Goal: Task Accomplishment & Management: Use online tool/utility

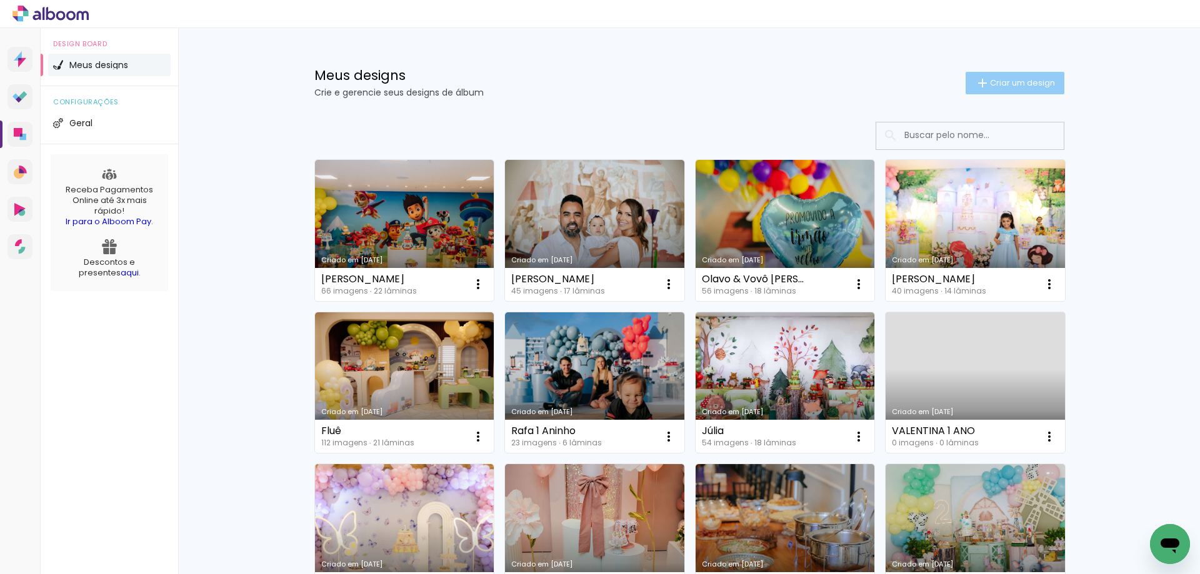
click at [1009, 87] on span "Criar um design" at bounding box center [1022, 83] width 65 height 8
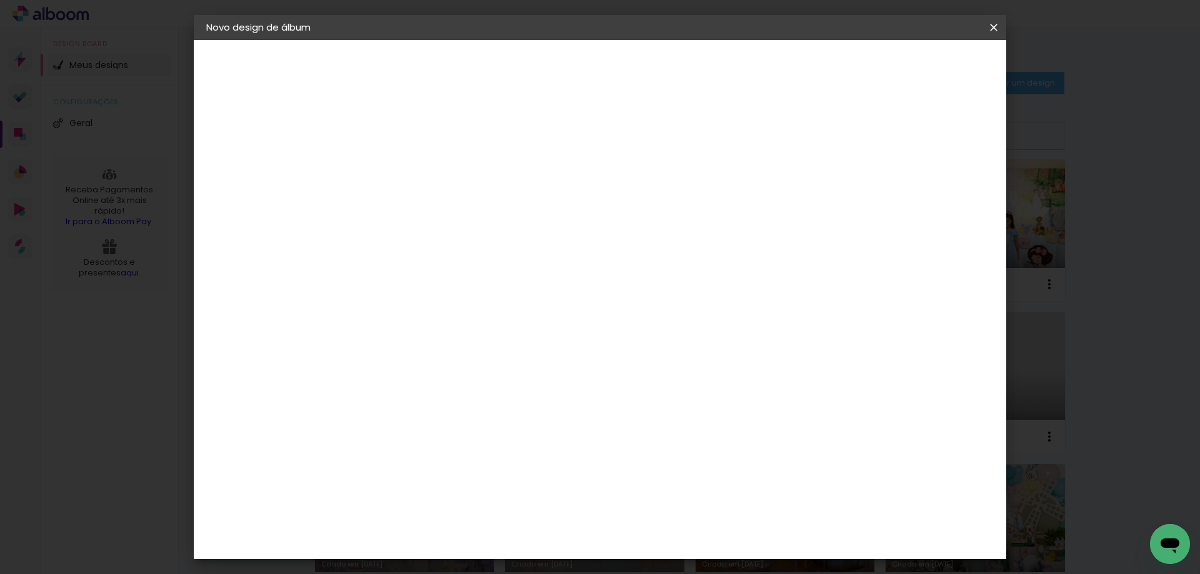
click at [411, 164] on input at bounding box center [411, 167] width 0 height 19
type input "Júlia"
type paper-input "Júlia"
click at [539, 61] on paper-button "Avançar" at bounding box center [508, 66] width 61 height 21
click at [464, 244] on input at bounding box center [442, 238] width 126 height 16
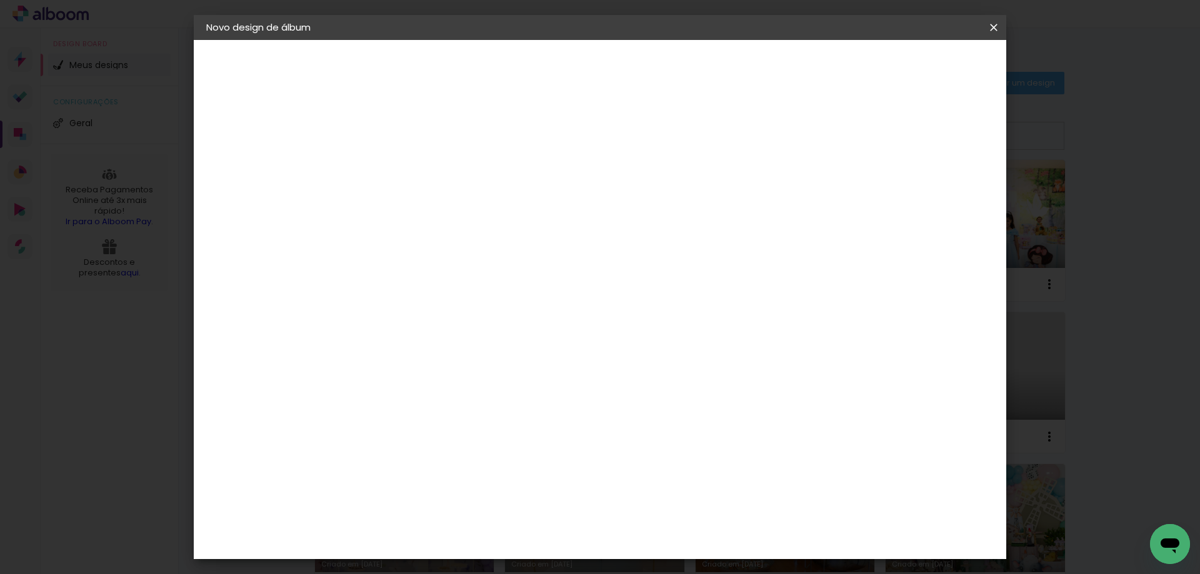
type input "[PERSON_NAME]"
type paper-input "[PERSON_NAME]"
click at [420, 278] on div "[PERSON_NAME]" at bounding box center [444, 283] width 83 height 10
click at [0, 0] on slot "Avançar" at bounding box center [0, 0] width 0 height 0
click at [479, 216] on paper-input-container "Linha" at bounding box center [442, 219] width 73 height 32
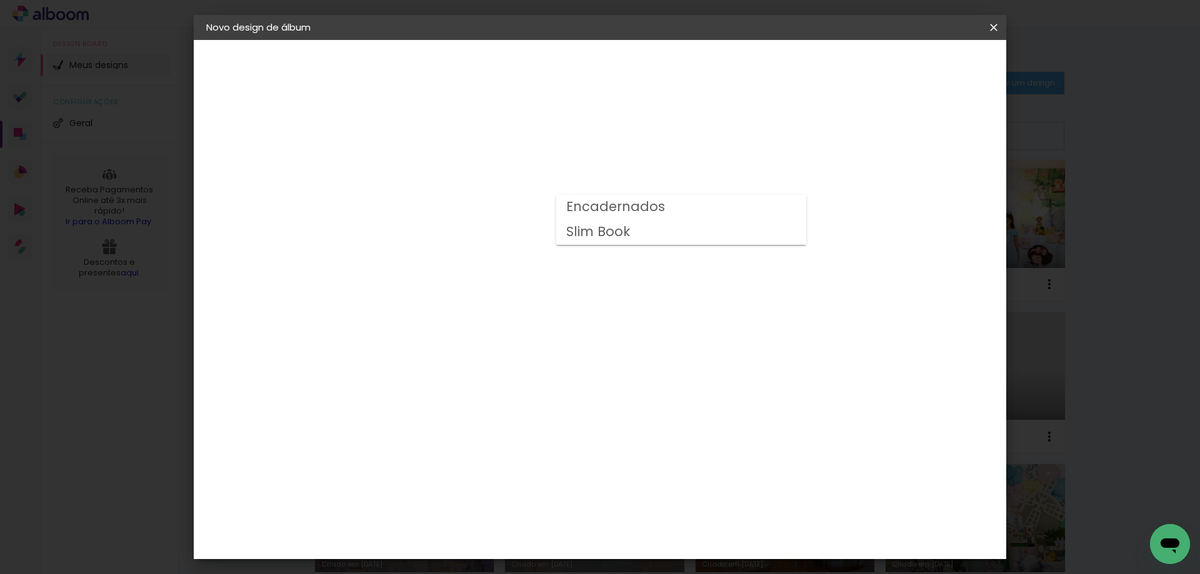
click at [0, 0] on slot "Encadernados" at bounding box center [0, 0] width 0 height 0
type input "Encadernados"
click at [495, 198] on span "20 x 60" at bounding box center [466, 203] width 58 height 26
click at [614, 56] on paper-button "Avançar" at bounding box center [583, 66] width 61 height 21
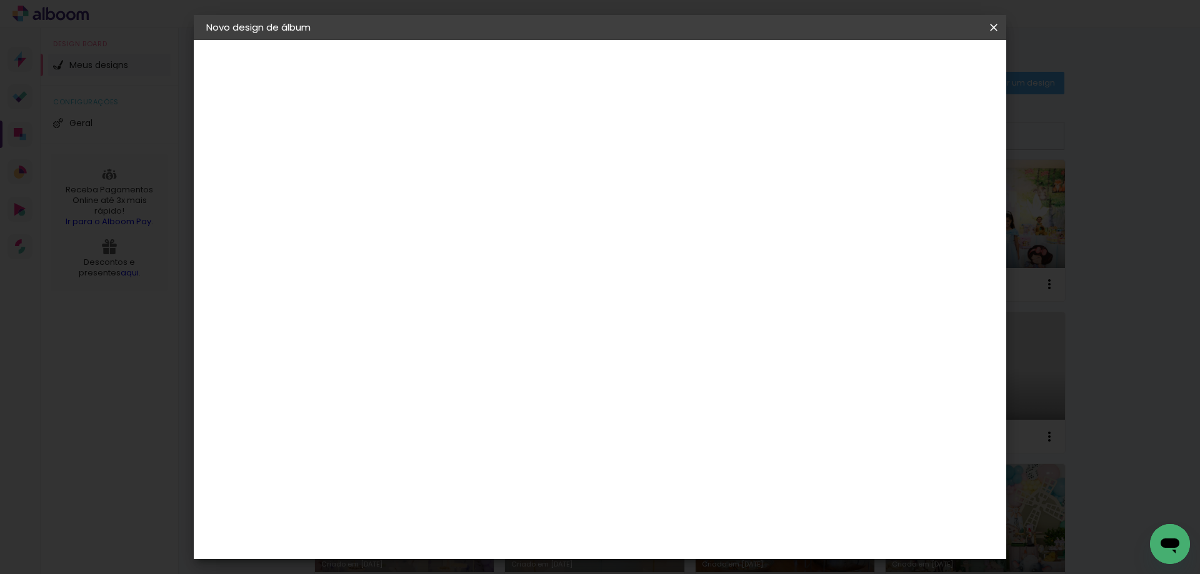
click at [916, 67] on span "Iniciar design" at bounding box center [887, 66] width 57 height 9
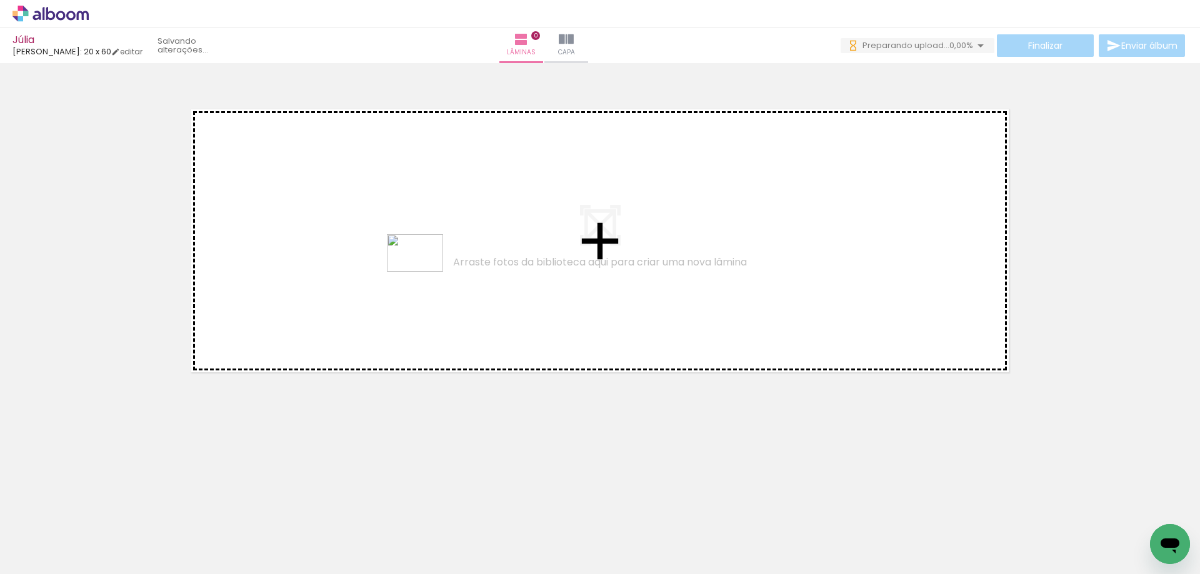
drag, startPoint x: 264, startPoint y: 538, endPoint x: 256, endPoint y: 496, distance: 42.8
click at [418, 281] on quentale-workspace at bounding box center [600, 287] width 1200 height 574
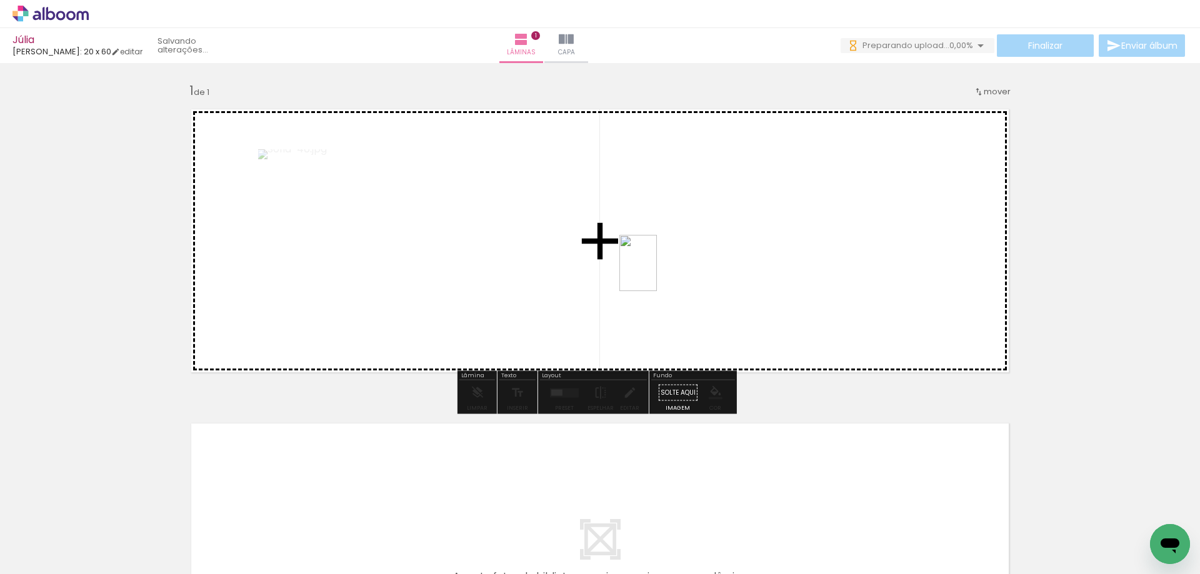
drag, startPoint x: 196, startPoint y: 541, endPoint x: 424, endPoint y: 413, distance: 262.0
click at [662, 261] on quentale-workspace at bounding box center [600, 287] width 1200 height 574
drag, startPoint x: 610, startPoint y: 368, endPoint x: 736, endPoint y: 276, distance: 155.3
click at [736, 276] on quentale-workspace at bounding box center [600, 287] width 1200 height 574
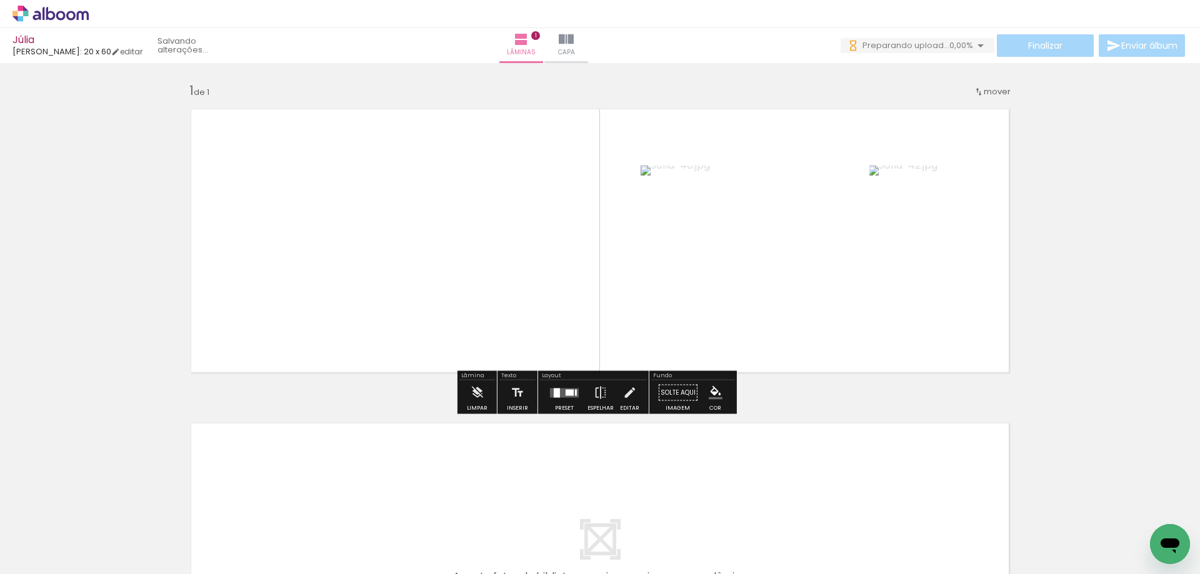
click at [540, 408] on div "Preset Espelhar Editar" at bounding box center [593, 397] width 107 height 32
click at [549, 403] on div at bounding box center [565, 393] width 34 height 25
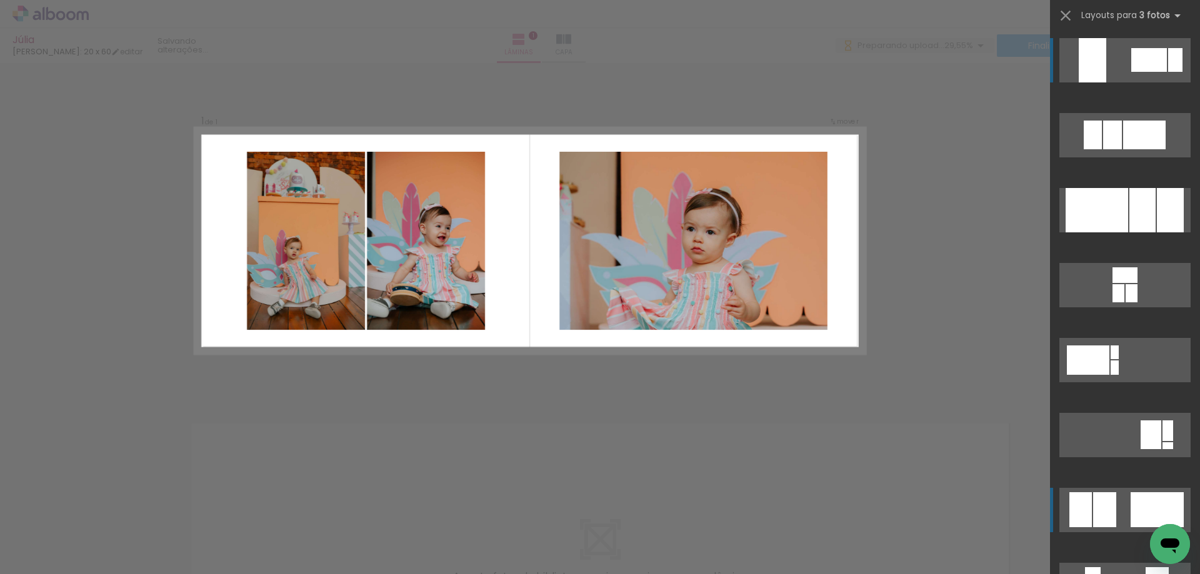
click at [1131, 72] on div at bounding box center [1149, 60] width 36 height 24
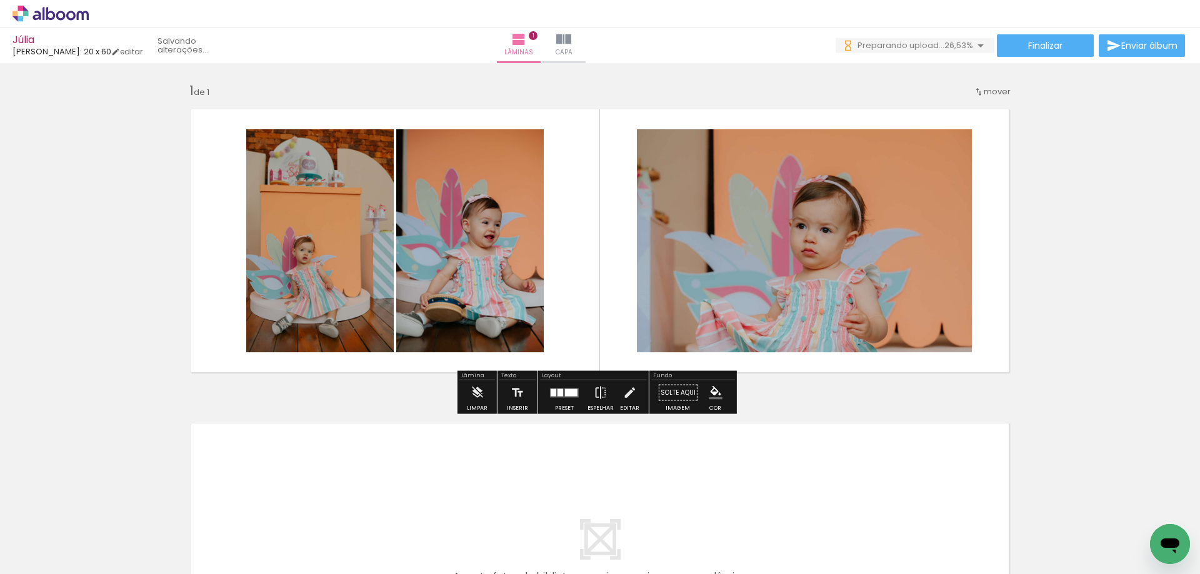
click at [599, 391] on iron-icon at bounding box center [601, 393] width 14 height 25
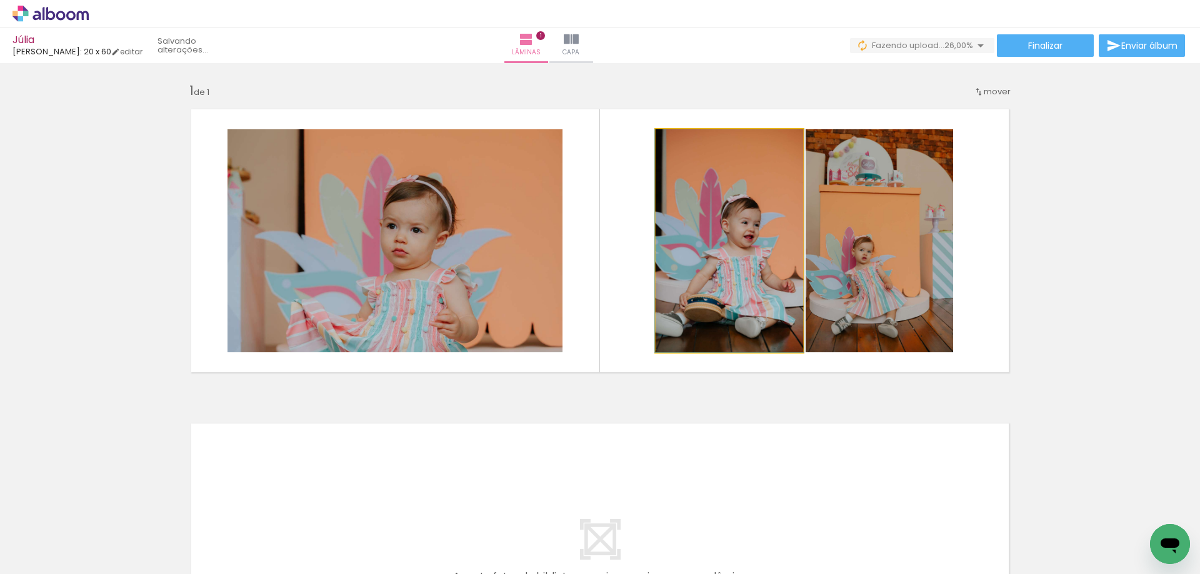
drag, startPoint x: 748, startPoint y: 232, endPoint x: 732, endPoint y: 229, distance: 15.9
drag, startPoint x: 733, startPoint y: 248, endPoint x: 741, endPoint y: 247, distance: 8.8
click at [684, 140] on div at bounding box center [684, 142] width 11 height 11
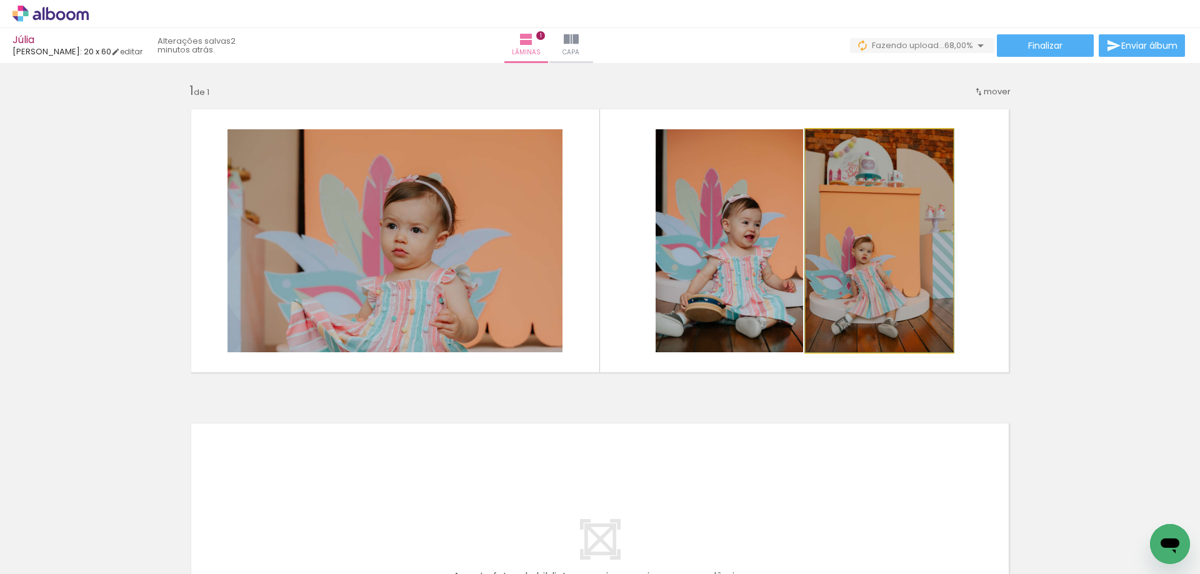
click at [850, 254] on quentale-photo at bounding box center [880, 240] width 148 height 223
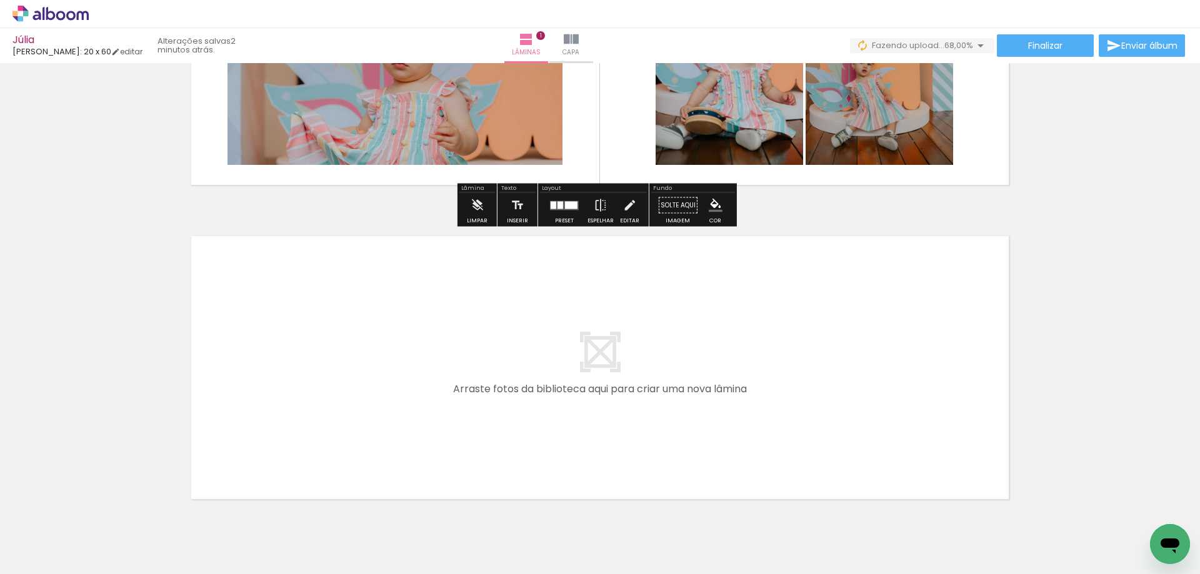
scroll to position [244, 0]
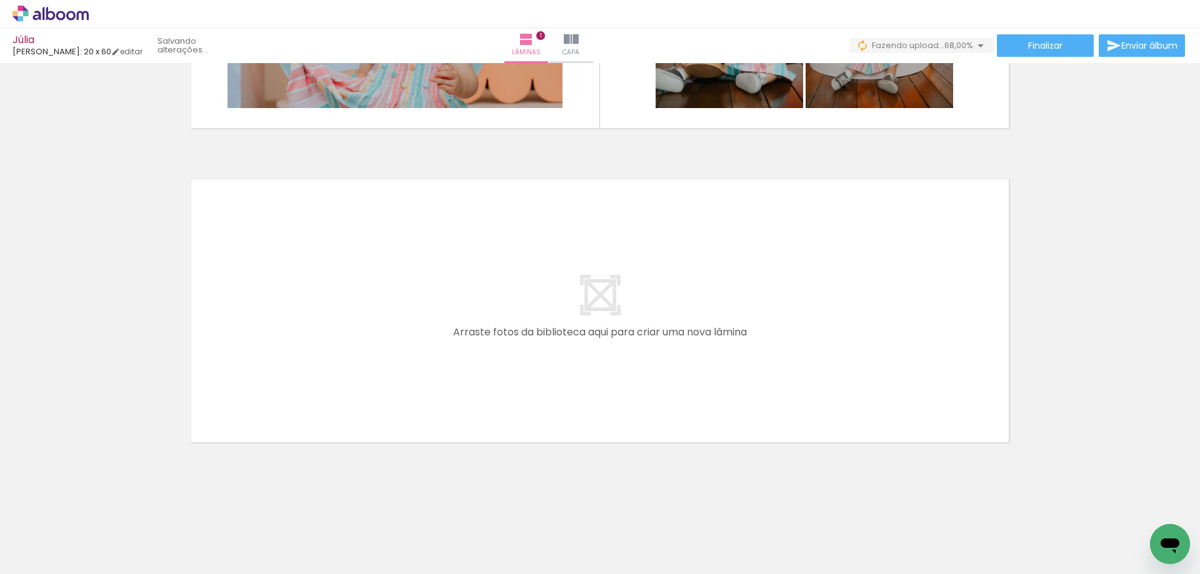
drag, startPoint x: 422, startPoint y: 523, endPoint x: 487, endPoint y: 510, distance: 66.2
click at [485, 426] on quentale-workspace at bounding box center [600, 287] width 1200 height 574
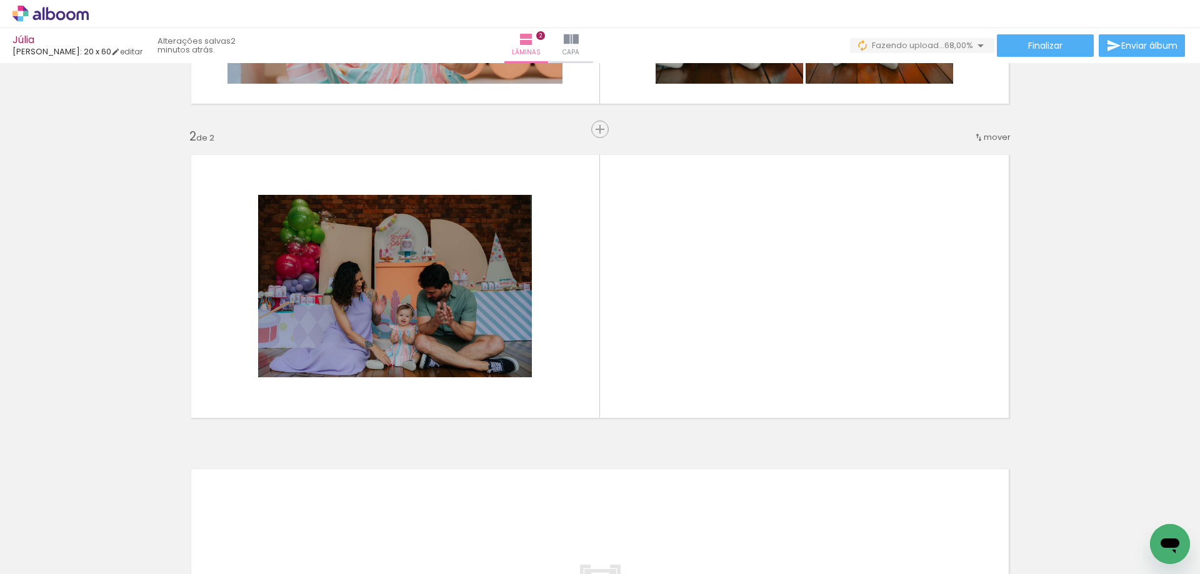
scroll to position [276, 0]
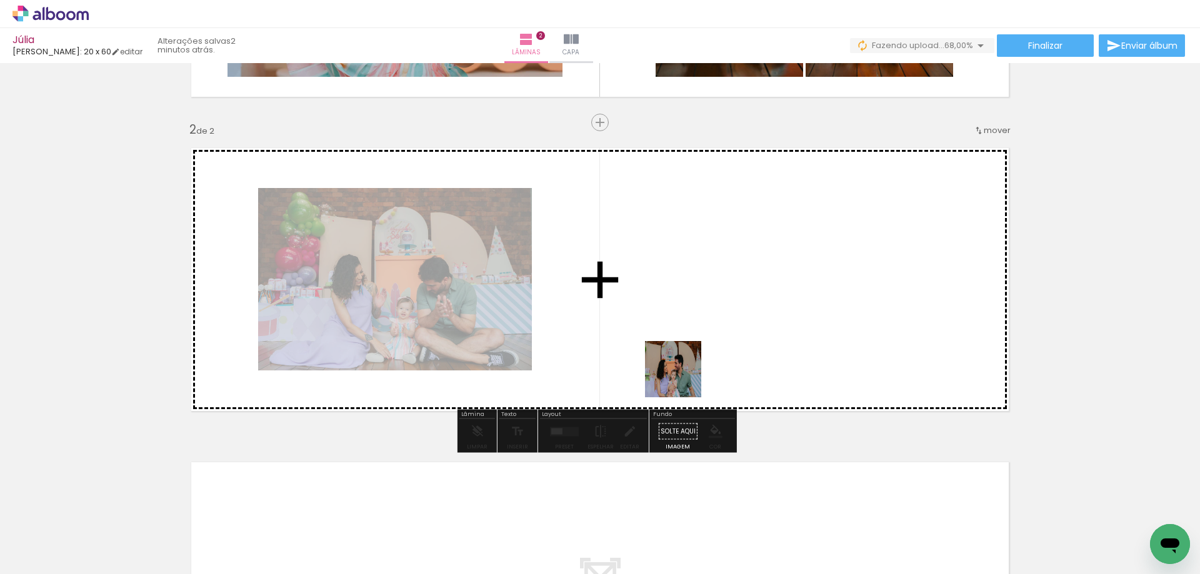
drag, startPoint x: 536, startPoint y: 494, endPoint x: 689, endPoint y: 373, distance: 195.8
click at [689, 373] on quentale-workspace at bounding box center [600, 287] width 1200 height 574
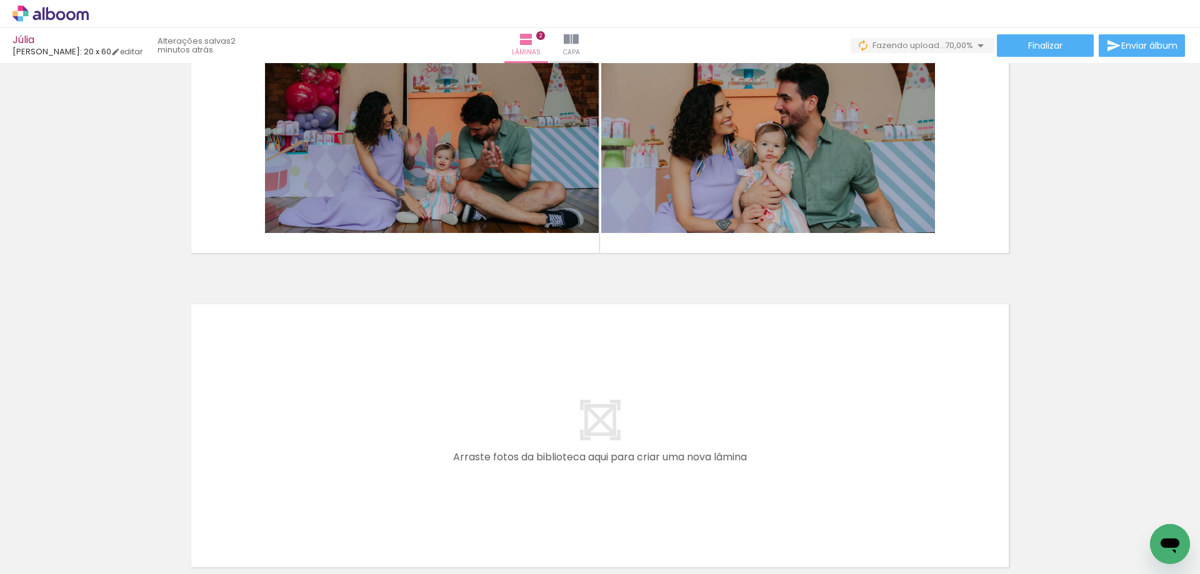
scroll to position [559, 0]
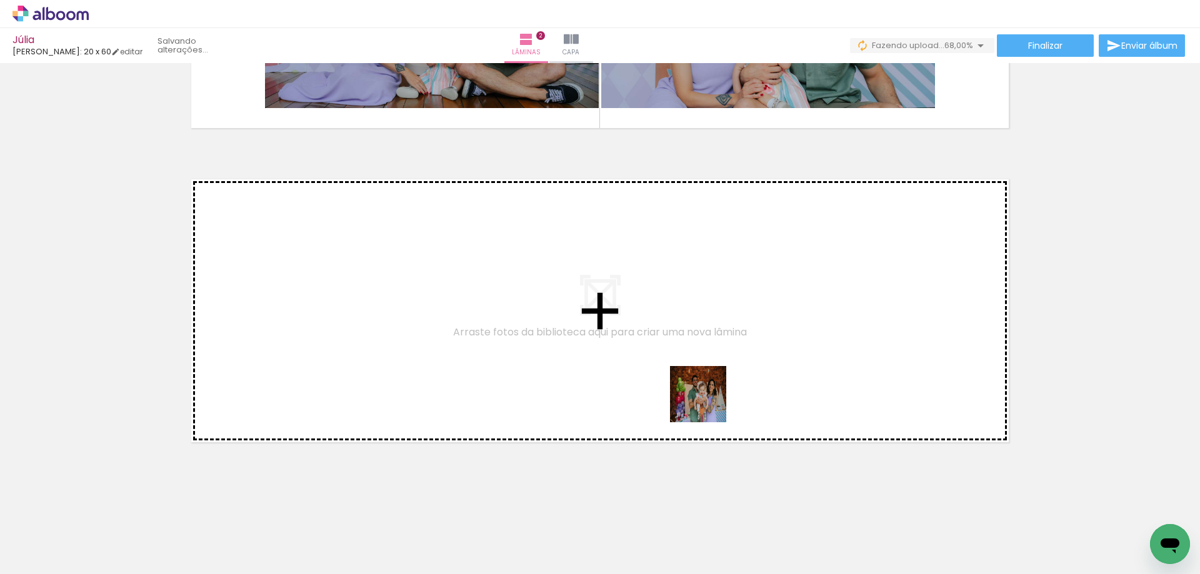
drag, startPoint x: 688, startPoint y: 538, endPoint x: 708, endPoint y: 396, distance: 143.3
click at [708, 396] on quentale-workspace at bounding box center [600, 287] width 1200 height 574
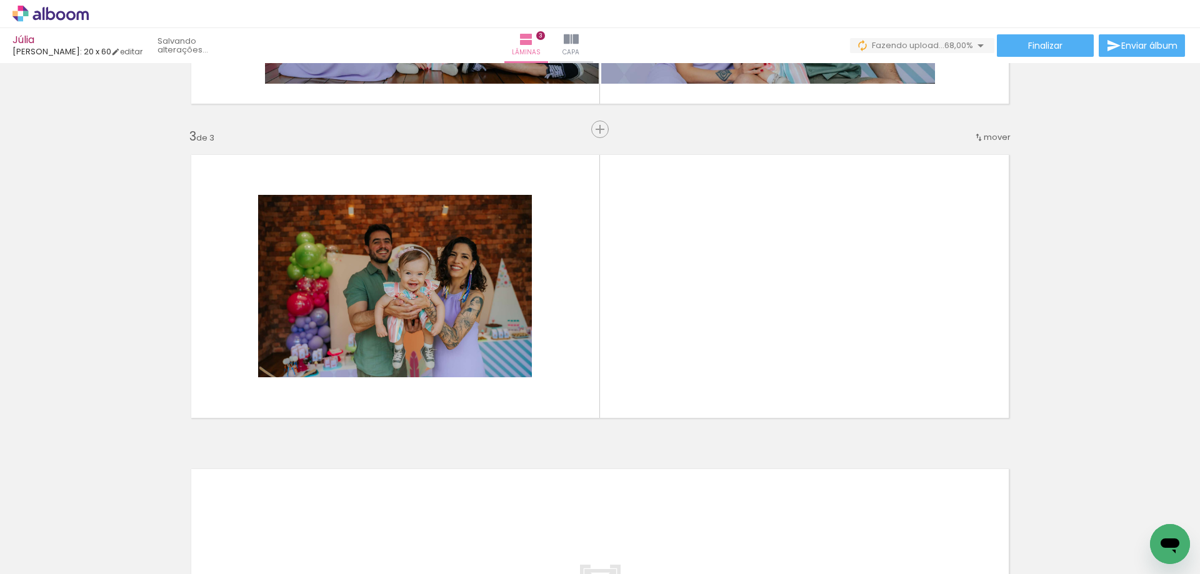
scroll to position [590, 0]
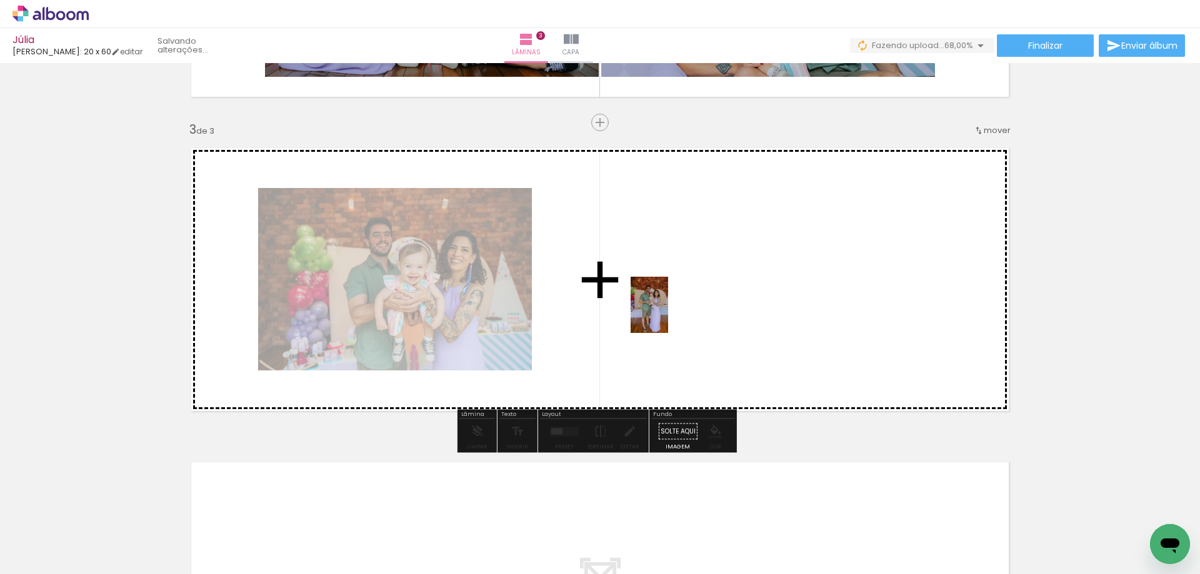
drag, startPoint x: 618, startPoint y: 527, endPoint x: 723, endPoint y: 452, distance: 129.1
click at [669, 317] on quentale-workspace at bounding box center [600, 287] width 1200 height 574
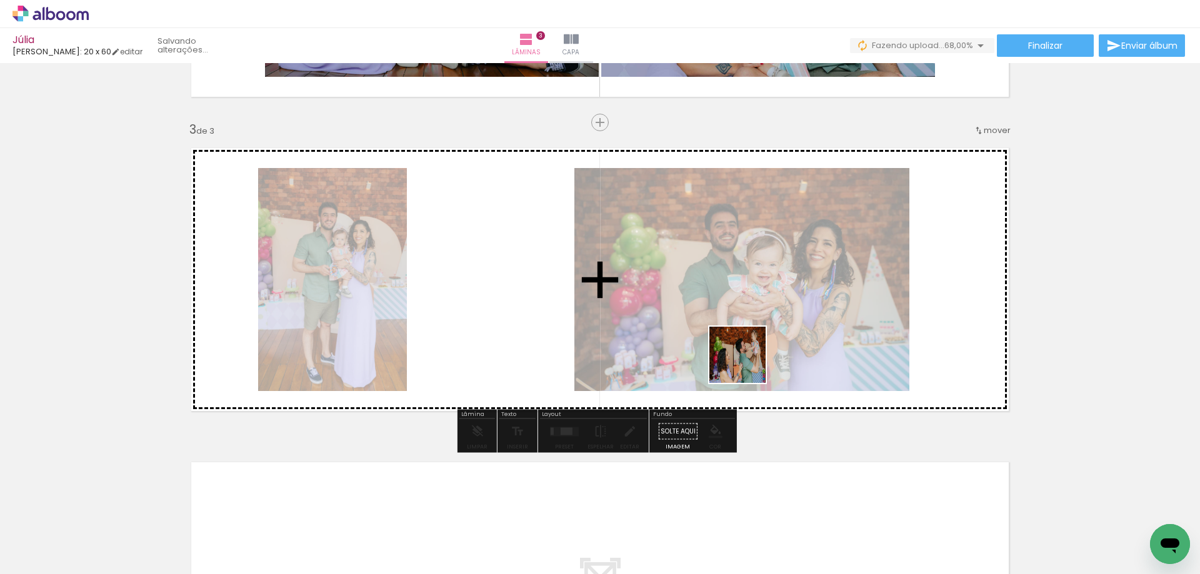
drag, startPoint x: 767, startPoint y: 528, endPoint x: 747, endPoint y: 364, distance: 164.4
click at [747, 364] on quentale-workspace at bounding box center [600, 287] width 1200 height 574
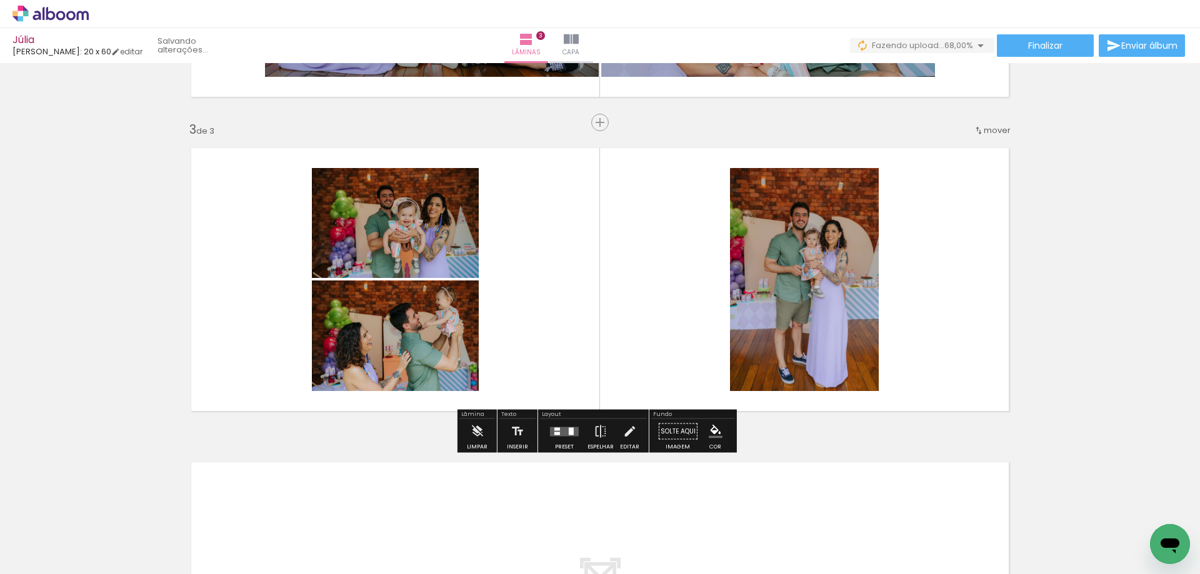
click at [558, 434] on quentale-layouter at bounding box center [564, 431] width 29 height 9
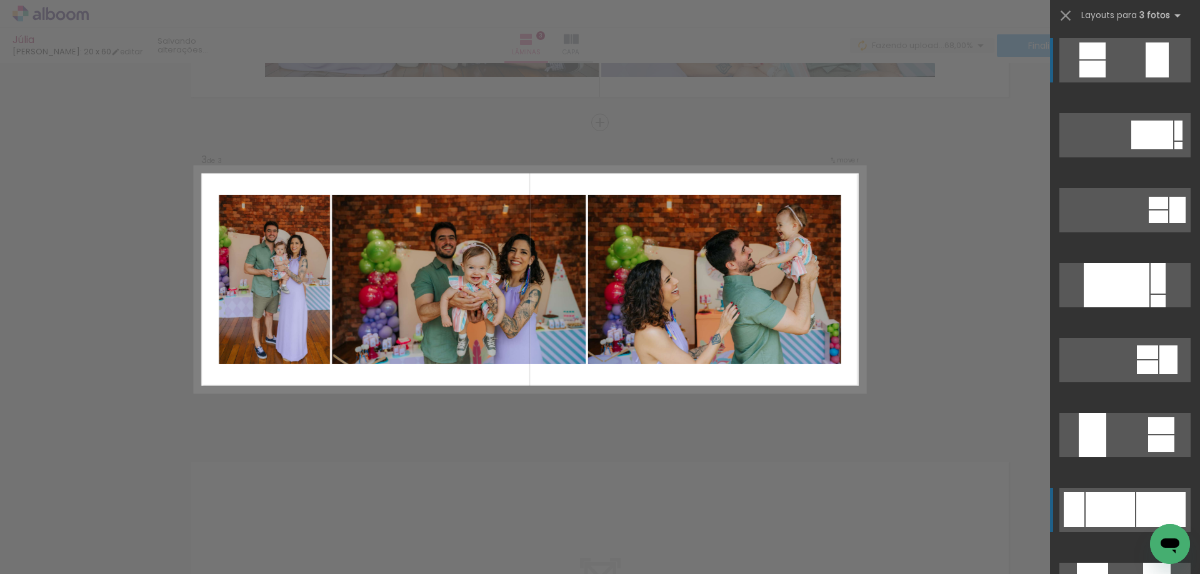
click at [1086, 508] on div at bounding box center [1110, 510] width 49 height 35
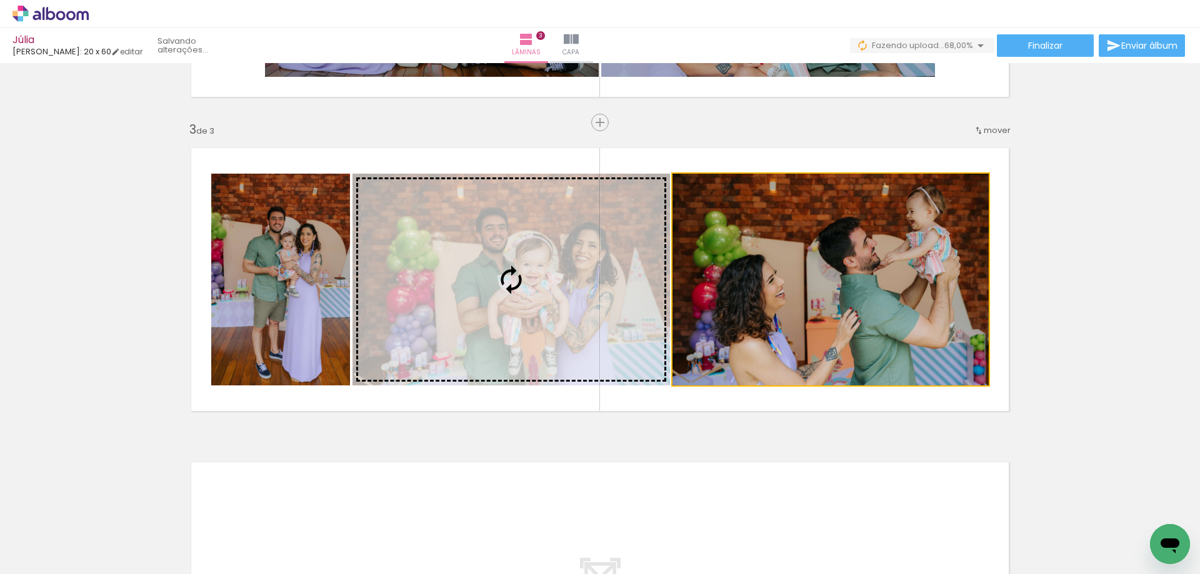
drag, startPoint x: 645, startPoint y: 278, endPoint x: 569, endPoint y: 274, distance: 75.8
click at [0, 0] on slot at bounding box center [0, 0] width 0 height 0
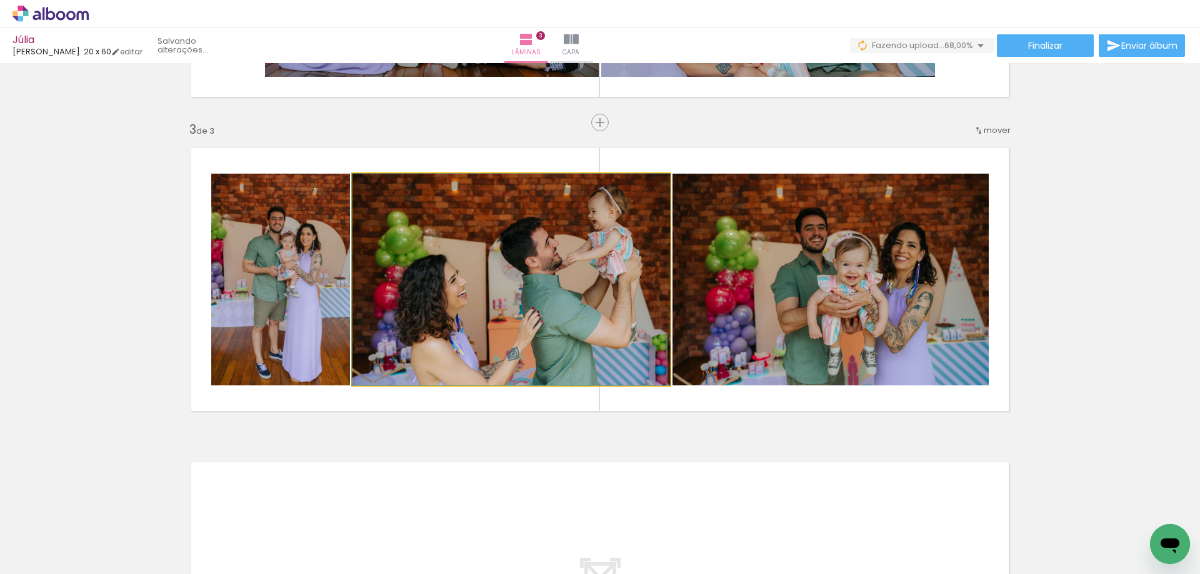
drag, startPoint x: 633, startPoint y: 257, endPoint x: 688, endPoint y: 248, distance: 55.1
click at [0, 0] on slot at bounding box center [0, 0] width 0 height 0
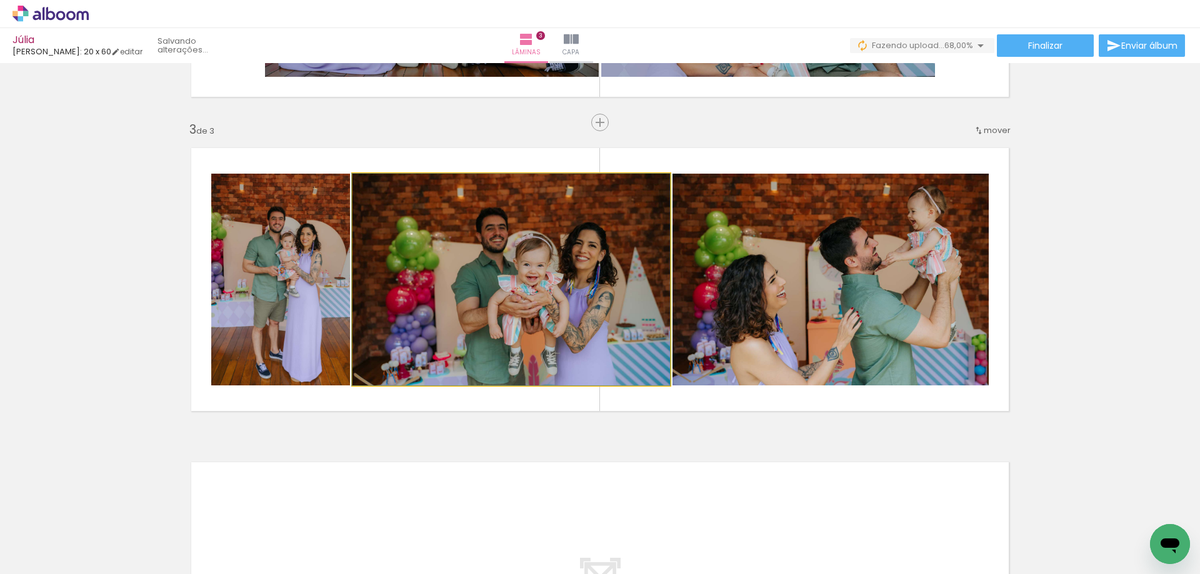
drag, startPoint x: 539, startPoint y: 291, endPoint x: 507, endPoint y: 291, distance: 31.9
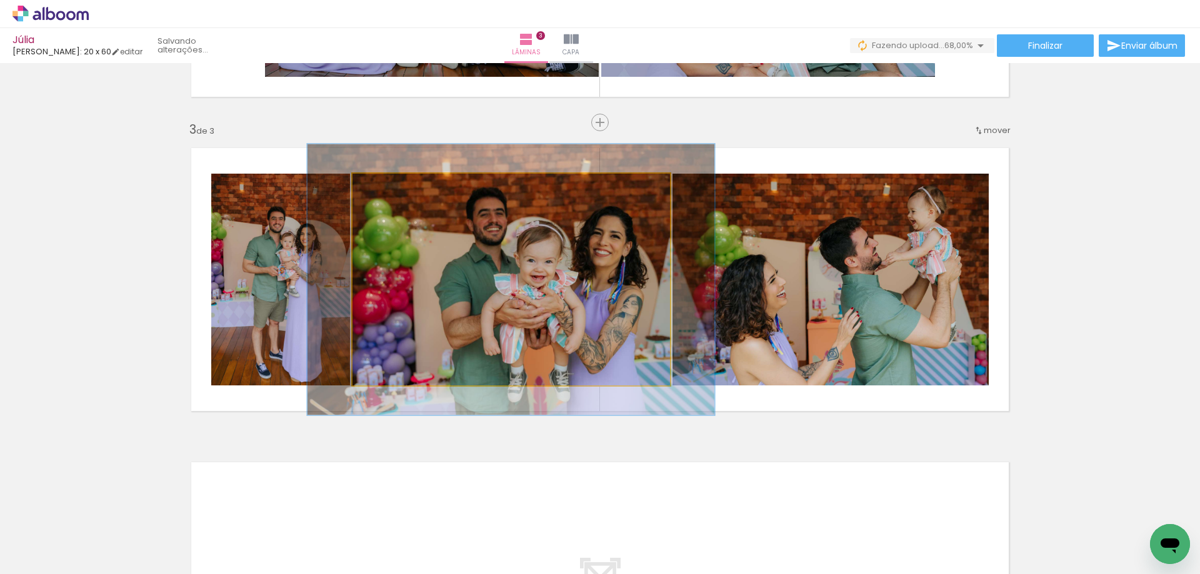
click at [394, 186] on div at bounding box center [406, 187] width 49 height 20
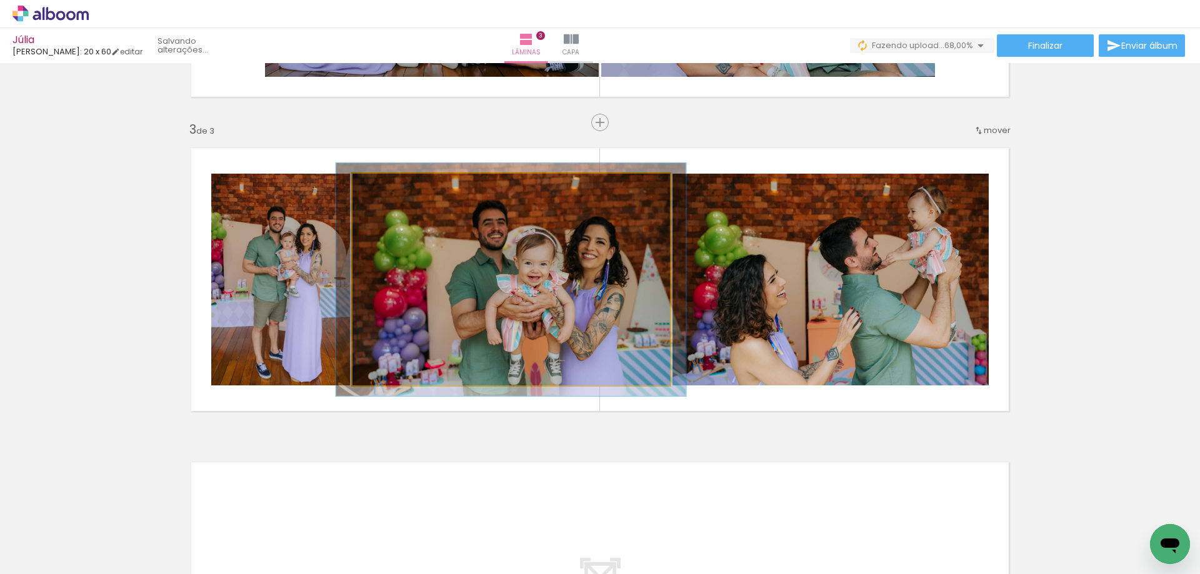
type paper-slider "110"
click at [381, 184] on div at bounding box center [386, 186] width 11 height 11
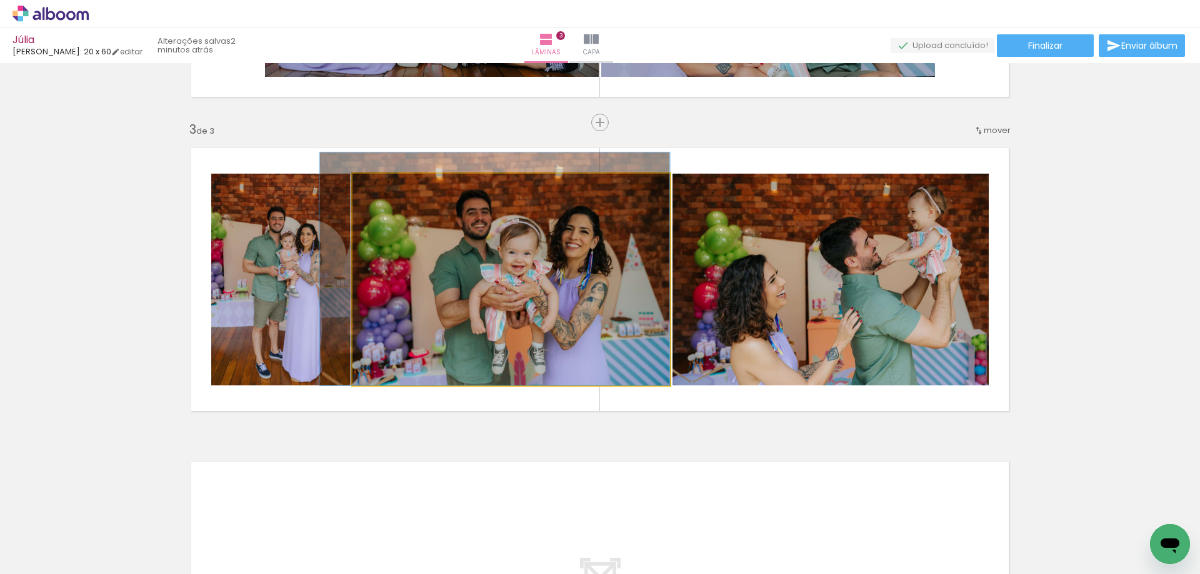
drag, startPoint x: 625, startPoint y: 236, endPoint x: 545, endPoint y: 215, distance: 82.8
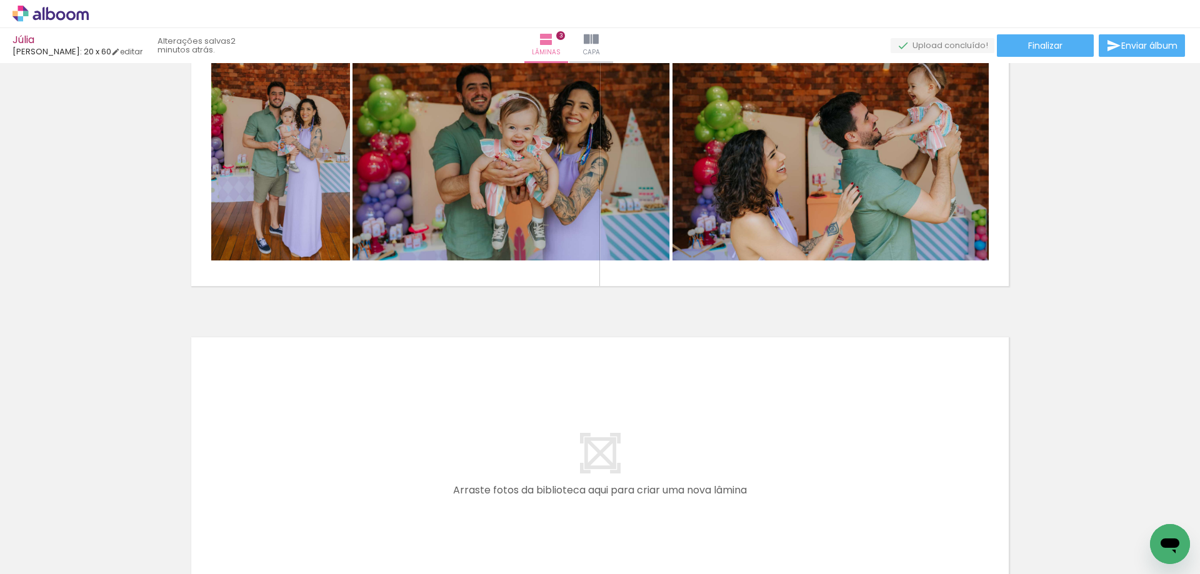
scroll to position [0, 326]
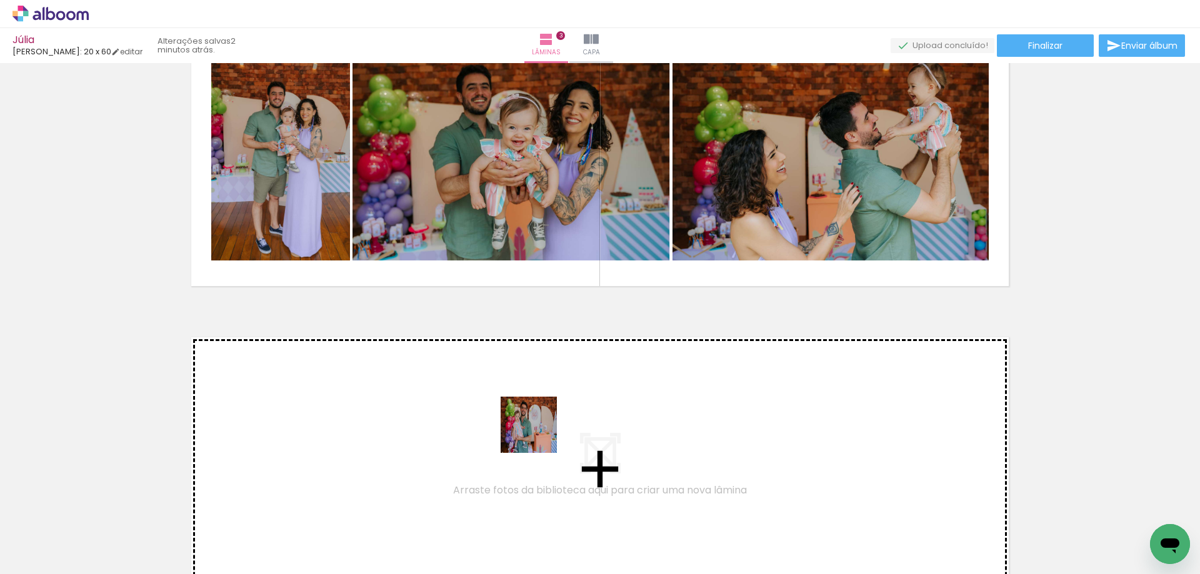
drag, startPoint x: 530, startPoint y: 449, endPoint x: 620, endPoint y: 518, distance: 112.9
click at [548, 439] on quentale-workspace at bounding box center [600, 287] width 1200 height 574
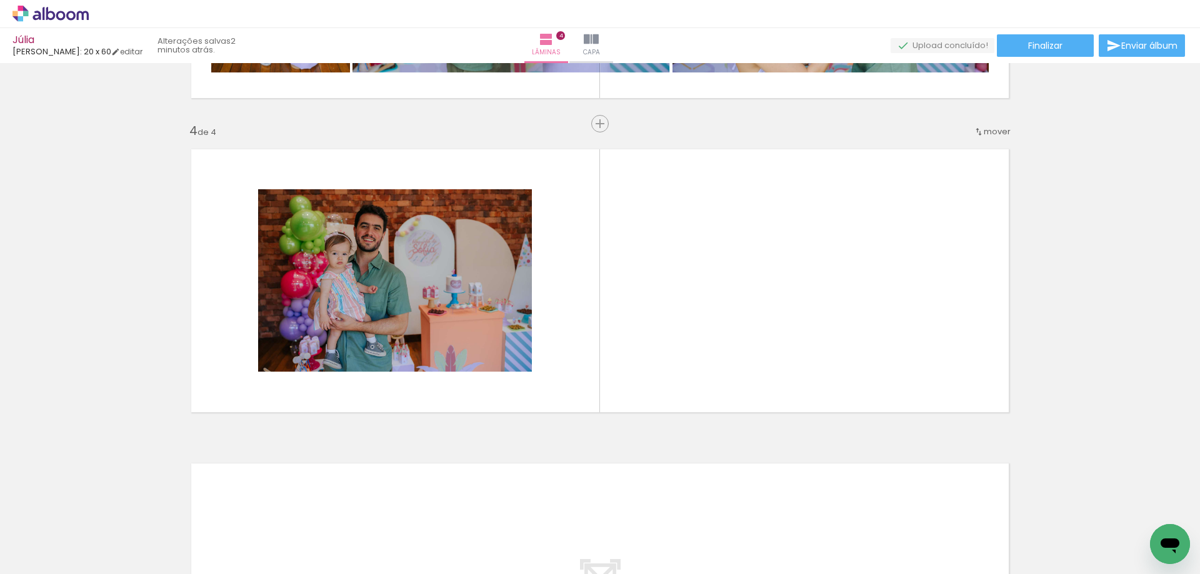
scroll to position [905, 0]
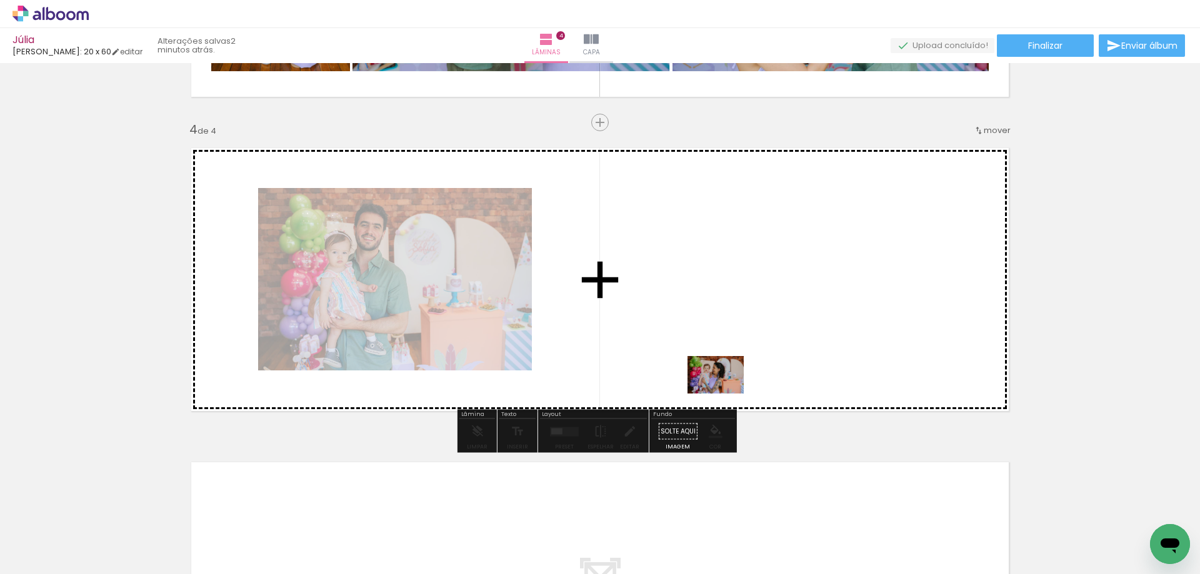
drag, startPoint x: 668, startPoint y: 469, endPoint x: 721, endPoint y: 391, distance: 94.3
click at [721, 391] on quentale-workspace at bounding box center [600, 287] width 1200 height 574
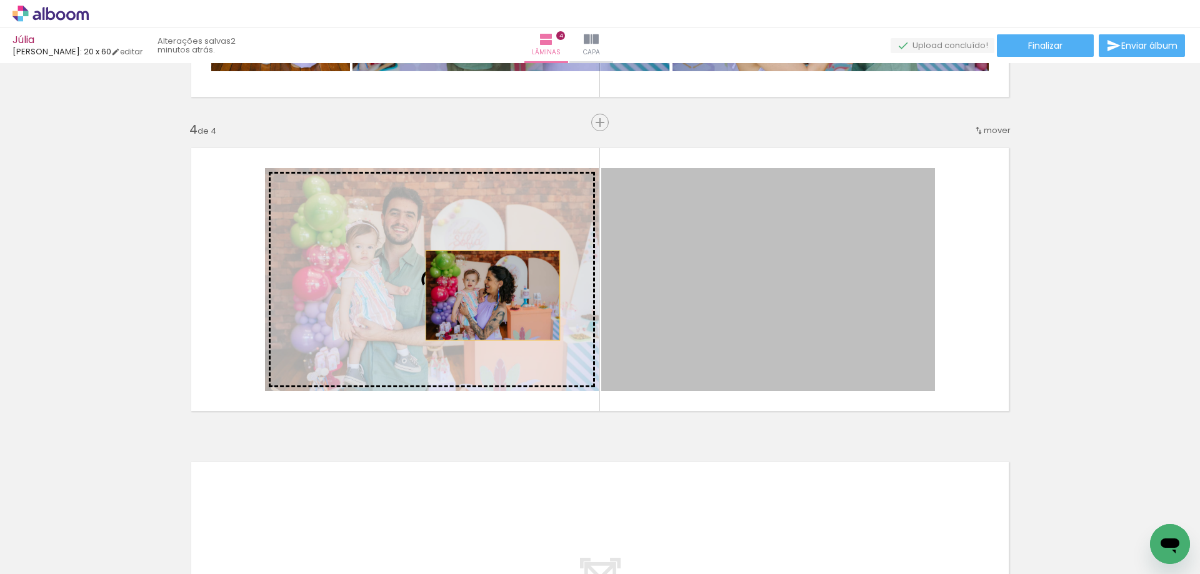
drag, startPoint x: 743, startPoint y: 283, endPoint x: 477, endPoint y: 296, distance: 266.0
click at [0, 0] on slot at bounding box center [0, 0] width 0 height 0
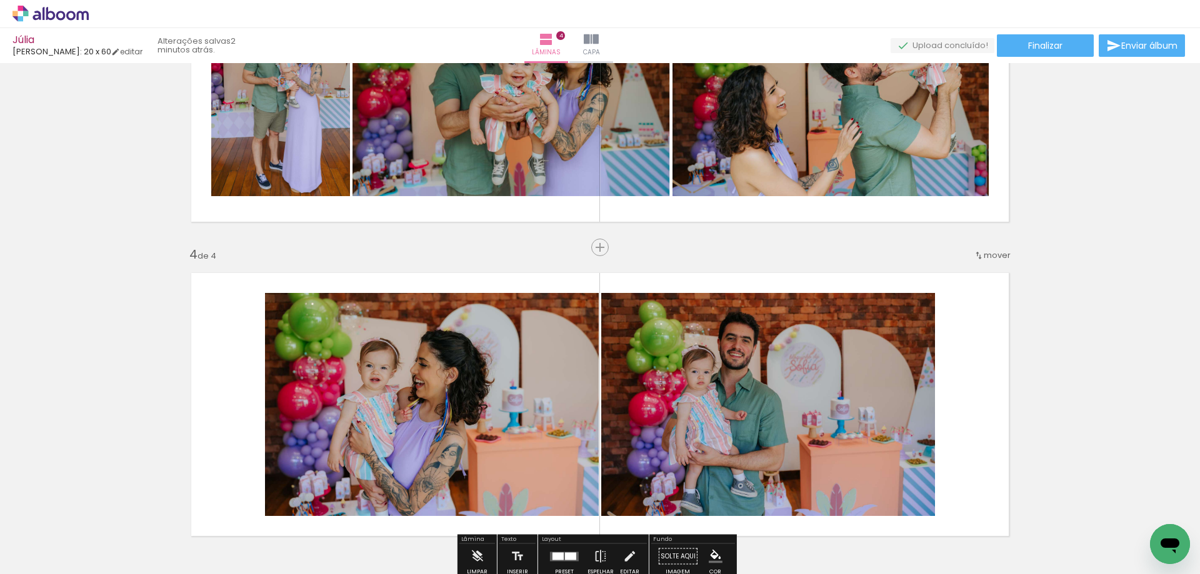
scroll to position [842, 0]
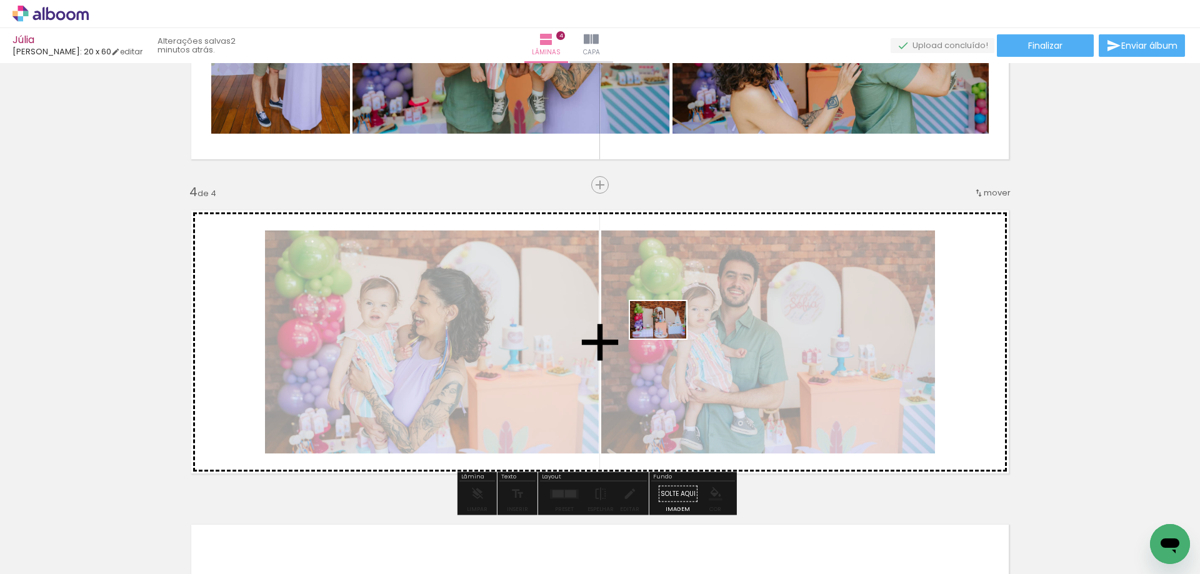
drag, startPoint x: 641, startPoint y: 527, endPoint x: 668, endPoint y: 339, distance: 190.0
click at [668, 339] on quentale-workspace at bounding box center [600, 287] width 1200 height 574
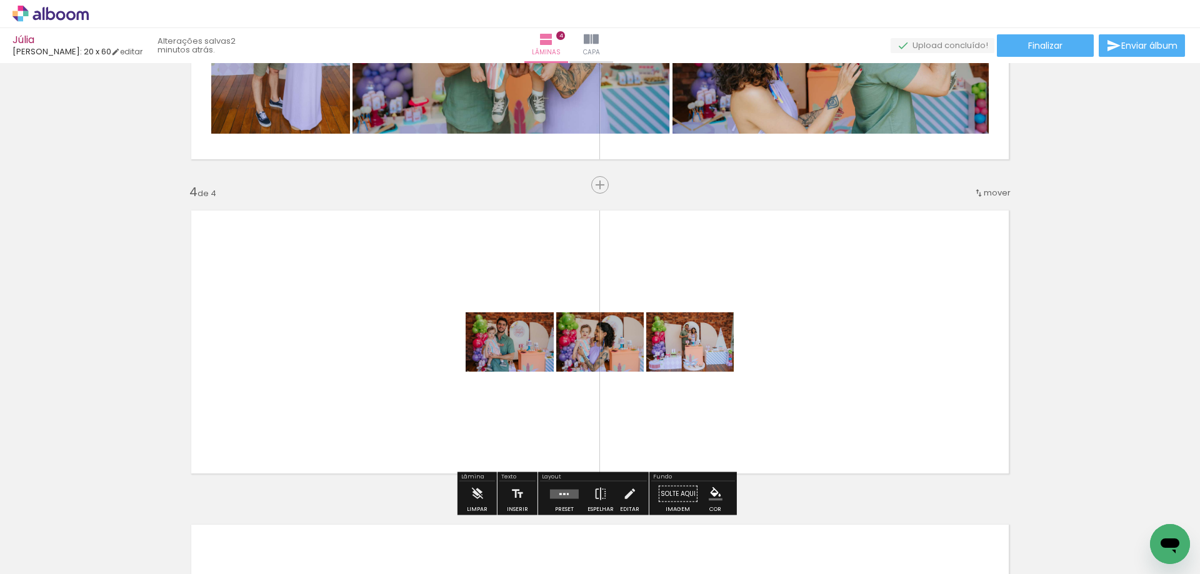
click at [551, 489] on div at bounding box center [565, 494] width 34 height 25
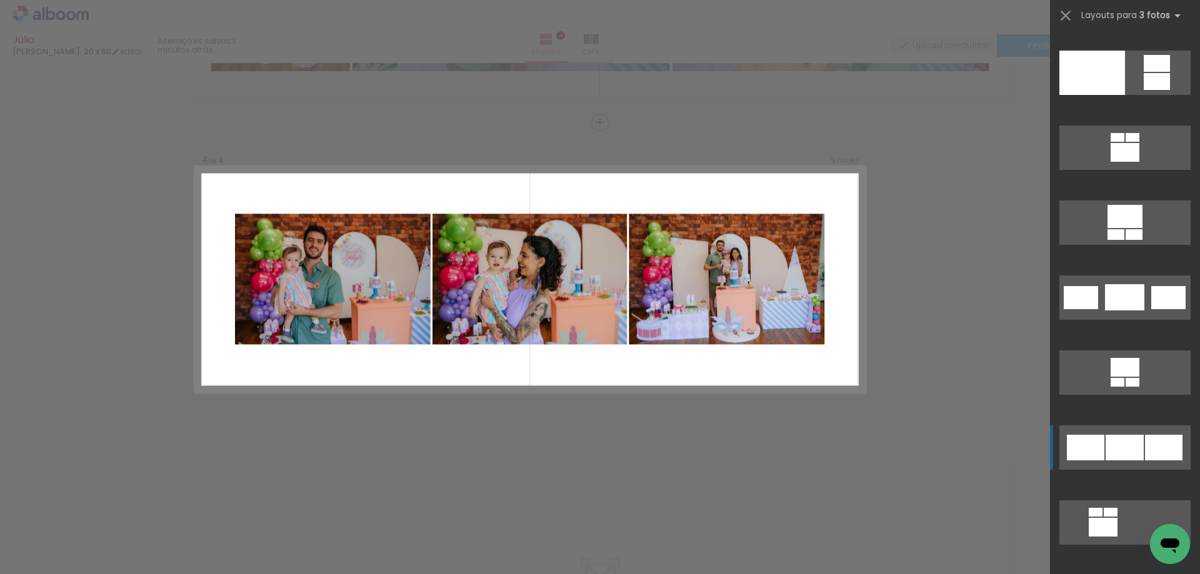
scroll to position [2563, 0]
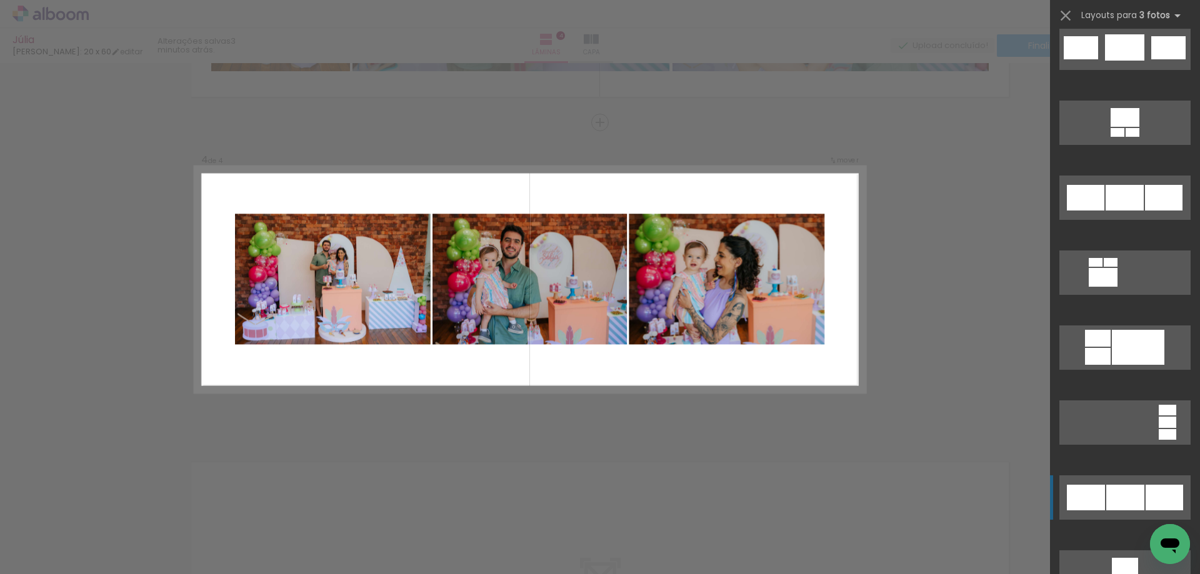
click at [1106, 492] on div at bounding box center [1125, 498] width 38 height 26
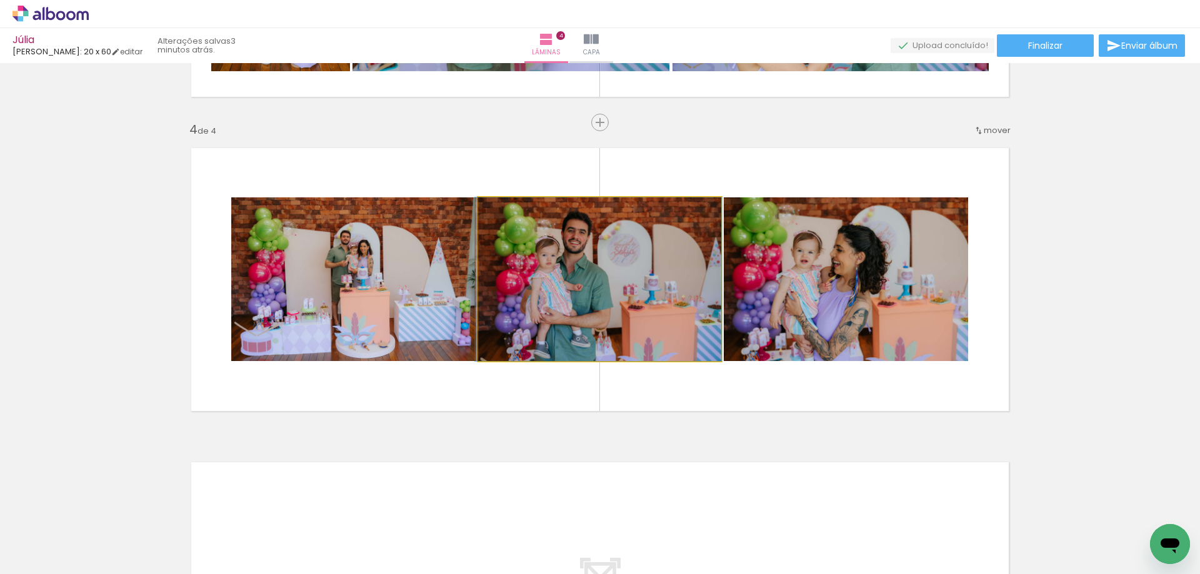
drag, startPoint x: 644, startPoint y: 267, endPoint x: 592, endPoint y: 268, distance: 51.9
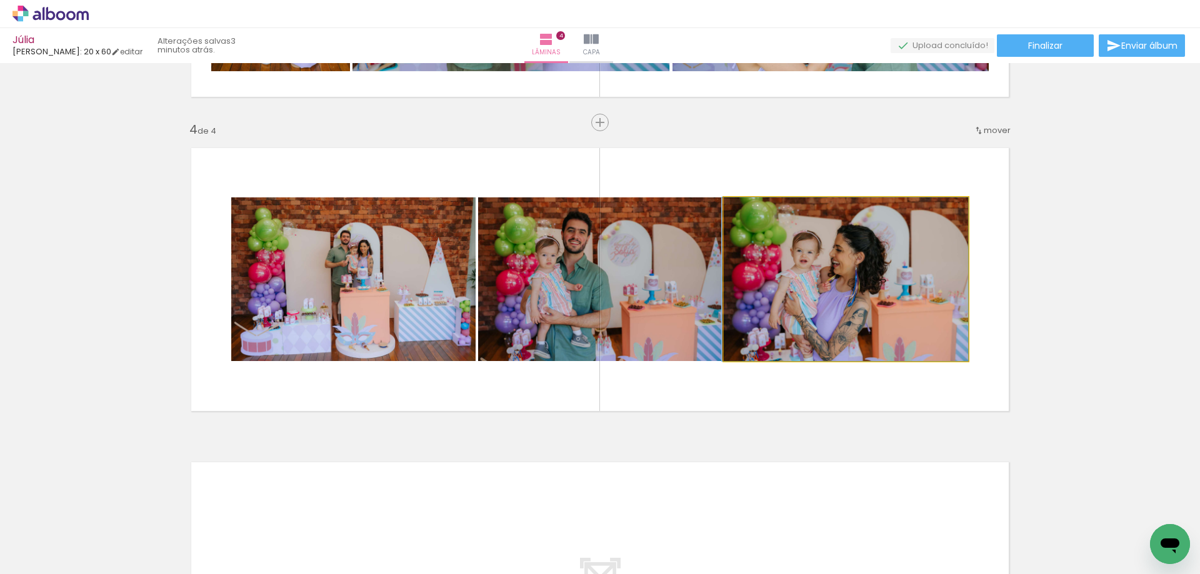
drag, startPoint x: 901, startPoint y: 308, endPoint x: 632, endPoint y: 289, distance: 270.1
click at [0, 0] on slot at bounding box center [0, 0] width 0 height 0
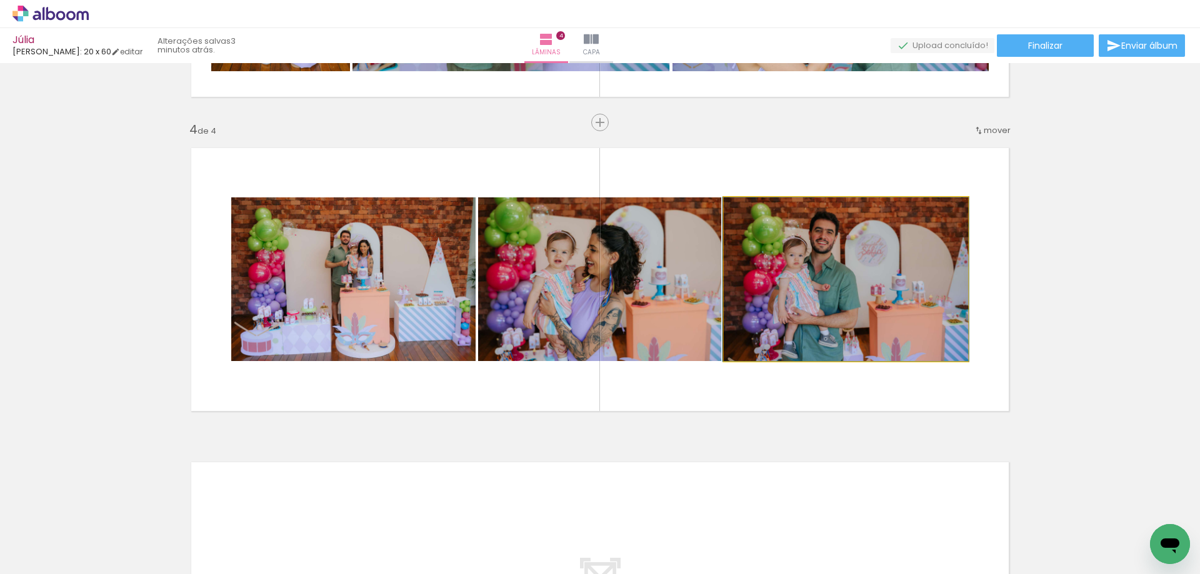
drag, startPoint x: 750, startPoint y: 301, endPoint x: 570, endPoint y: 304, distance: 179.4
click at [0, 0] on slot at bounding box center [0, 0] width 0 height 0
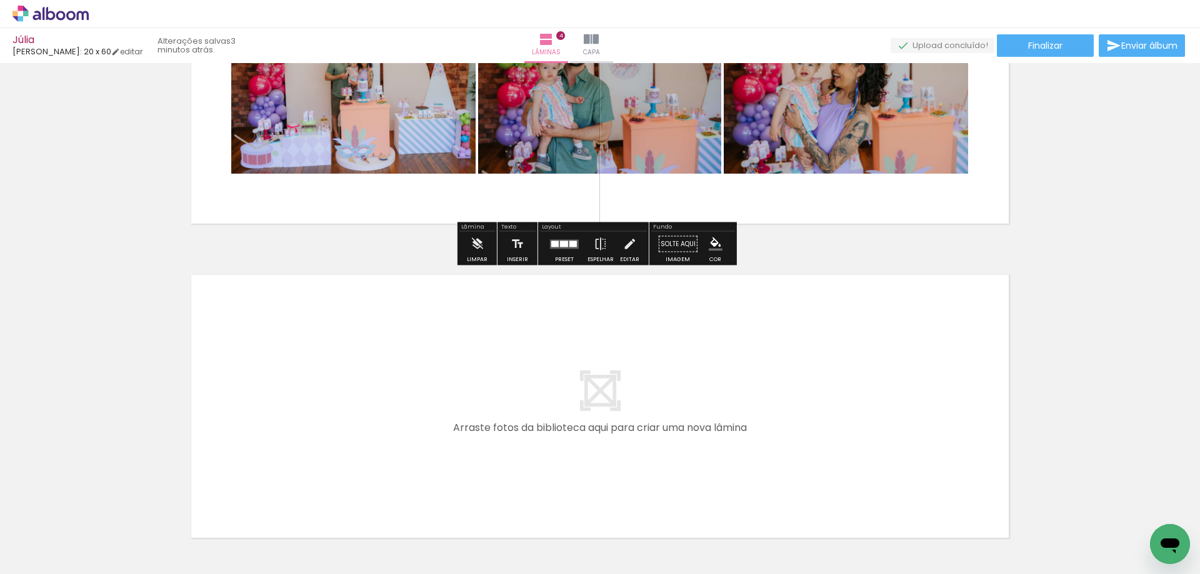
scroll to position [1155, 0]
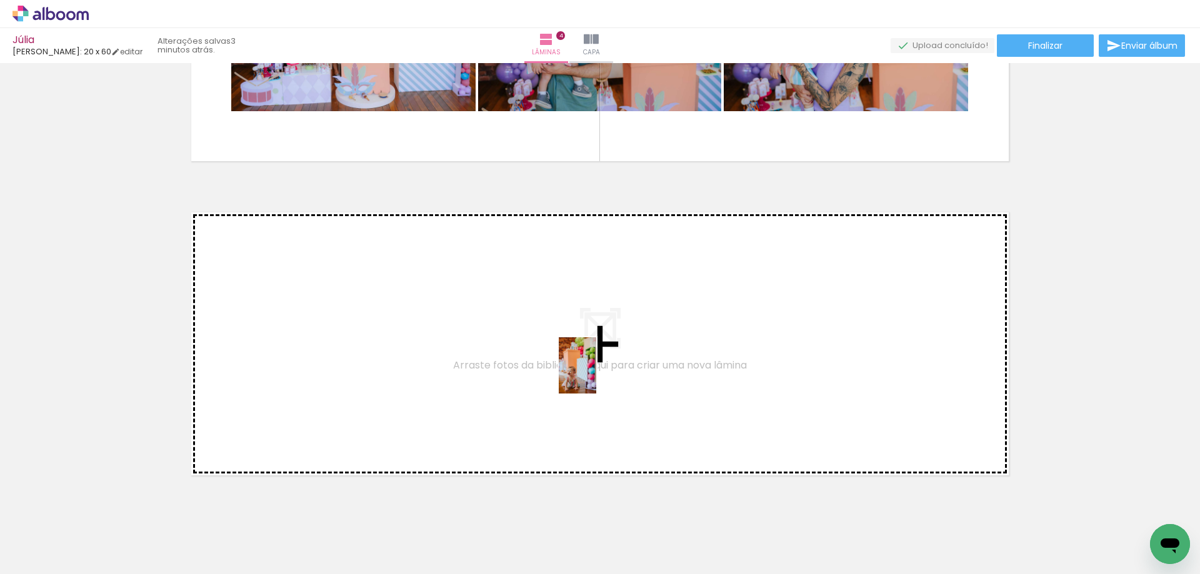
drag, startPoint x: 717, startPoint y: 533, endPoint x: 595, endPoint y: 374, distance: 200.2
click at [595, 374] on quentale-workspace at bounding box center [600, 287] width 1200 height 574
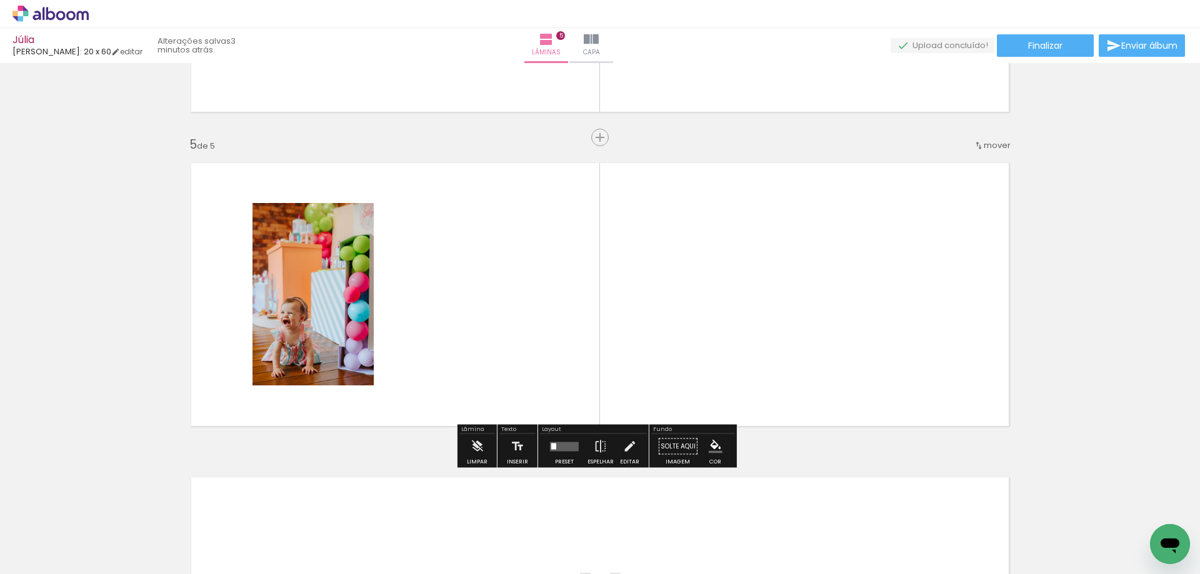
scroll to position [1219, 0]
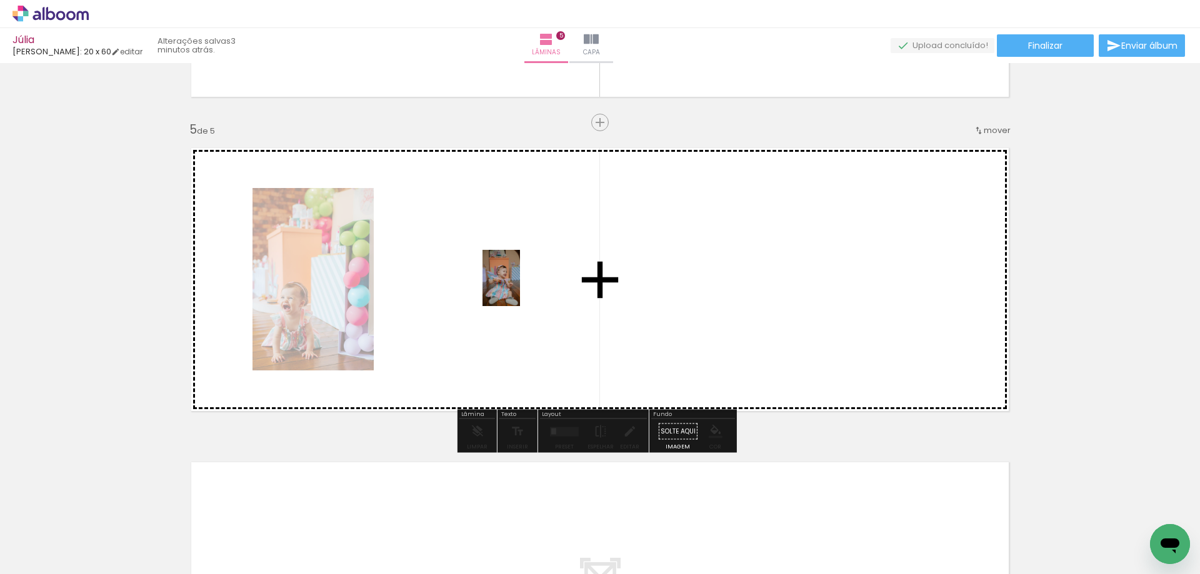
drag, startPoint x: 225, startPoint y: 533, endPoint x: 520, endPoint y: 288, distance: 383.9
click at [520, 288] on quentale-workspace at bounding box center [600, 287] width 1200 height 574
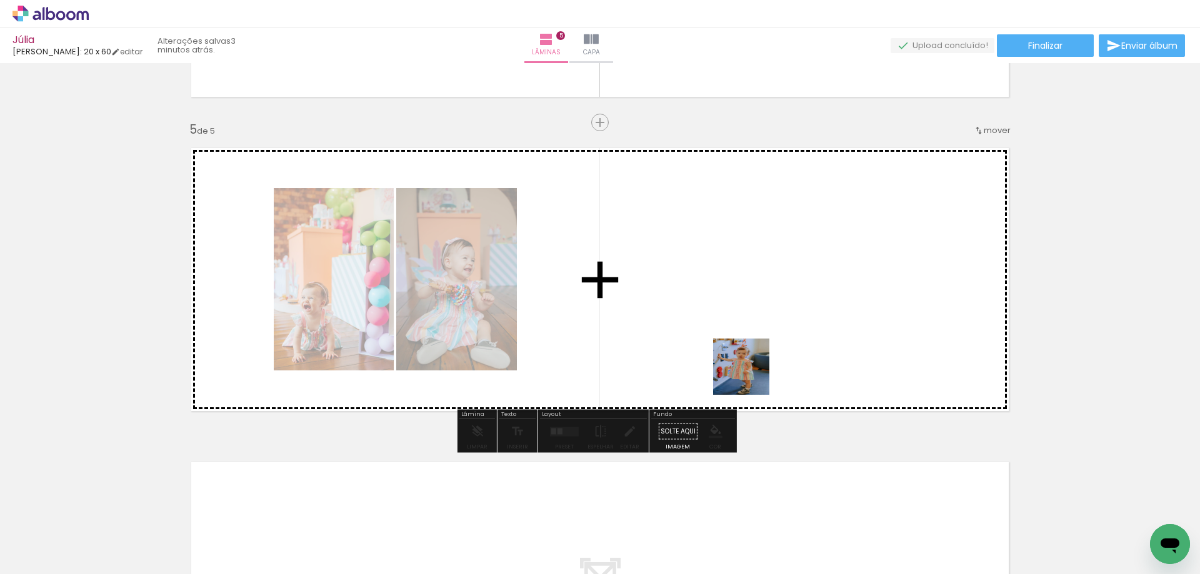
drag, startPoint x: 769, startPoint y: 432, endPoint x: 747, endPoint y: 436, distance: 22.3
click at [730, 343] on quentale-workspace at bounding box center [600, 287] width 1200 height 574
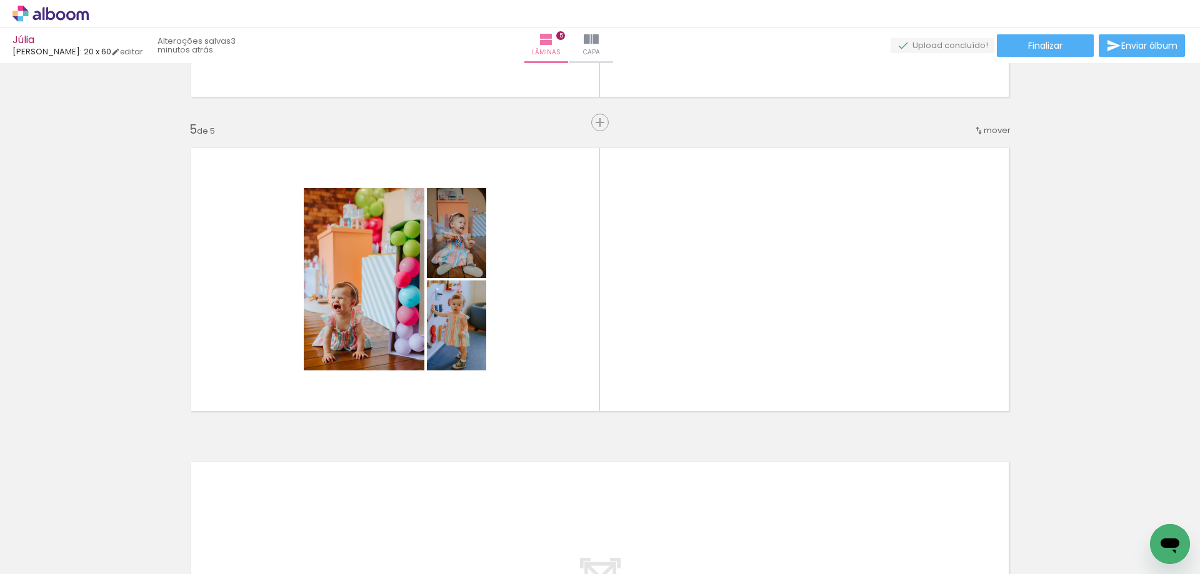
scroll to position [0, 1339]
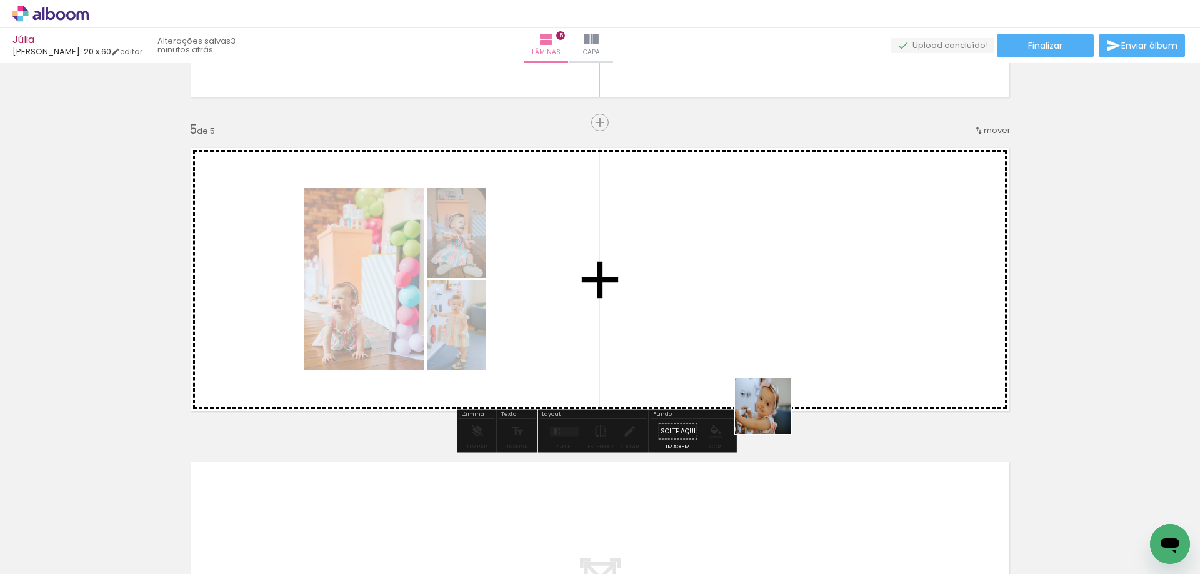
drag, startPoint x: 772, startPoint y: 427, endPoint x: 833, endPoint y: 472, distance: 75.5
click at [775, 419] on quentale-workspace at bounding box center [600, 287] width 1200 height 574
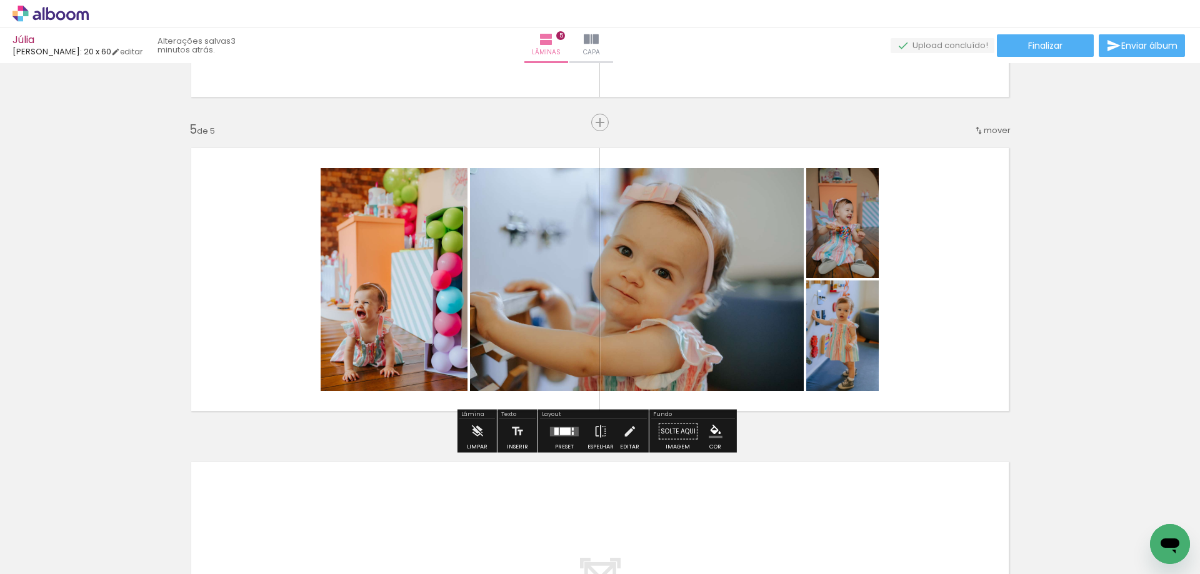
click at [566, 424] on div at bounding box center [565, 431] width 34 height 25
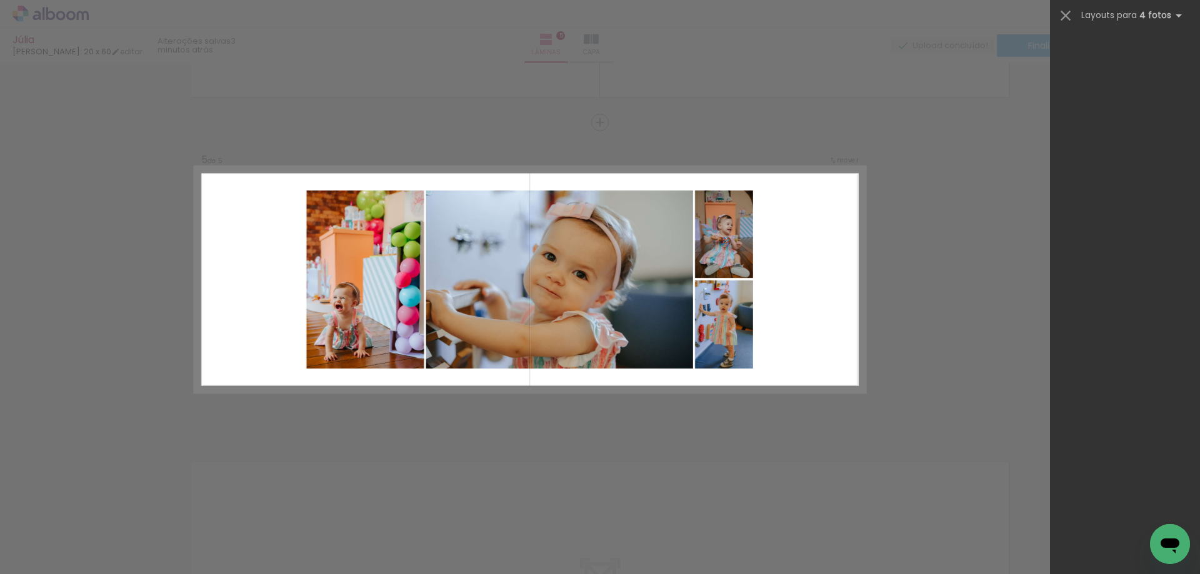
scroll to position [0, 0]
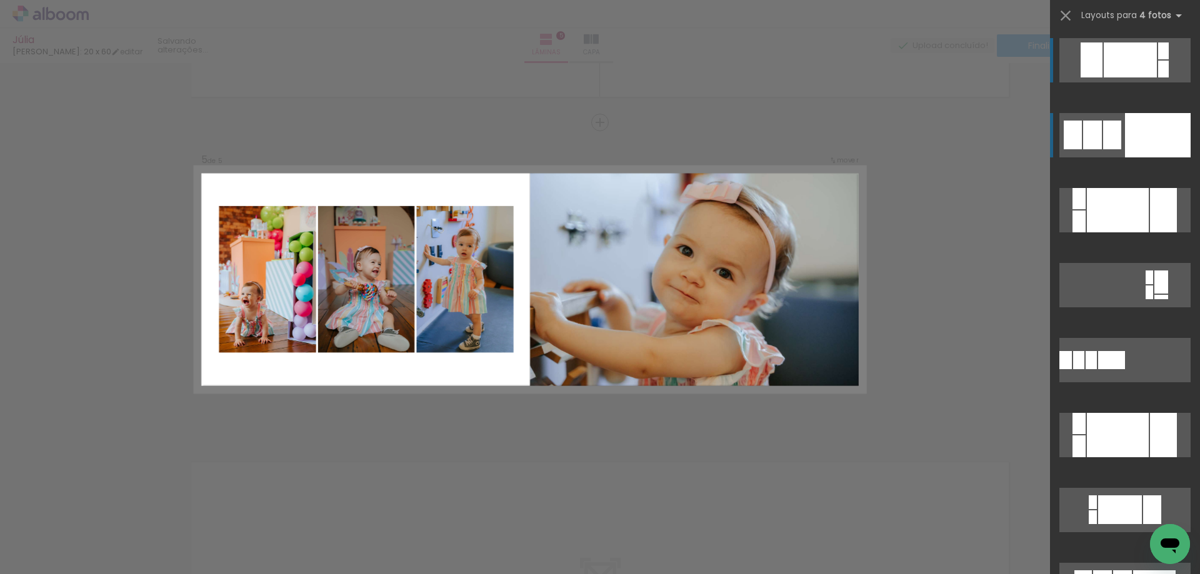
click at [1138, 138] on div at bounding box center [1158, 135] width 66 height 44
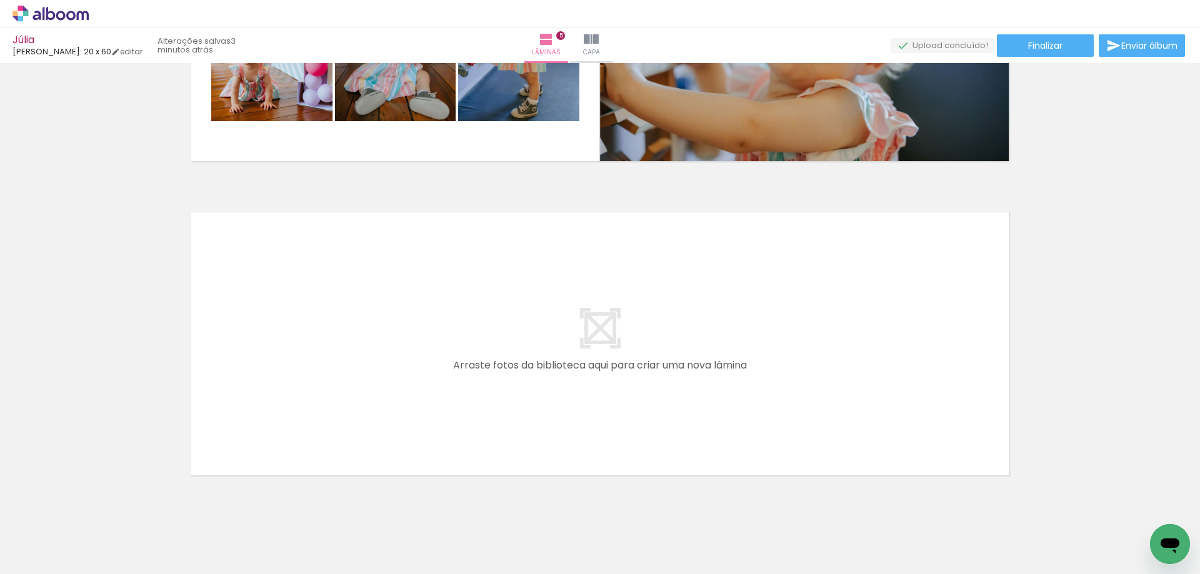
scroll to position [1219, 0]
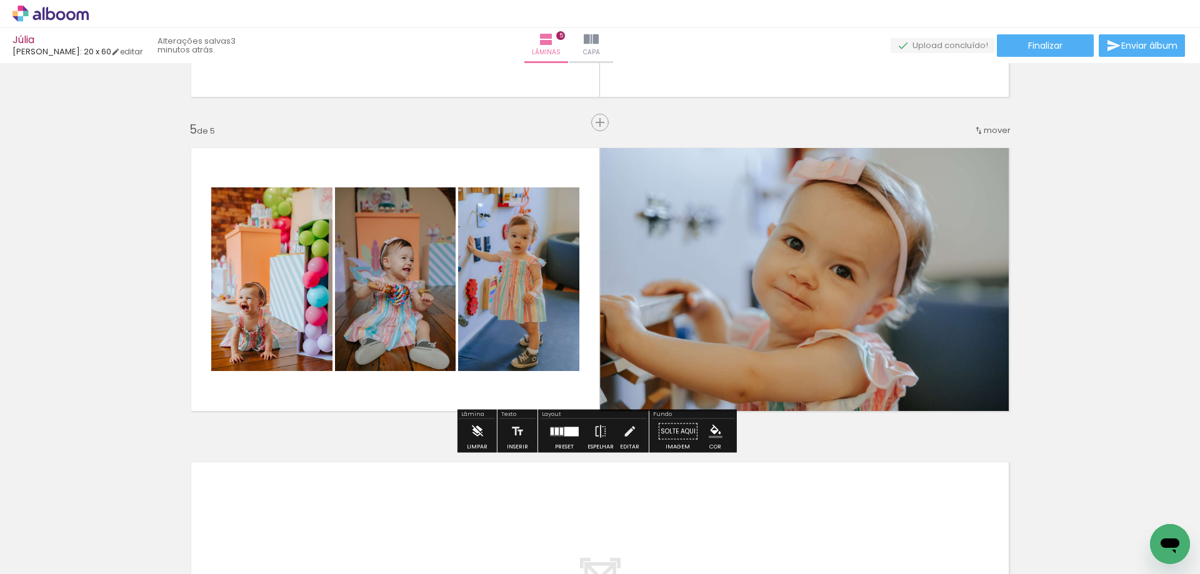
click at [481, 427] on iron-icon at bounding box center [477, 431] width 14 height 25
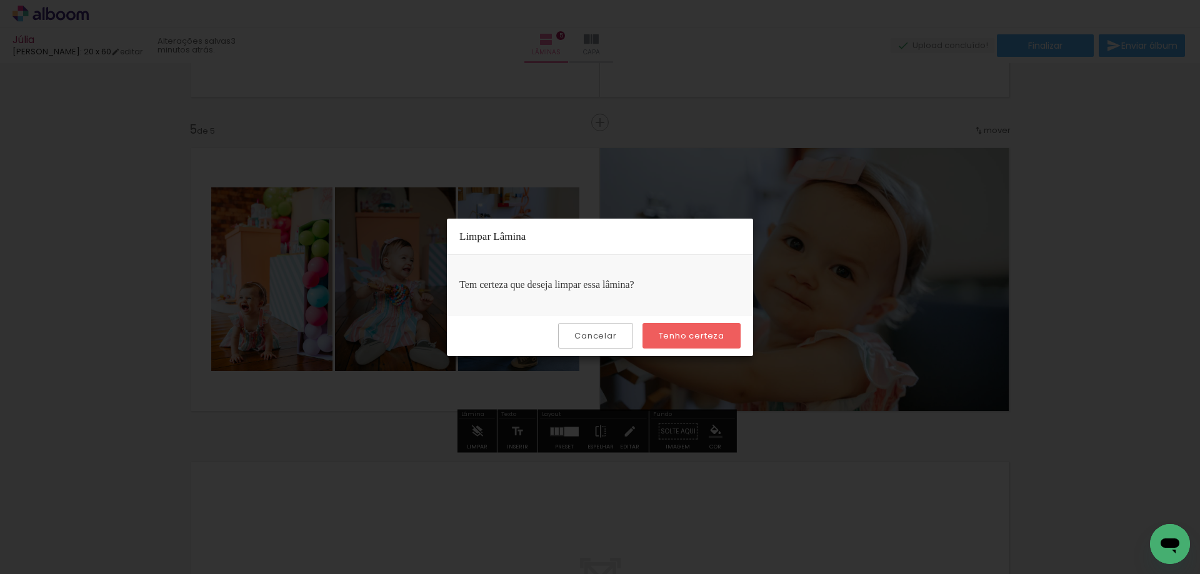
click at [0, 0] on slot "Tenho certeza" at bounding box center [0, 0] width 0 height 0
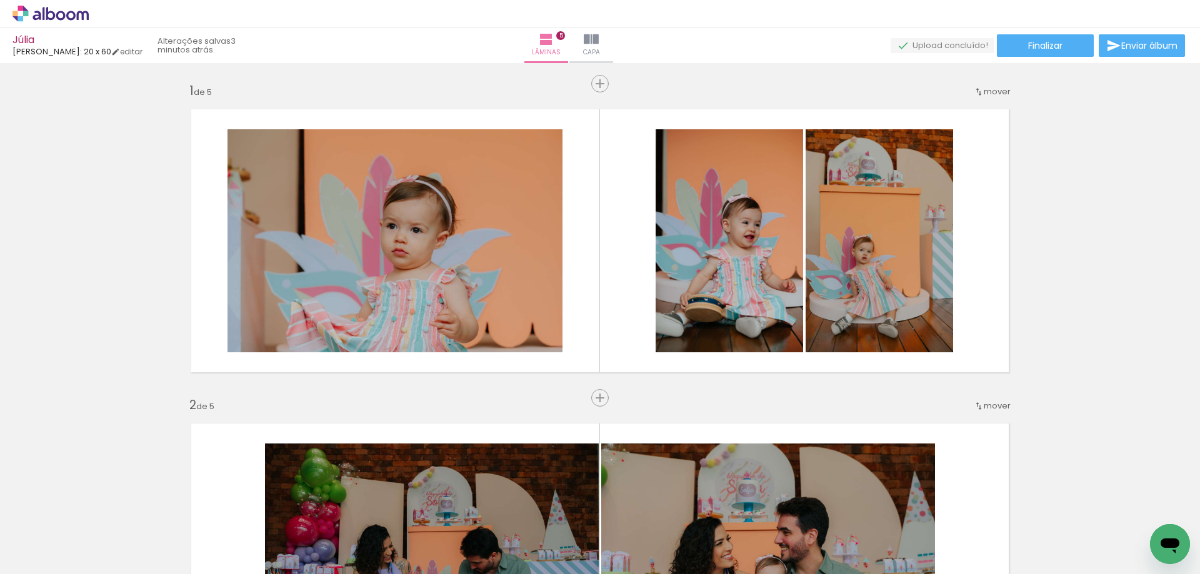
scroll to position [0, 579]
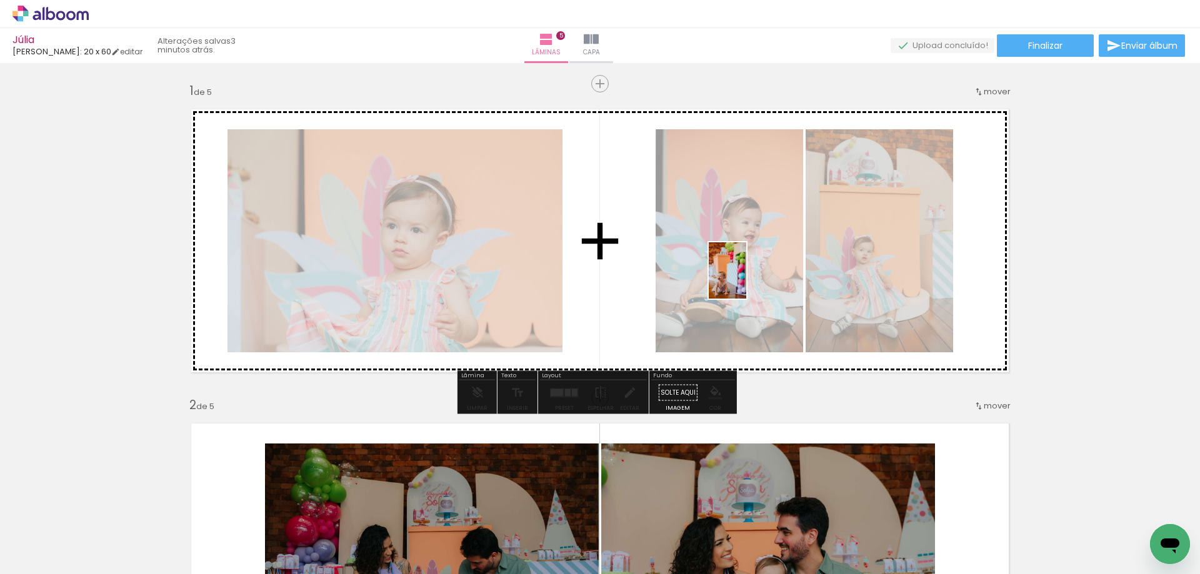
drag, startPoint x: 464, startPoint y: 539, endPoint x: 746, endPoint y: 272, distance: 389.1
click at [746, 272] on quentale-workspace at bounding box center [600, 287] width 1200 height 574
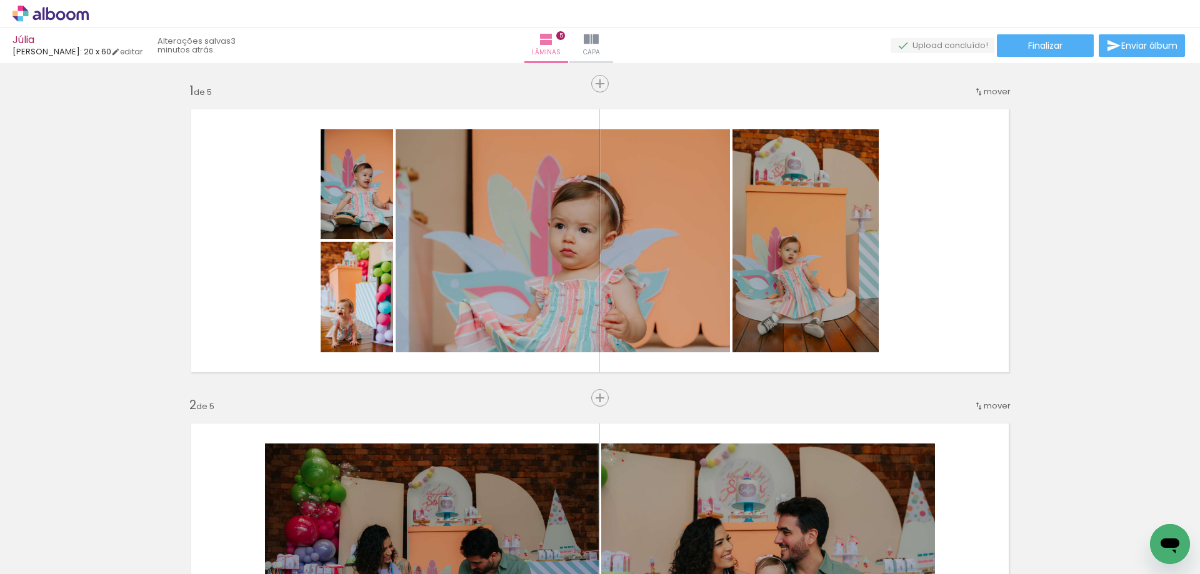
scroll to position [0, 74]
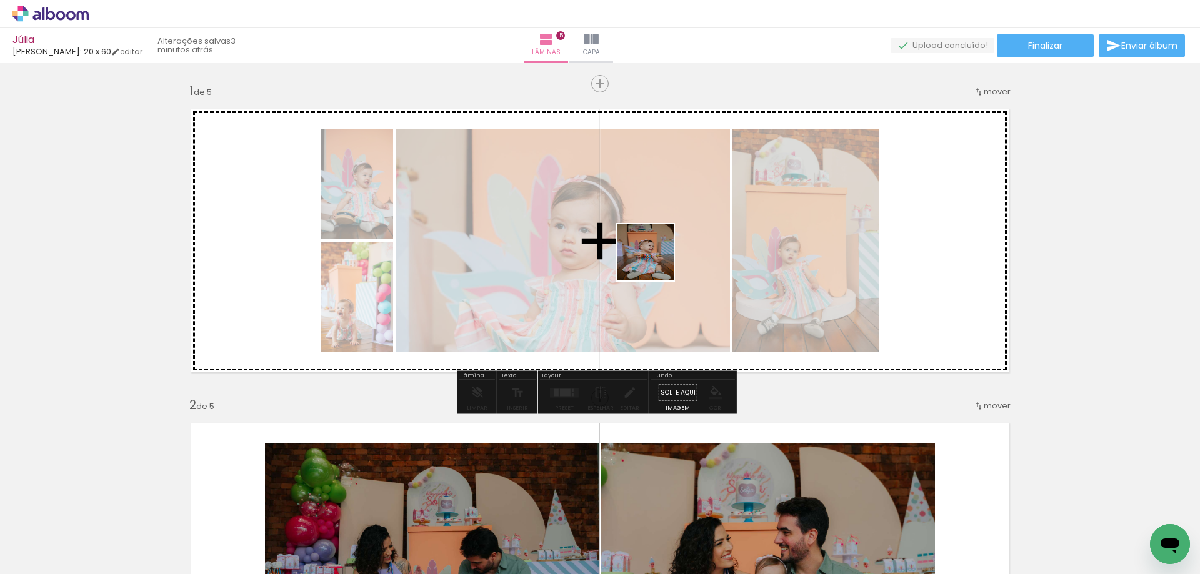
drag, startPoint x: 484, startPoint y: 528, endPoint x: 655, endPoint y: 262, distance: 316.3
click at [655, 262] on quentale-workspace at bounding box center [600, 287] width 1200 height 574
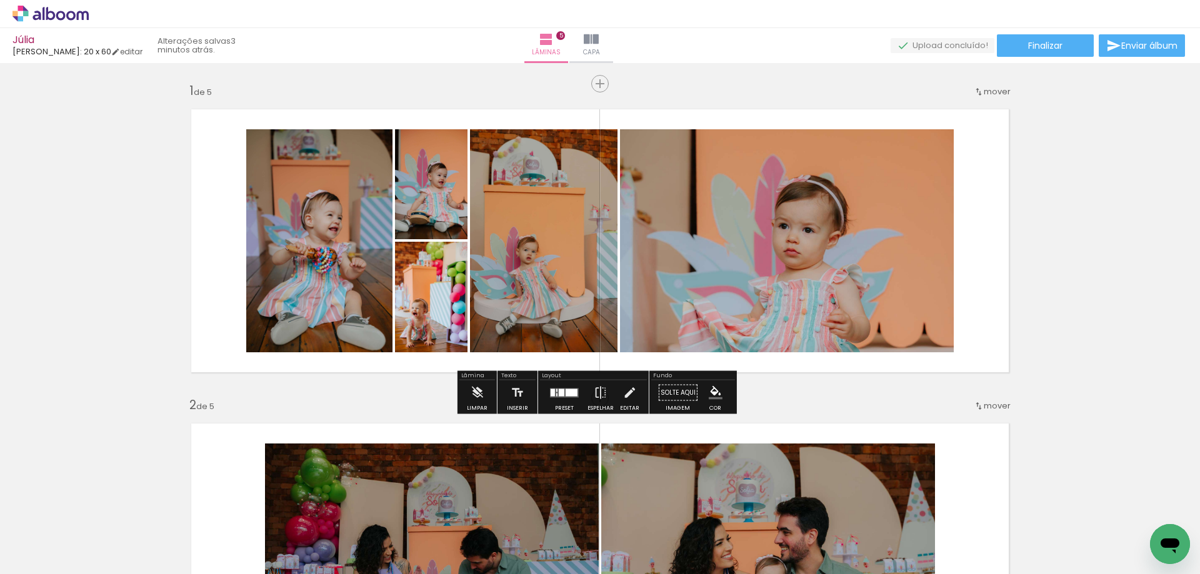
drag, startPoint x: 569, startPoint y: 397, endPoint x: 687, endPoint y: 368, distance: 121.6
click at [568, 396] on quentale-layouter at bounding box center [564, 392] width 29 height 9
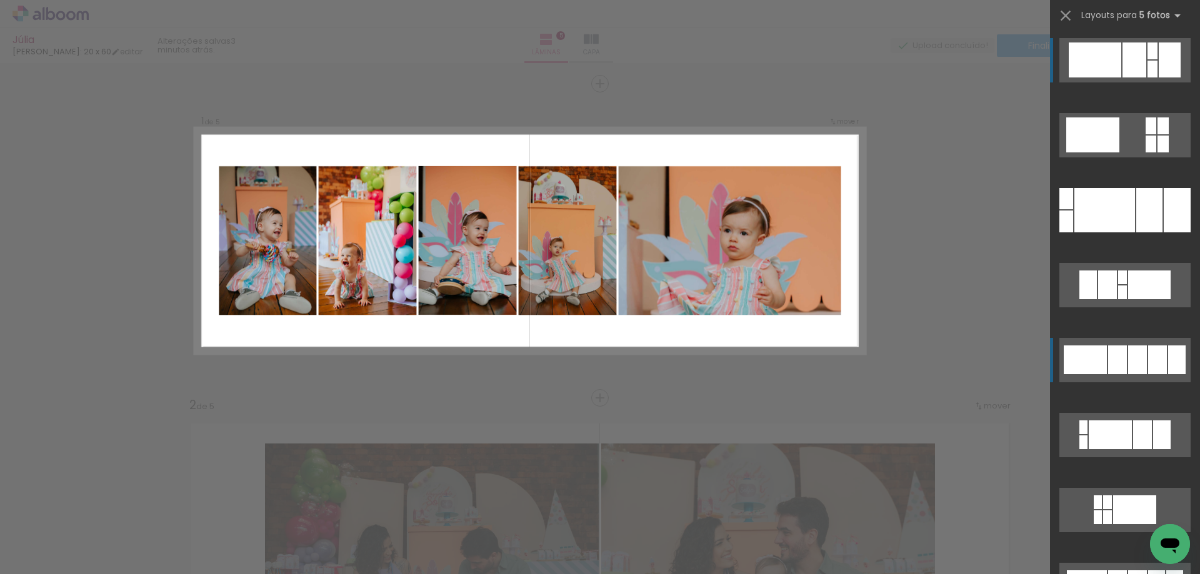
click at [1116, 346] on div at bounding box center [1117, 360] width 19 height 29
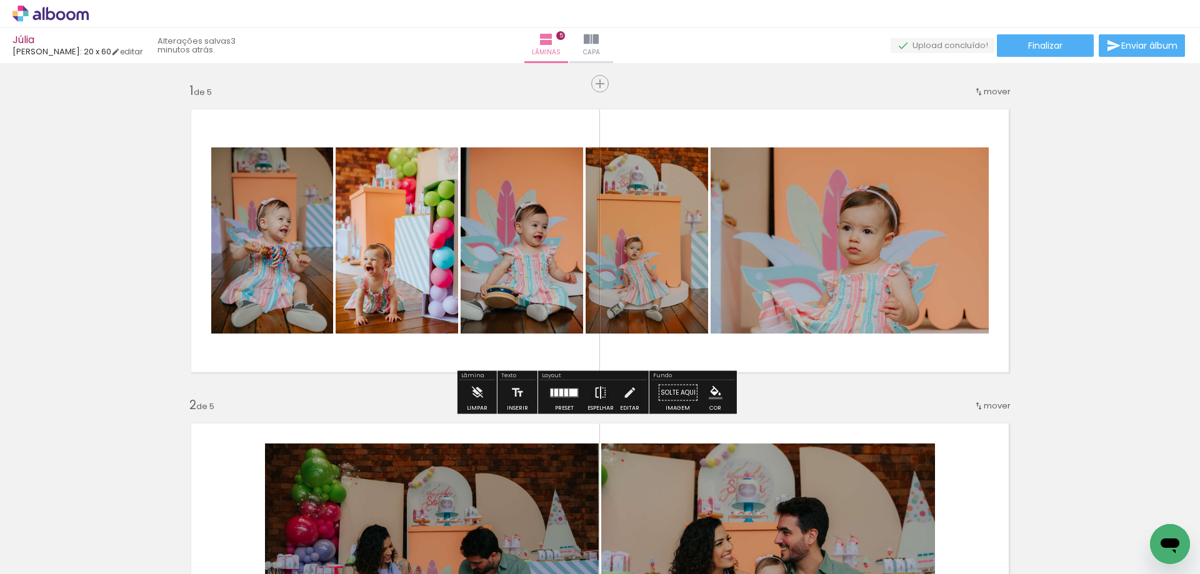
click at [599, 393] on iron-icon at bounding box center [601, 393] width 14 height 25
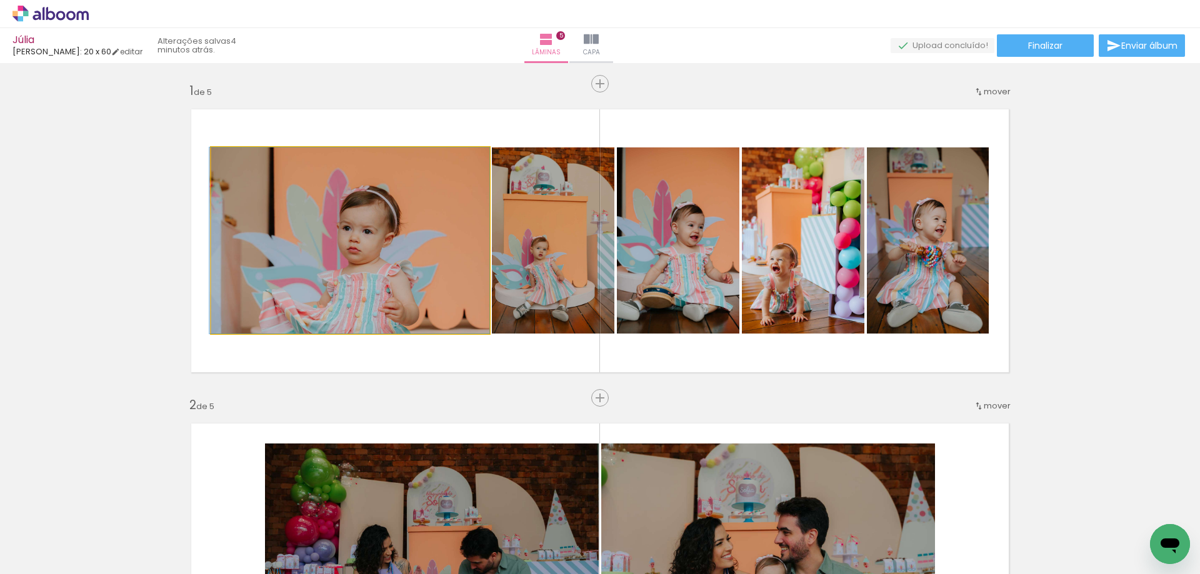
drag, startPoint x: 404, startPoint y: 258, endPoint x: 396, endPoint y: 207, distance: 51.9
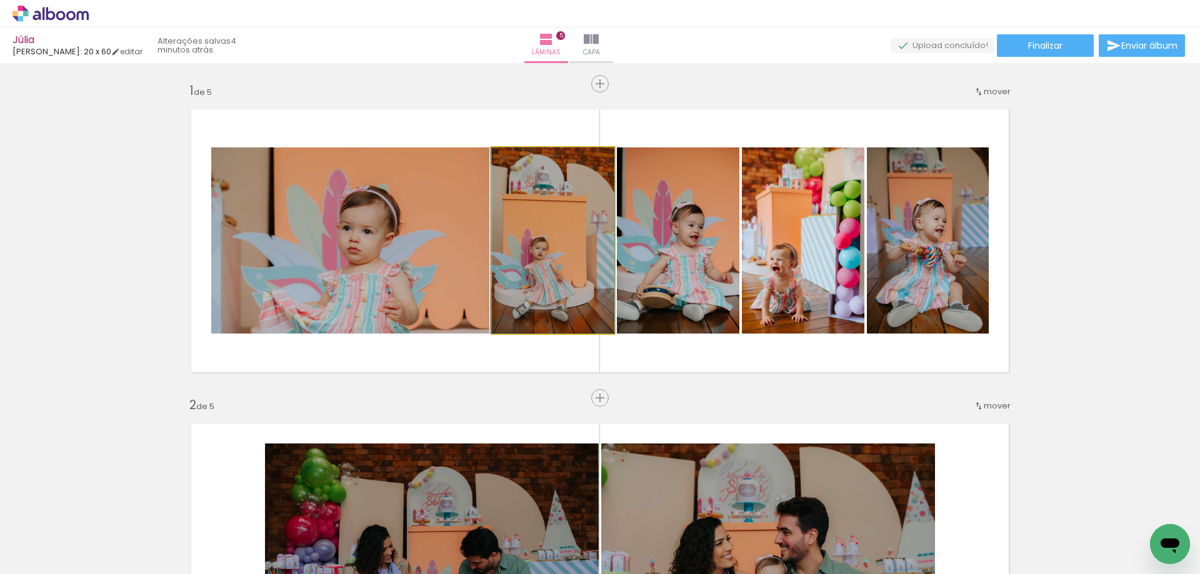
drag, startPoint x: 526, startPoint y: 245, endPoint x: 510, endPoint y: 244, distance: 15.7
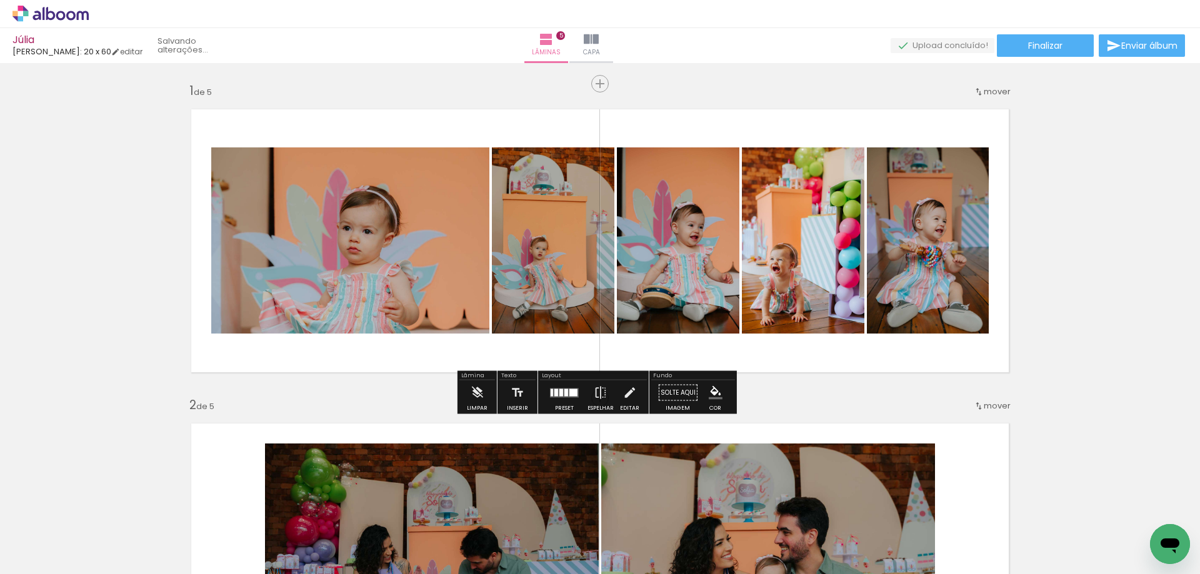
drag, startPoint x: 669, startPoint y: 268, endPoint x: 577, endPoint y: 264, distance: 92.0
click at [0, 0] on slot at bounding box center [0, 0] width 0 height 0
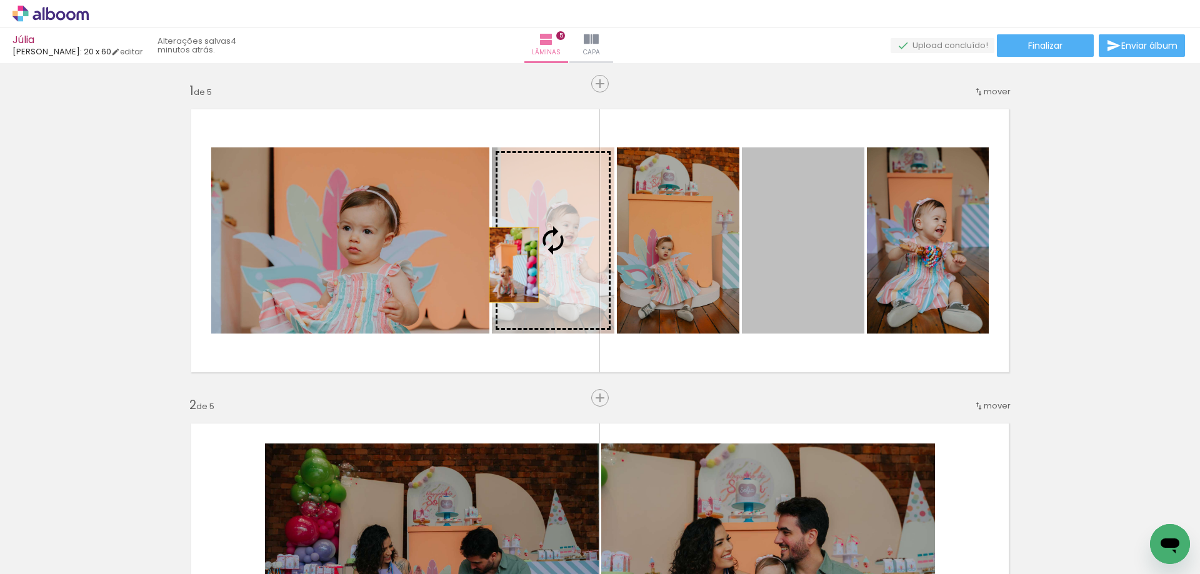
drag, startPoint x: 791, startPoint y: 293, endPoint x: 509, endPoint y: 255, distance: 284.5
click at [0, 0] on slot at bounding box center [0, 0] width 0 height 0
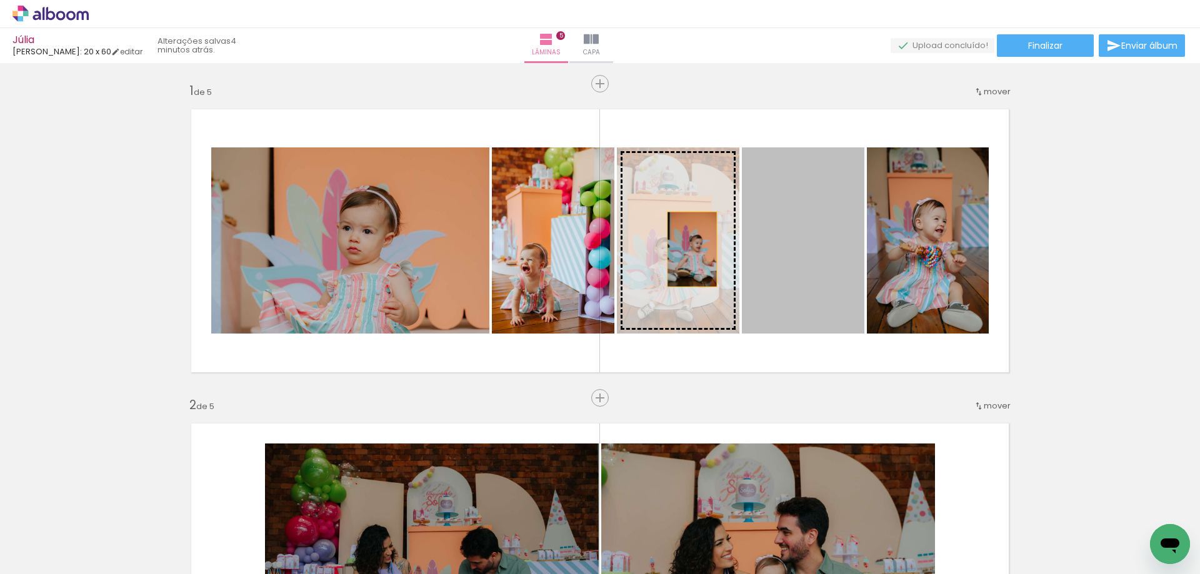
drag, startPoint x: 800, startPoint y: 267, endPoint x: 688, endPoint y: 248, distance: 114.2
click at [0, 0] on slot at bounding box center [0, 0] width 0 height 0
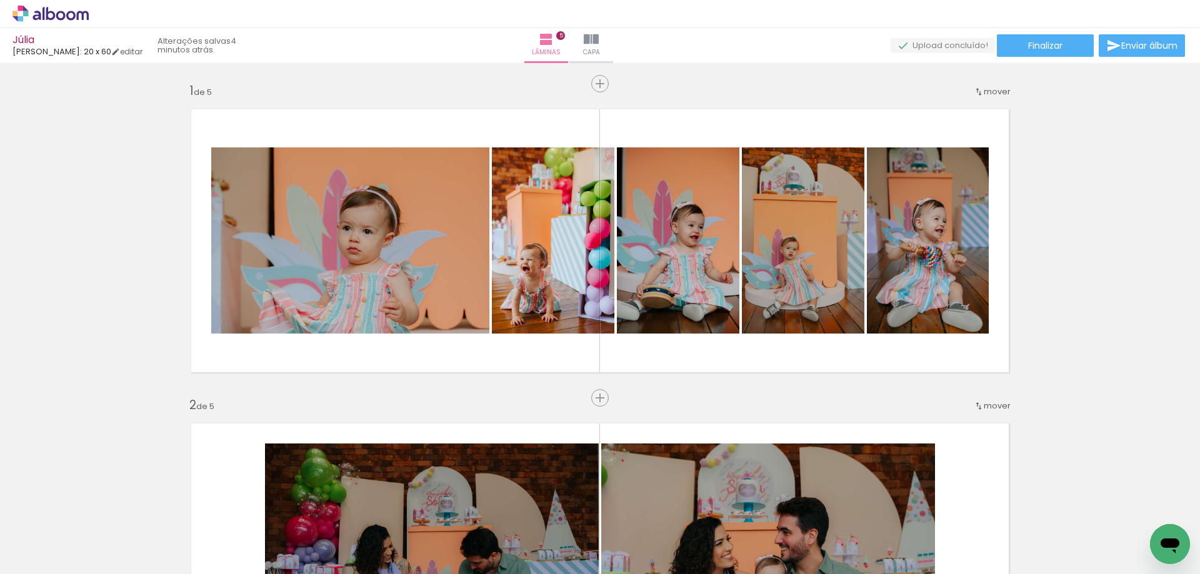
scroll to position [0, 74]
drag, startPoint x: 893, startPoint y: 258, endPoint x: 745, endPoint y: 258, distance: 147.5
click at [0, 0] on slot at bounding box center [0, 0] width 0 height 0
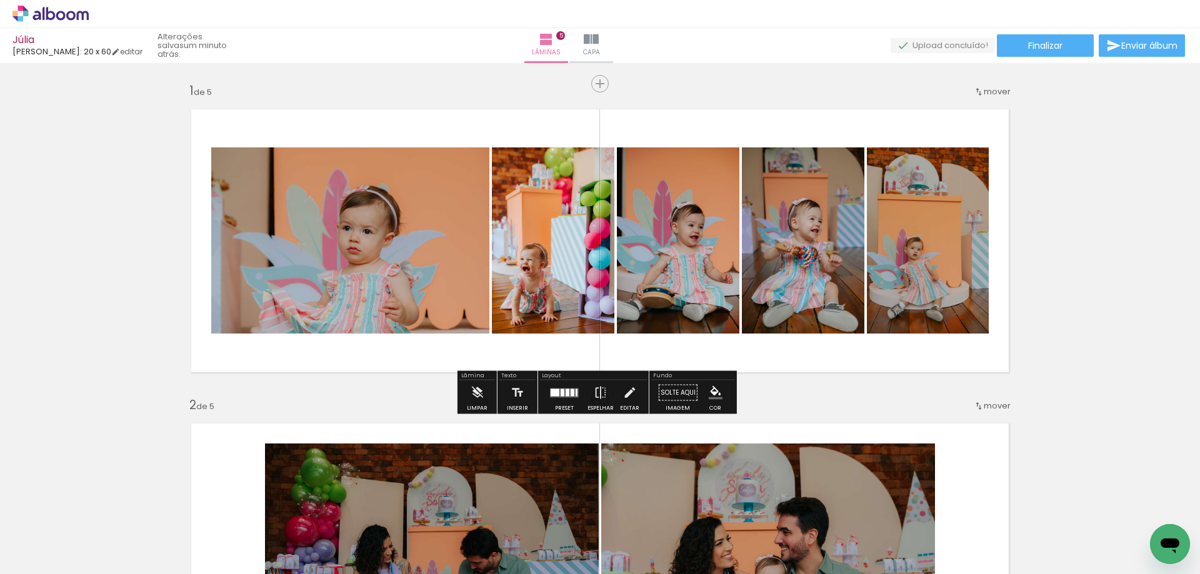
drag, startPoint x: 785, startPoint y: 251, endPoint x: 694, endPoint y: 251, distance: 91.3
click at [0, 0] on slot at bounding box center [0, 0] width 0 height 0
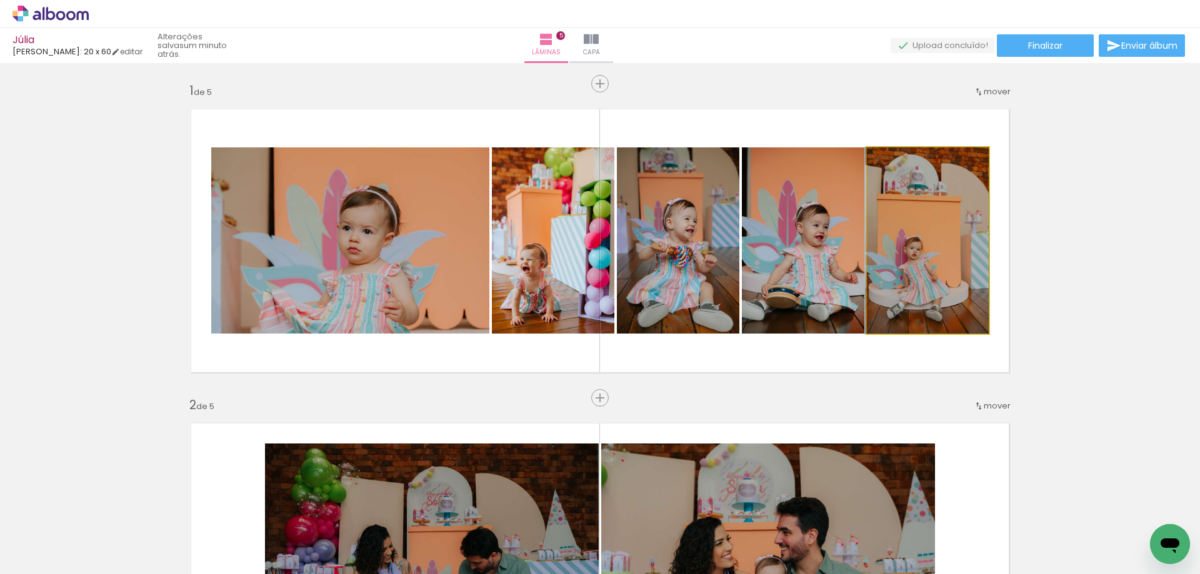
drag, startPoint x: 901, startPoint y: 279, endPoint x: 823, endPoint y: 258, distance: 80.8
click at [0, 0] on slot at bounding box center [0, 0] width 0 height 0
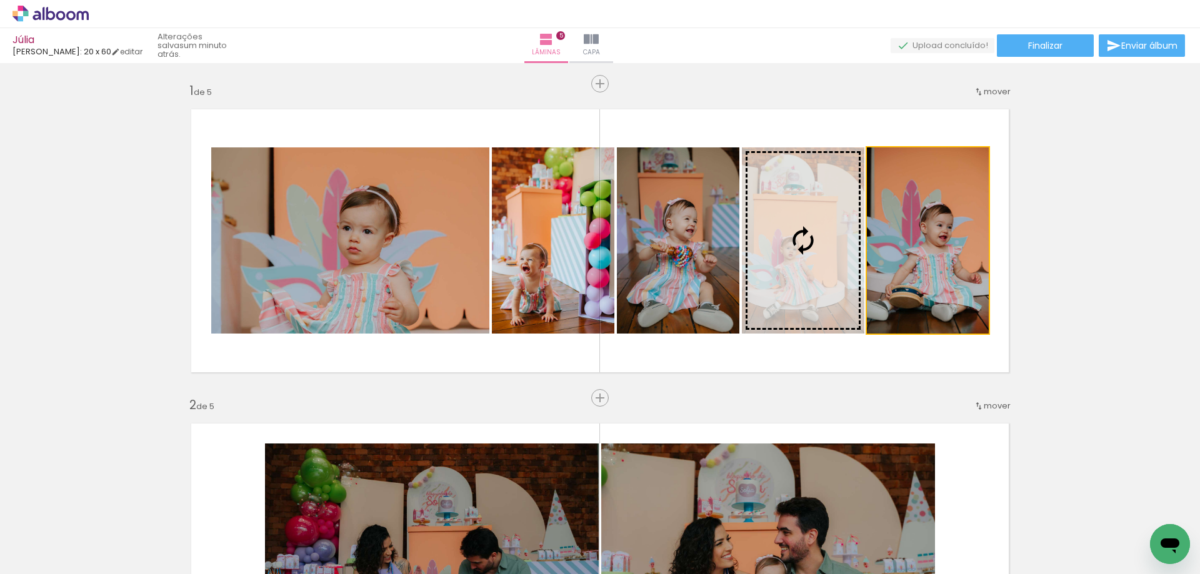
drag, startPoint x: 908, startPoint y: 273, endPoint x: 783, endPoint y: 270, distance: 125.0
click at [0, 0] on slot at bounding box center [0, 0] width 0 height 0
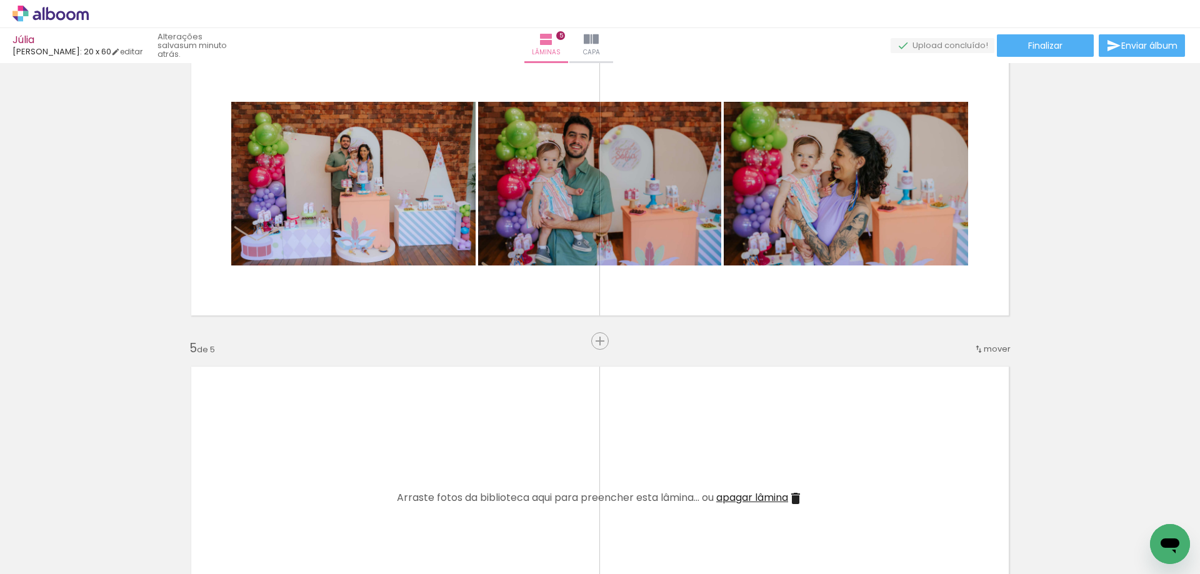
scroll to position [1063, 0]
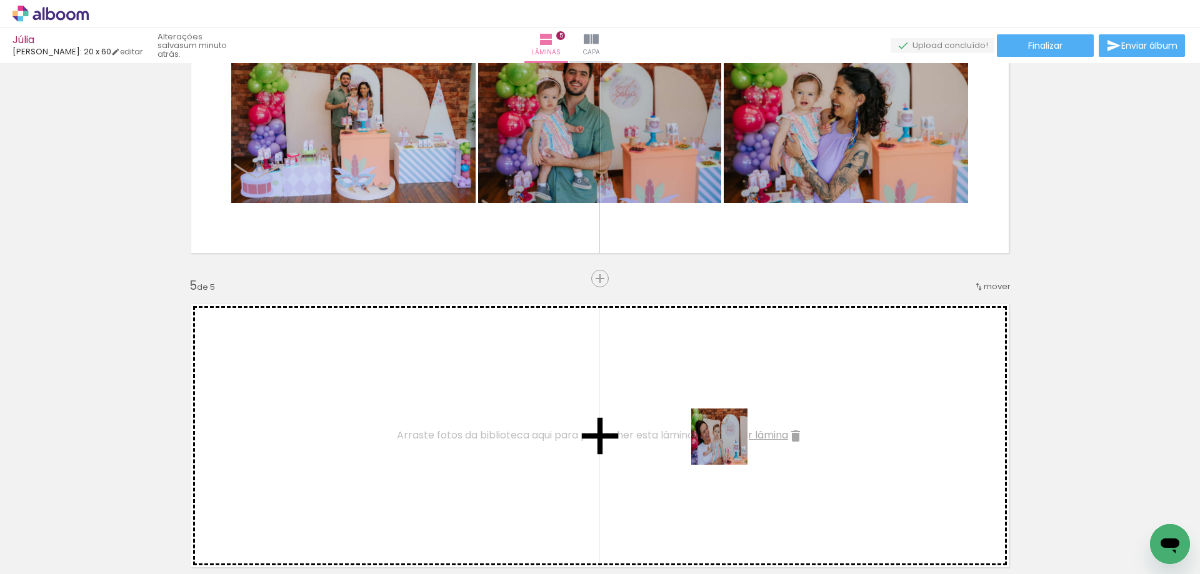
drag, startPoint x: 718, startPoint y: 468, endPoint x: 729, endPoint y: 446, distance: 24.0
click at [729, 446] on quentale-workspace at bounding box center [600, 287] width 1200 height 574
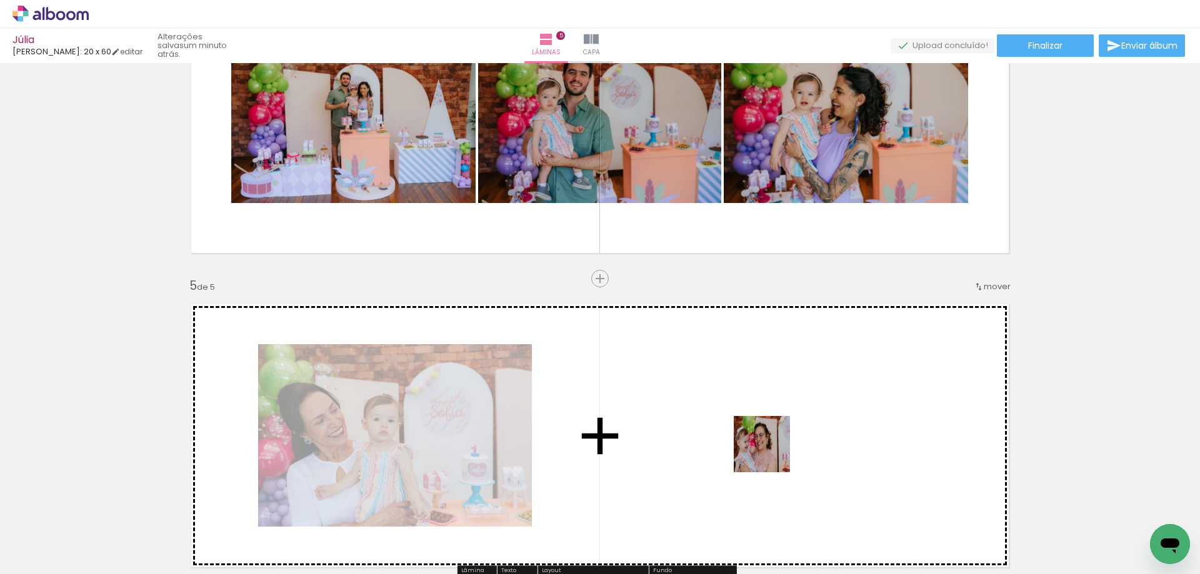
drag, startPoint x: 759, startPoint y: 513, endPoint x: 787, endPoint y: 499, distance: 31.3
click at [776, 426] on quentale-workspace at bounding box center [600, 287] width 1200 height 574
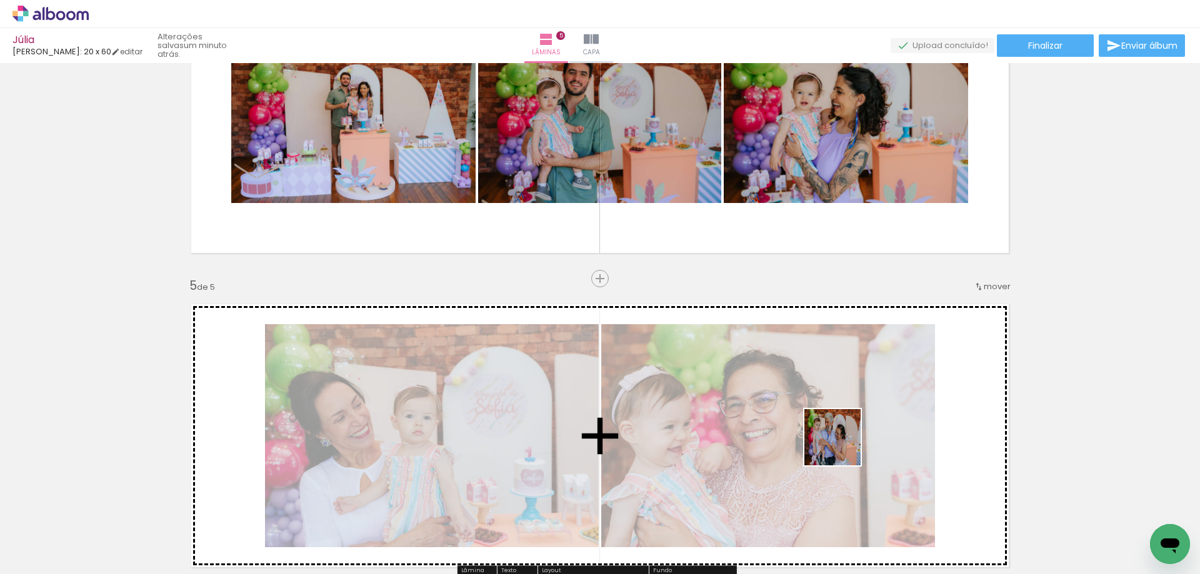
drag, startPoint x: 836, startPoint y: 533, endPoint x: 838, endPoint y: 450, distance: 82.6
click at [843, 440] on quentale-workspace at bounding box center [600, 287] width 1200 height 574
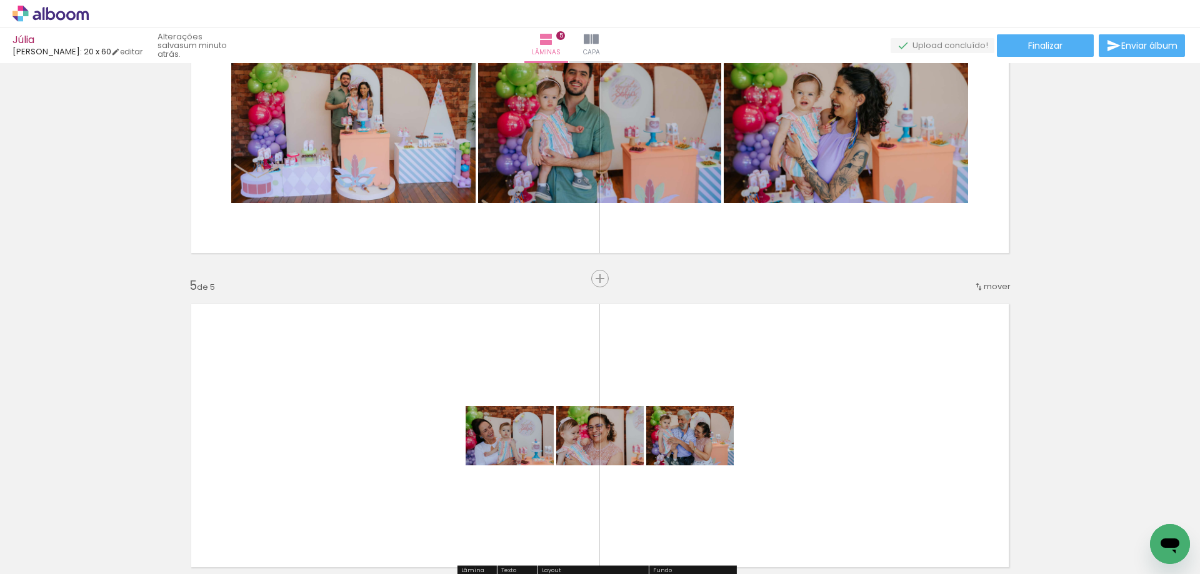
scroll to position [1125, 0]
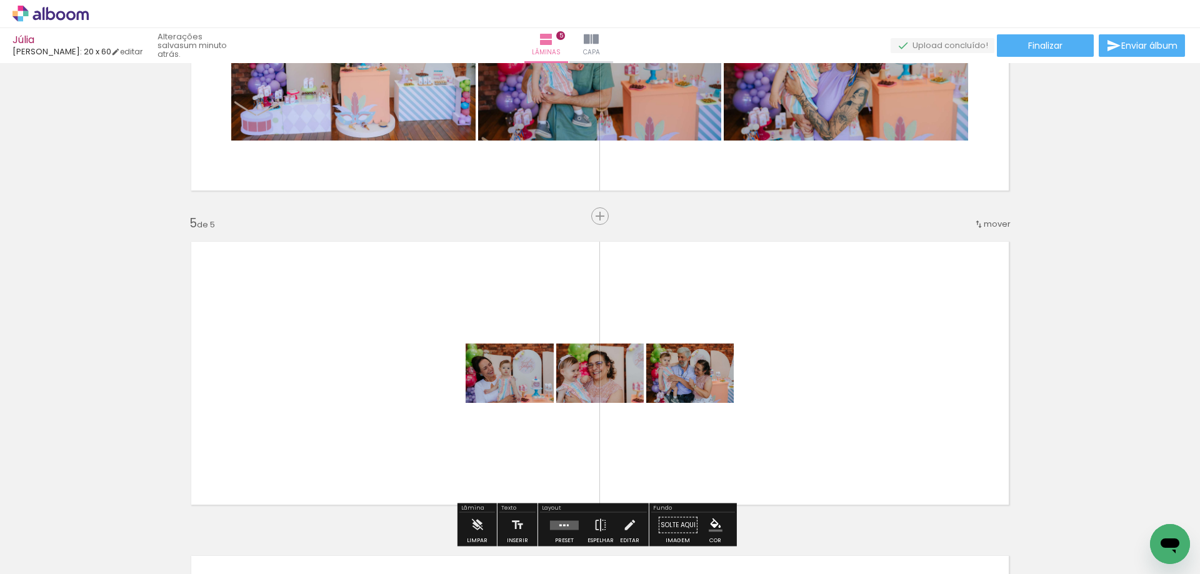
drag, startPoint x: 963, startPoint y: 534, endPoint x: 826, endPoint y: 394, distance: 194.9
click at [840, 443] on quentale-workspace at bounding box center [600, 287] width 1200 height 574
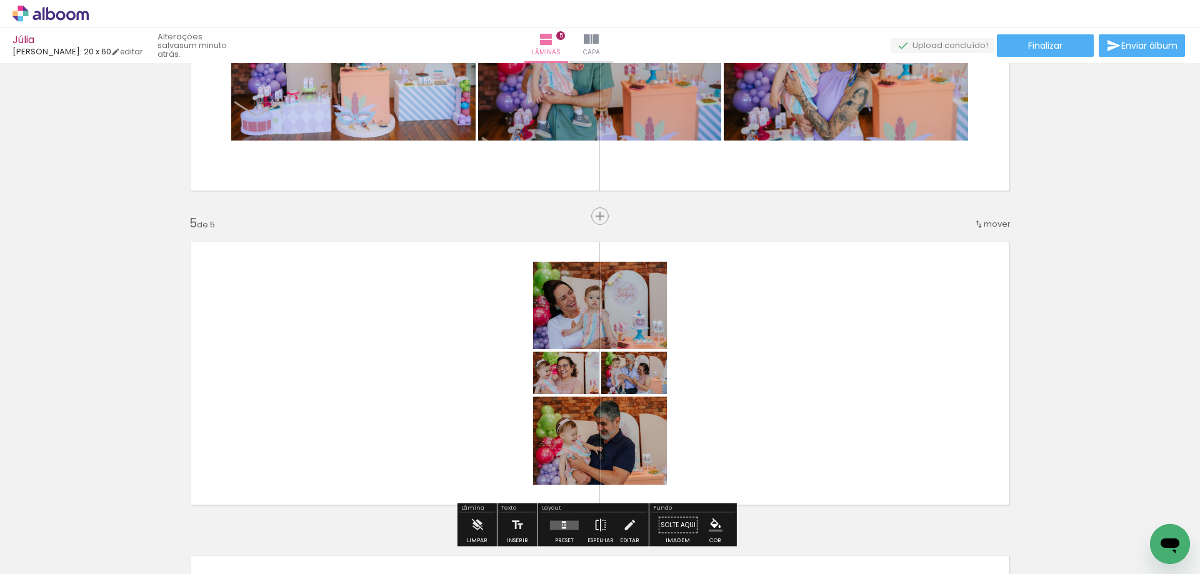
scroll to position [1188, 0]
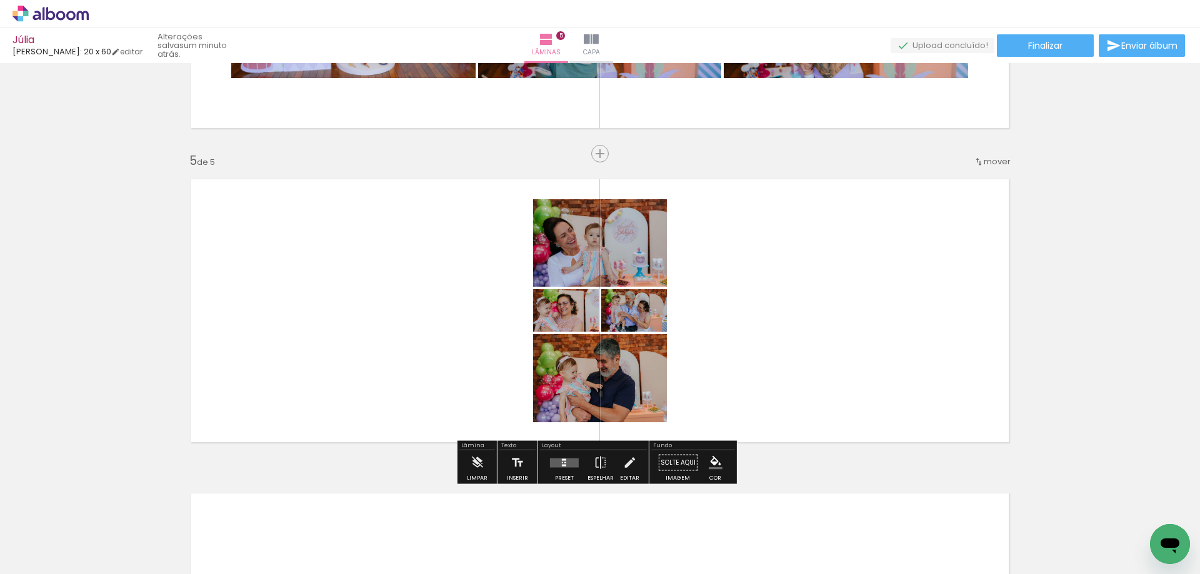
click at [553, 469] on div at bounding box center [565, 463] width 34 height 25
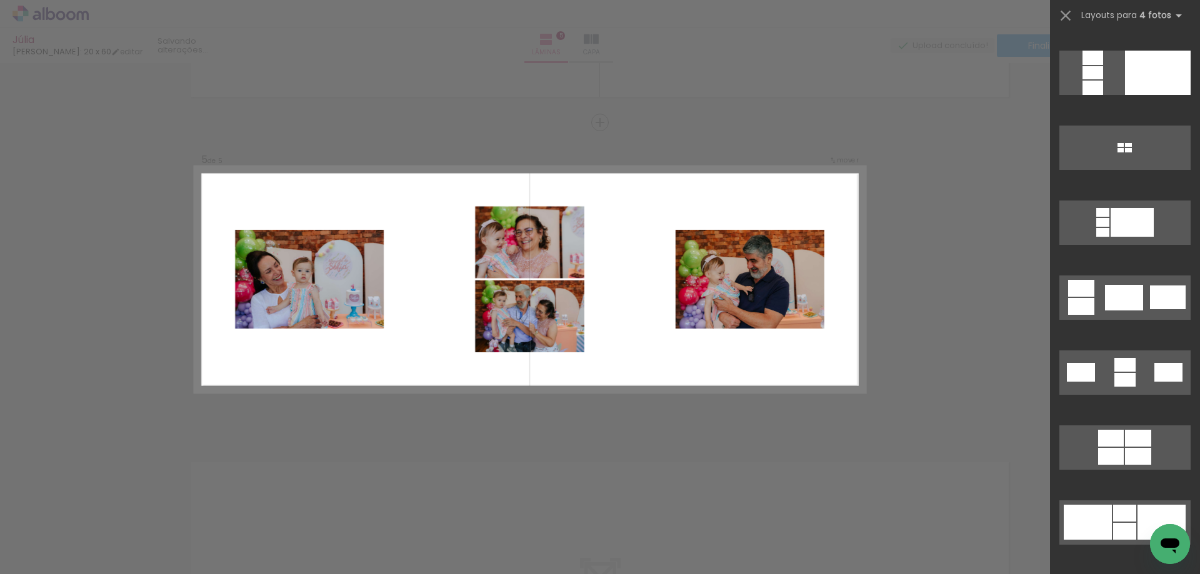
scroll to position [2000, 0]
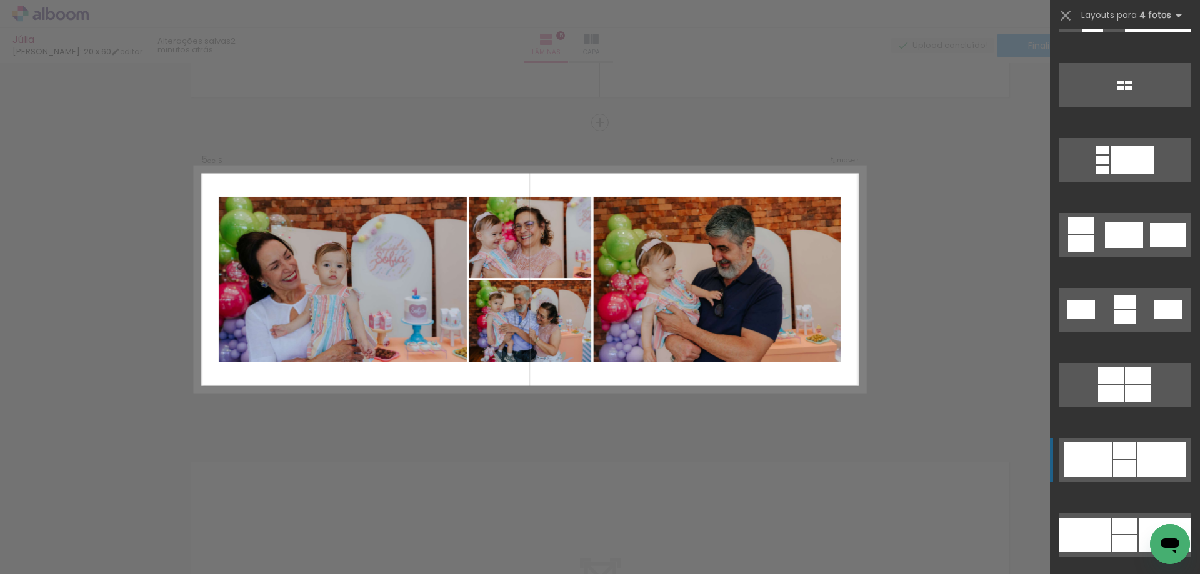
click at [1123, 309] on div at bounding box center [1125, 303] width 21 height 14
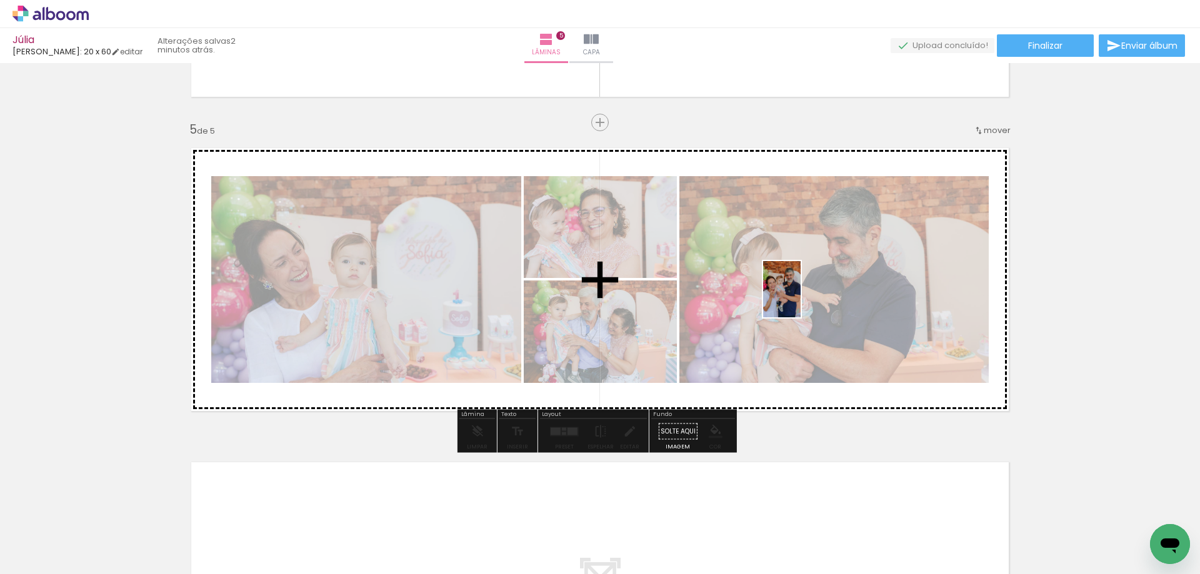
drag, startPoint x: 904, startPoint y: 543, endPoint x: 801, endPoint y: 299, distance: 264.7
click at [801, 299] on quentale-workspace at bounding box center [600, 287] width 1200 height 574
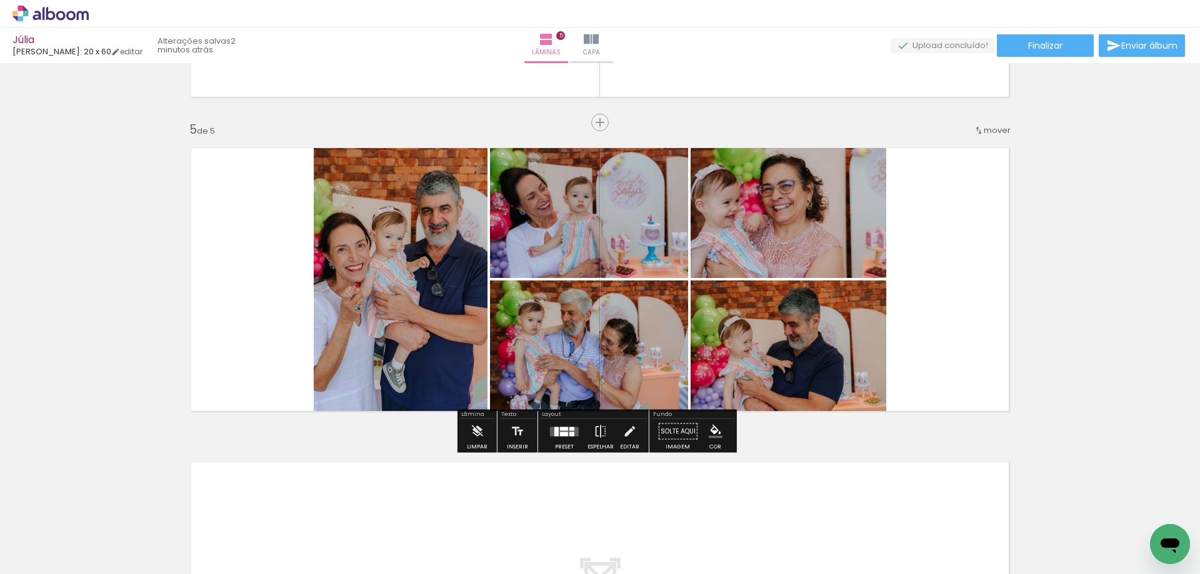
click at [564, 434] on div at bounding box center [564, 434] width 8 height 4
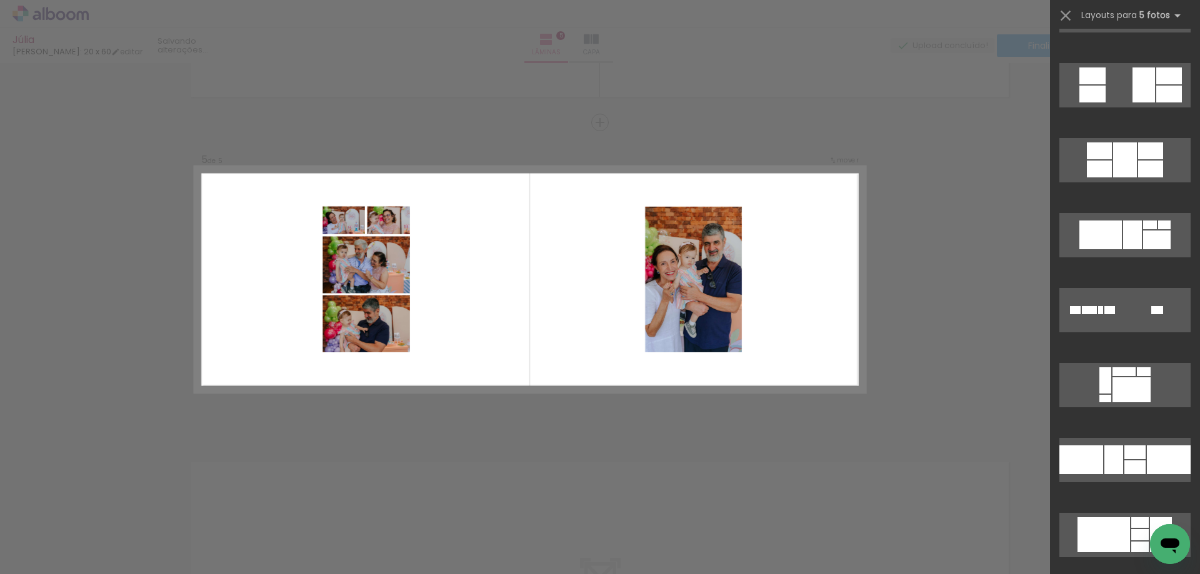
scroll to position [4063, 0]
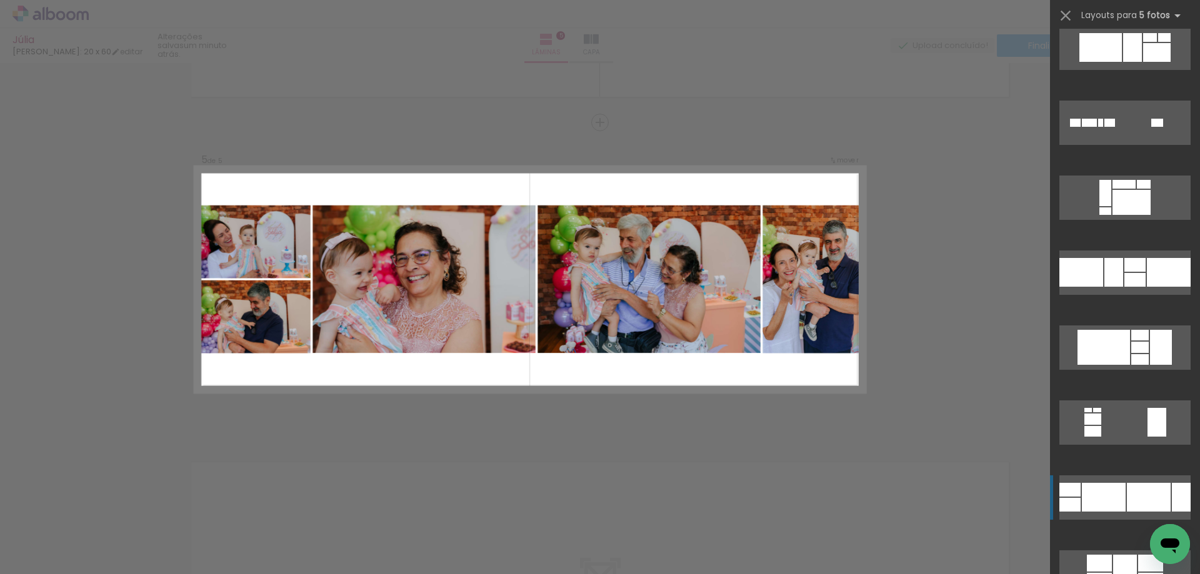
click at [1081, 127] on div at bounding box center [1075, 123] width 11 height 8
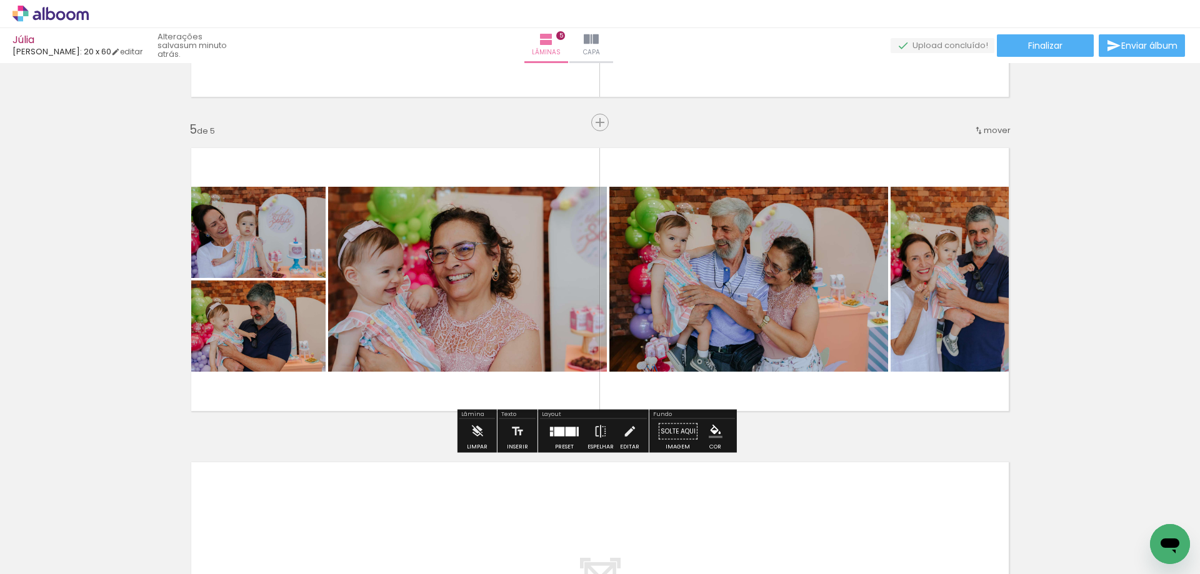
scroll to position [1344, 0]
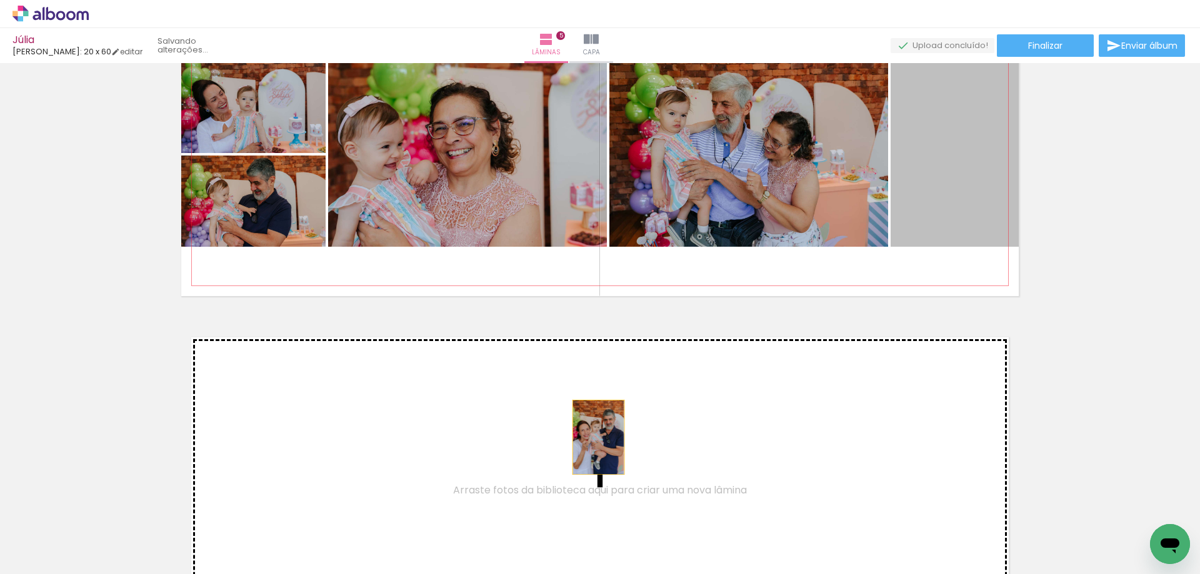
drag, startPoint x: 956, startPoint y: 176, endPoint x: 594, endPoint y: 438, distance: 447.3
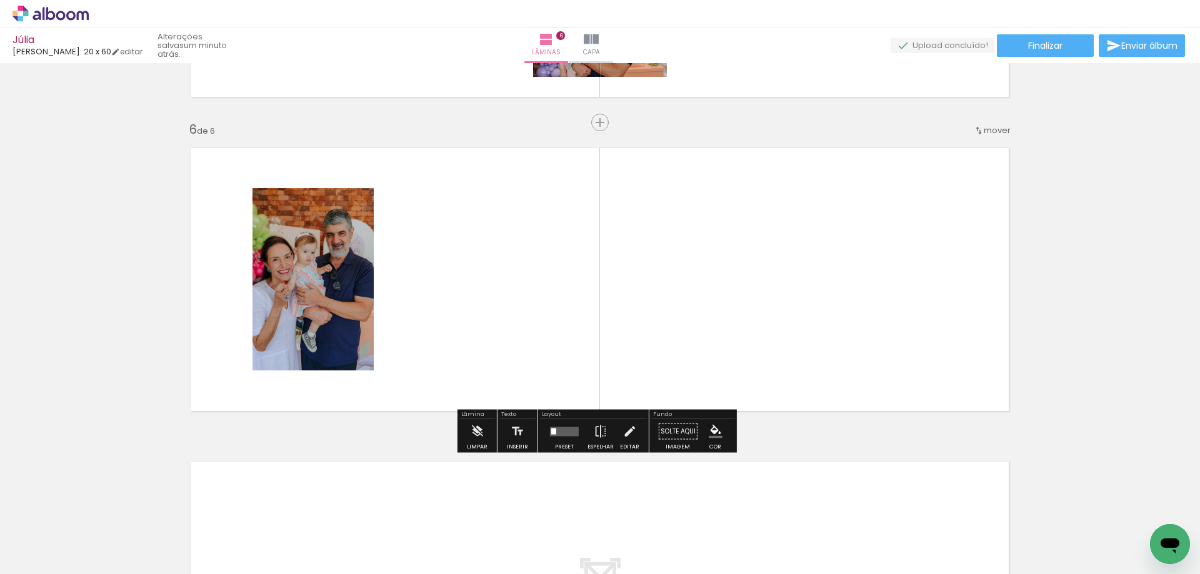
scroll to position [1283, 0]
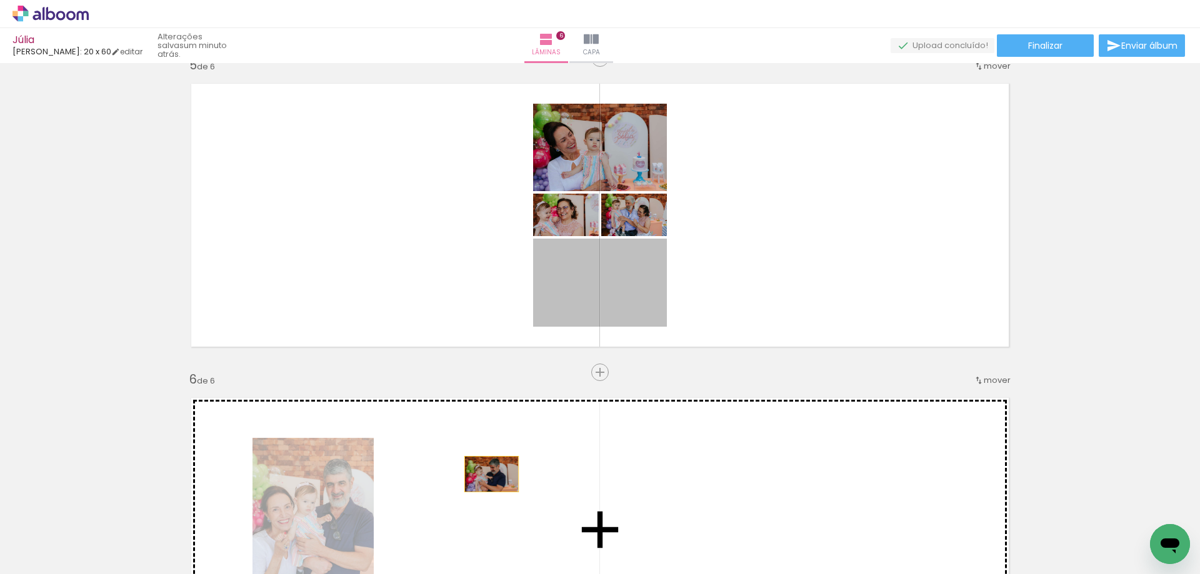
drag, startPoint x: 633, startPoint y: 269, endPoint x: 487, endPoint y: 474, distance: 252.4
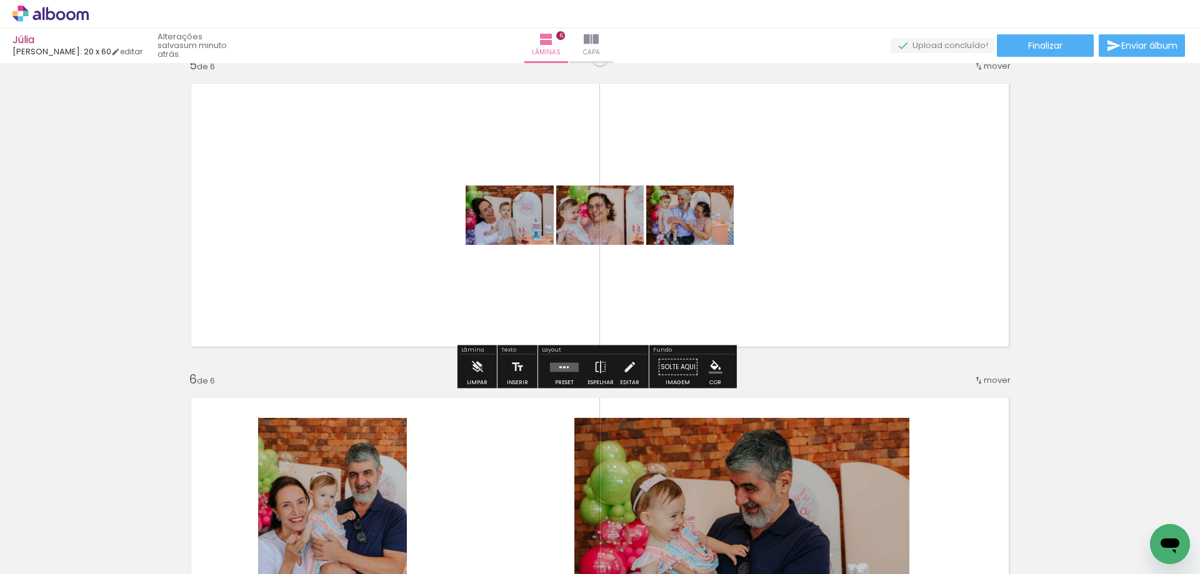
scroll to position [1346, 0]
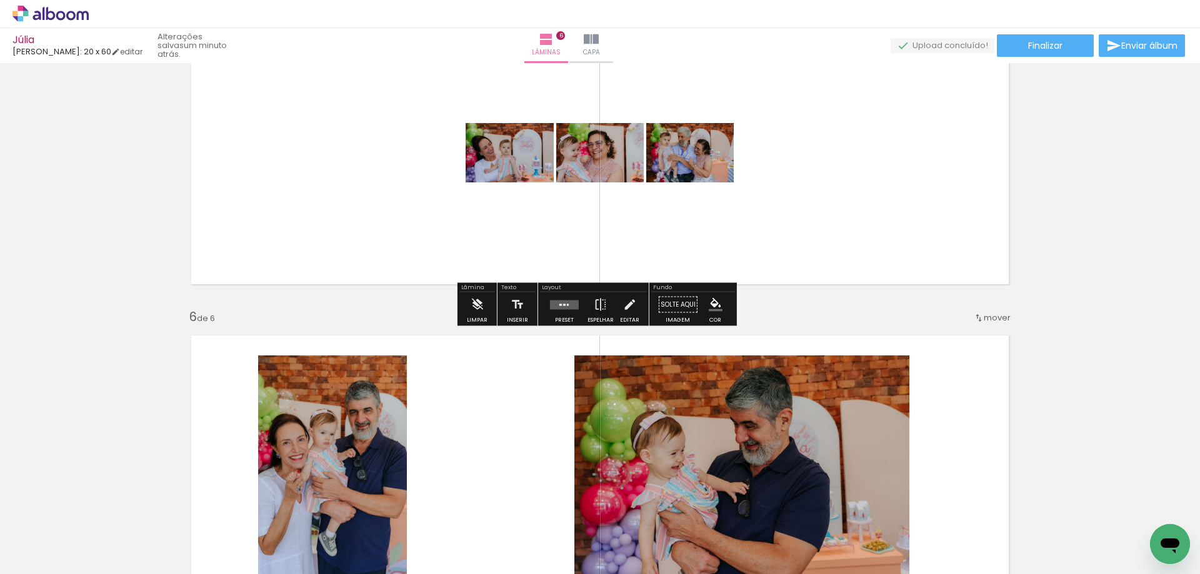
click at [556, 304] on quentale-layouter at bounding box center [564, 304] width 29 height 9
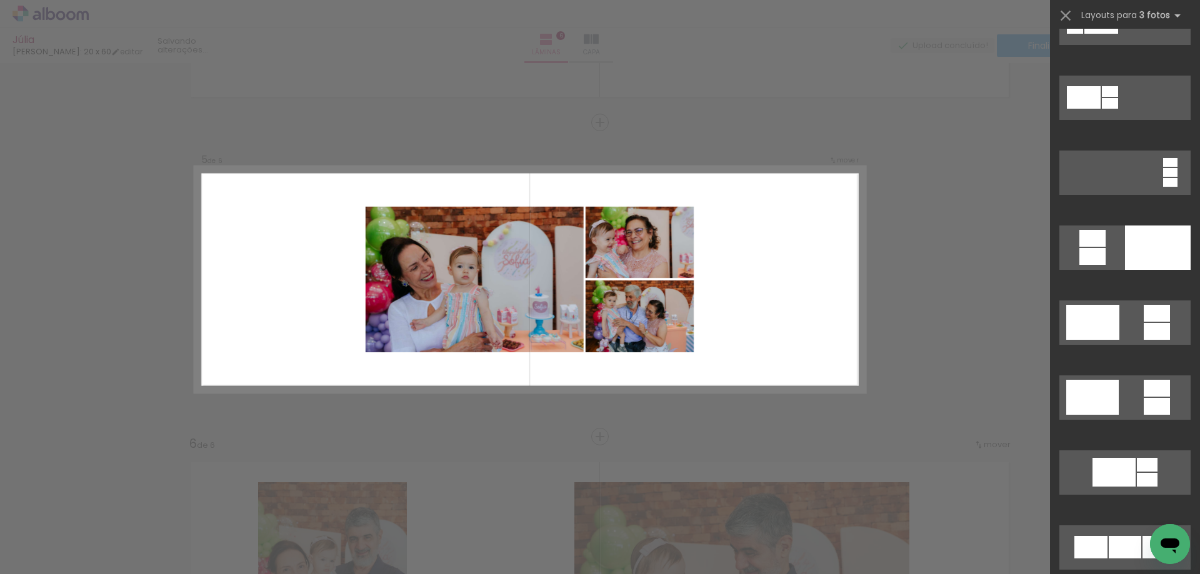
scroll to position [250, 0]
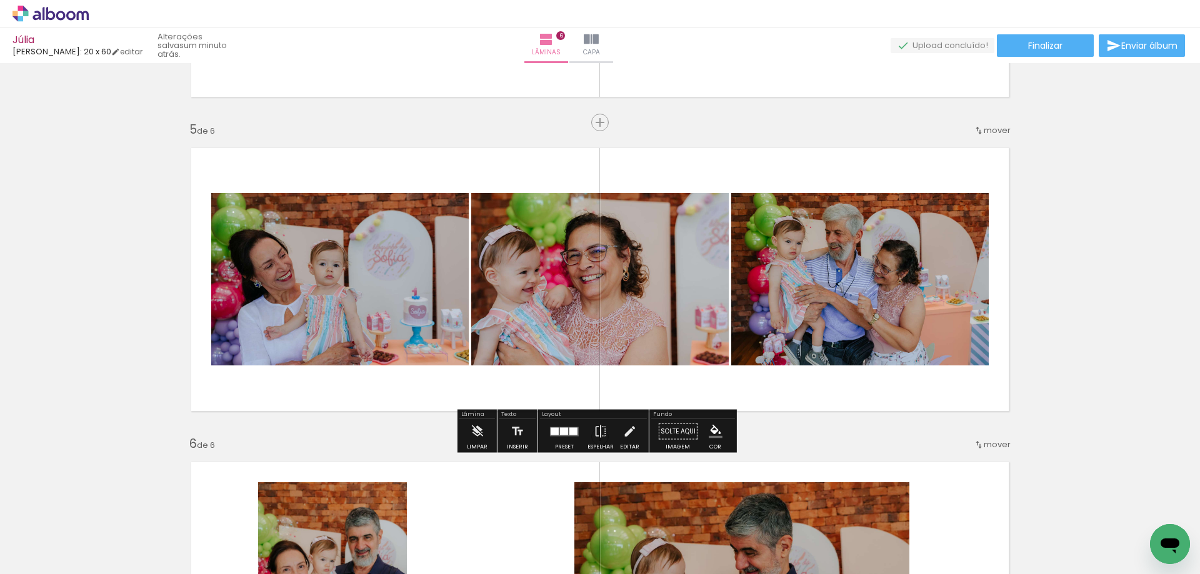
drag, startPoint x: 860, startPoint y: 283, endPoint x: 627, endPoint y: 259, distance: 233.7
click at [0, 0] on slot at bounding box center [0, 0] width 0 height 0
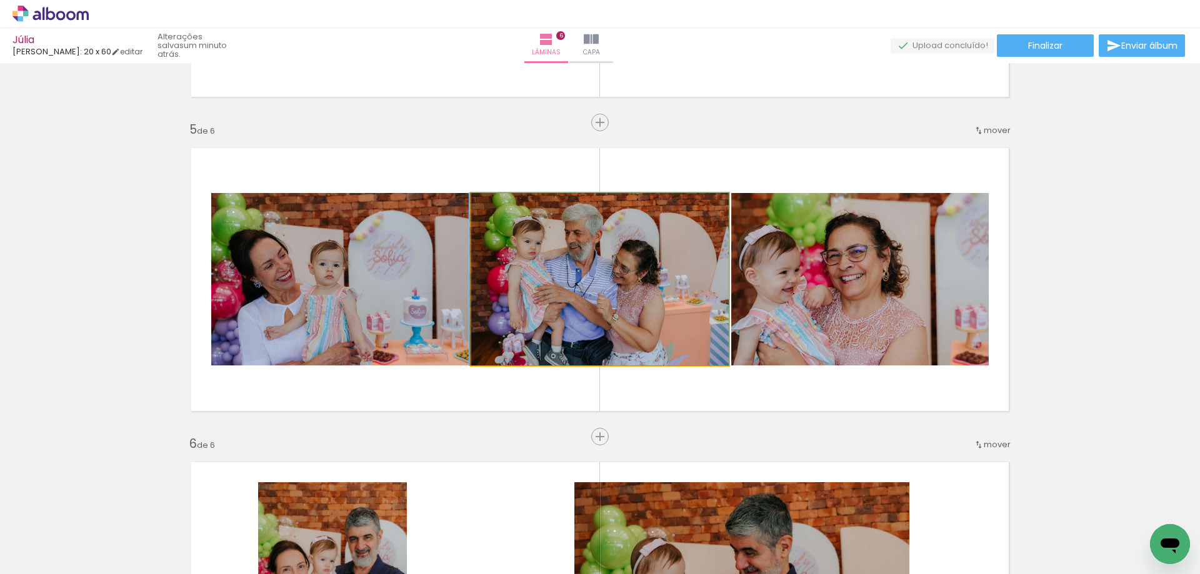
drag, startPoint x: 628, startPoint y: 297, endPoint x: 614, endPoint y: 302, distance: 14.0
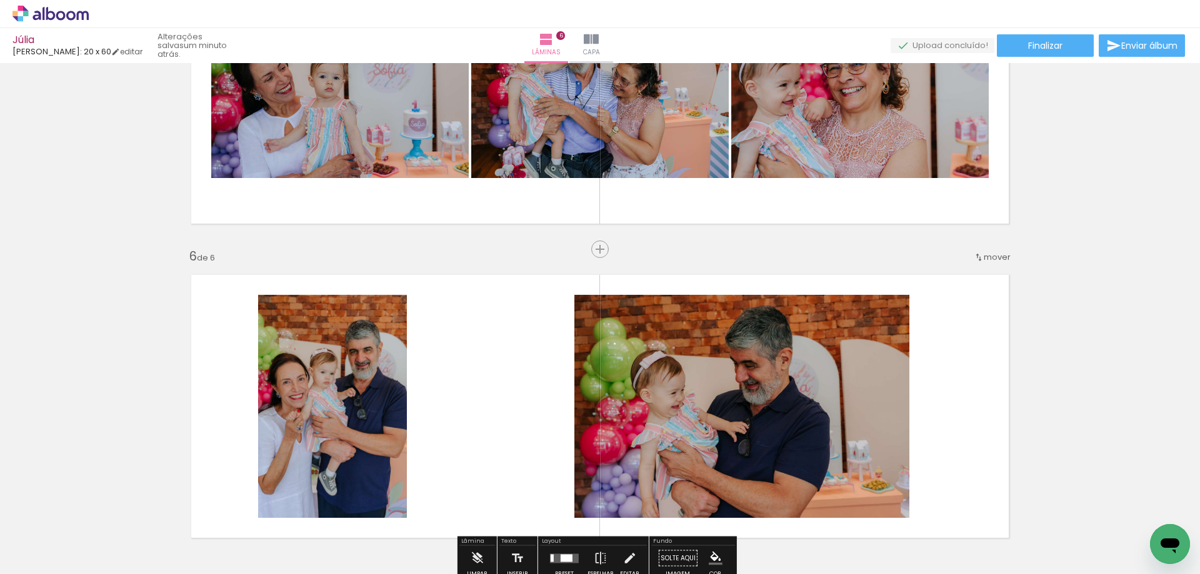
scroll to position [1532, 0]
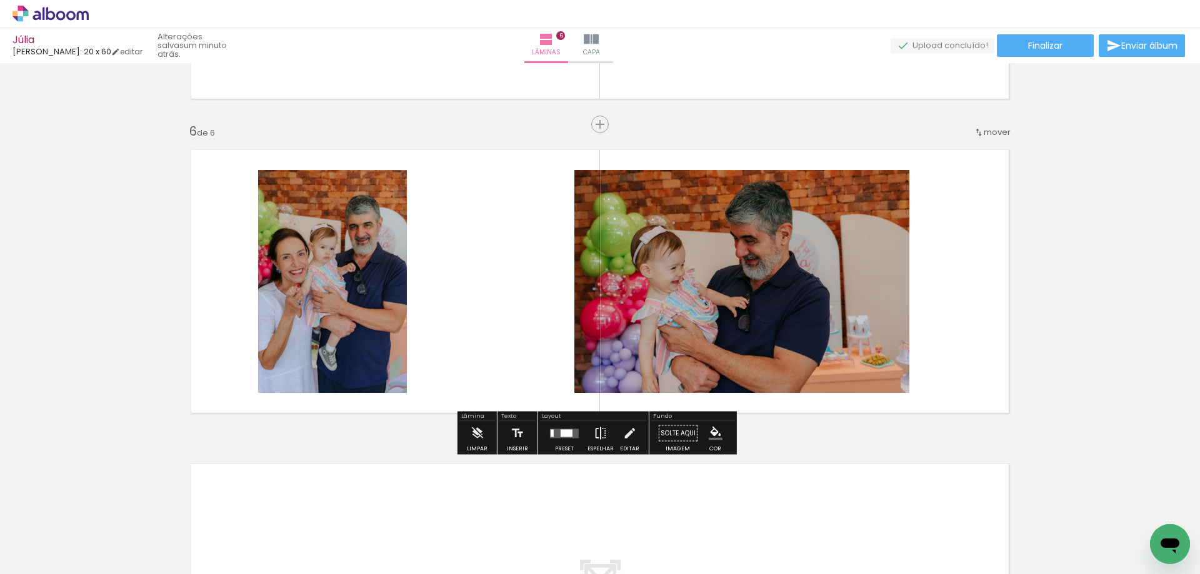
click at [596, 426] on iron-icon at bounding box center [601, 433] width 14 height 25
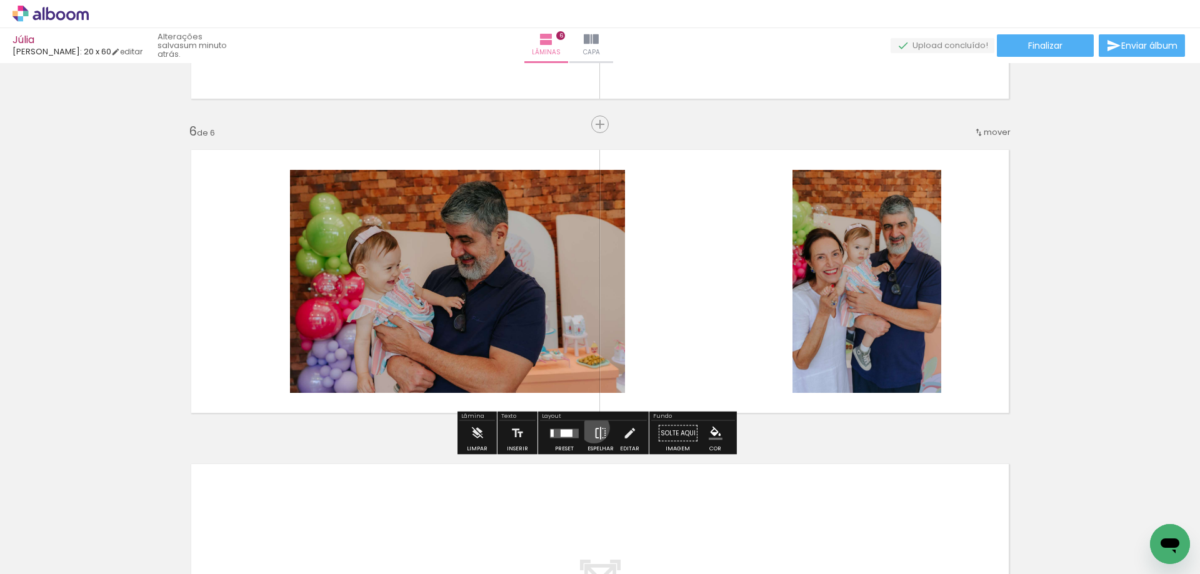
click at [594, 428] on iron-icon at bounding box center [601, 433] width 14 height 25
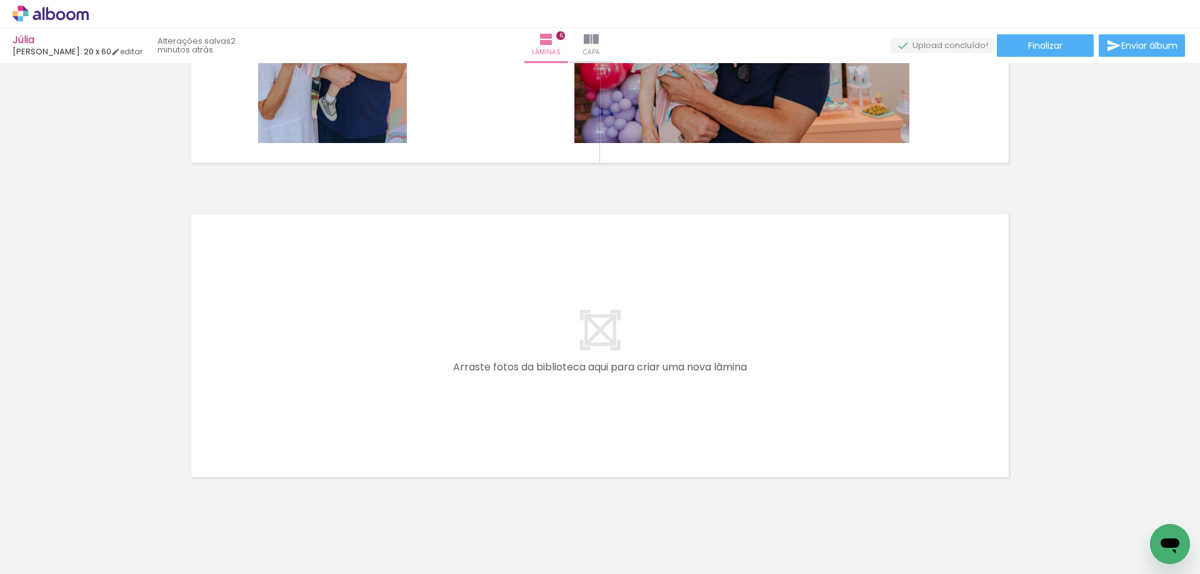
scroll to position [0, 1184]
drag, startPoint x: 574, startPoint y: 534, endPoint x: 597, endPoint y: 516, distance: 29.8
click at [594, 415] on quentale-workspace at bounding box center [600, 287] width 1200 height 574
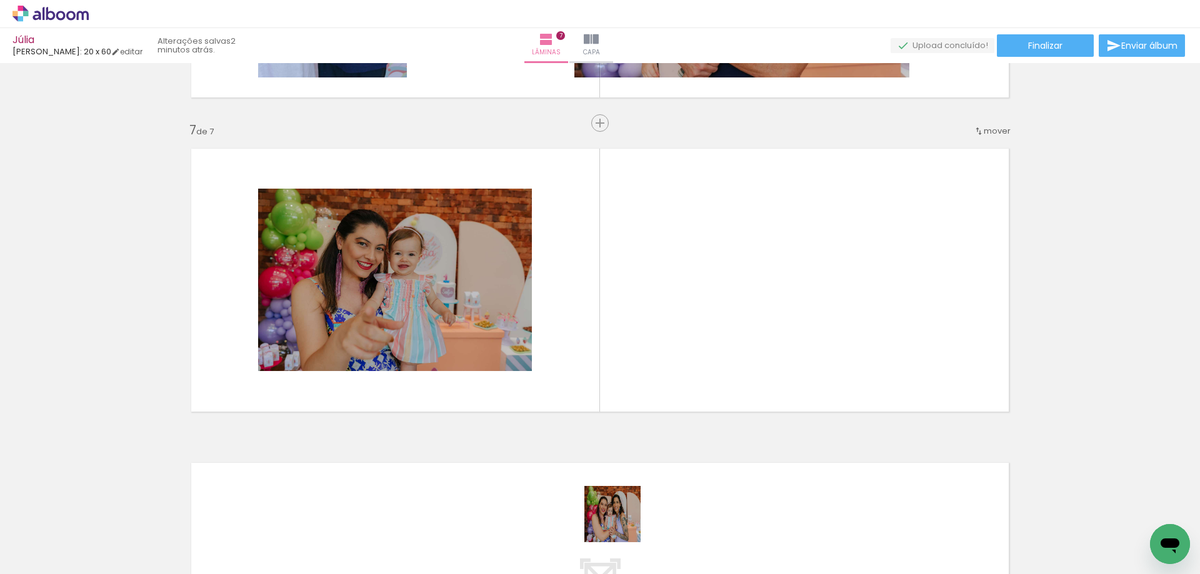
scroll to position [1848, 0]
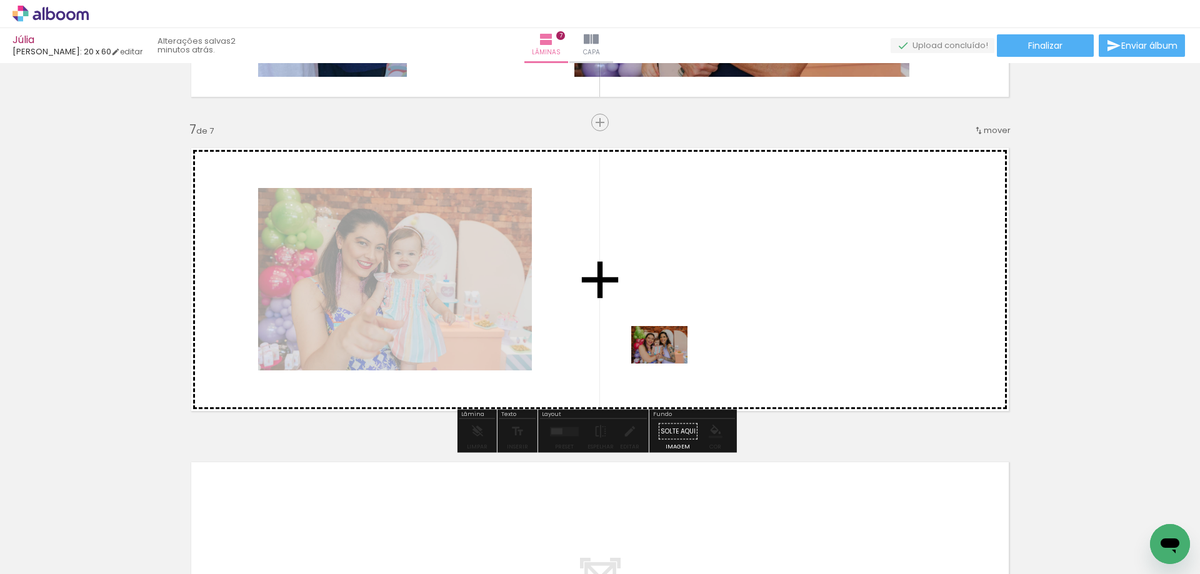
drag, startPoint x: 619, startPoint y: 537, endPoint x: 669, endPoint y: 361, distance: 183.1
click at [669, 361] on quentale-workspace at bounding box center [600, 287] width 1200 height 574
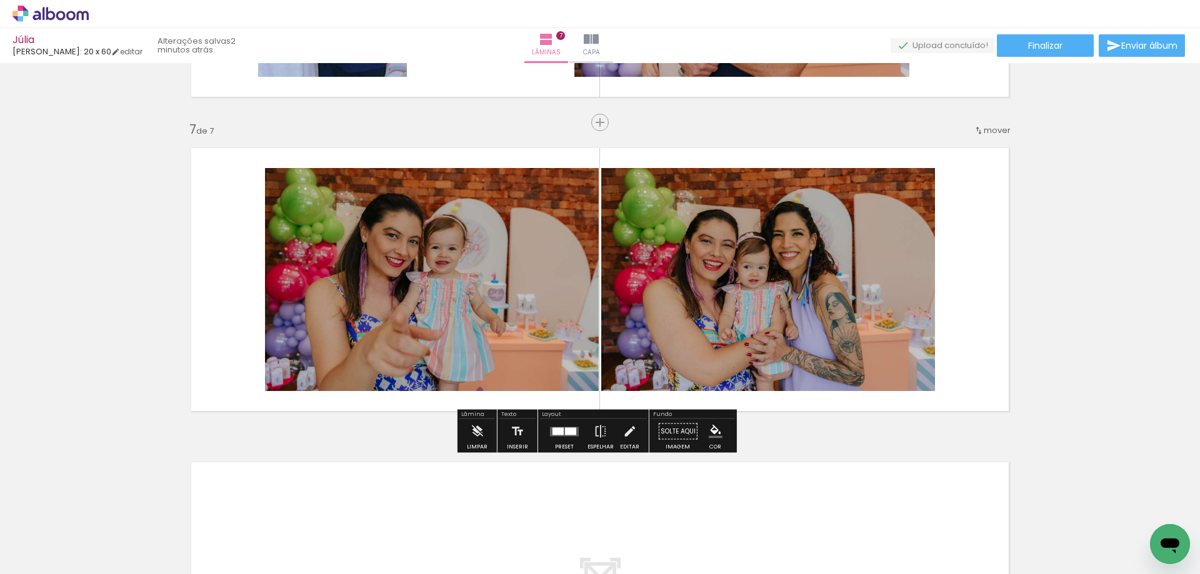
scroll to position [1973, 0]
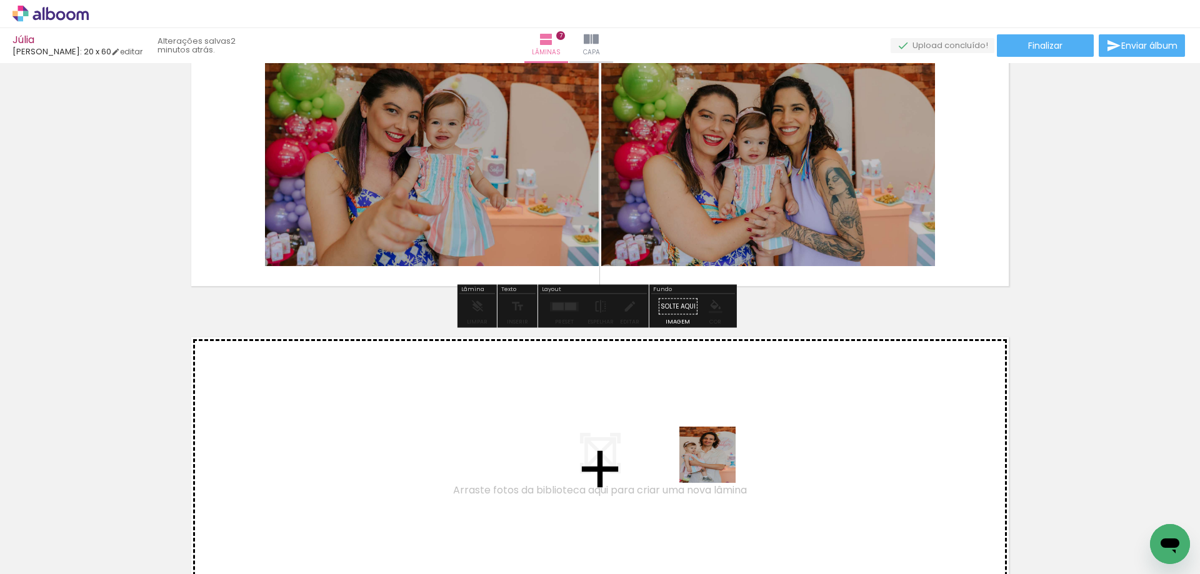
drag, startPoint x: 701, startPoint y: 534, endPoint x: 755, endPoint y: 512, distance: 57.5
click at [731, 438] on quentale-workspace at bounding box center [600, 287] width 1200 height 574
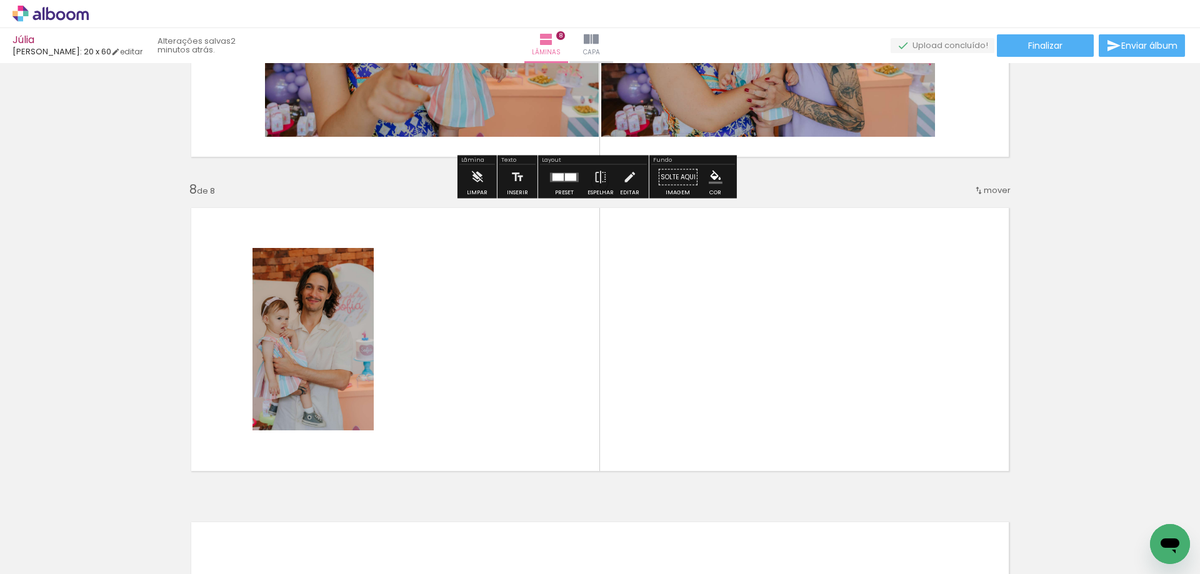
scroll to position [2162, 0]
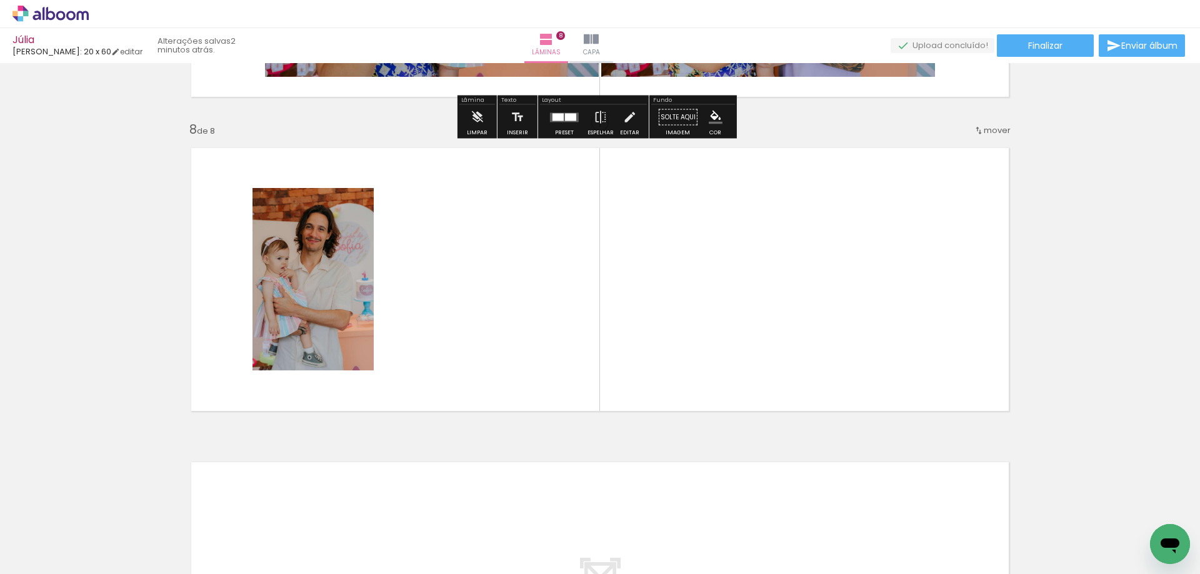
drag, startPoint x: 770, startPoint y: 536, endPoint x: 787, endPoint y: 368, distance: 168.4
click at [786, 391] on quentale-workspace at bounding box center [600, 287] width 1200 height 574
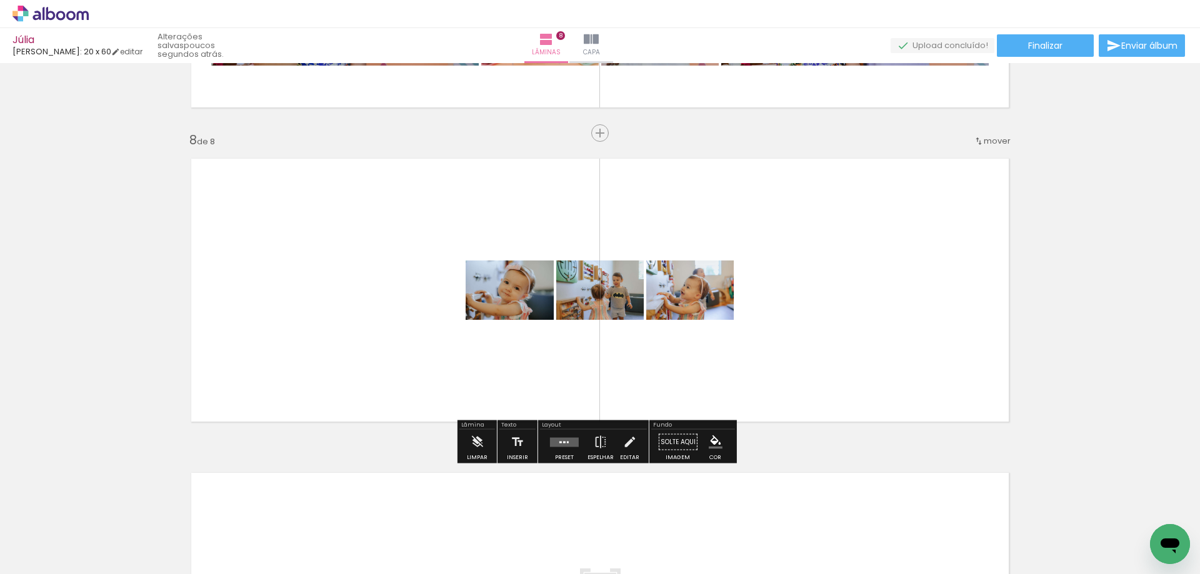
scroll to position [0, 1560]
drag, startPoint x: 817, startPoint y: 507, endPoint x: 807, endPoint y: 346, distance: 161.6
click at [807, 351] on quentale-workspace at bounding box center [600, 287] width 1200 height 574
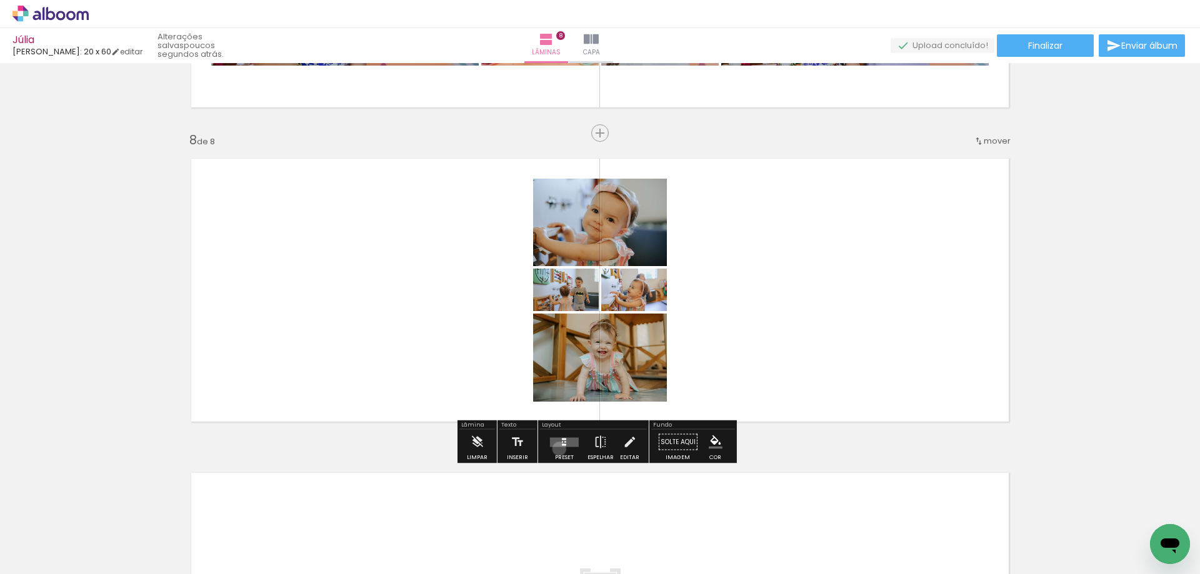
drag, startPoint x: 556, startPoint y: 449, endPoint x: 559, endPoint y: 443, distance: 6.4
click at [557, 447] on div at bounding box center [565, 442] width 34 height 25
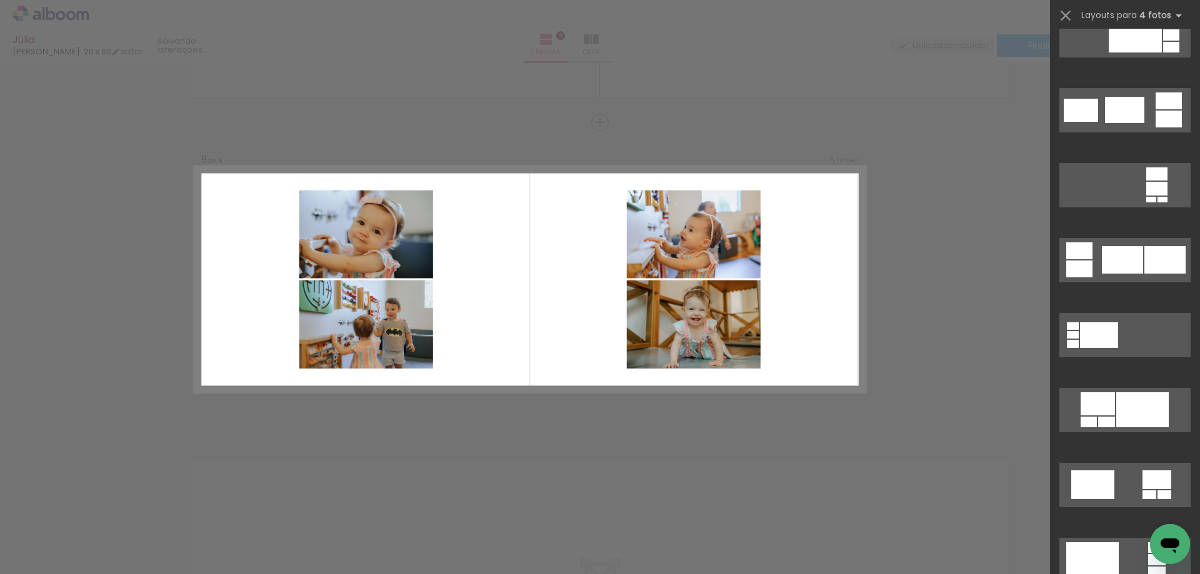
scroll to position [3501, 0]
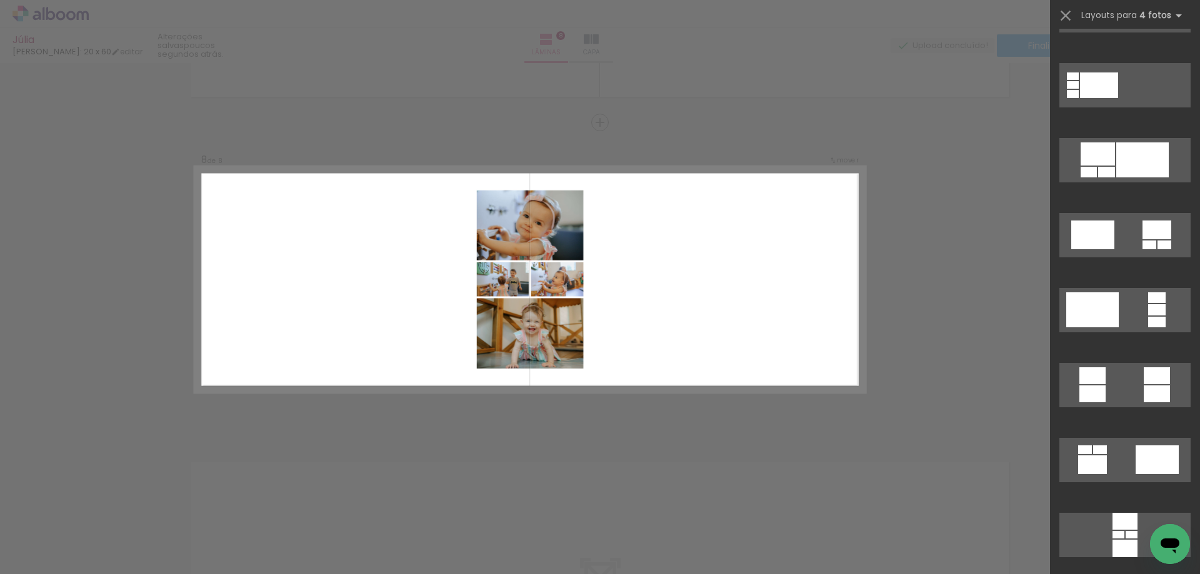
click at [550, 322] on quentale-photo at bounding box center [529, 334] width 107 height 71
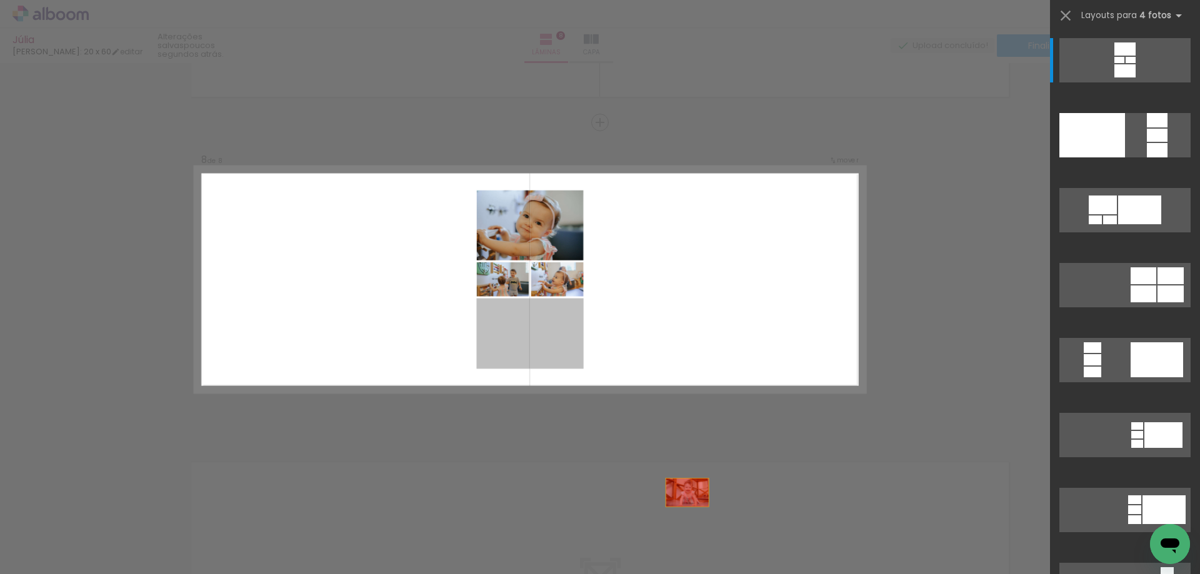
drag, startPoint x: 536, startPoint y: 334, endPoint x: 722, endPoint y: 532, distance: 271.1
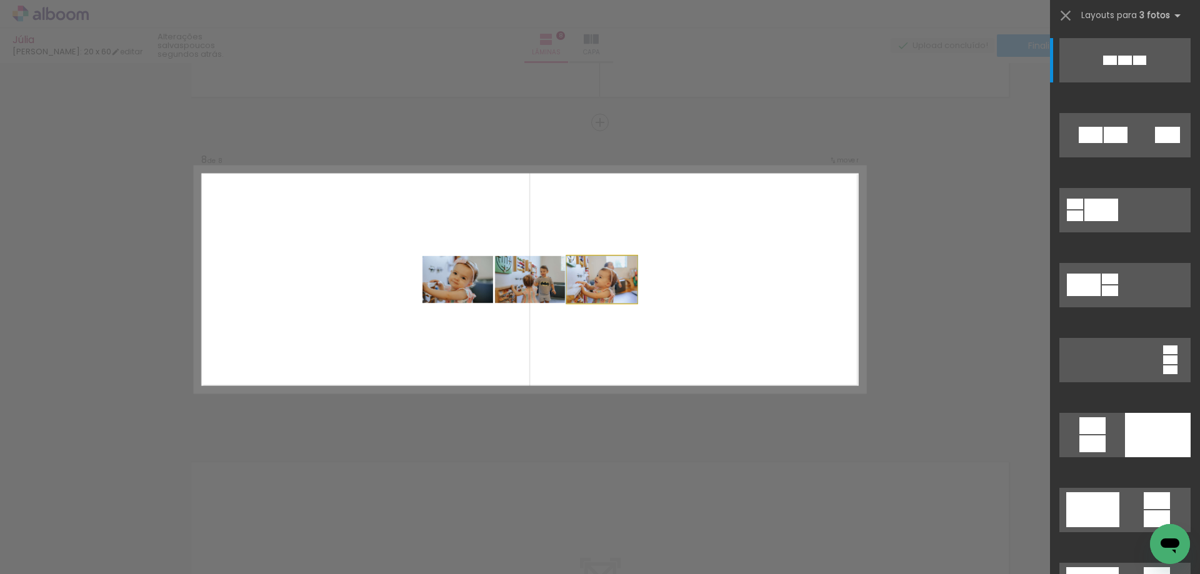
click at [589, 299] on quentale-photo at bounding box center [602, 280] width 70 height 48
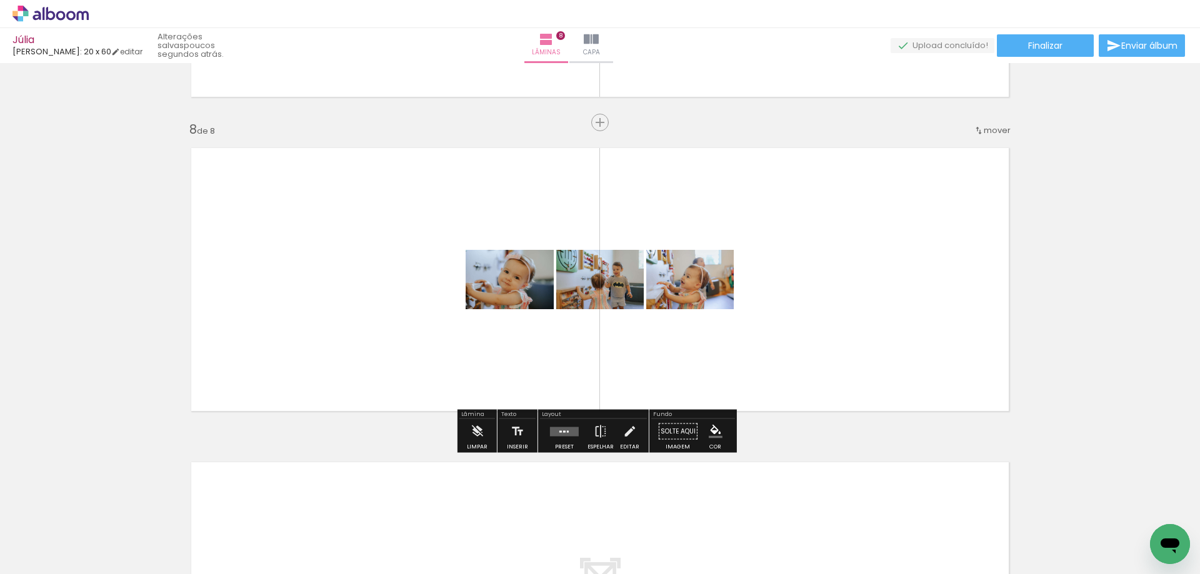
click at [550, 435] on quentale-layouter at bounding box center [564, 431] width 29 height 9
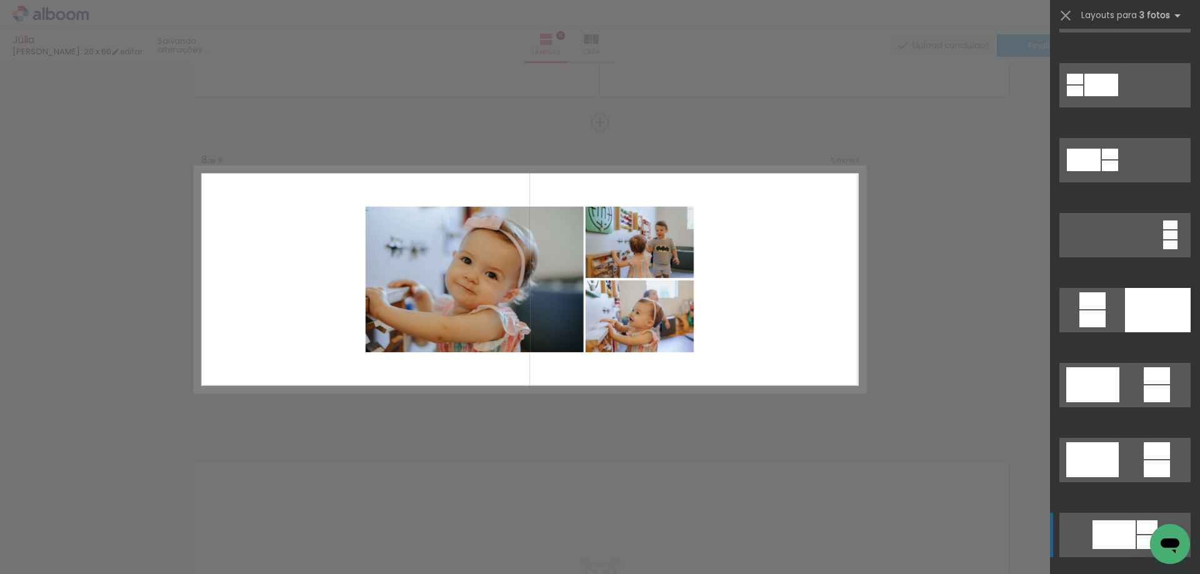
scroll to position [250, 0]
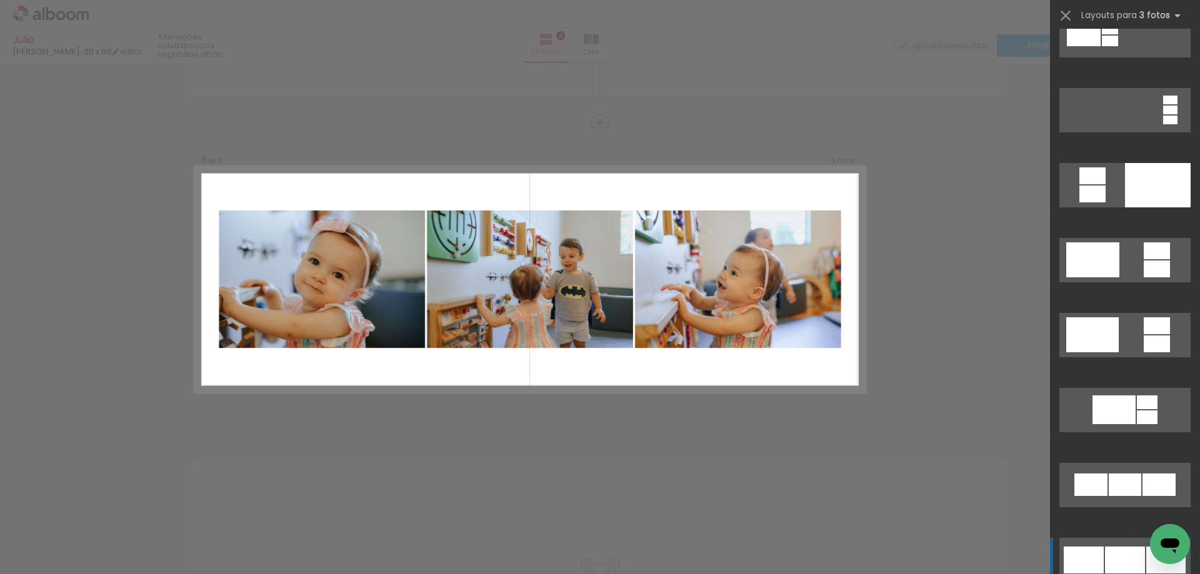
click at [1113, 496] on div at bounding box center [1125, 485] width 33 height 23
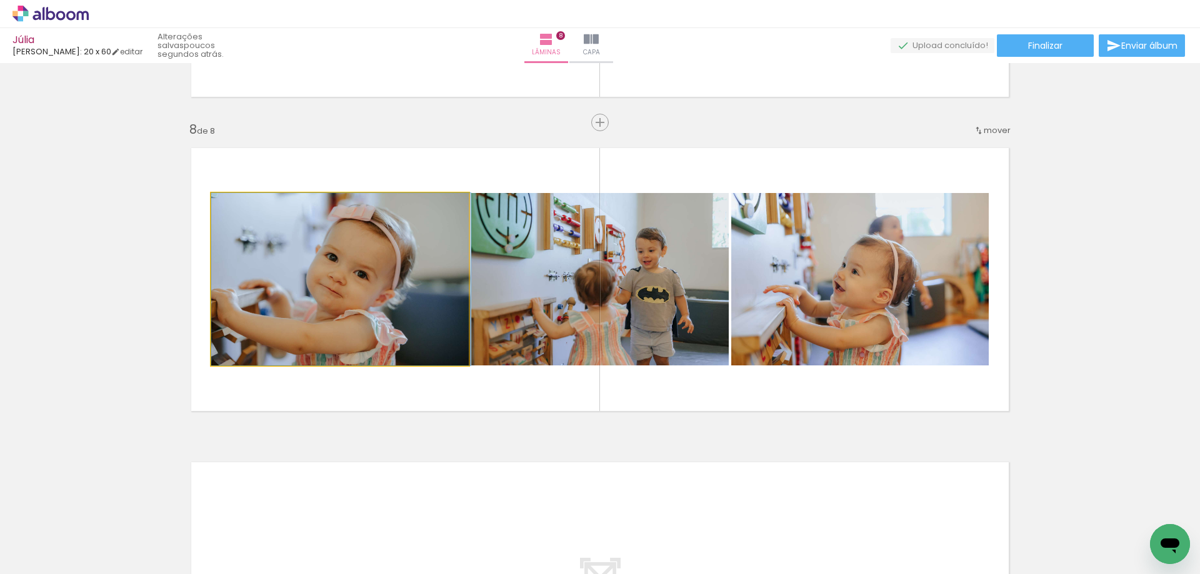
drag, startPoint x: 343, startPoint y: 281, endPoint x: 365, endPoint y: 275, distance: 23.2
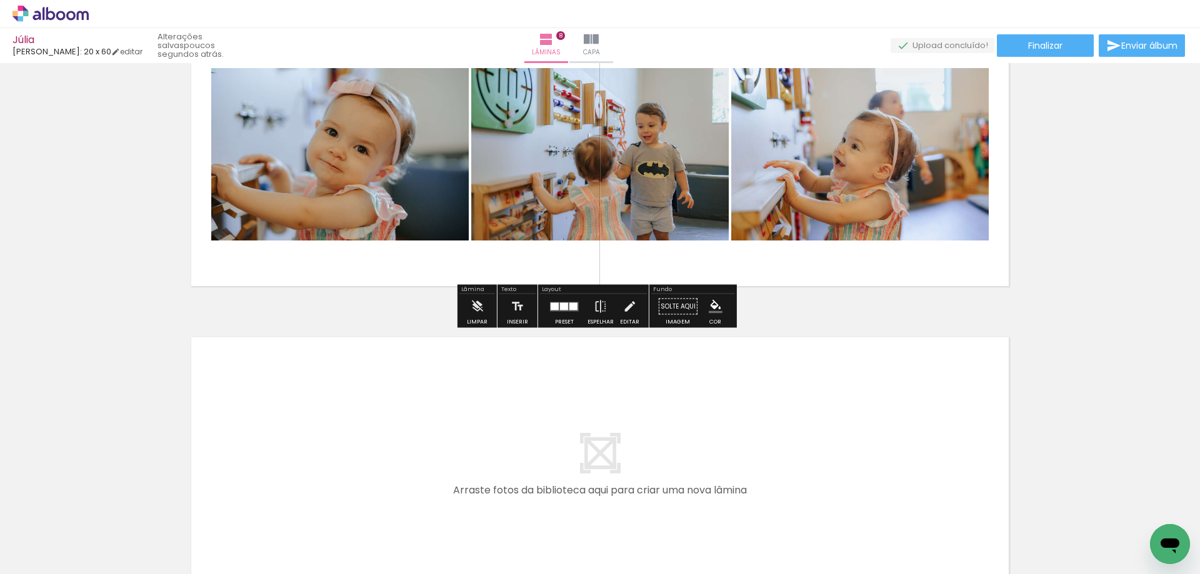
scroll to position [2350, 0]
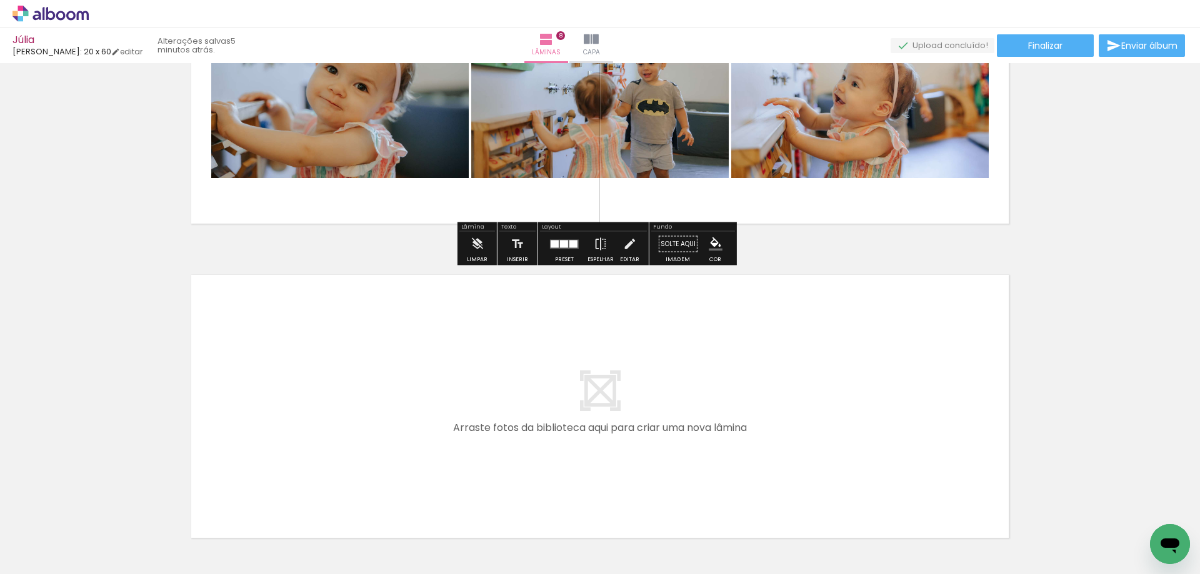
scroll to position [2162, 0]
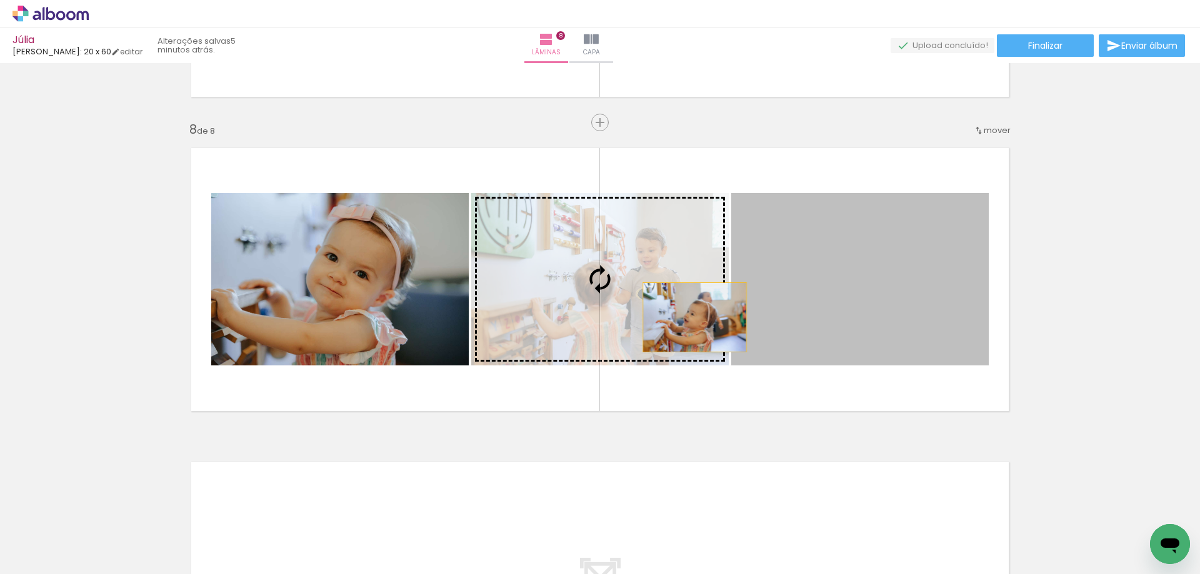
drag, startPoint x: 815, startPoint y: 316, endPoint x: 604, endPoint y: 318, distance: 210.7
click at [0, 0] on slot at bounding box center [0, 0] width 0 height 0
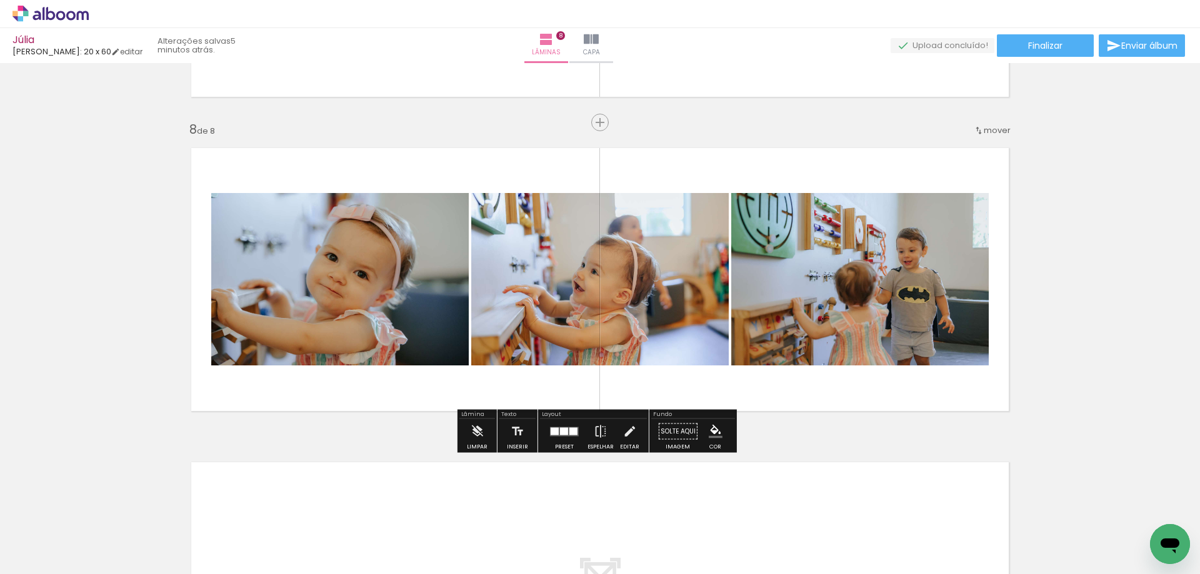
drag, startPoint x: 363, startPoint y: 297, endPoint x: 539, endPoint y: 281, distance: 177.0
click at [0, 0] on slot at bounding box center [0, 0] width 0 height 0
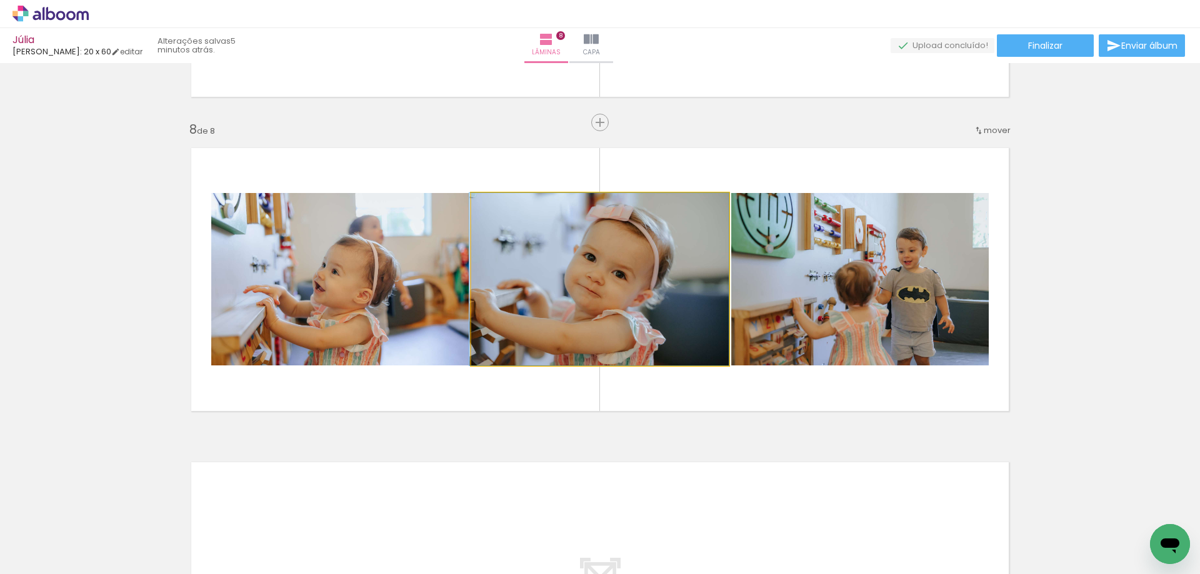
drag, startPoint x: 628, startPoint y: 282, endPoint x: 379, endPoint y: 263, distance: 248.9
click at [0, 0] on slot at bounding box center [0, 0] width 0 height 0
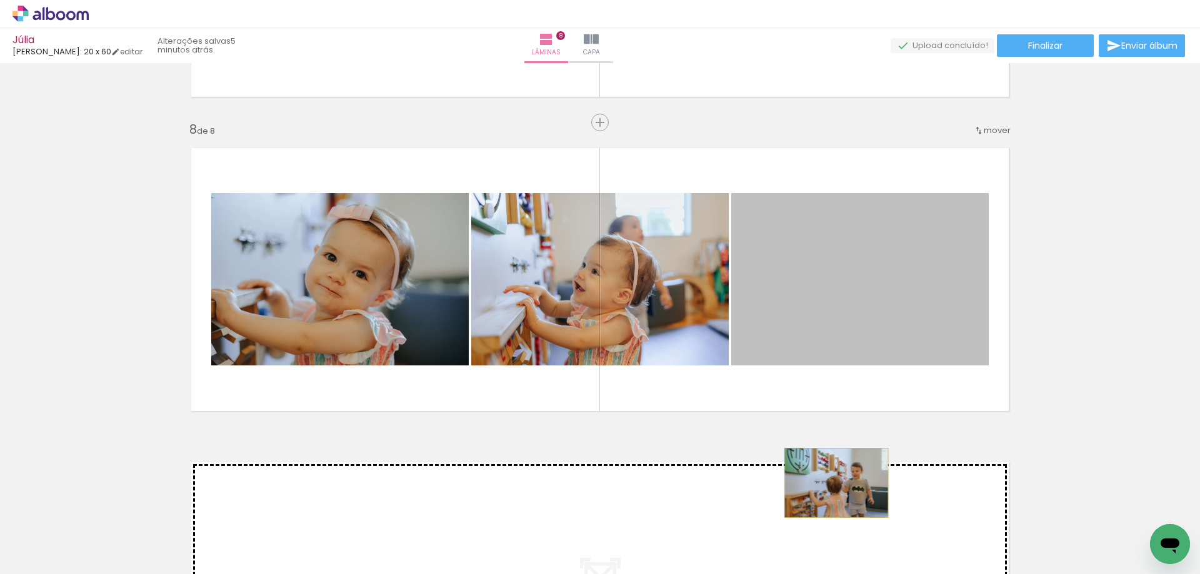
drag, startPoint x: 884, startPoint y: 320, endPoint x: 831, endPoint y: 481, distance: 169.0
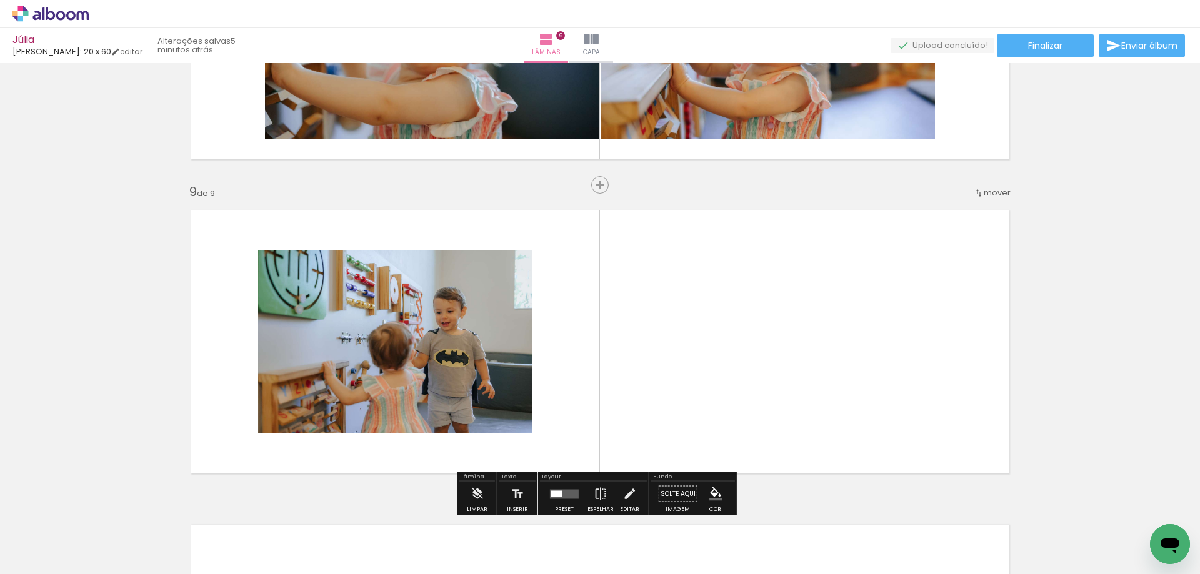
scroll to position [2352, 0]
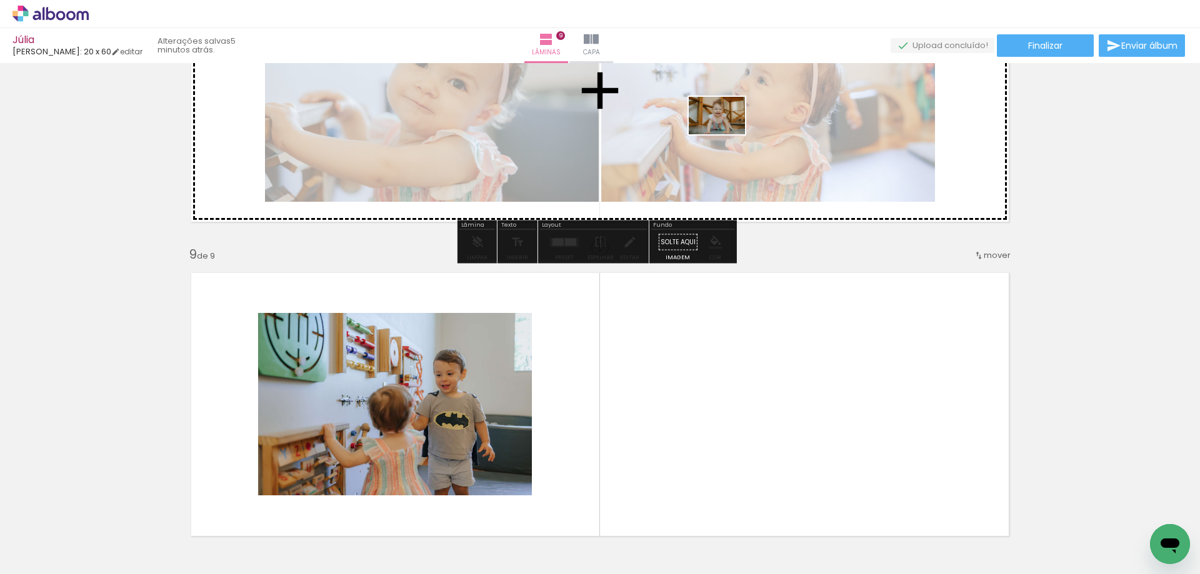
drag, startPoint x: 806, startPoint y: 534, endPoint x: 728, endPoint y: 129, distance: 412.5
click at [728, 129] on quentale-workspace at bounding box center [600, 287] width 1200 height 574
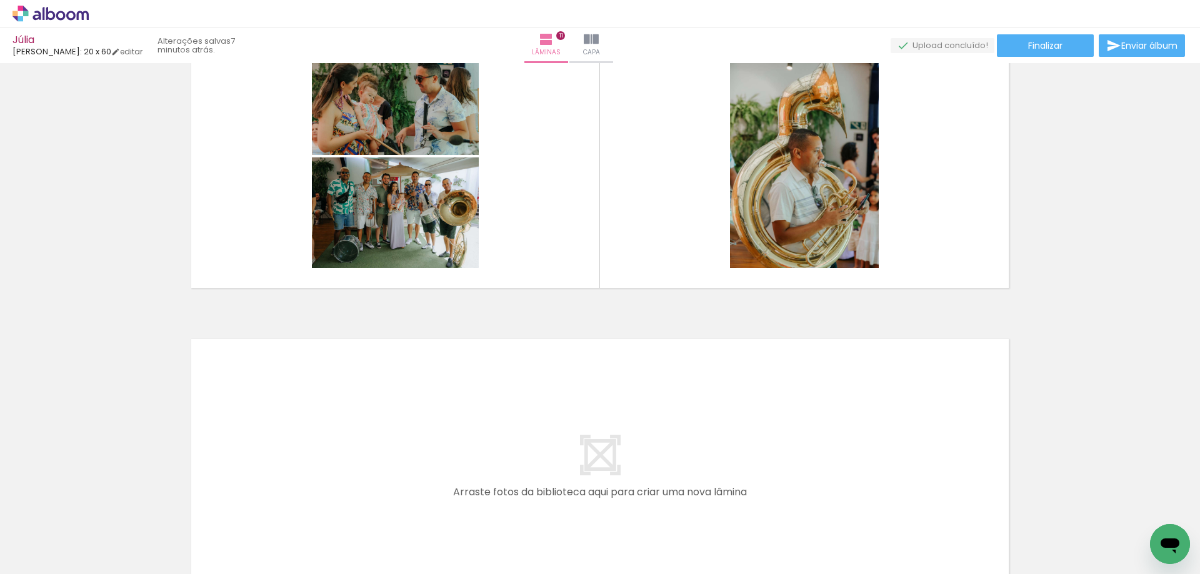
scroll to position [3291, 0]
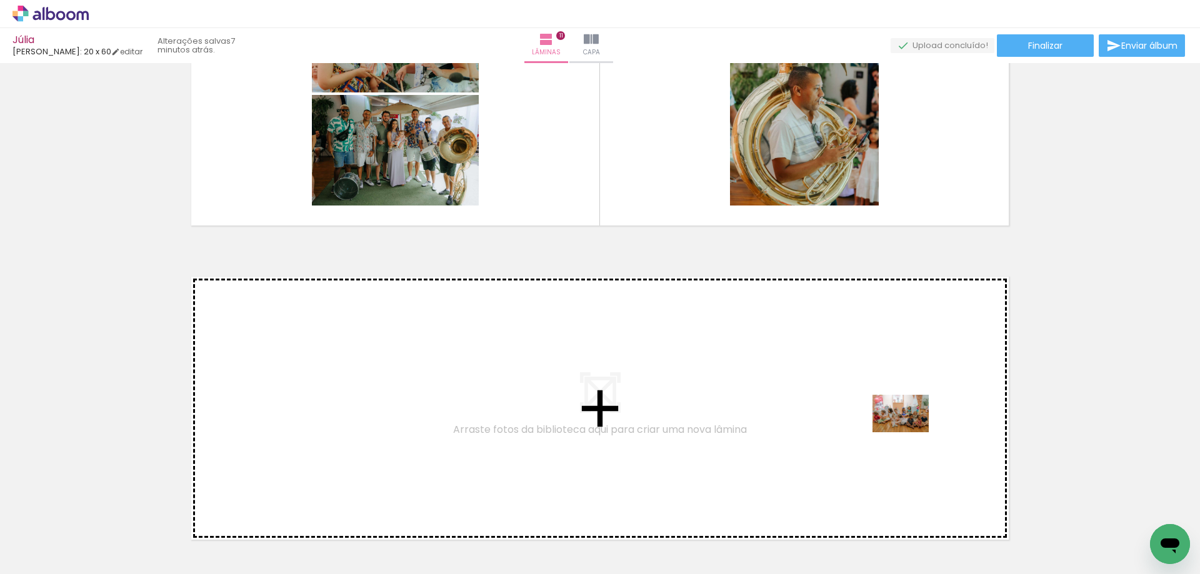
drag, startPoint x: 1016, startPoint y: 542, endPoint x: 910, endPoint y: 433, distance: 152.5
click at [910, 433] on quentale-workspace at bounding box center [600, 287] width 1200 height 574
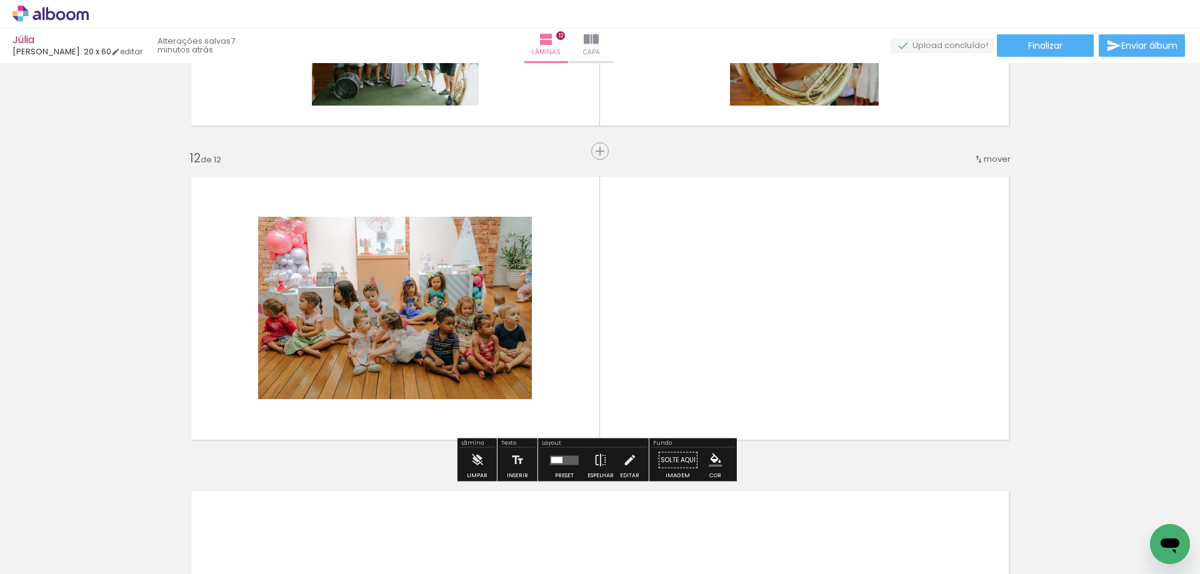
scroll to position [3420, 0]
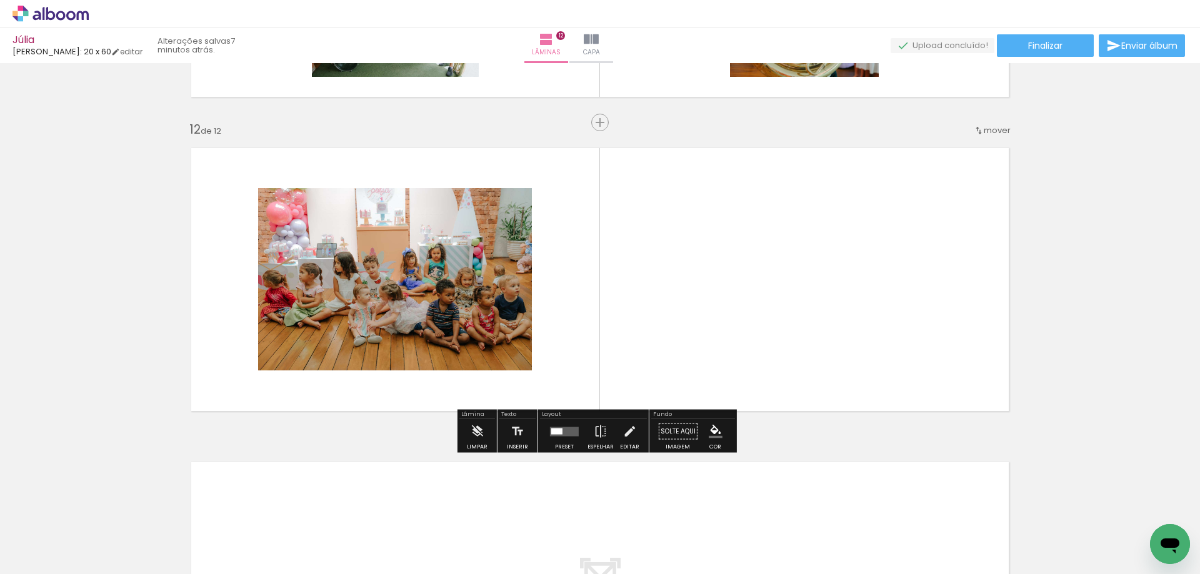
drag, startPoint x: 678, startPoint y: 509, endPoint x: 722, endPoint y: 379, distance: 137.4
click at [722, 379] on quentale-workspace at bounding box center [600, 287] width 1200 height 574
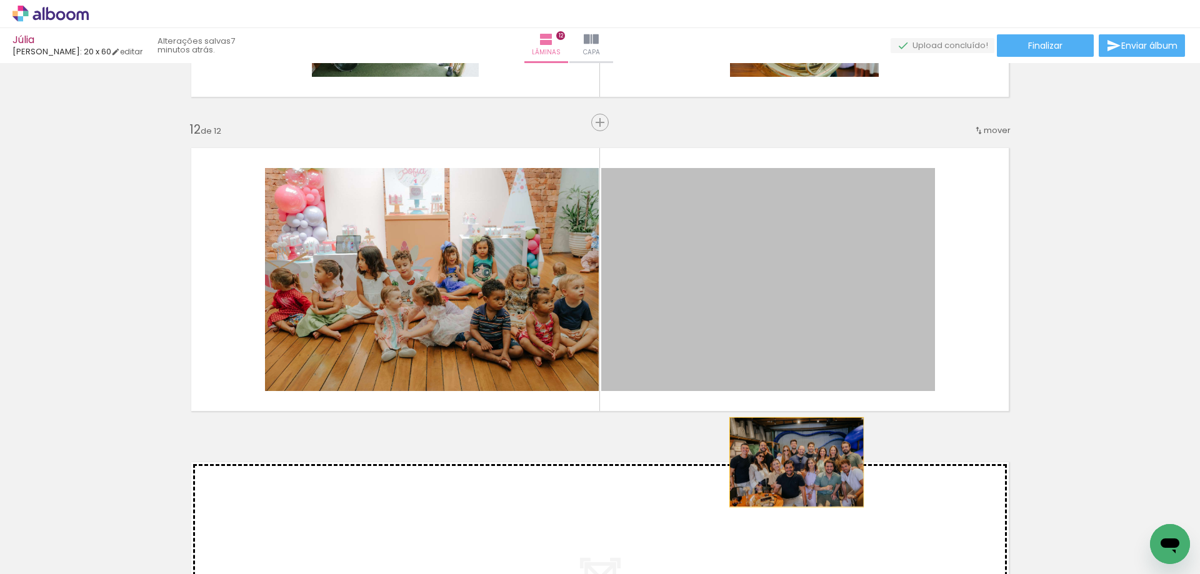
drag, startPoint x: 757, startPoint y: 310, endPoint x: 796, endPoint y: 482, distance: 176.2
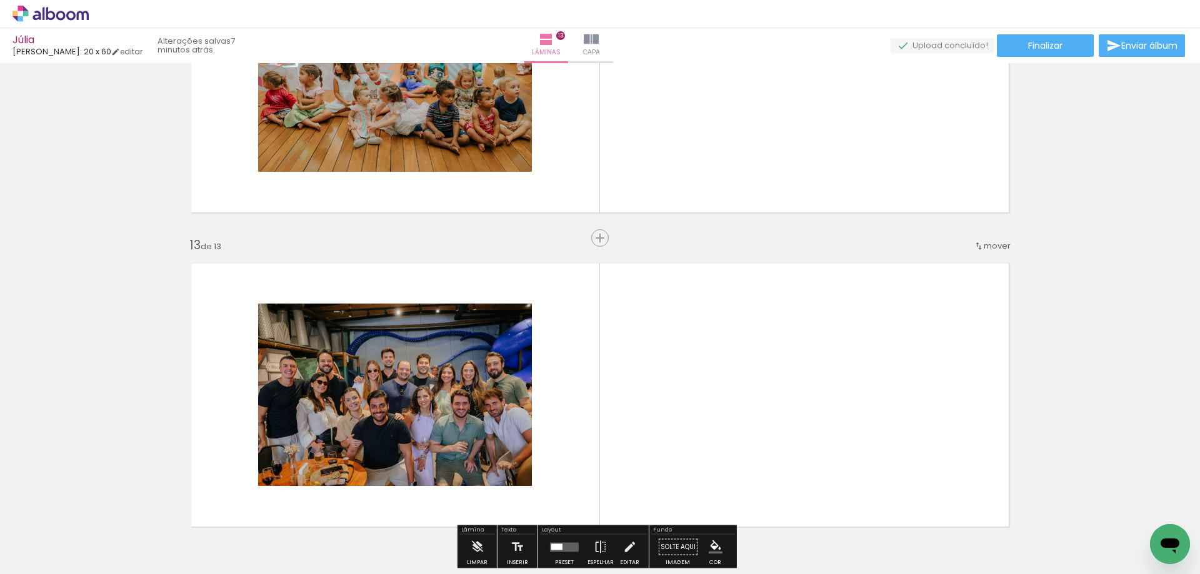
scroll to position [3734, 0]
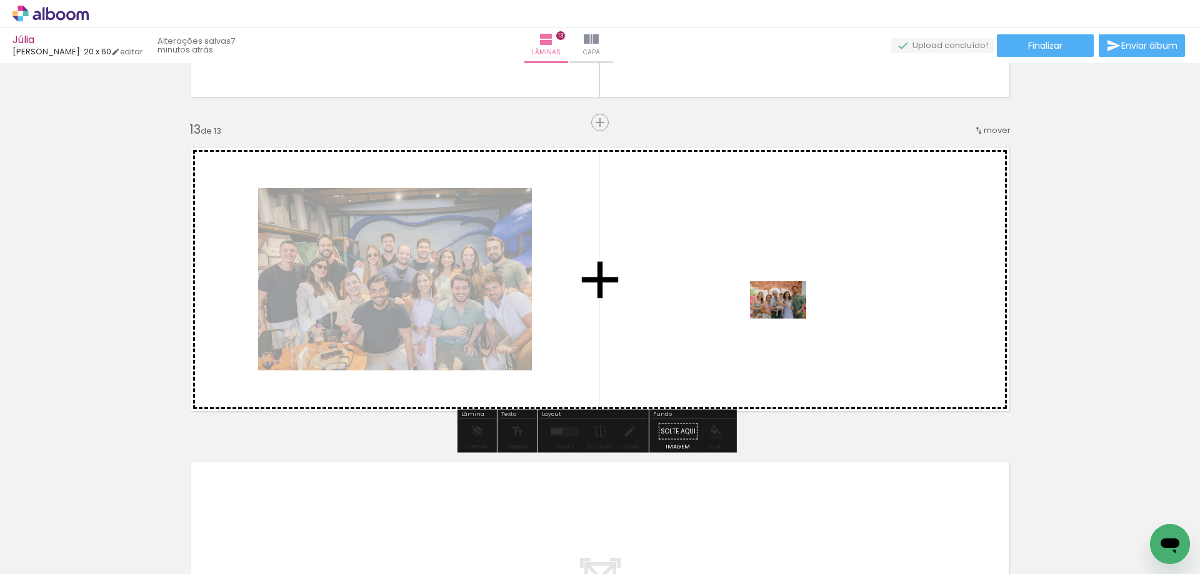
drag, startPoint x: 798, startPoint y: 539, endPoint x: 788, endPoint y: 319, distance: 220.9
click at [788, 319] on quentale-workspace at bounding box center [600, 287] width 1200 height 574
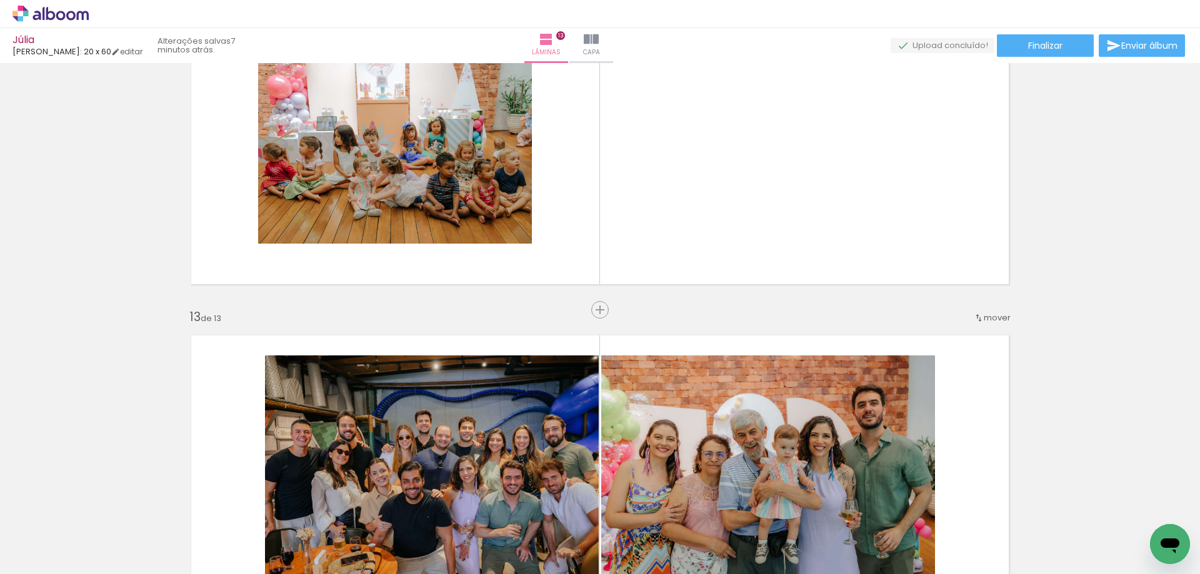
scroll to position [0, 1792]
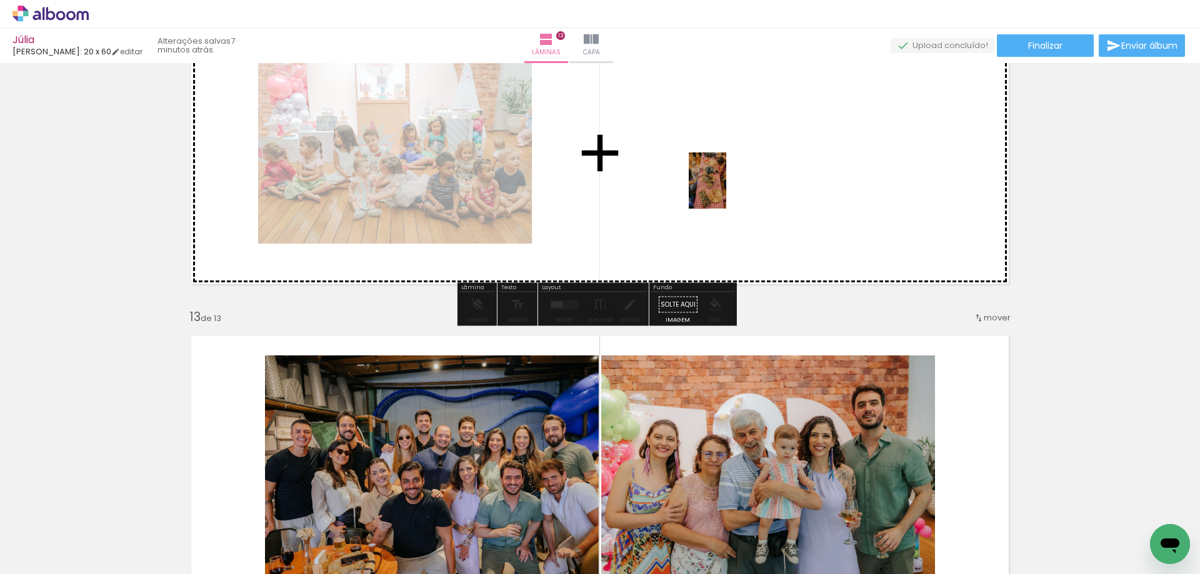
drag, startPoint x: 478, startPoint y: 538, endPoint x: 726, endPoint y: 188, distance: 429.1
click at [726, 188] on quentale-workspace at bounding box center [600, 287] width 1200 height 574
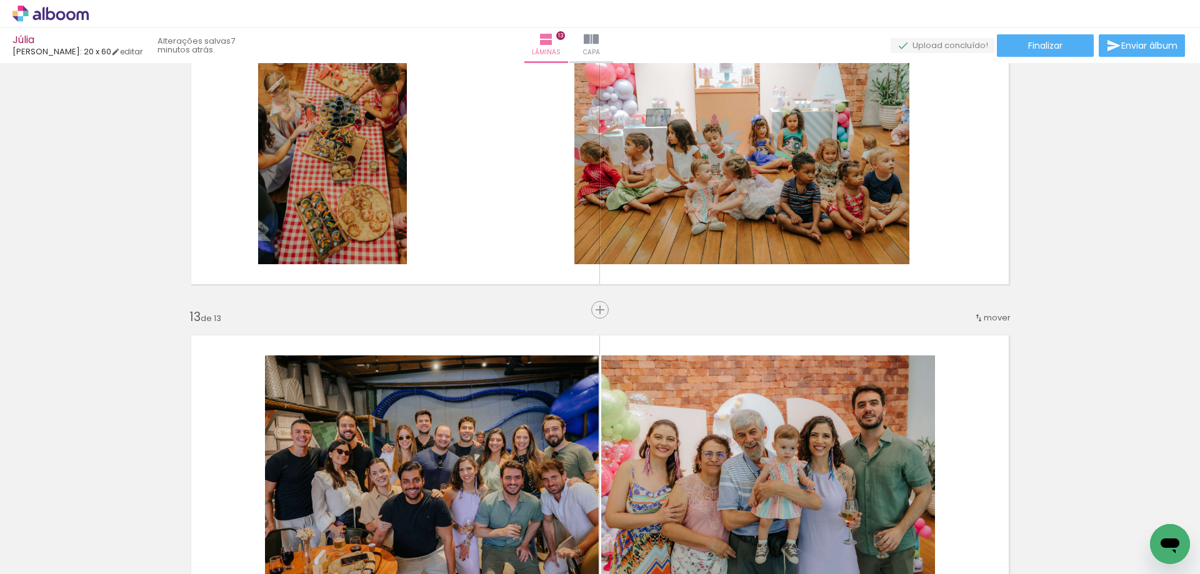
scroll to position [0, 0]
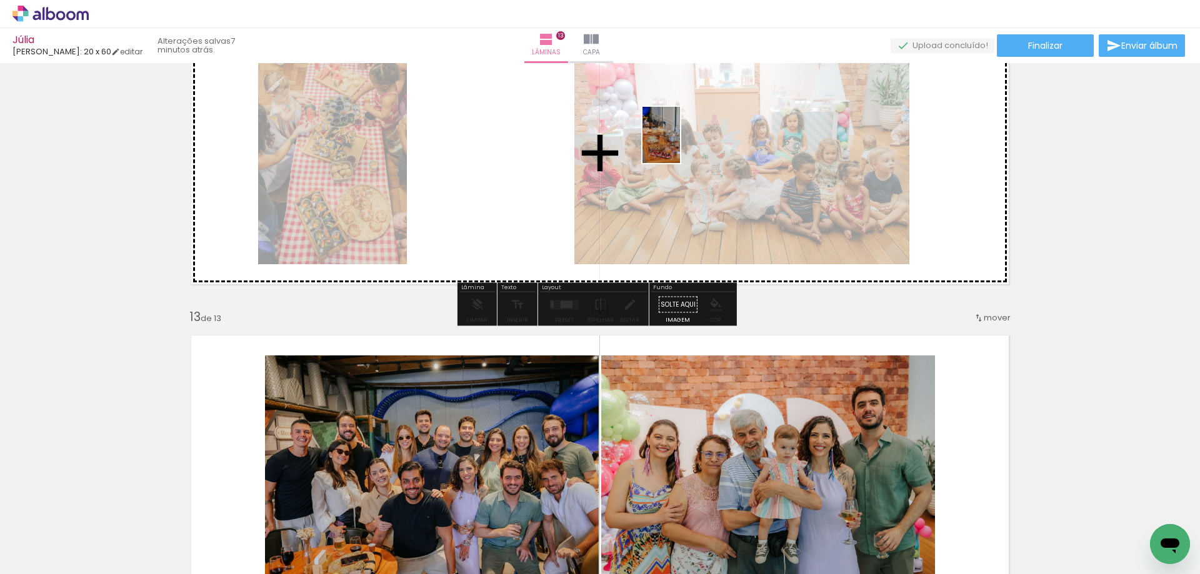
drag, startPoint x: 108, startPoint y: 544, endPoint x: 503, endPoint y: 169, distance: 545.2
click at [503, 169] on quentale-workspace at bounding box center [600, 287] width 1200 height 574
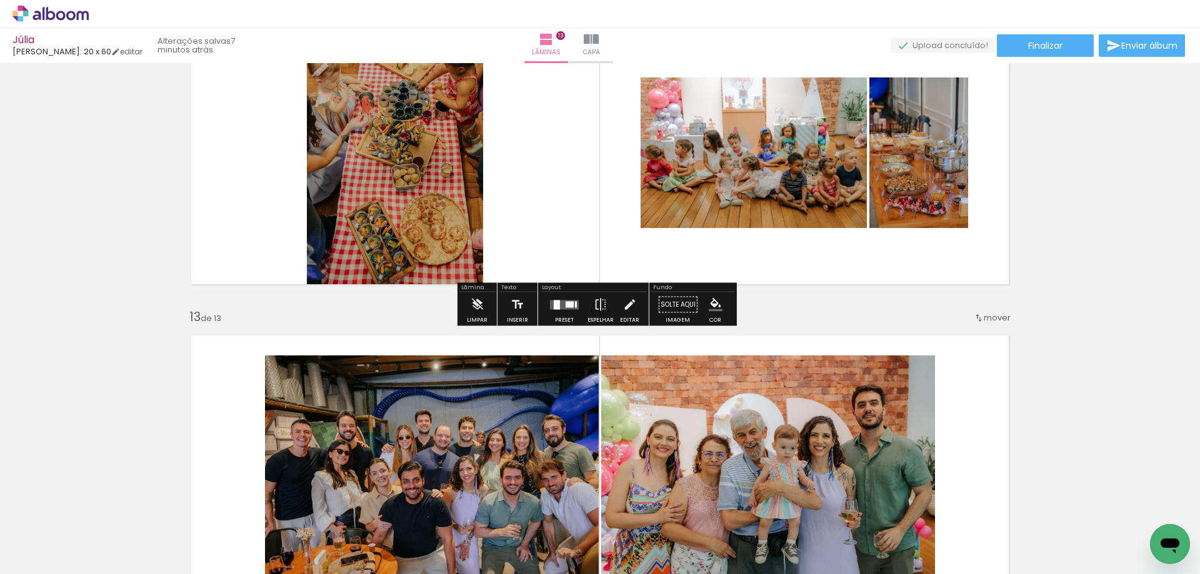
scroll to position [3484, 0]
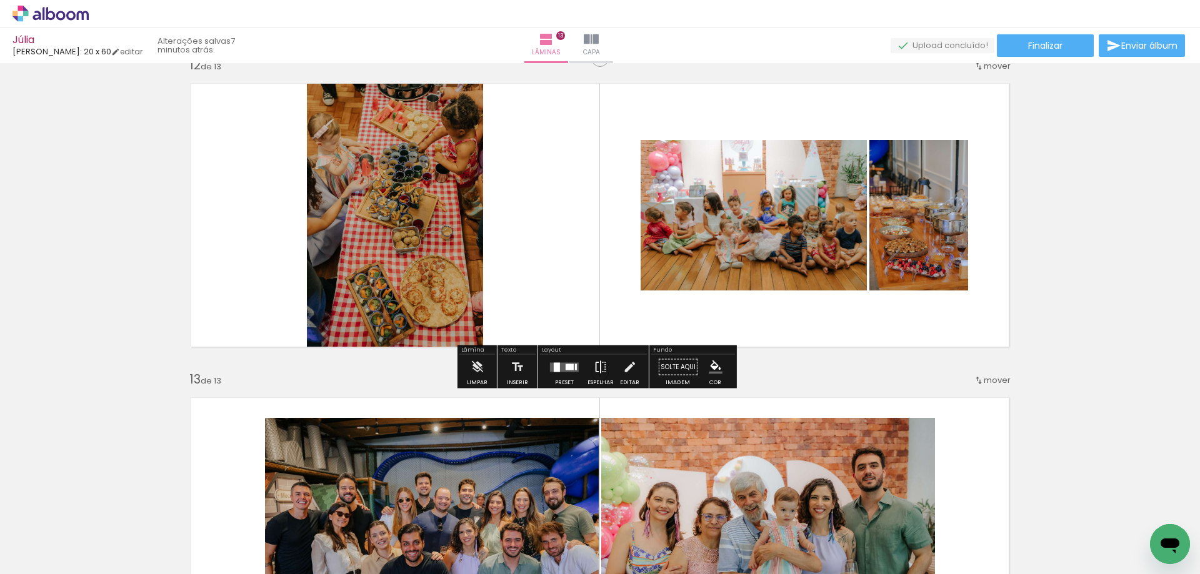
click at [598, 369] on iron-icon at bounding box center [601, 367] width 14 height 25
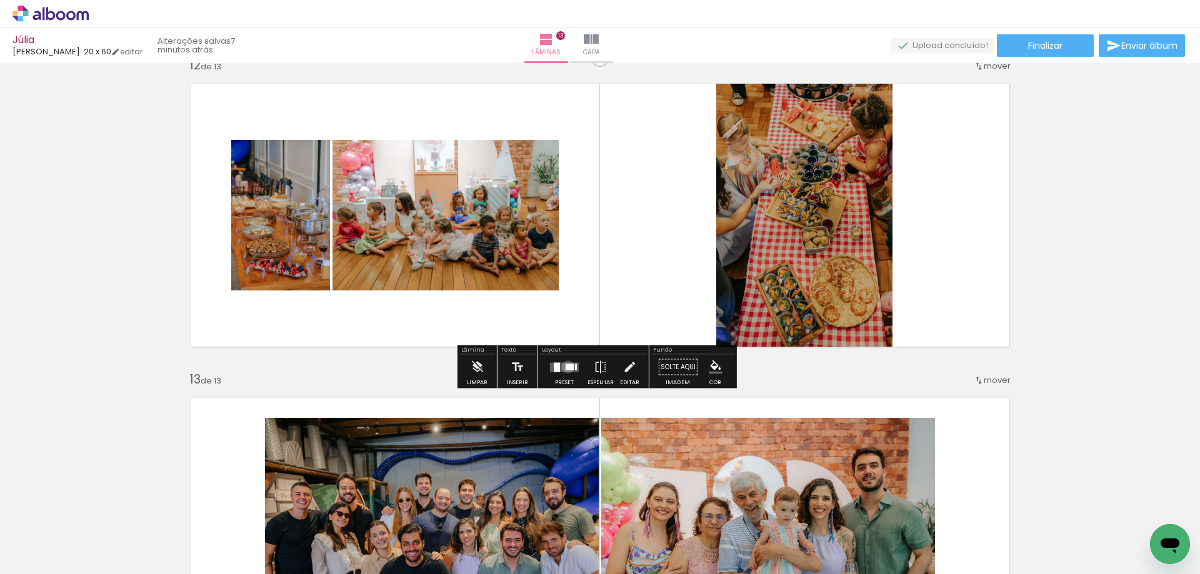
click at [566, 367] on div at bounding box center [570, 367] width 8 height 6
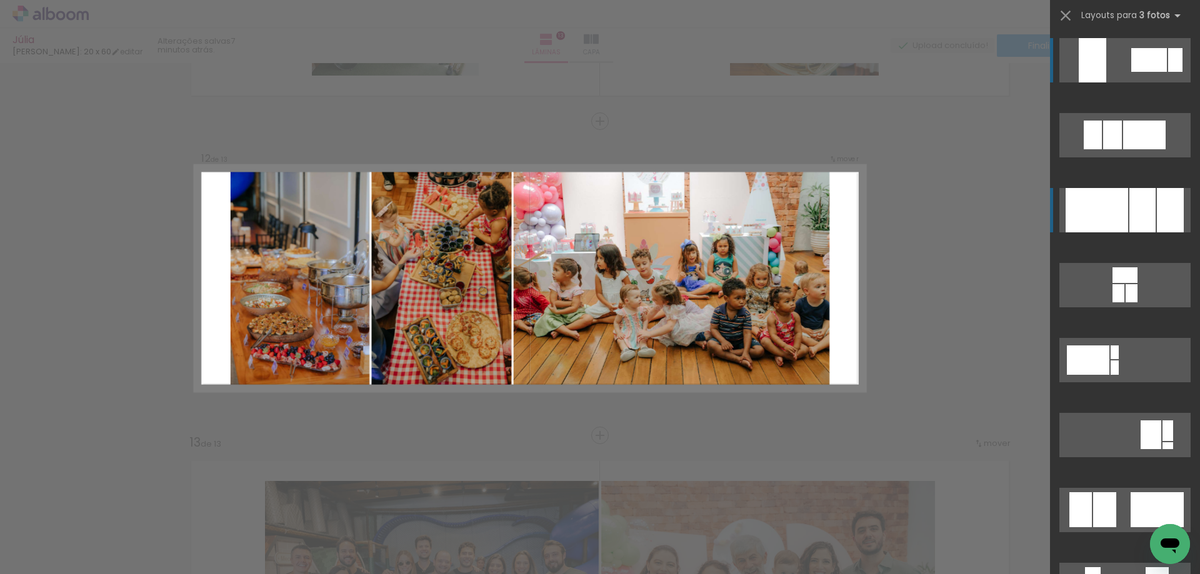
scroll to position [3420, 0]
click at [1095, 205] on div at bounding box center [1097, 210] width 63 height 44
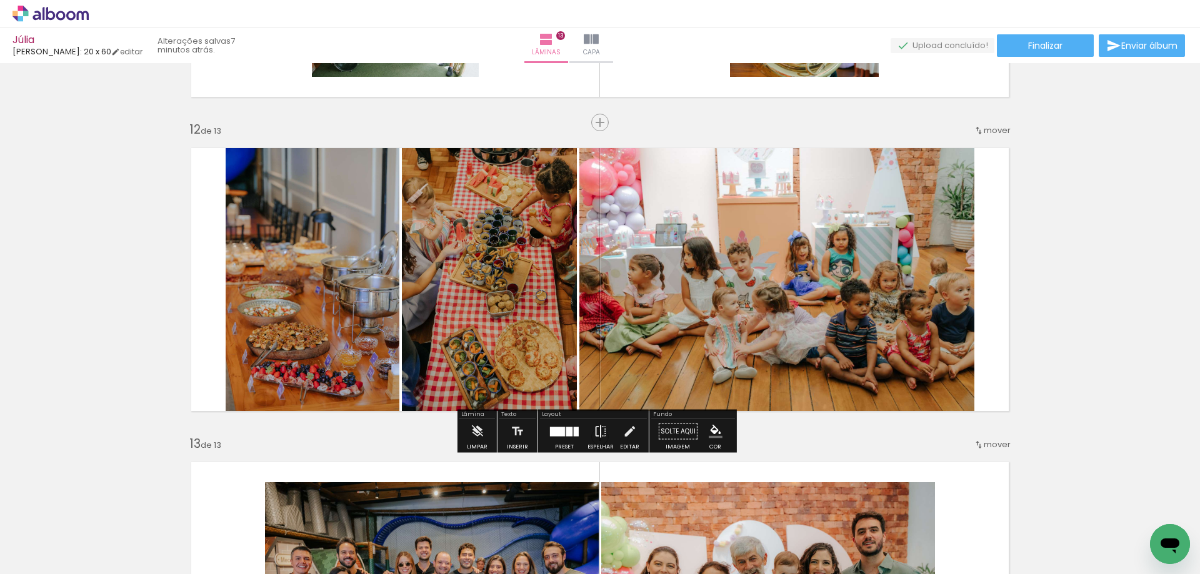
click at [603, 432] on iron-icon at bounding box center [601, 431] width 14 height 25
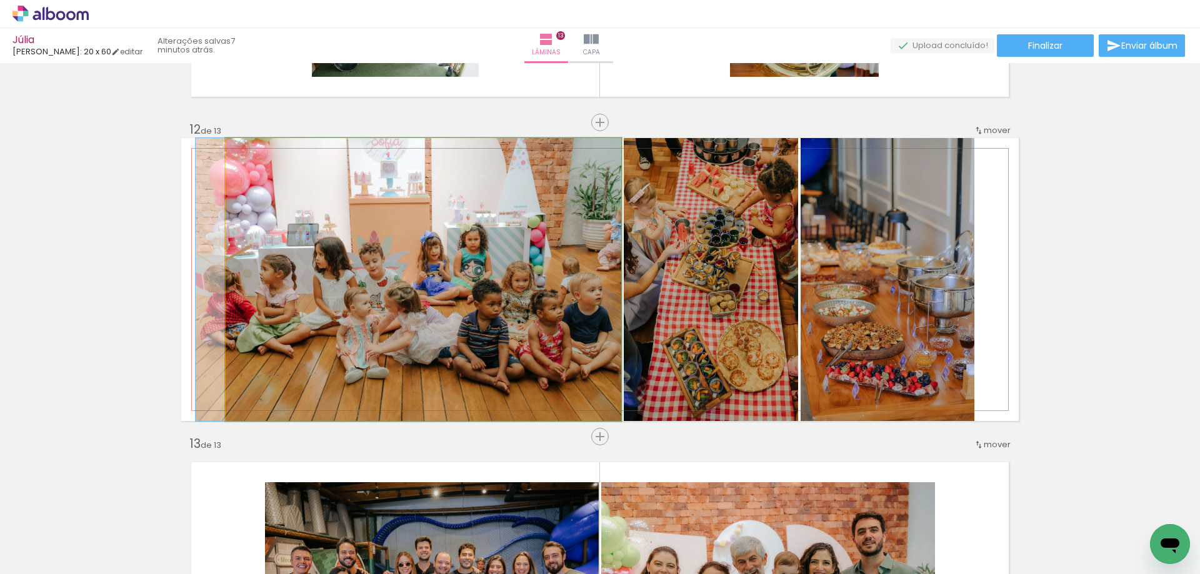
drag, startPoint x: 486, startPoint y: 362, endPoint x: 441, endPoint y: 339, distance: 50.6
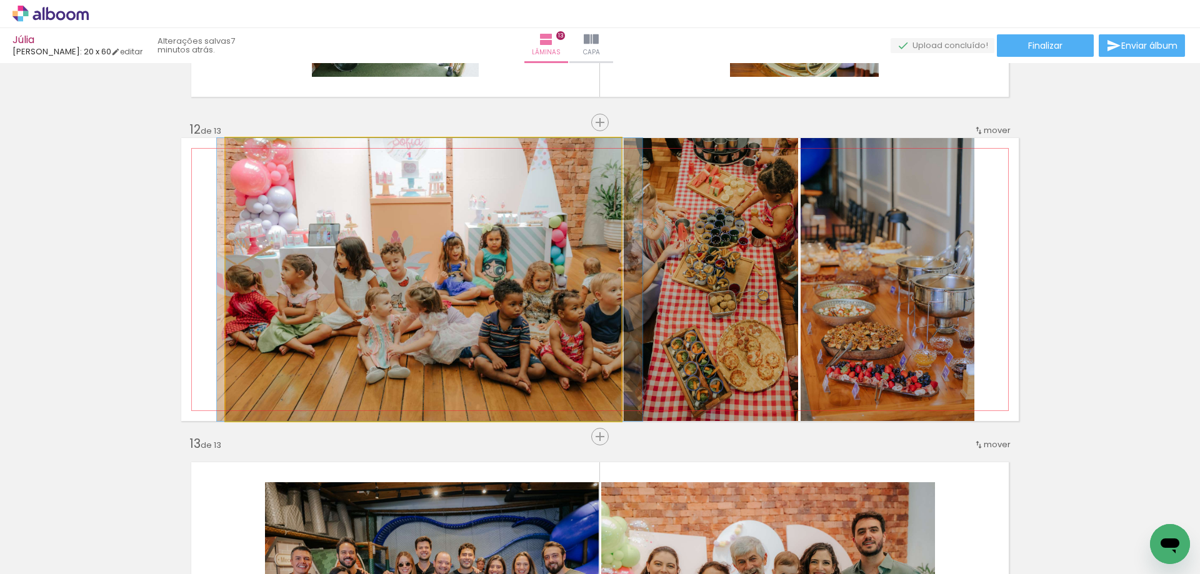
drag, startPoint x: 443, startPoint y: 351, endPoint x: 463, endPoint y: 349, distance: 20.8
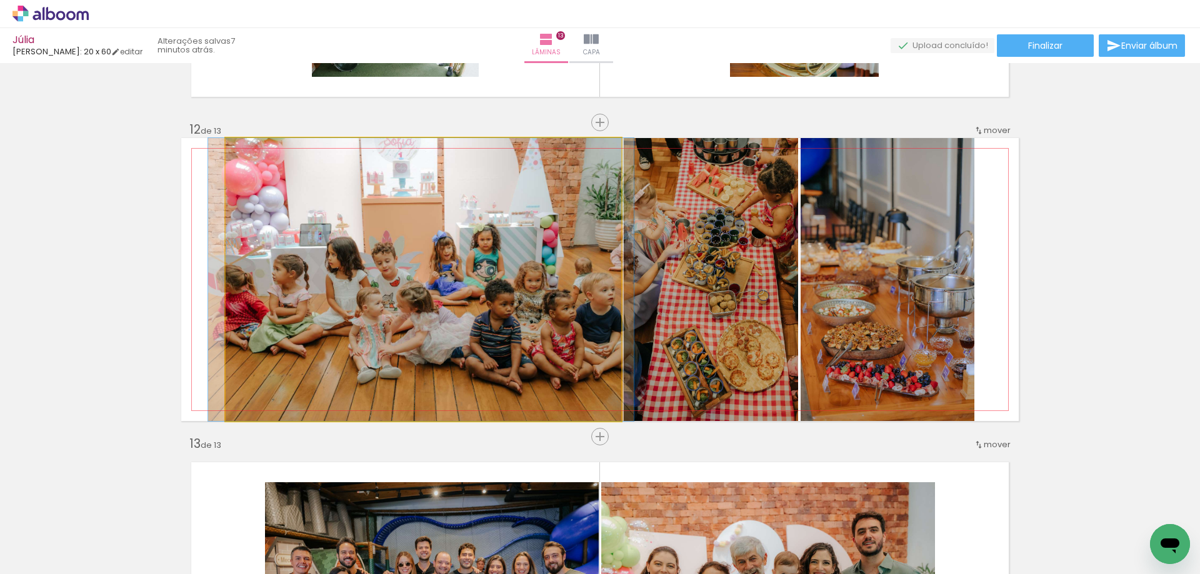
drag, startPoint x: 456, startPoint y: 343, endPoint x: 448, endPoint y: 340, distance: 9.3
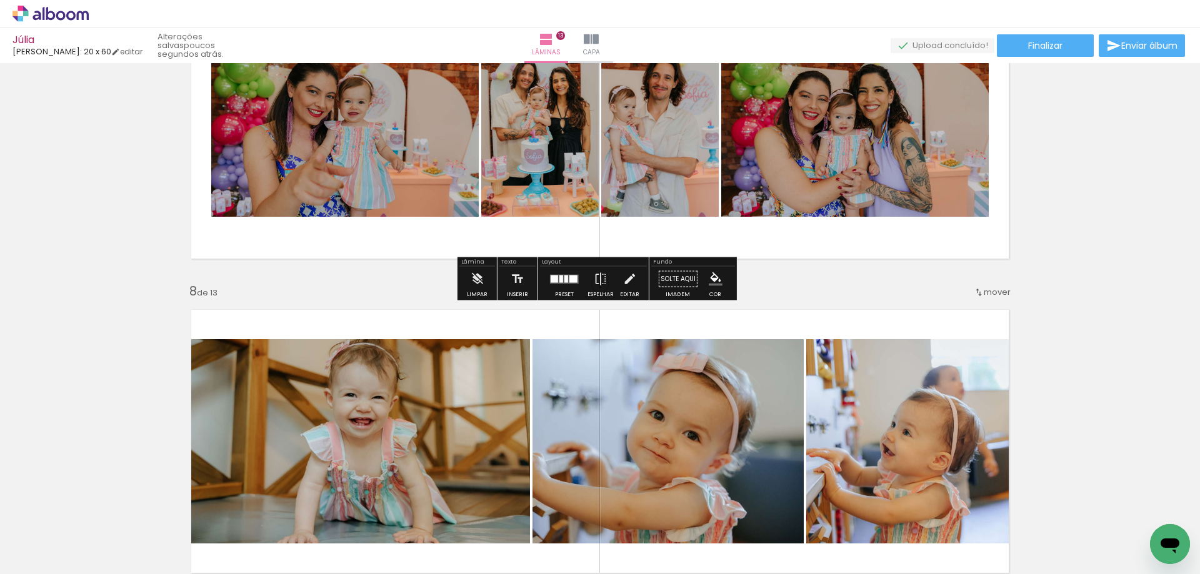
scroll to position [2250, 0]
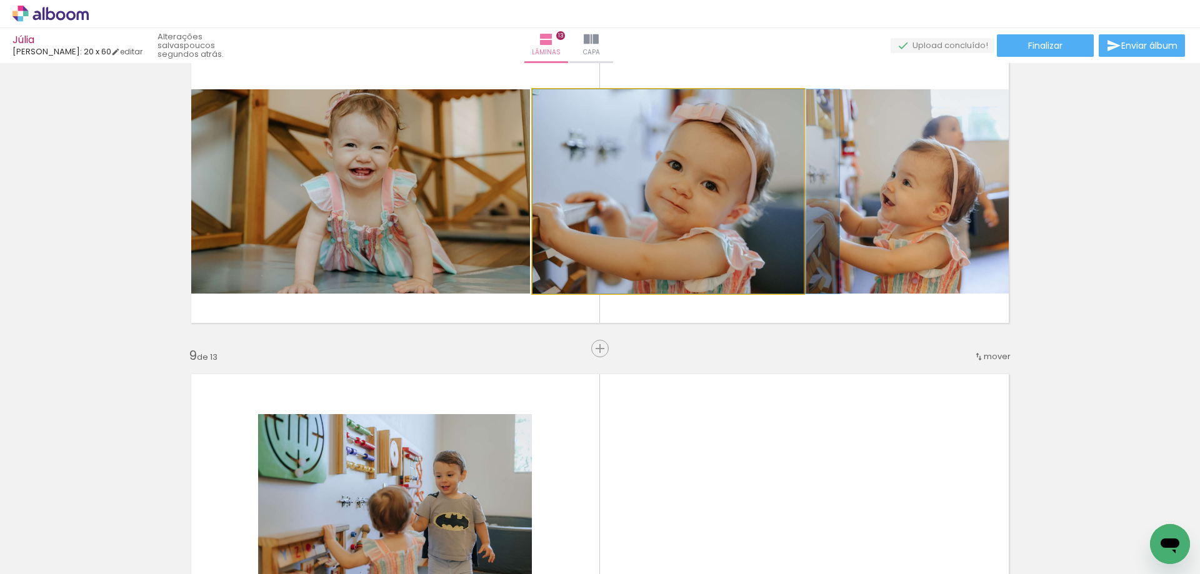
drag, startPoint x: 708, startPoint y: 196, endPoint x: 741, endPoint y: 192, distance: 34.0
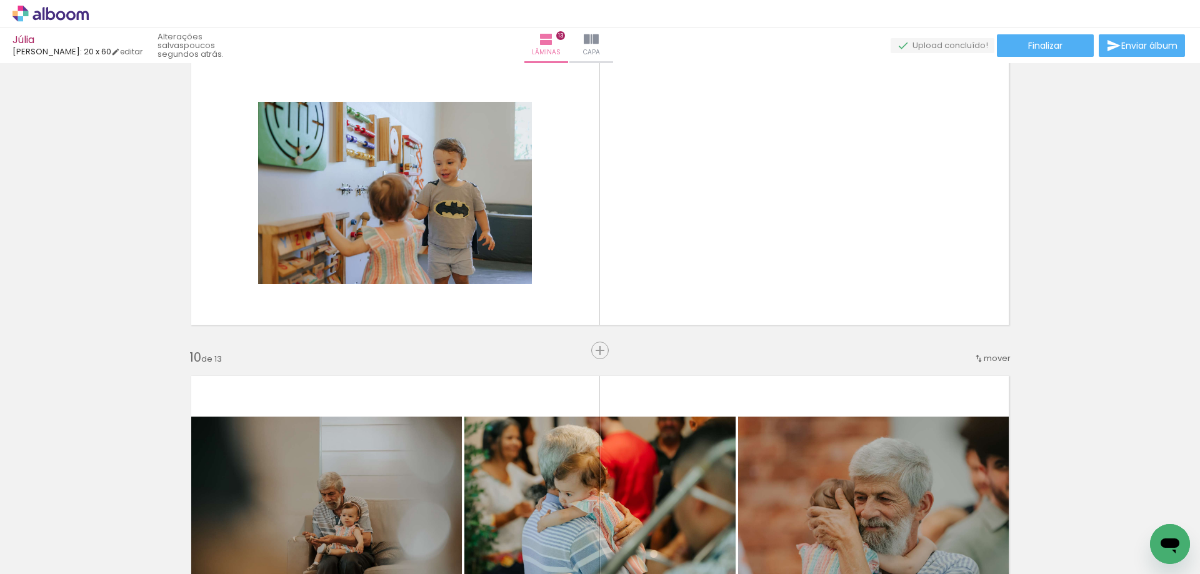
scroll to position [2625, 0]
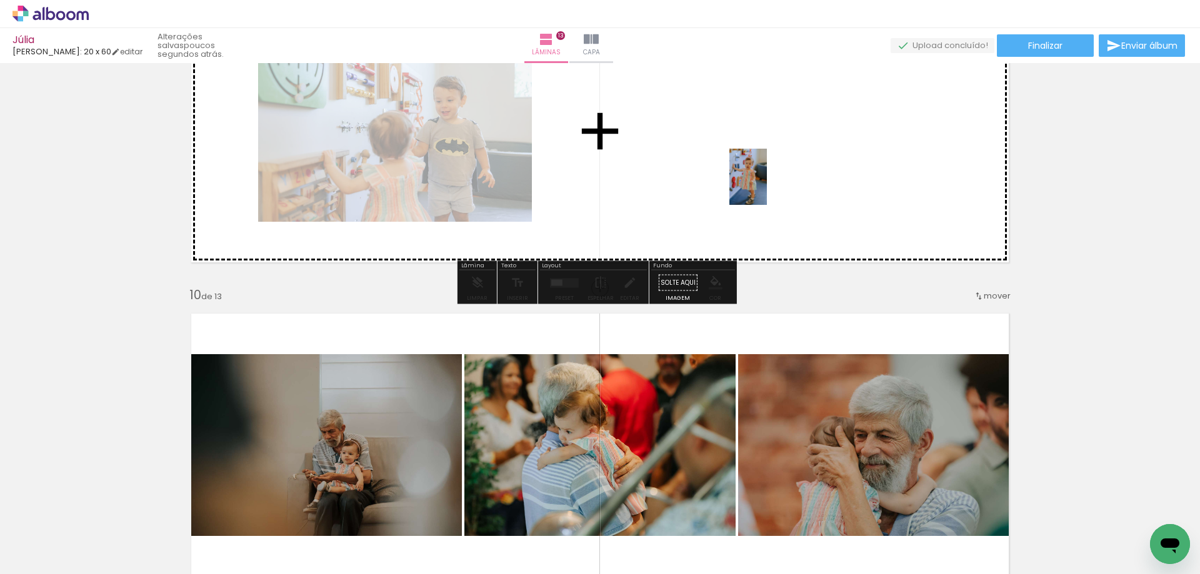
drag, startPoint x: 258, startPoint y: 533, endPoint x: 755, endPoint y: 198, distance: 599.0
click at [766, 181] on quentale-workspace at bounding box center [600, 287] width 1200 height 574
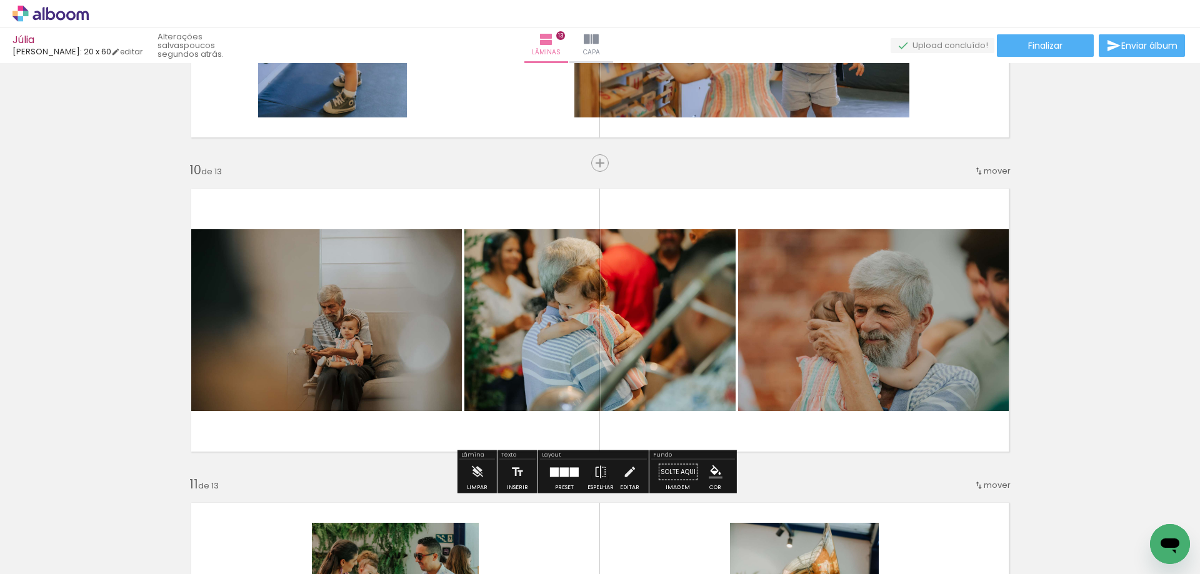
scroll to position [2688, 0]
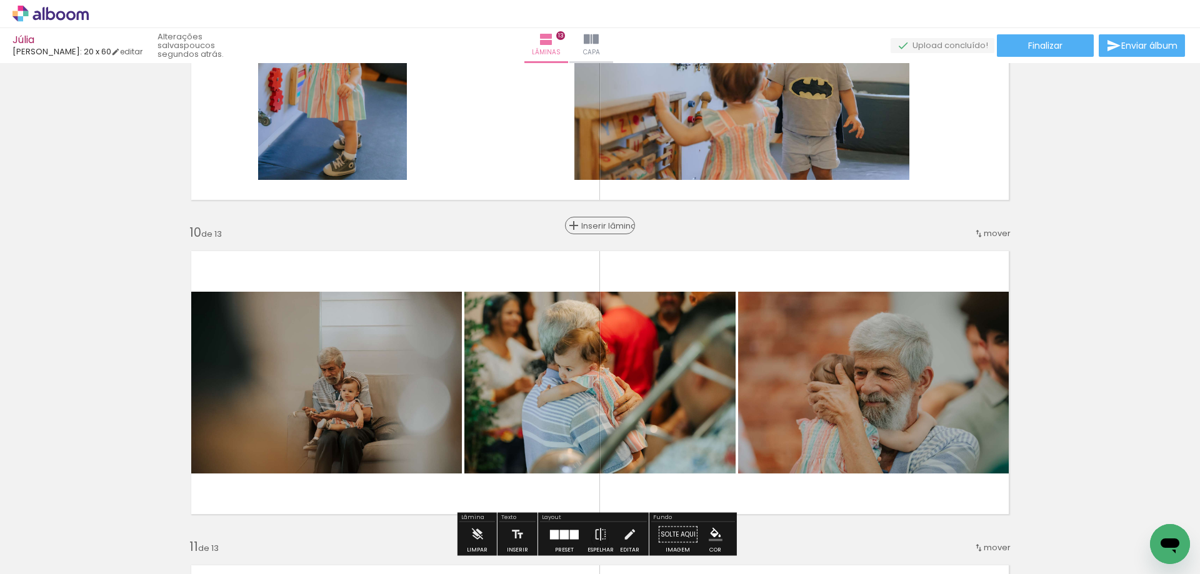
click at [589, 228] on div "Inserir lâmina" at bounding box center [600, 225] width 68 height 15
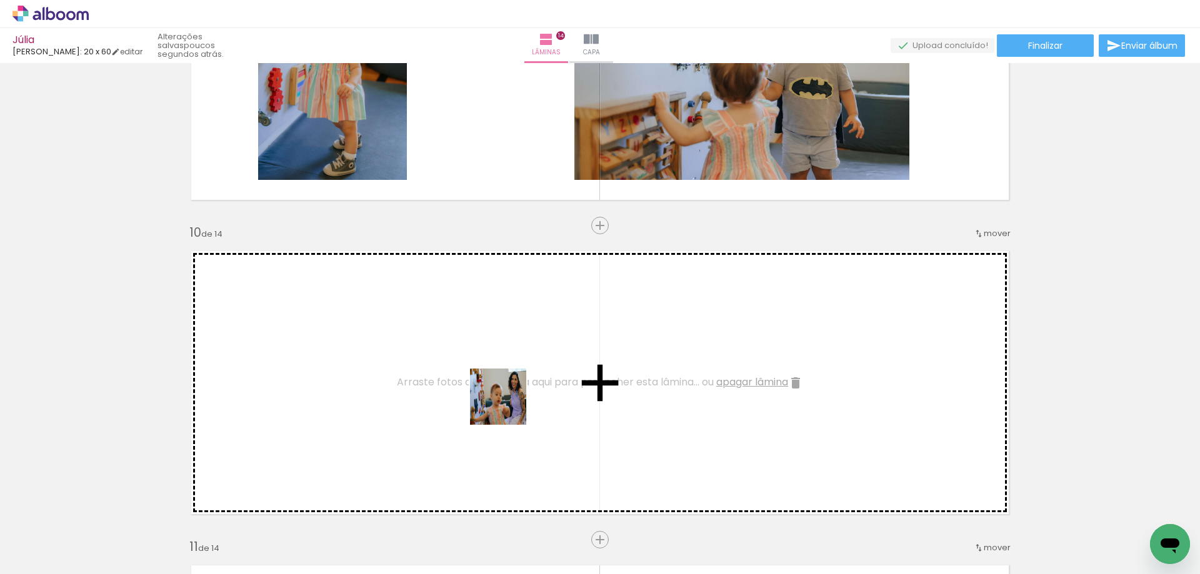
drag, startPoint x: 447, startPoint y: 477, endPoint x: 500, endPoint y: 404, distance: 89.9
click at [500, 404] on quentale-workspace at bounding box center [600, 287] width 1200 height 574
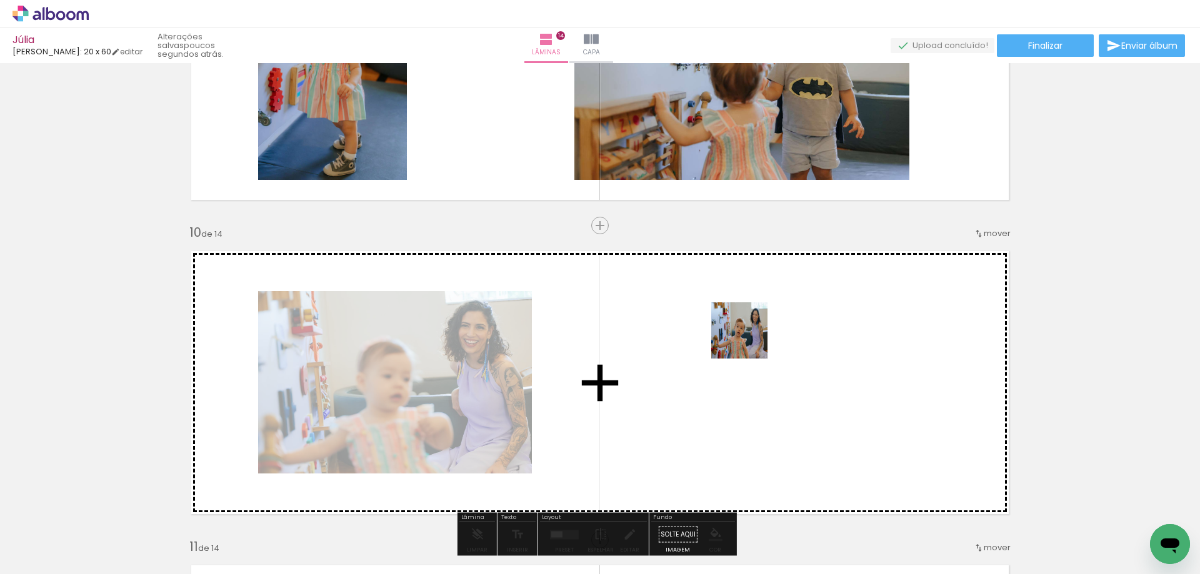
drag, startPoint x: 390, startPoint y: 497, endPoint x: 750, endPoint y: 340, distance: 392.8
click at [750, 340] on quentale-workspace at bounding box center [600, 287] width 1200 height 574
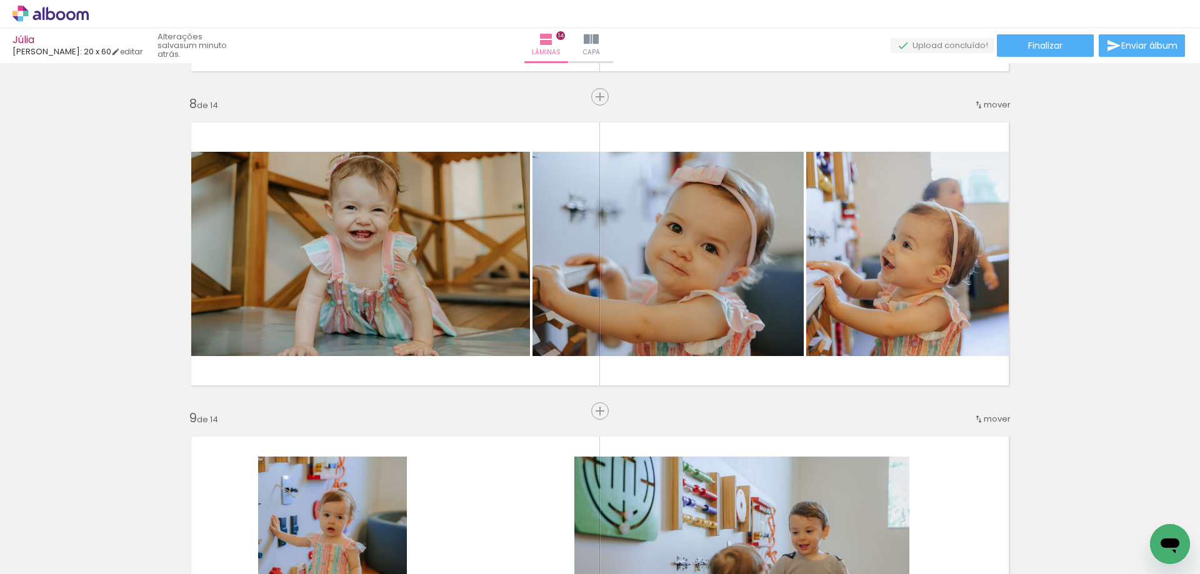
scroll to position [2438, 0]
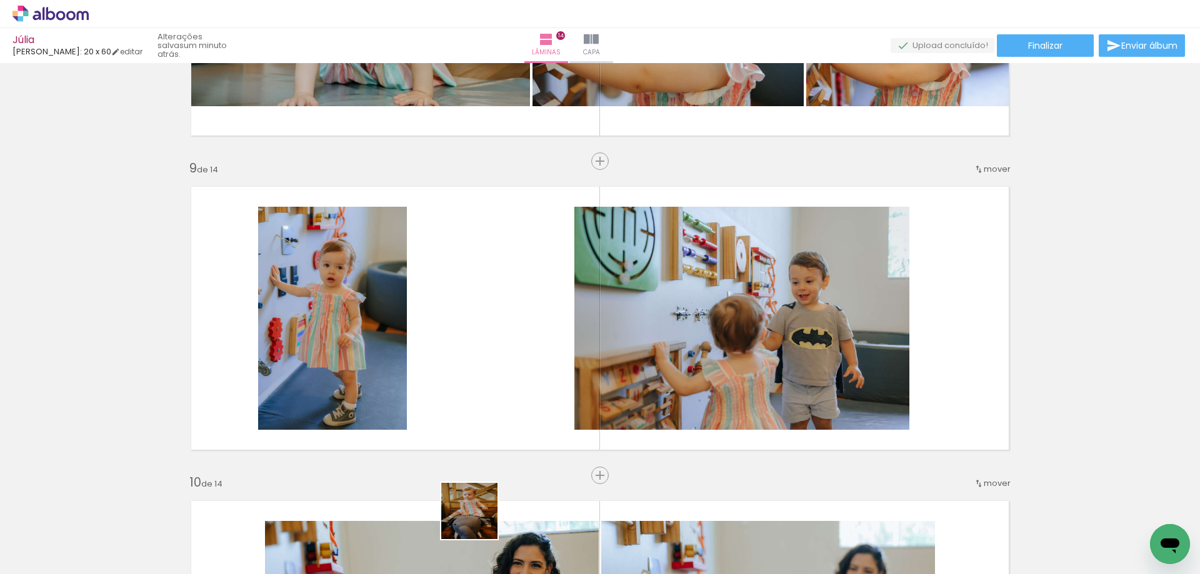
drag, startPoint x: 479, startPoint y: 521, endPoint x: 652, endPoint y: 291, distance: 287.9
click at [660, 279] on quentale-workspace at bounding box center [600, 287] width 1200 height 574
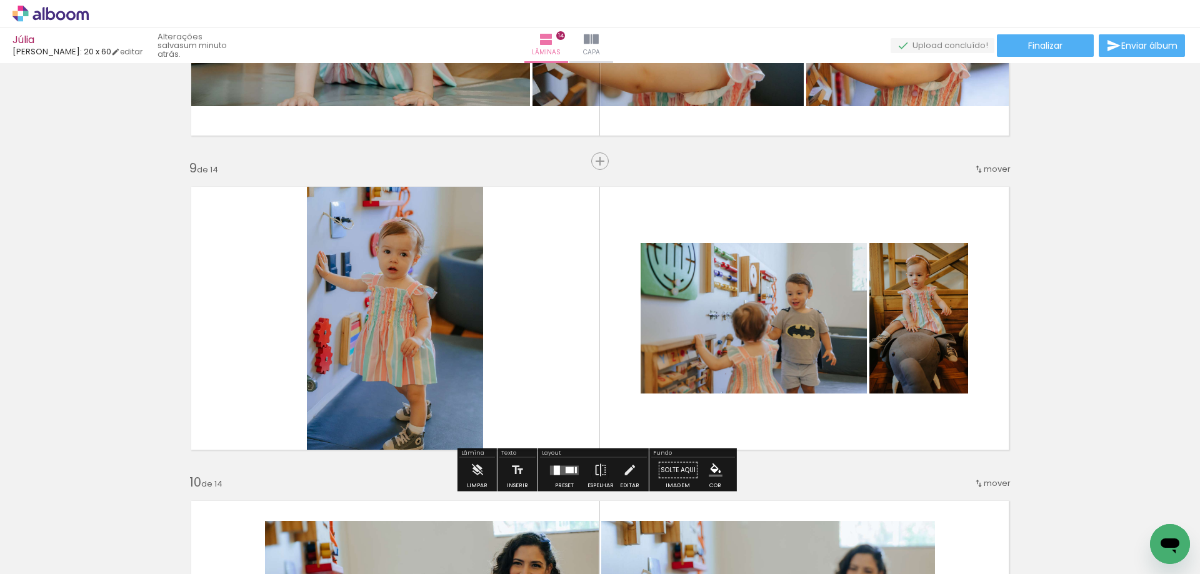
click at [561, 473] on quentale-layouter at bounding box center [564, 470] width 29 height 9
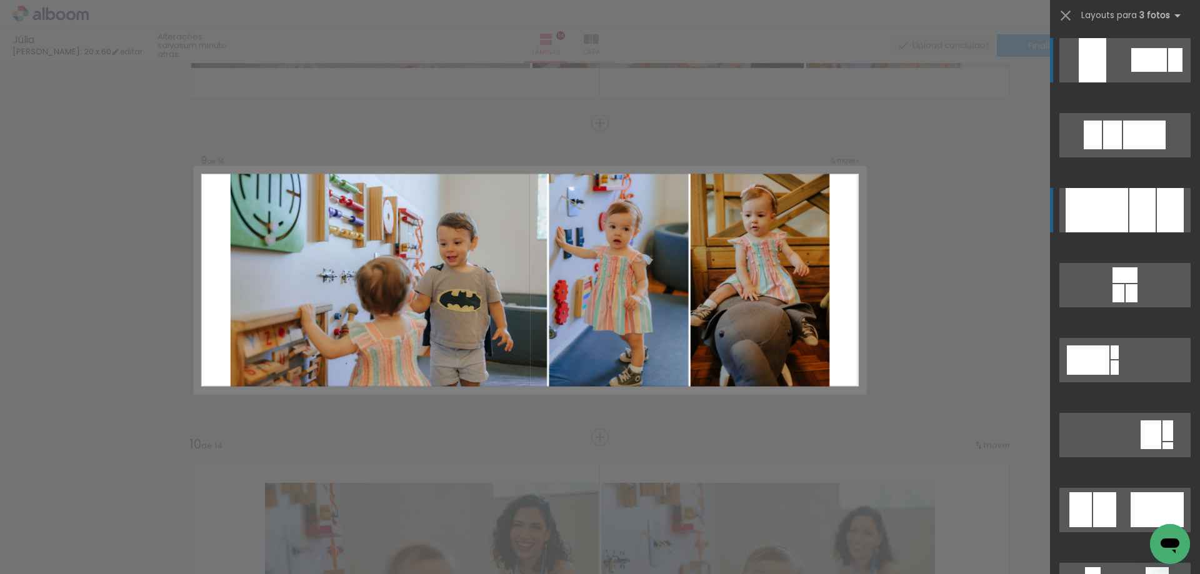
scroll to position [2477, 0]
click at [1135, 211] on div at bounding box center [1143, 210] width 26 height 44
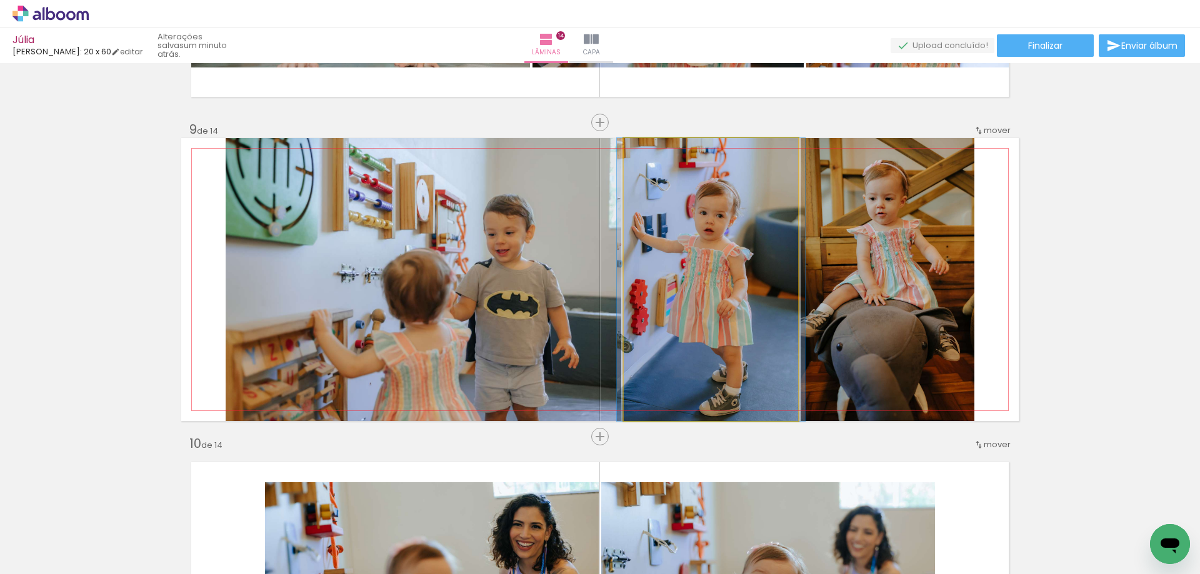
drag, startPoint x: 781, startPoint y: 298, endPoint x: 785, endPoint y: 279, distance: 19.1
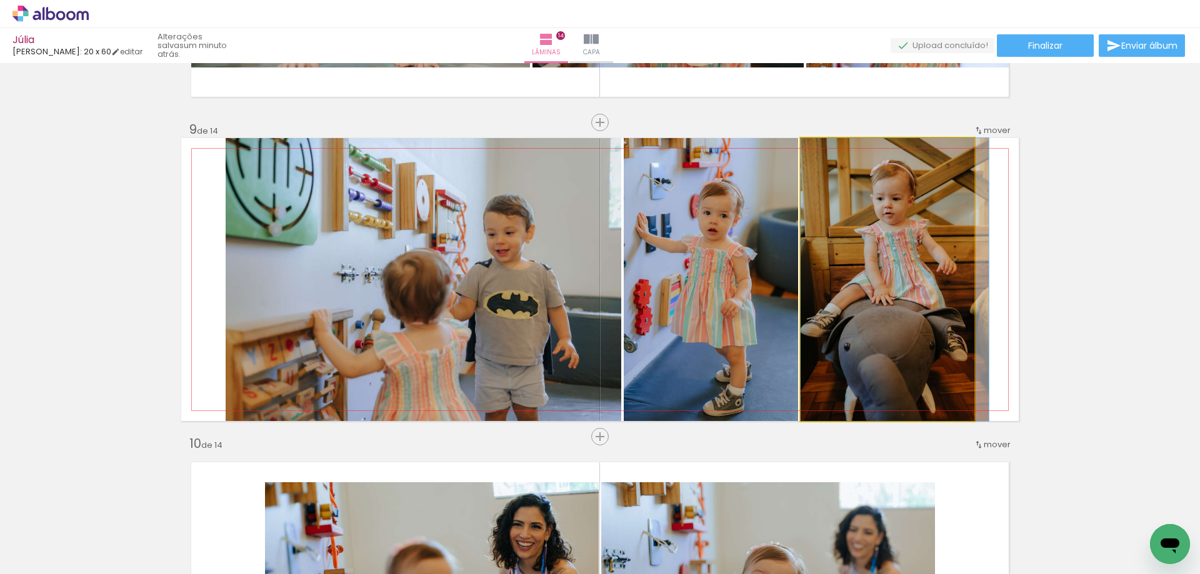
drag, startPoint x: 875, startPoint y: 265, endPoint x: 883, endPoint y: 266, distance: 8.2
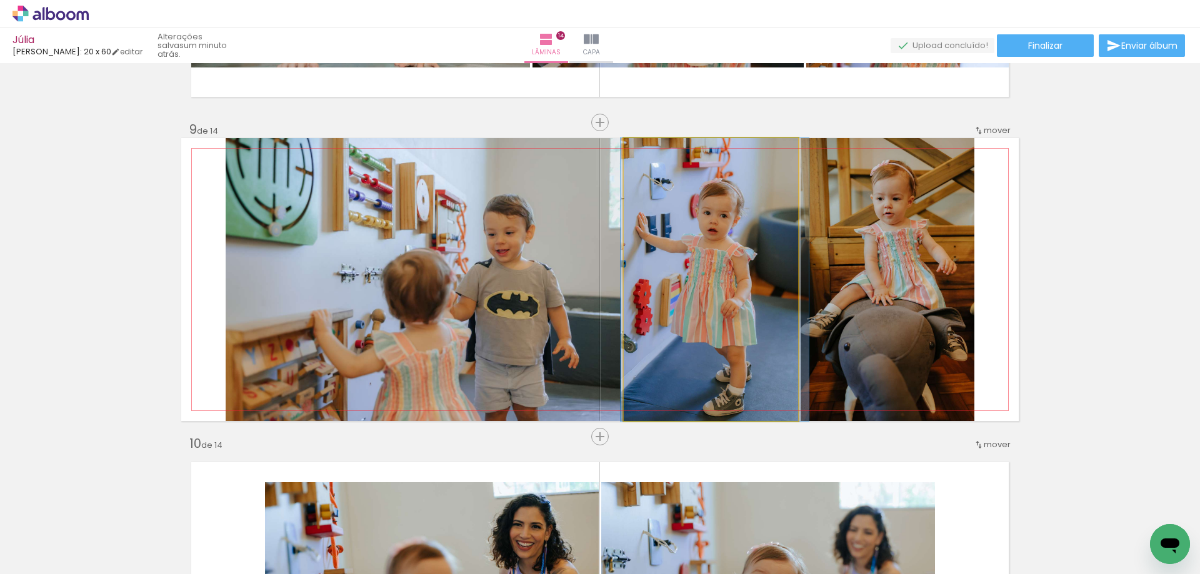
drag, startPoint x: 765, startPoint y: 288, endPoint x: 765, endPoint y: 280, distance: 8.1
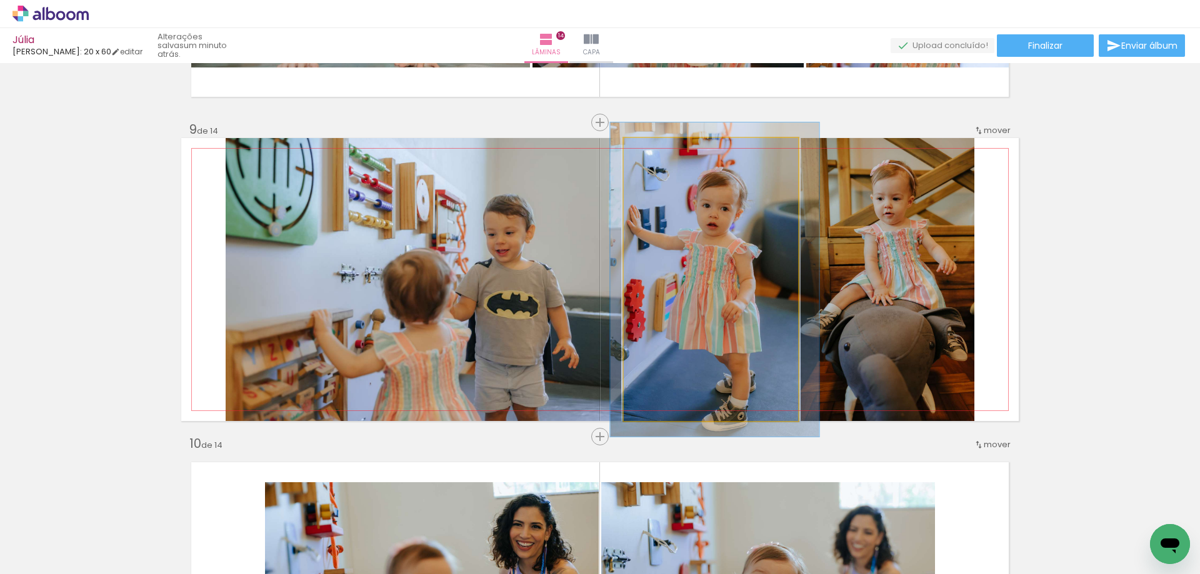
type paper-slider "110"
click at [649, 154] on div at bounding box center [658, 151] width 20 height 20
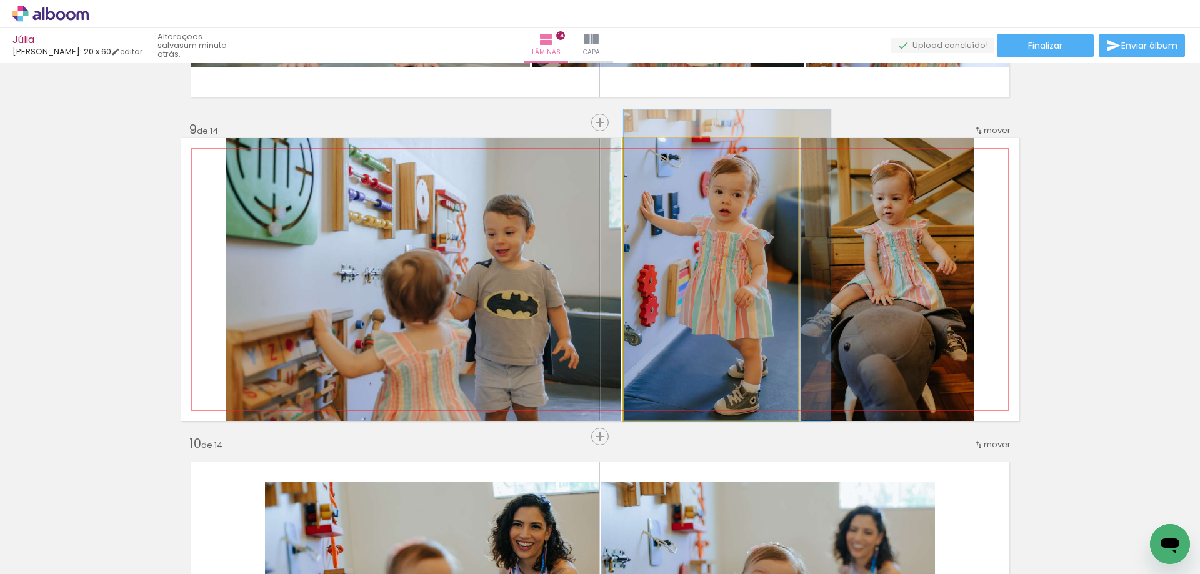
drag, startPoint x: 663, startPoint y: 271, endPoint x: 680, endPoint y: 239, distance: 36.6
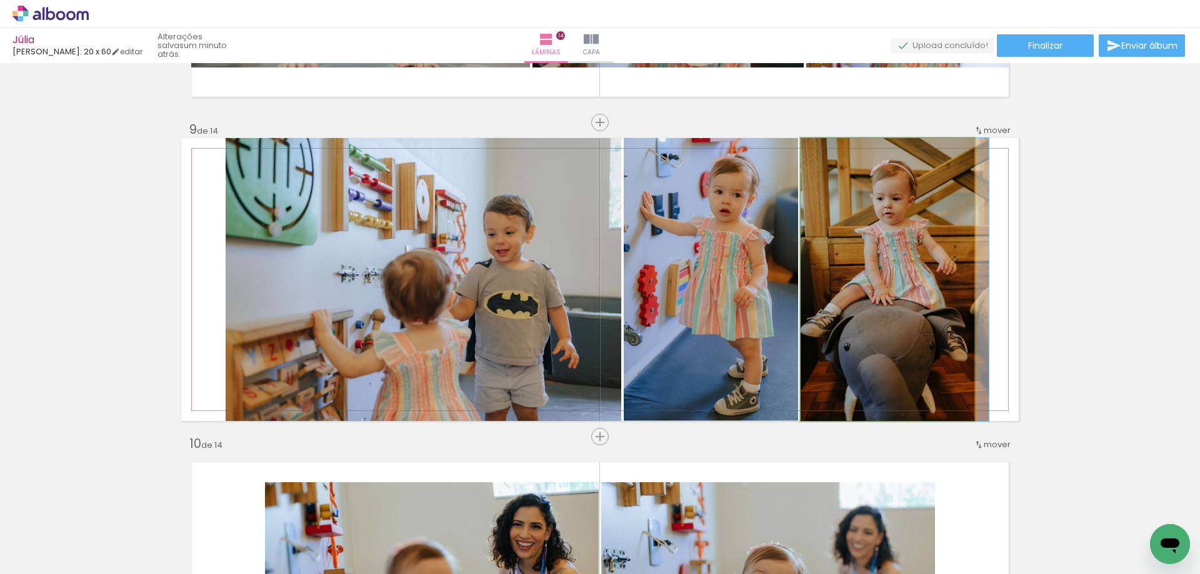
drag, startPoint x: 900, startPoint y: 333, endPoint x: 911, endPoint y: 333, distance: 11.9
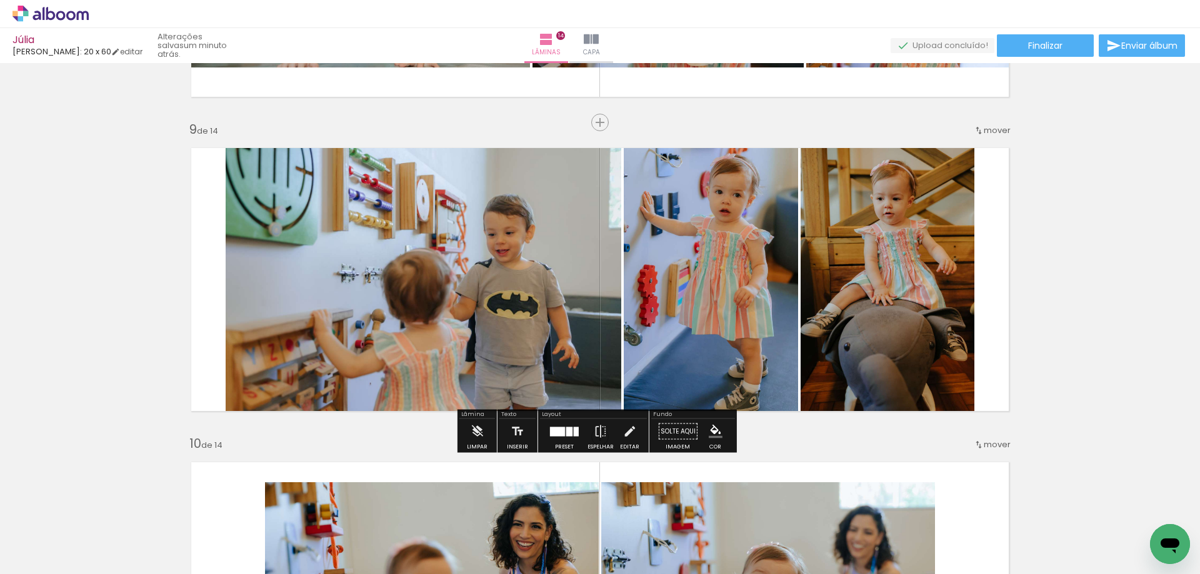
scroll to position [2664, 0]
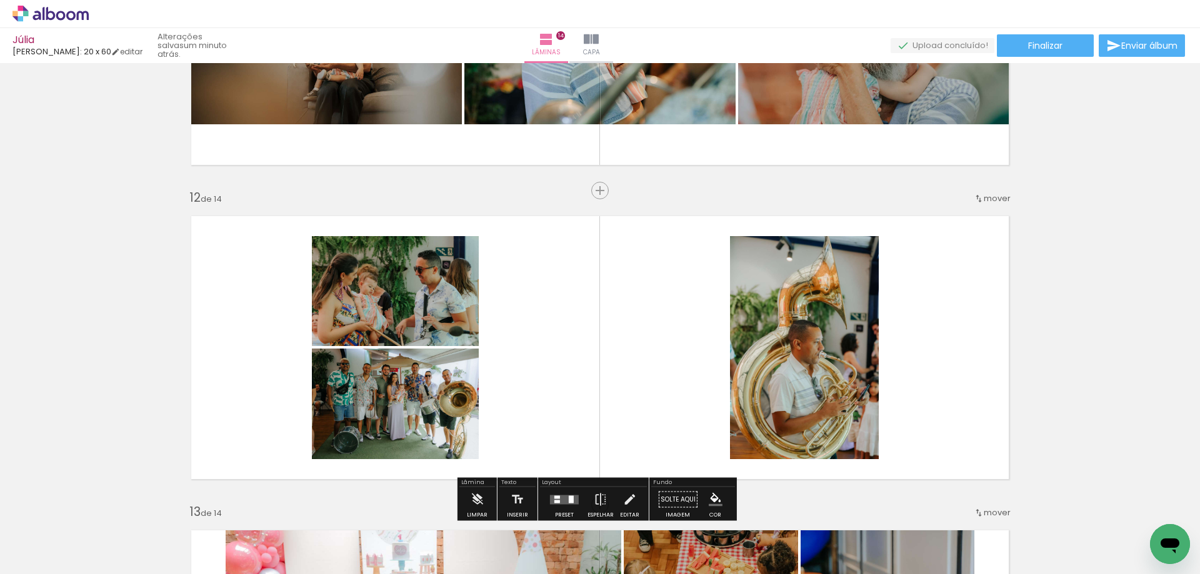
scroll to position [3477, 0]
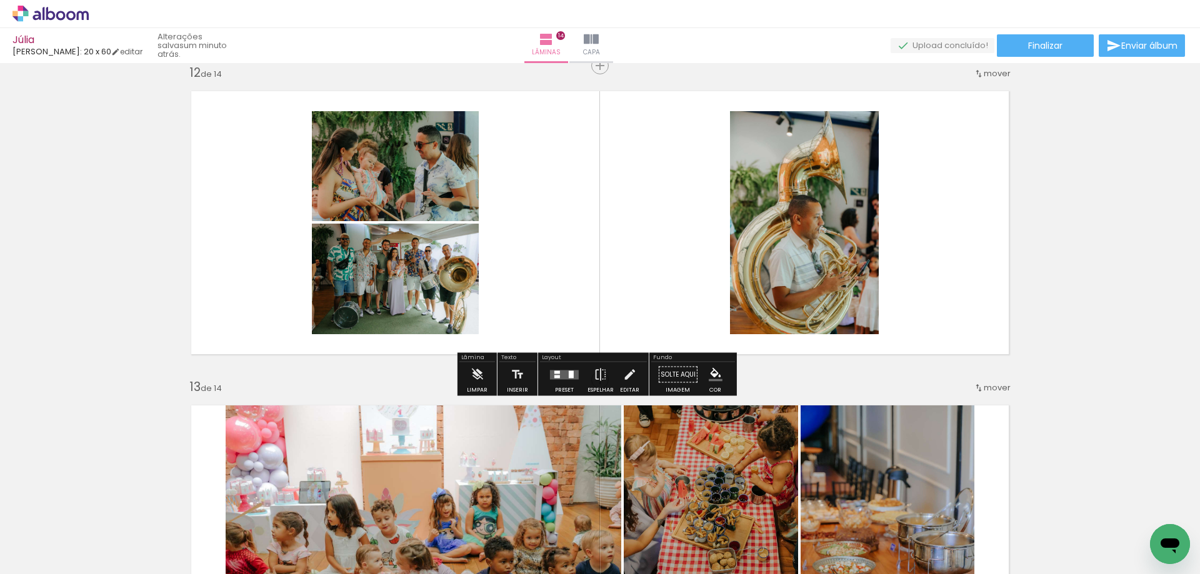
click at [568, 386] on div at bounding box center [565, 375] width 34 height 25
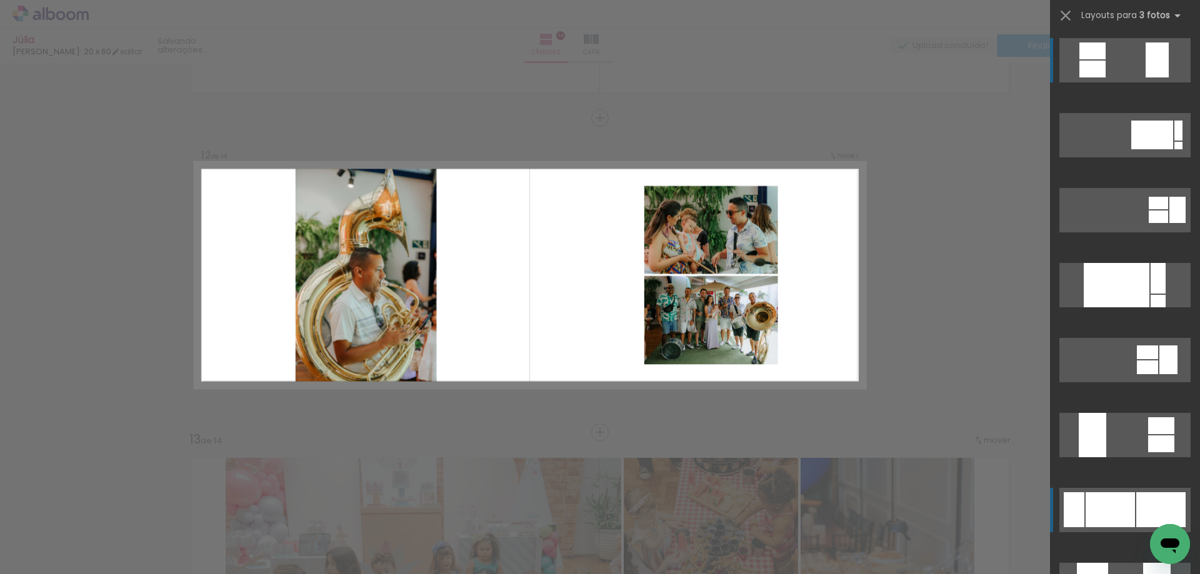
scroll to position [3420, 0]
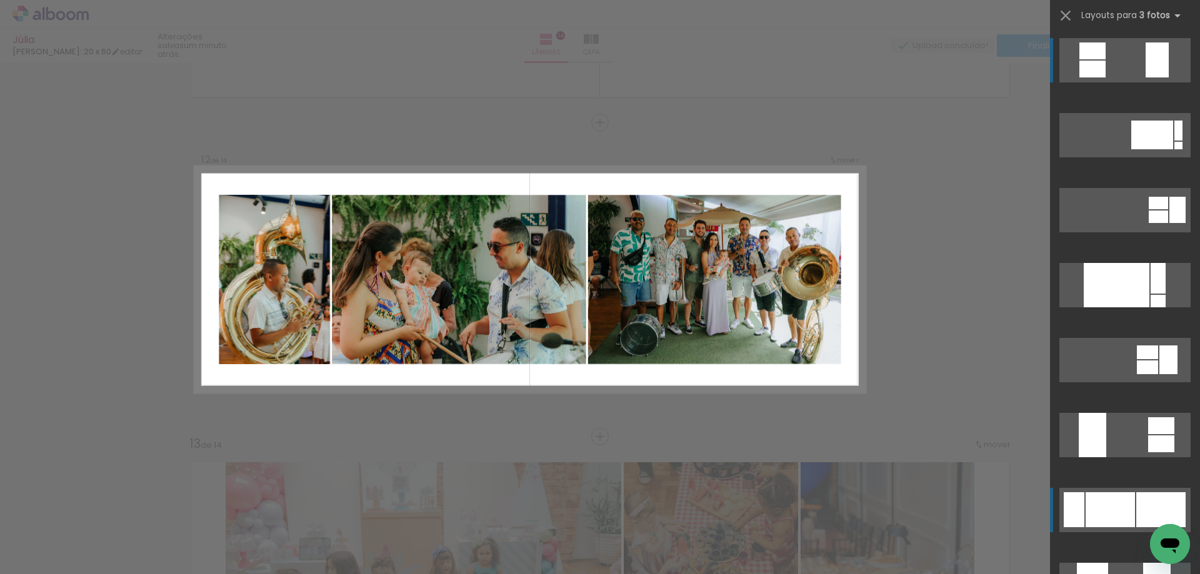
click at [1116, 505] on div at bounding box center [1110, 510] width 49 height 35
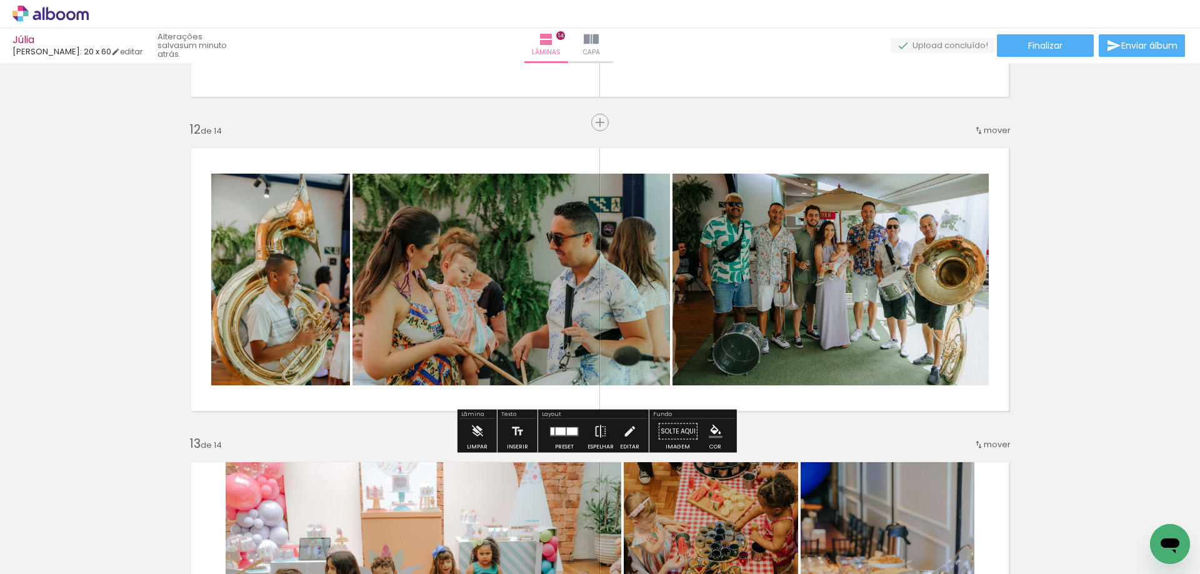
scroll to position [0, 856]
click at [594, 436] on iron-icon at bounding box center [601, 431] width 14 height 25
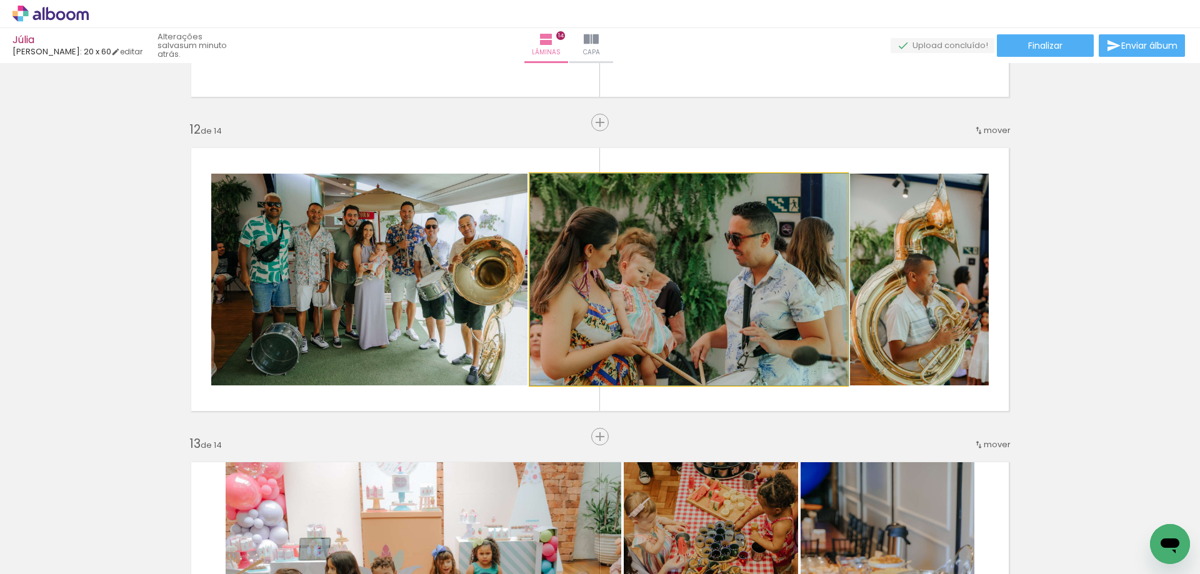
drag, startPoint x: 728, startPoint y: 258, endPoint x: 730, endPoint y: 247, distance: 10.8
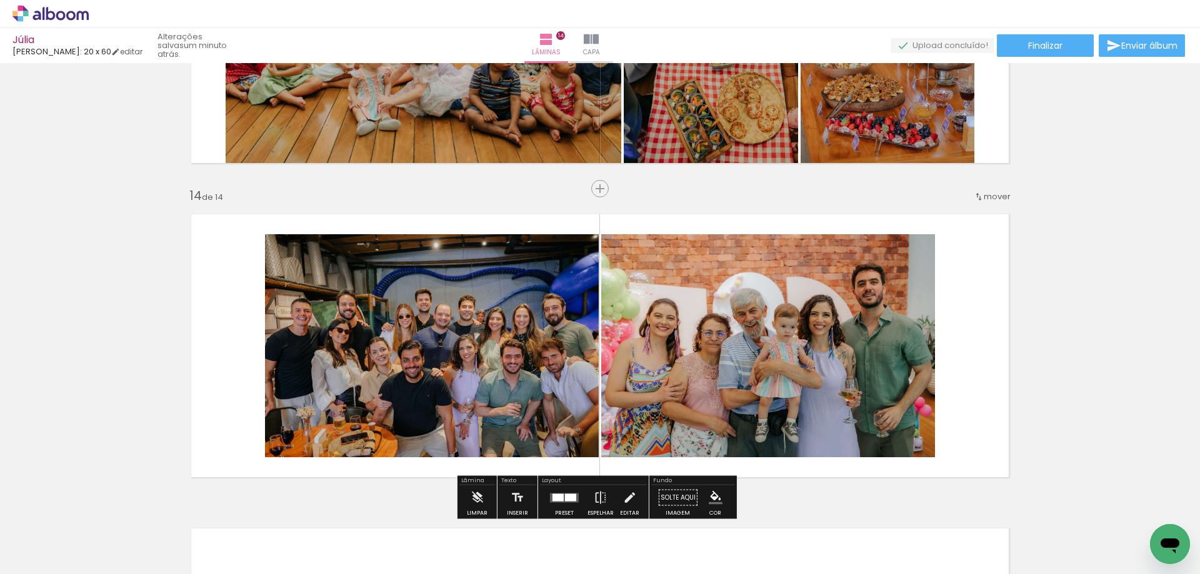
scroll to position [4170, 0]
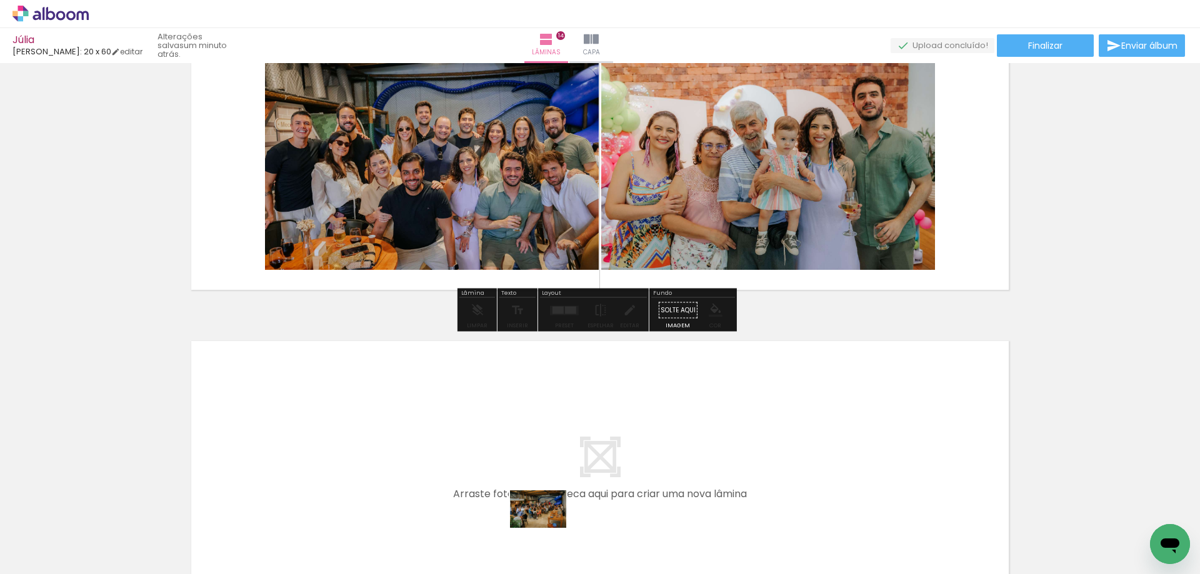
drag, startPoint x: 543, startPoint y: 535, endPoint x: 548, endPoint y: 528, distance: 8.5
click at [548, 528] on quentale-thumb at bounding box center [543, 532] width 70 height 72
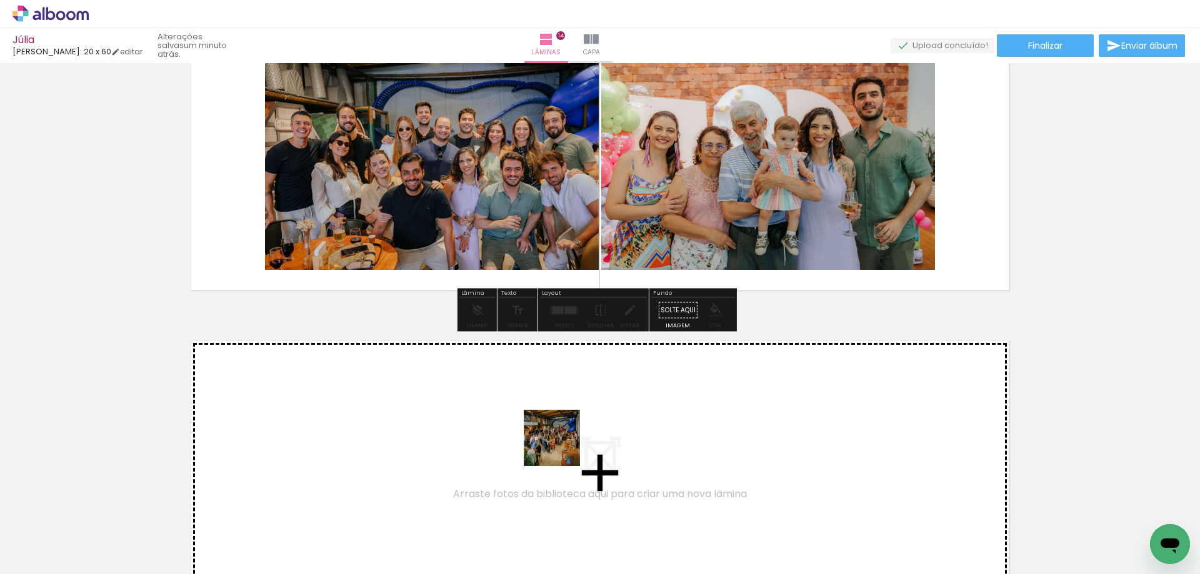
drag, startPoint x: 557, startPoint y: 506, endPoint x: 563, endPoint y: 434, distance: 72.7
click at [563, 434] on quentale-workspace at bounding box center [600, 287] width 1200 height 574
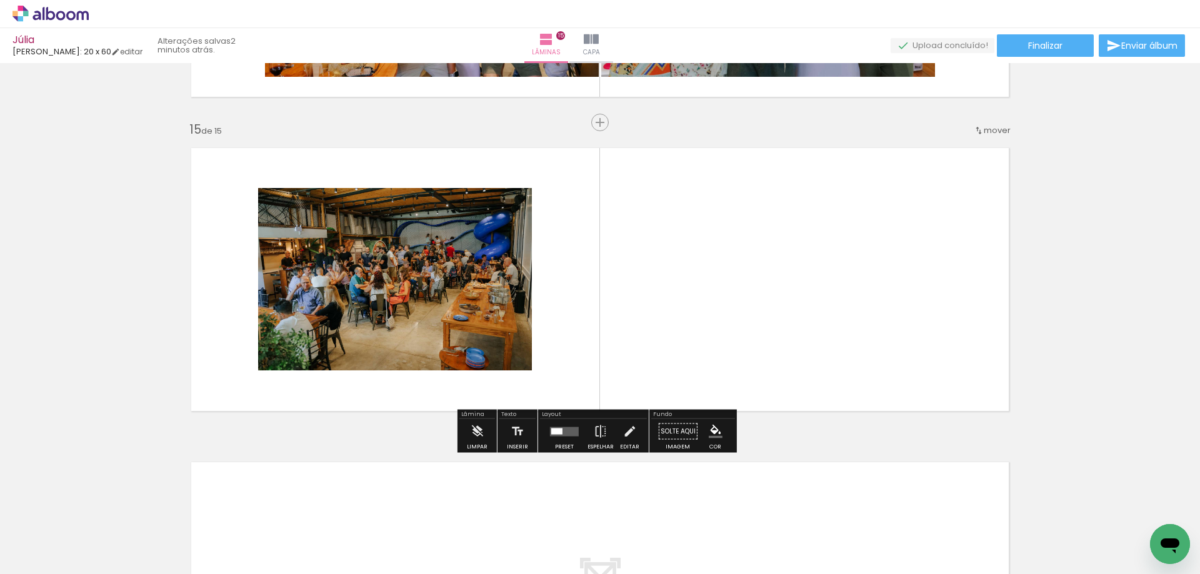
scroll to position [4238, 0]
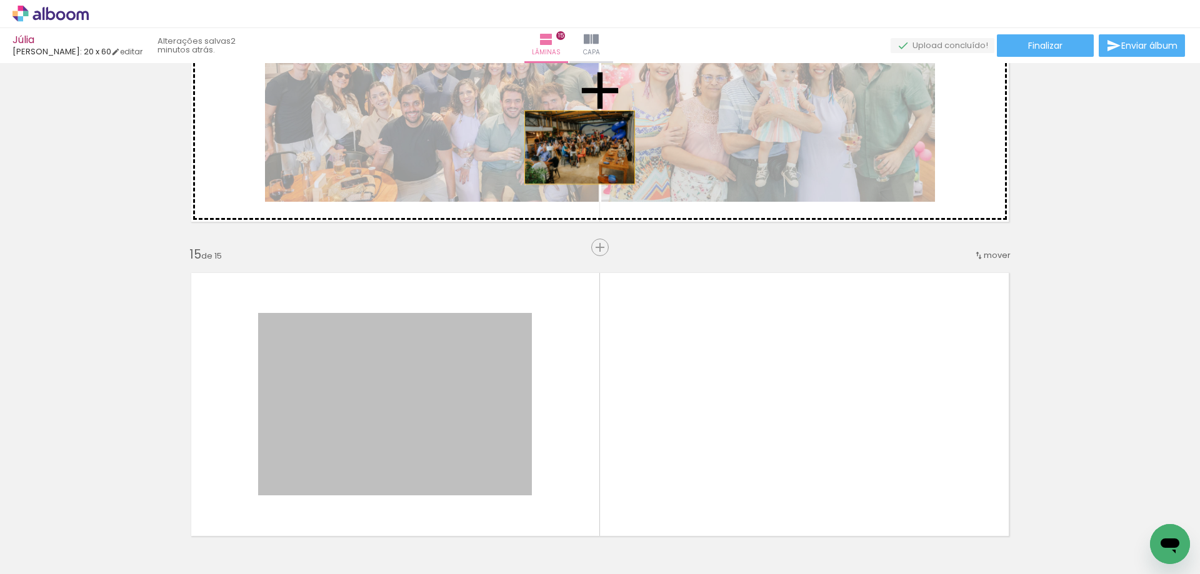
drag, startPoint x: 427, startPoint y: 413, endPoint x: 583, endPoint y: 129, distance: 323.7
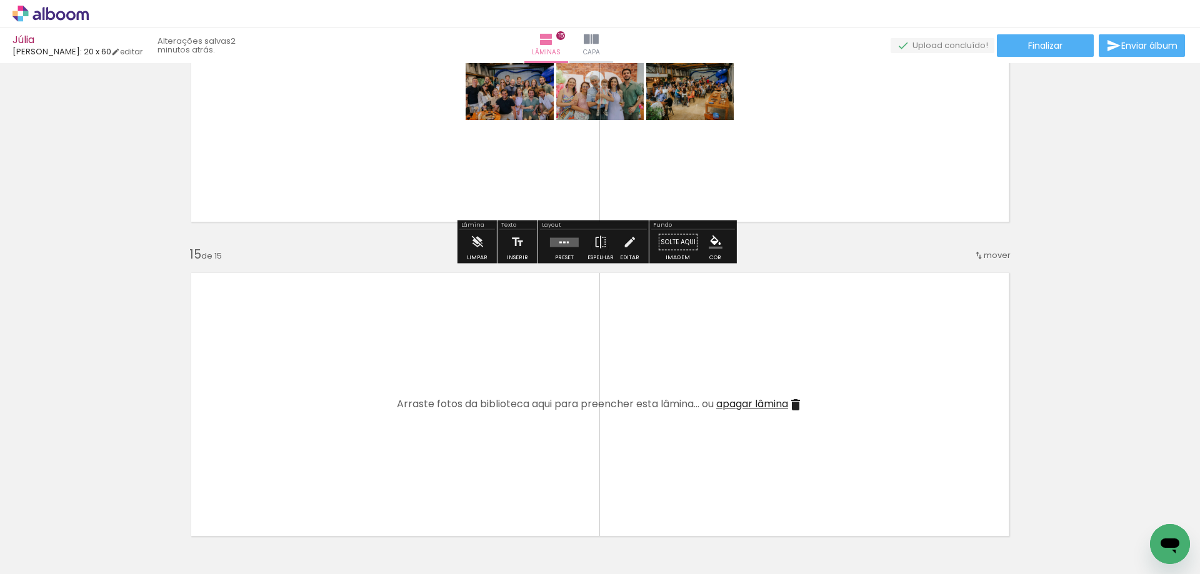
scroll to position [4113, 0]
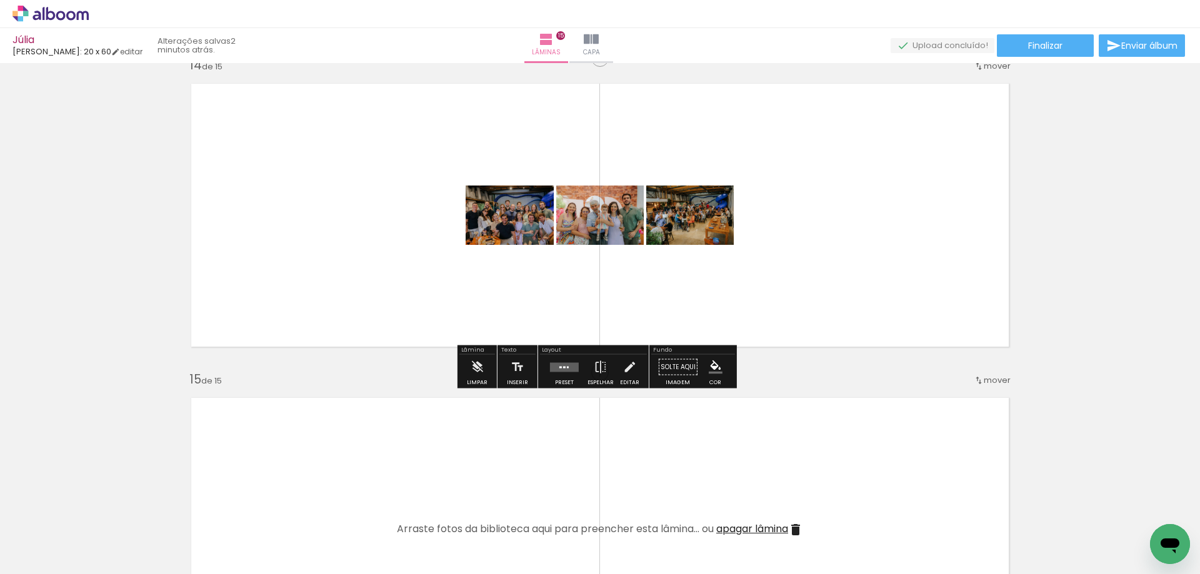
click at [565, 376] on div at bounding box center [565, 367] width 34 height 25
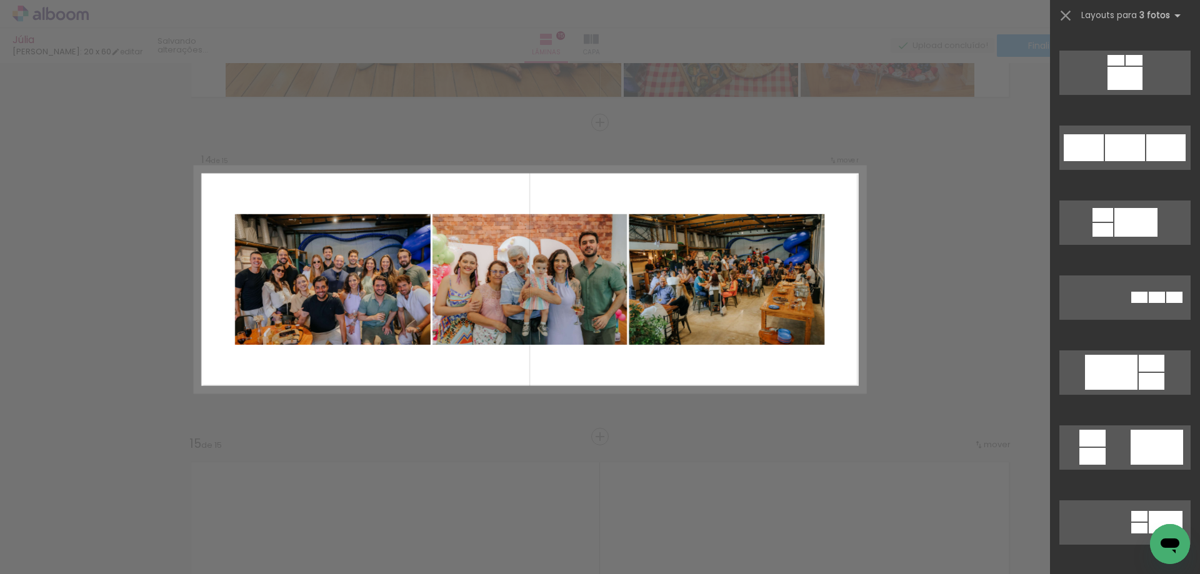
scroll to position [1438, 0]
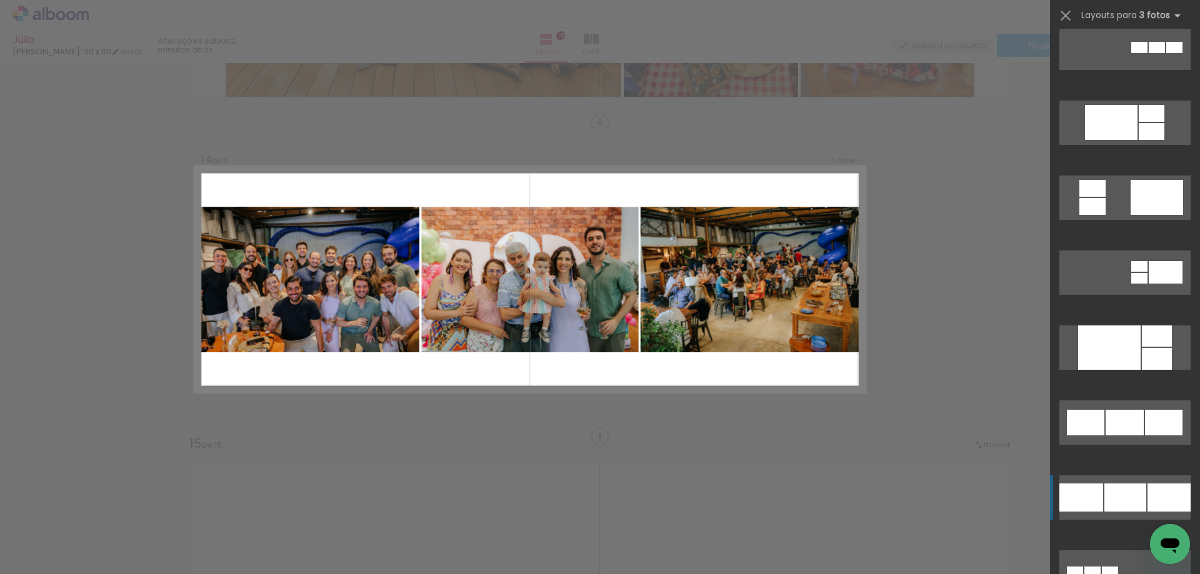
click at [1120, 436] on div at bounding box center [1125, 423] width 38 height 26
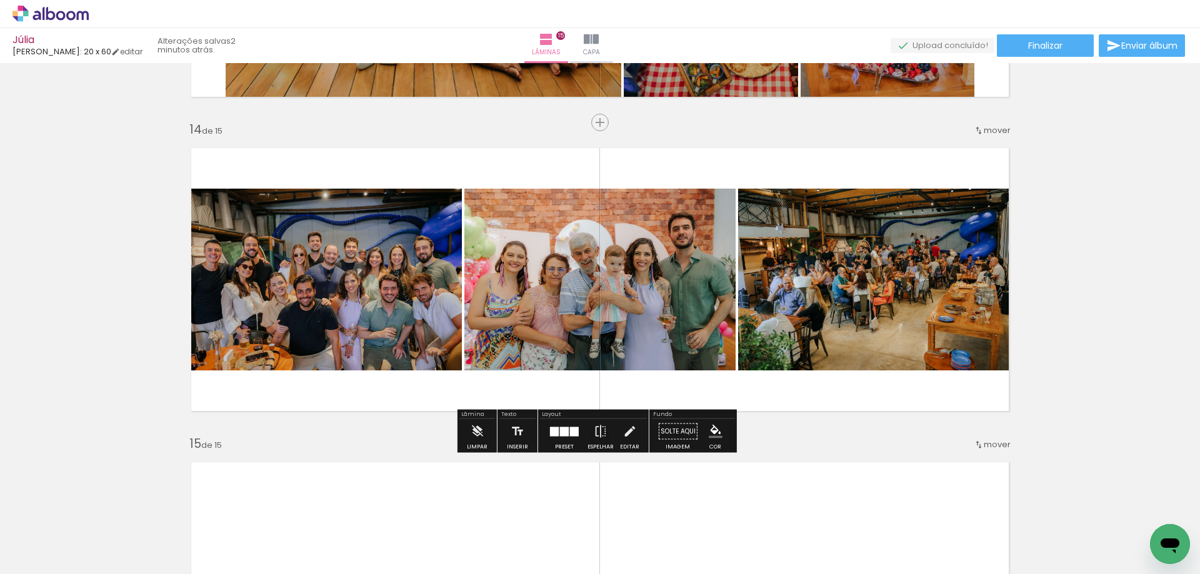
scroll to position [4299, 0]
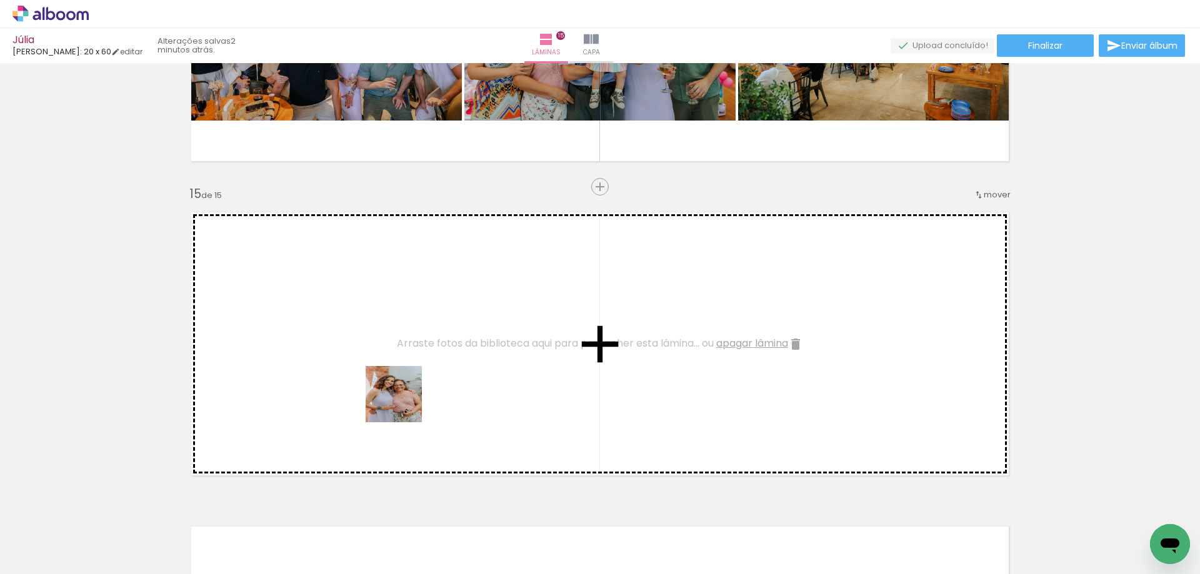
drag, startPoint x: 378, startPoint y: 538, endPoint x: 443, endPoint y: 524, distance: 66.3
click at [406, 400] on quentale-workspace at bounding box center [600, 287] width 1200 height 574
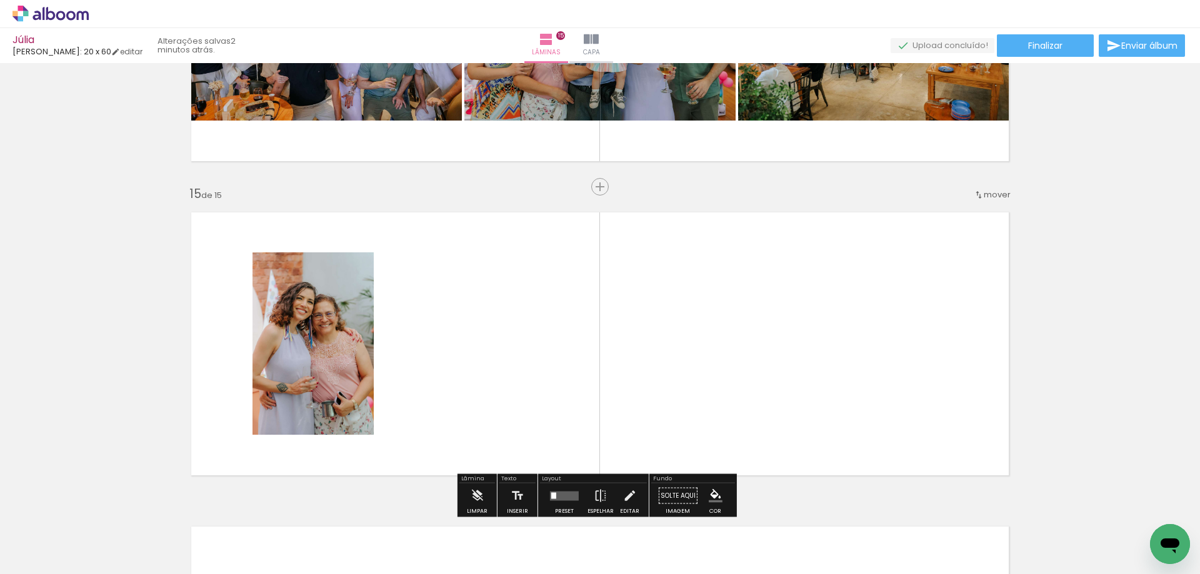
drag, startPoint x: 456, startPoint y: 537, endPoint x: 481, endPoint y: 523, distance: 28.0
click at [449, 386] on quentale-workspace at bounding box center [600, 287] width 1200 height 574
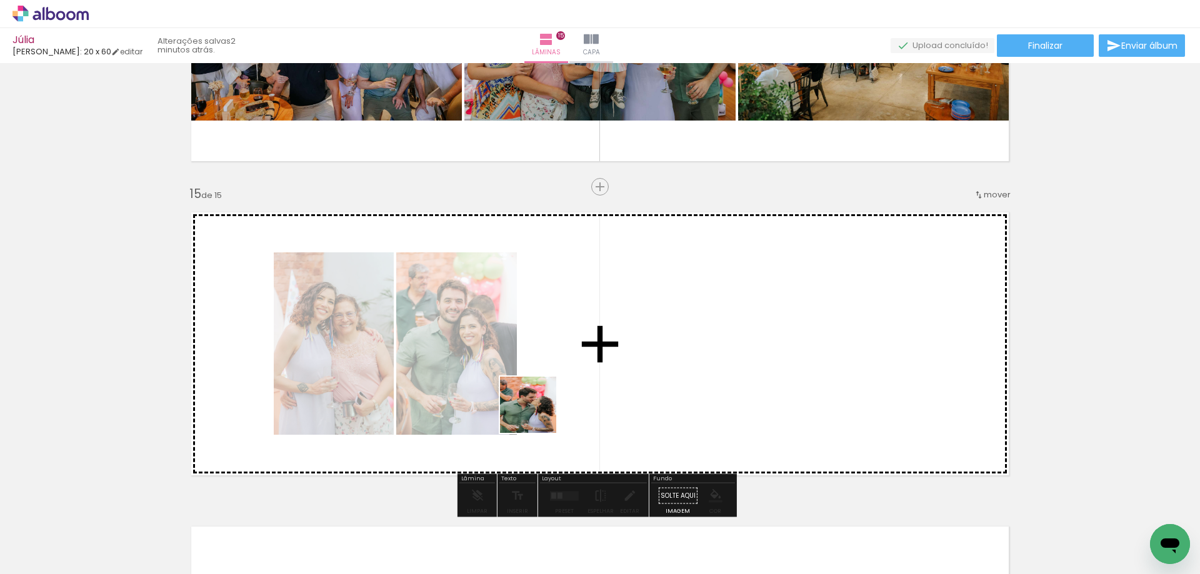
drag, startPoint x: 519, startPoint y: 536, endPoint x: 558, endPoint y: 402, distance: 139.7
click at [550, 397] on quentale-workspace at bounding box center [600, 287] width 1200 height 574
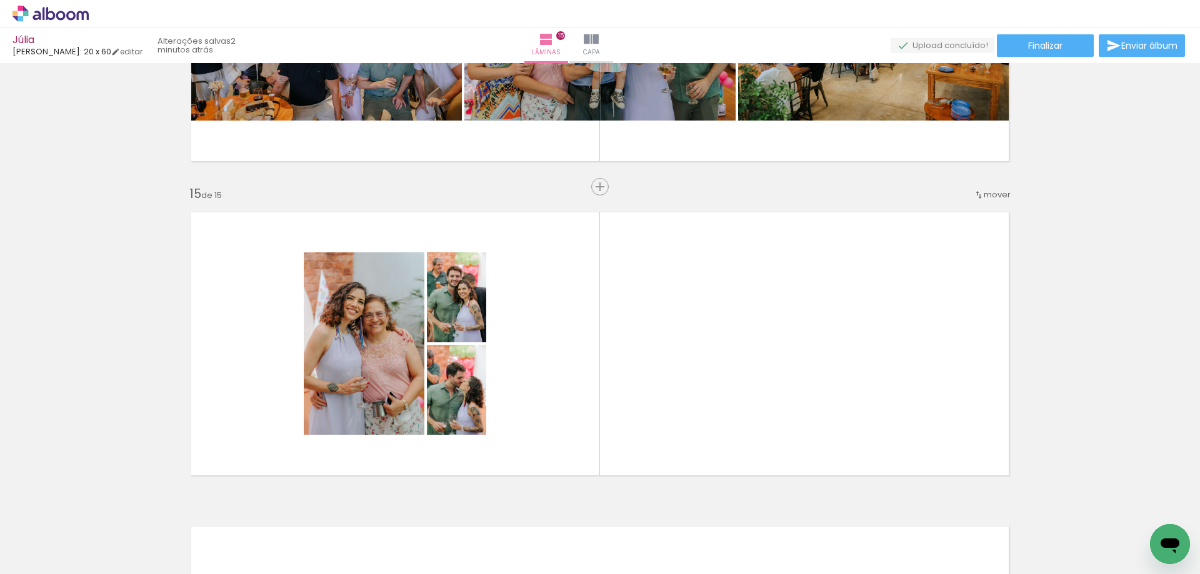
drag, startPoint x: 1061, startPoint y: 449, endPoint x: 736, endPoint y: 334, distance: 345.0
click html
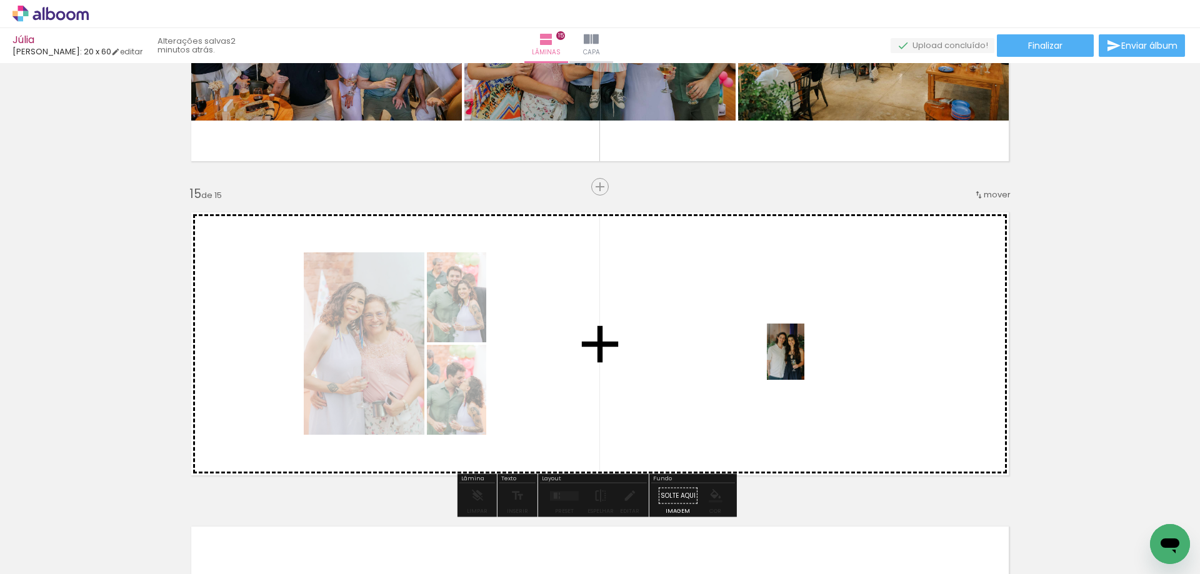
drag, startPoint x: 1153, startPoint y: 523, endPoint x: 795, endPoint y: 359, distance: 394.7
click at [795, 359] on quentale-workspace at bounding box center [600, 287] width 1200 height 574
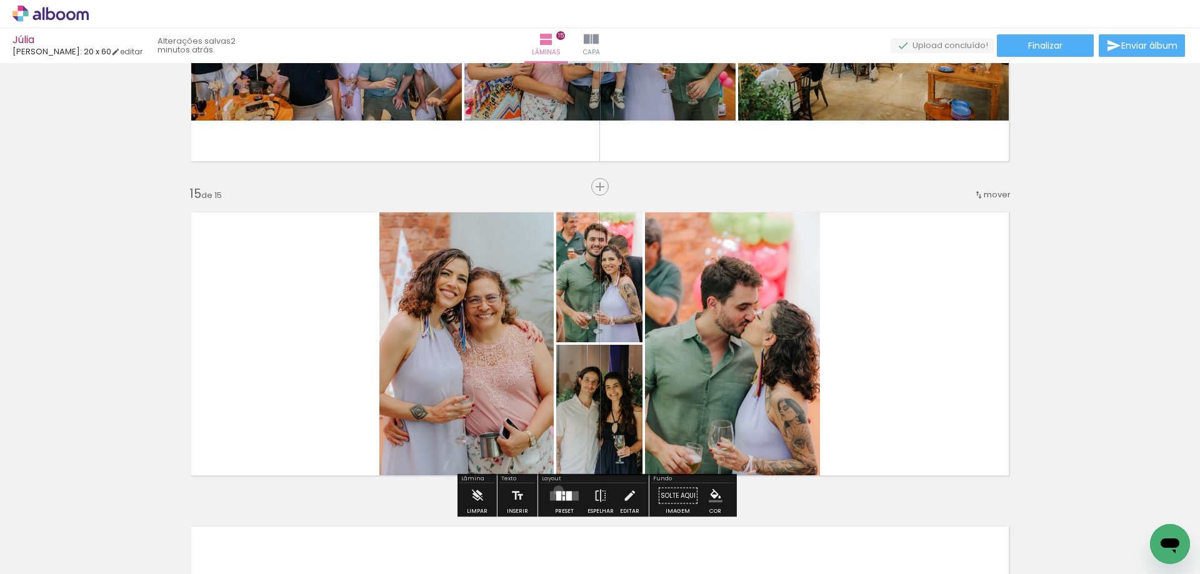
click at [558, 489] on div at bounding box center [565, 496] width 34 height 25
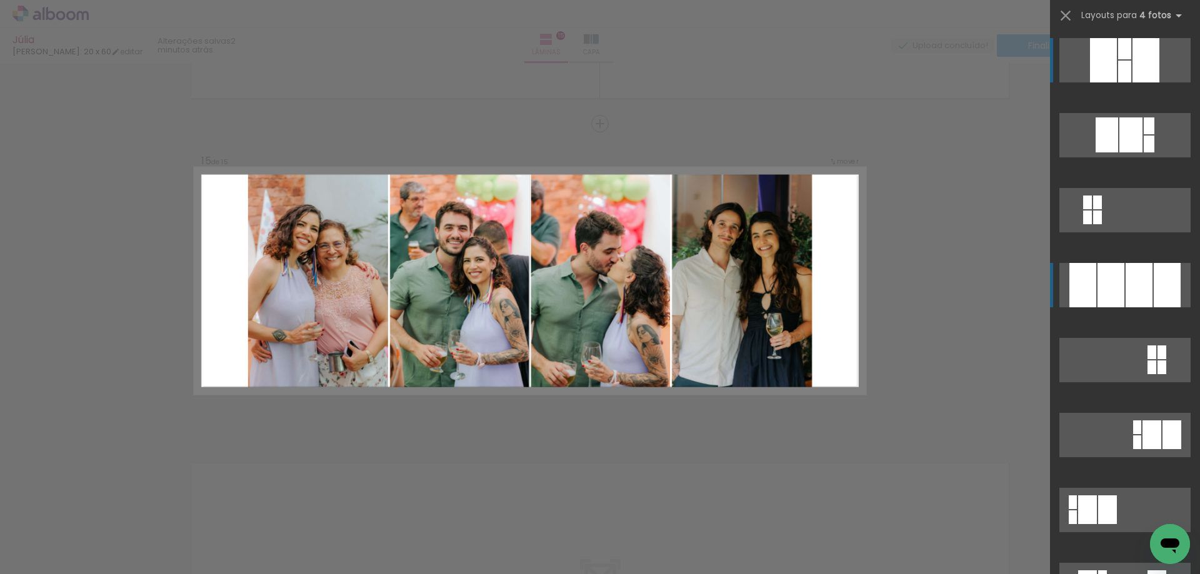
scroll to position [4363, 0]
click at [1111, 286] on div at bounding box center [1111, 285] width 27 height 44
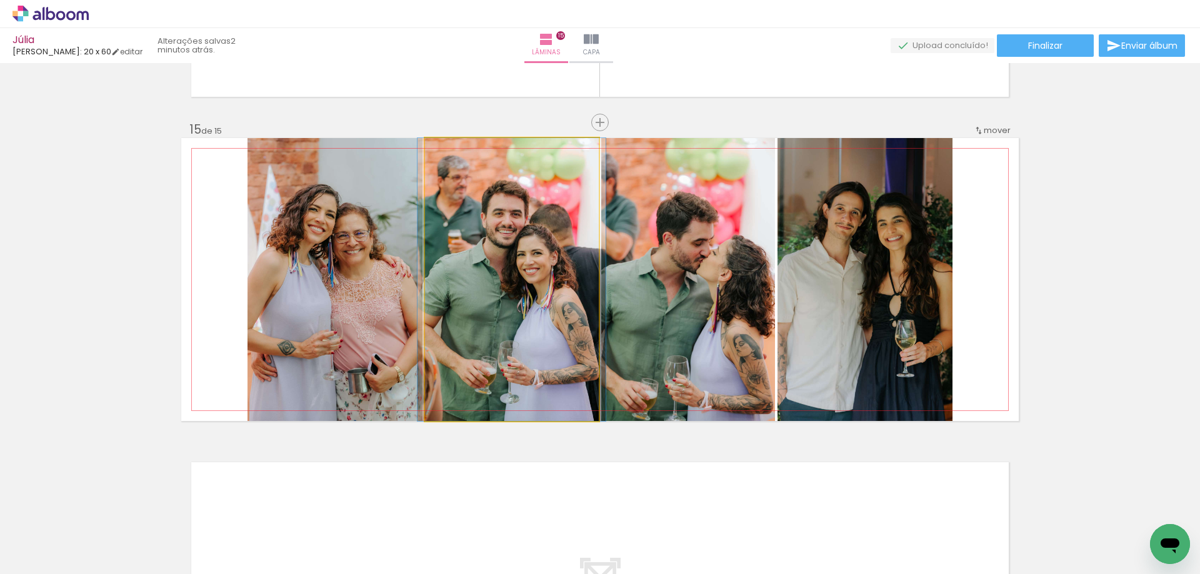
drag, startPoint x: 538, startPoint y: 325, endPoint x: 371, endPoint y: 296, distance: 168.7
click at [0, 0] on slot at bounding box center [0, 0] width 0 height 0
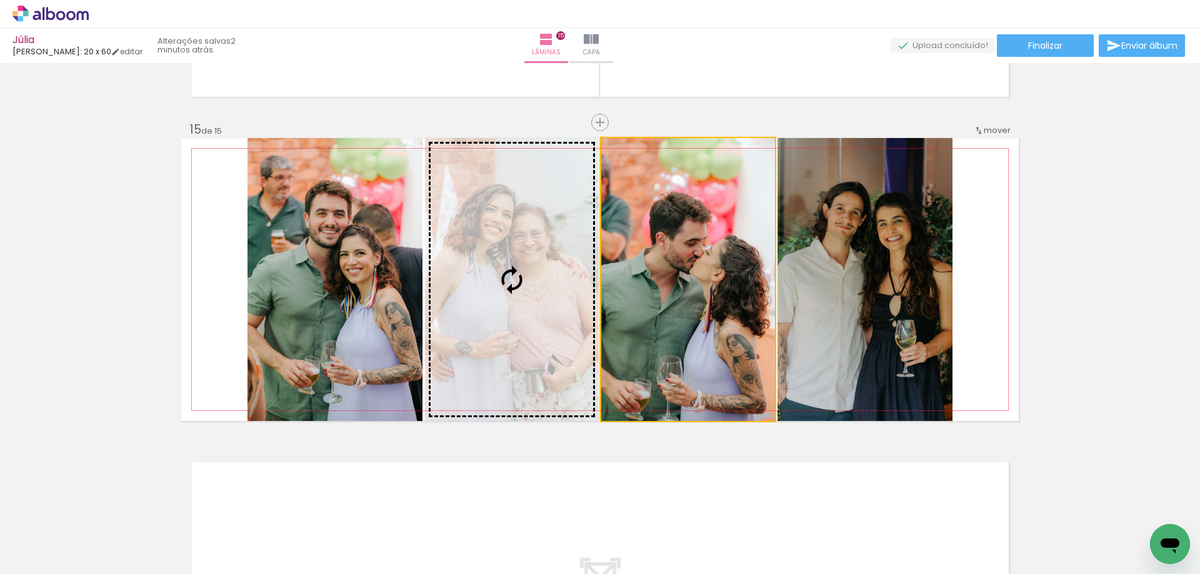
drag, startPoint x: 723, startPoint y: 288, endPoint x: 524, endPoint y: 286, distance: 198.8
click at [0, 0] on slot at bounding box center [0, 0] width 0 height 0
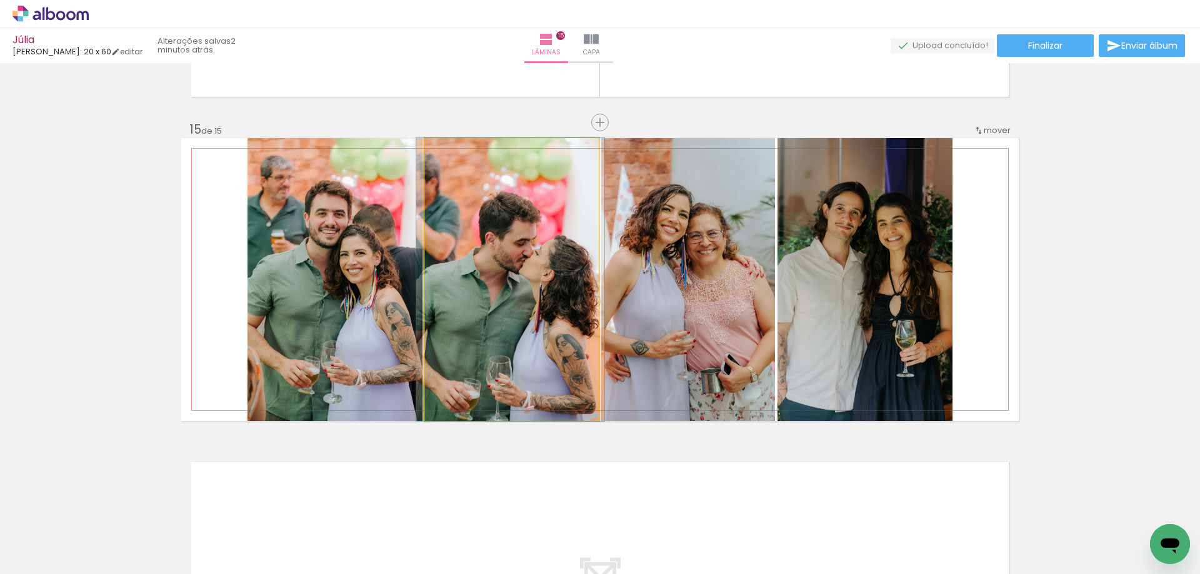
drag, startPoint x: 504, startPoint y: 274, endPoint x: 504, endPoint y: 254, distance: 20.0
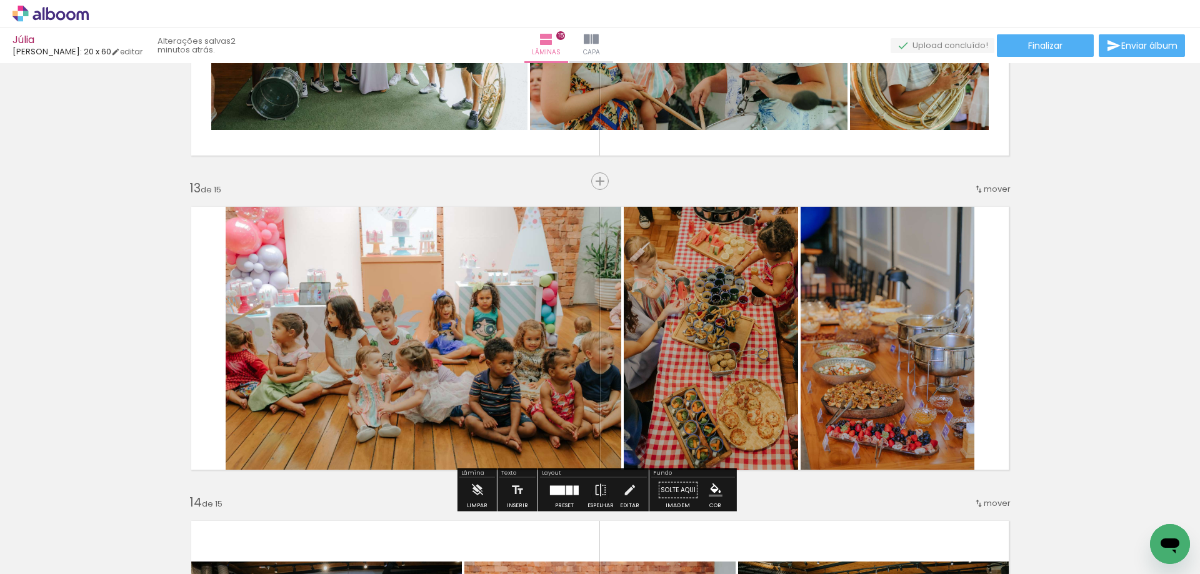
scroll to position [3426, 0]
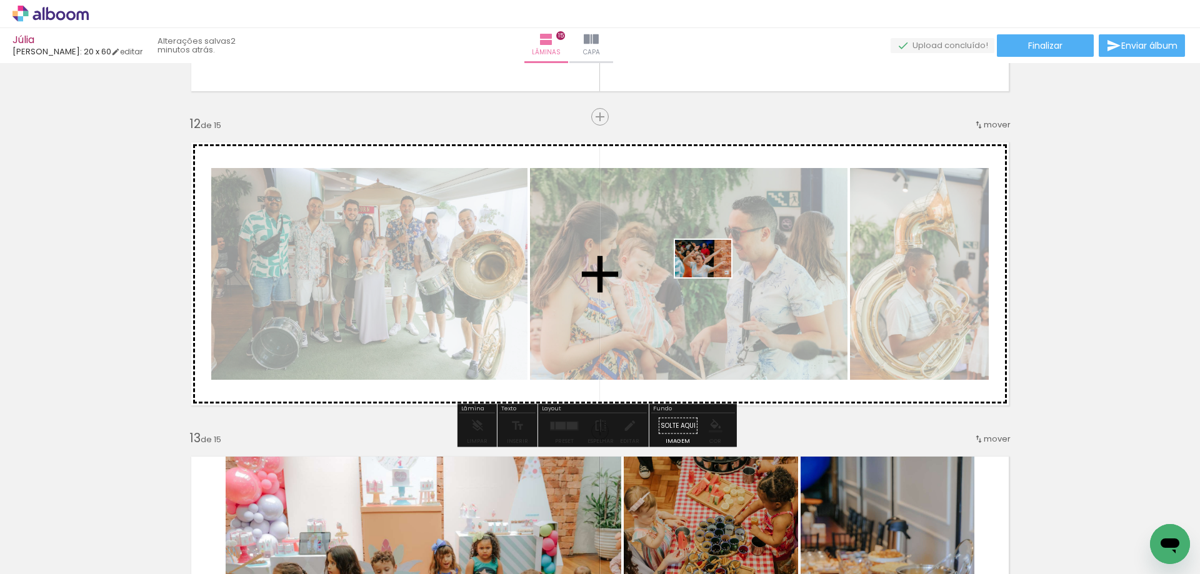
drag, startPoint x: 610, startPoint y: 506, endPoint x: 713, endPoint y: 278, distance: 250.7
click at [713, 278] on quentale-workspace at bounding box center [600, 287] width 1200 height 574
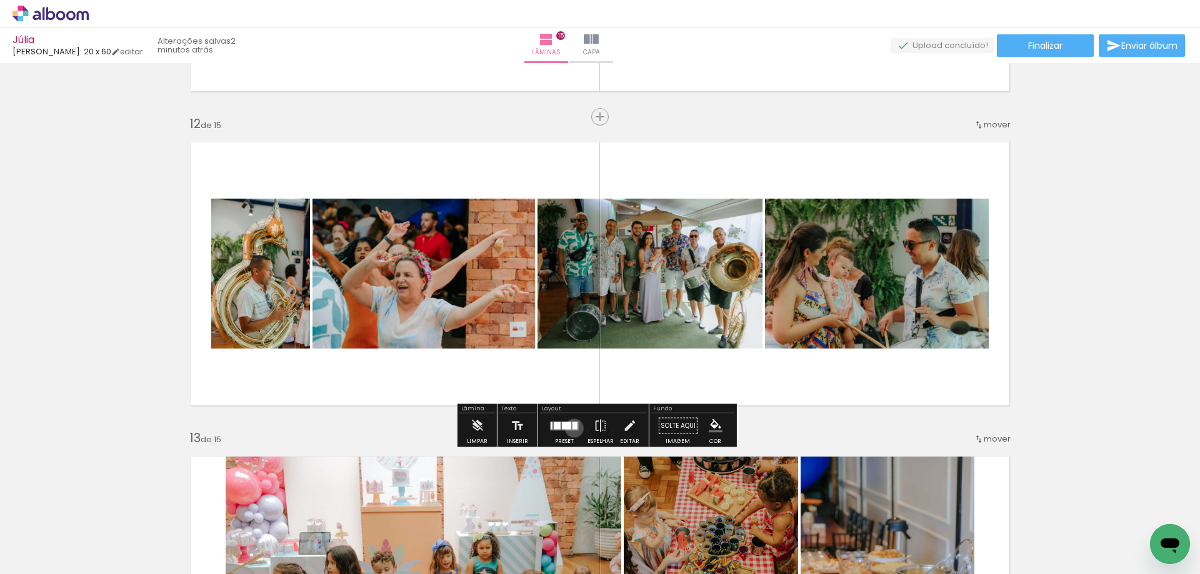
click at [573, 428] on div at bounding box center [575, 426] width 5 height 8
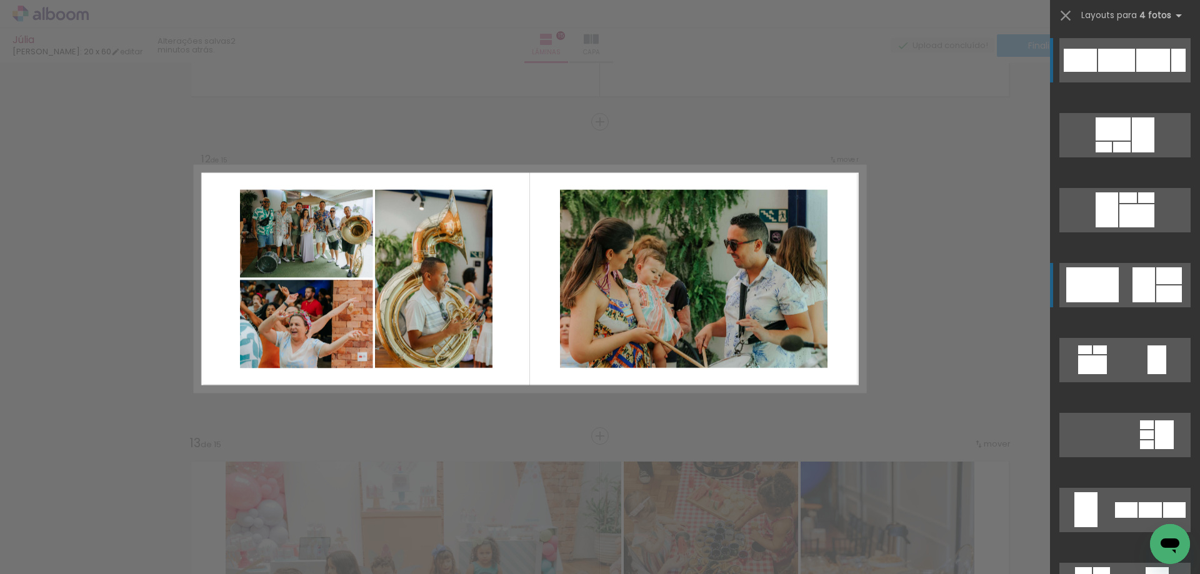
scroll to position [3420, 0]
click at [1116, 158] on quentale-layouter at bounding box center [1125, 135] width 131 height 44
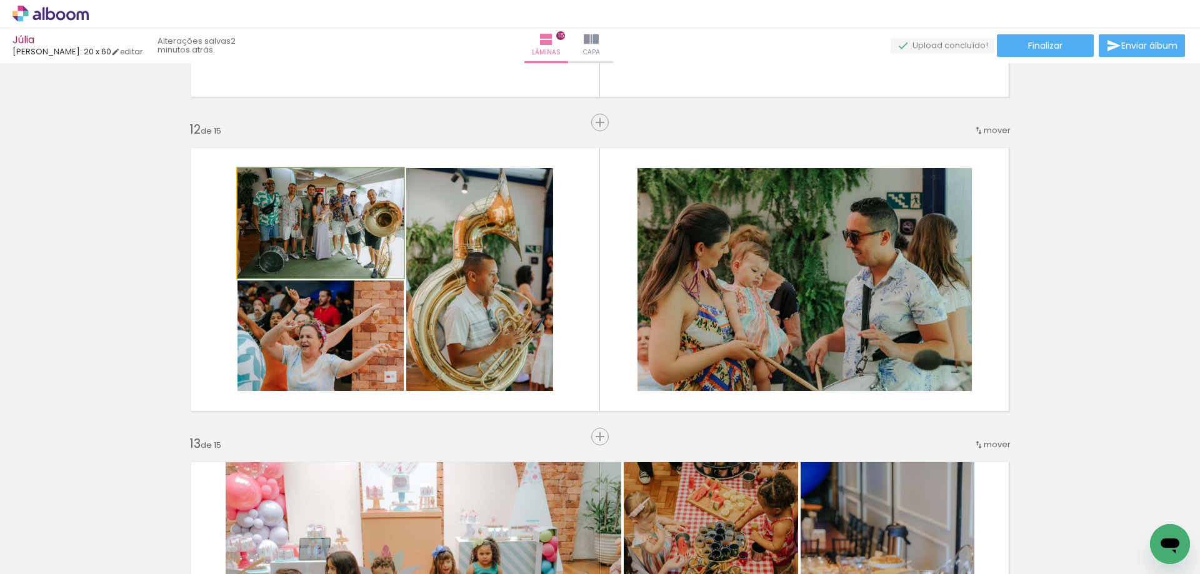
drag, startPoint x: 316, startPoint y: 228, endPoint x: 783, endPoint y: 276, distance: 469.4
click at [0, 0] on slot at bounding box center [0, 0] width 0 height 0
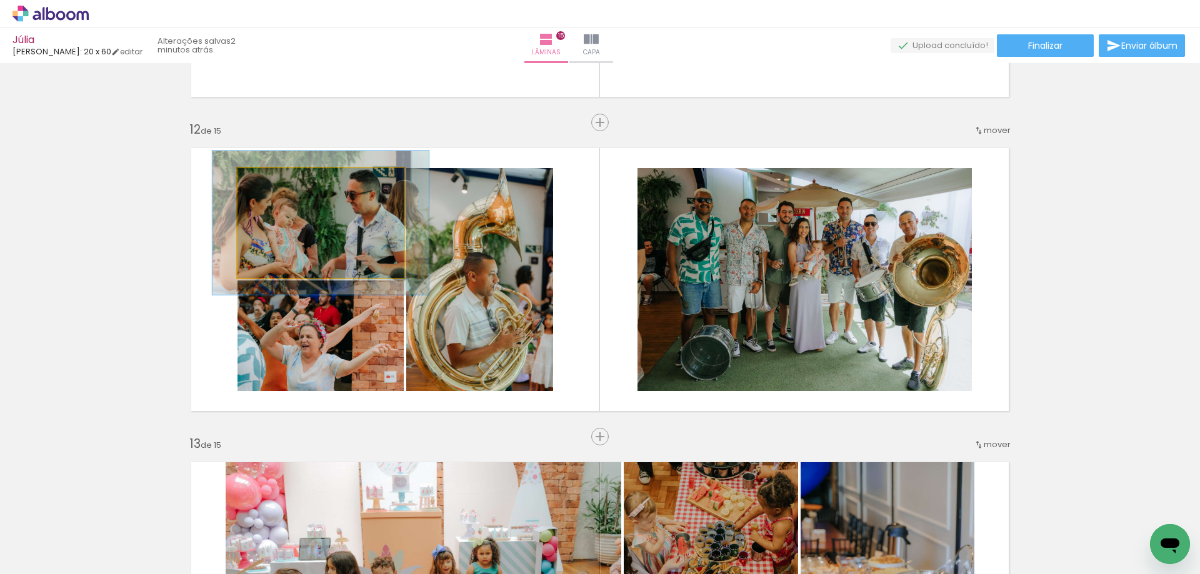
click at [280, 180] on div at bounding box center [291, 181] width 49 height 20
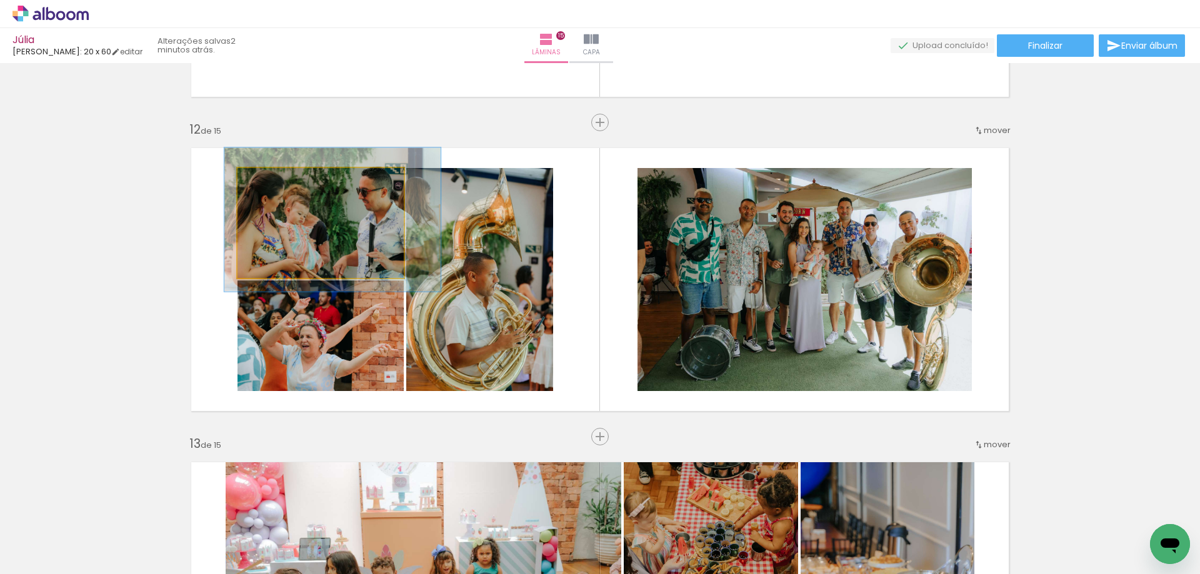
drag, startPoint x: 306, startPoint y: 217, endPoint x: 314, endPoint y: 214, distance: 8.7
drag, startPoint x: 278, startPoint y: 186, endPoint x: 251, endPoint y: 186, distance: 27.5
type paper-slider "100"
click at [251, 186] on div at bounding box center [284, 181] width 87 height 19
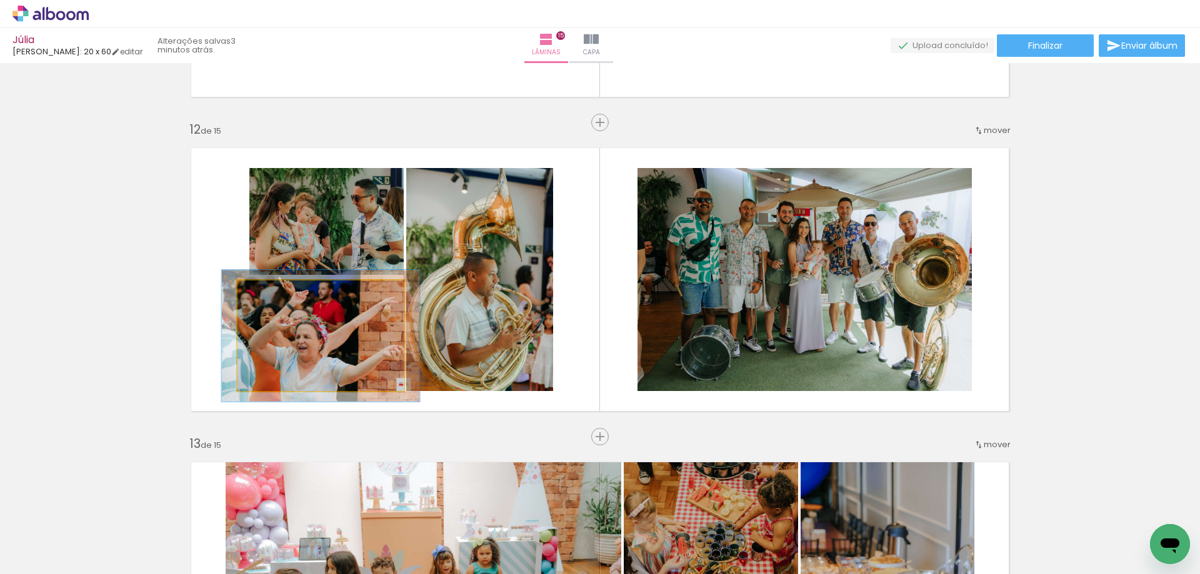
drag, startPoint x: 270, startPoint y: 295, endPoint x: 278, endPoint y: 294, distance: 8.2
type paper-slider "119"
click at [278, 294] on div at bounding box center [275, 294] width 20 height 20
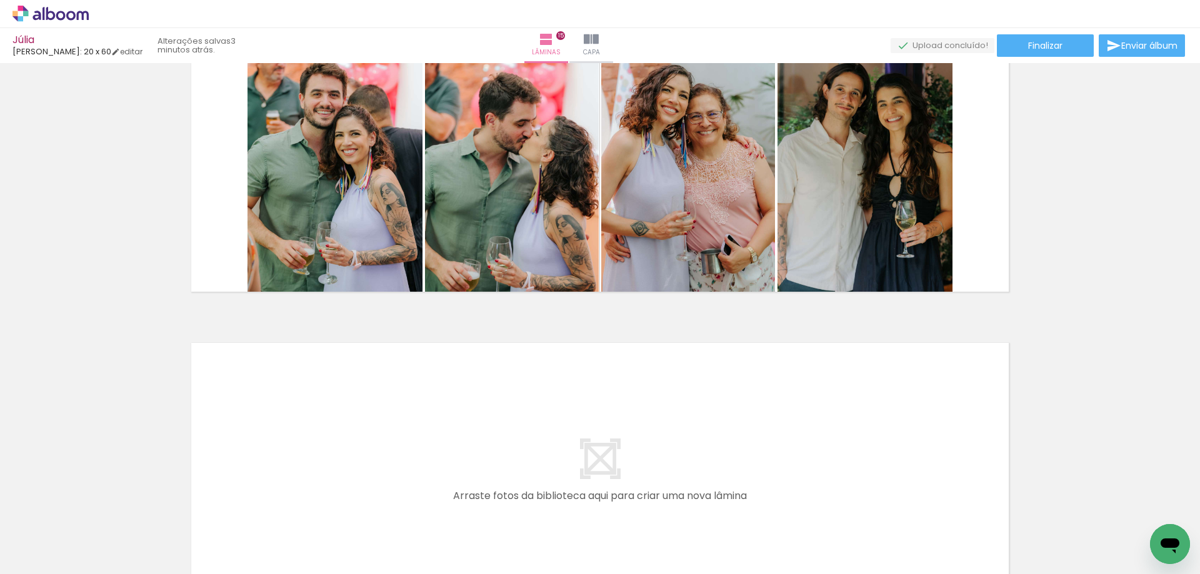
scroll to position [4646, 0]
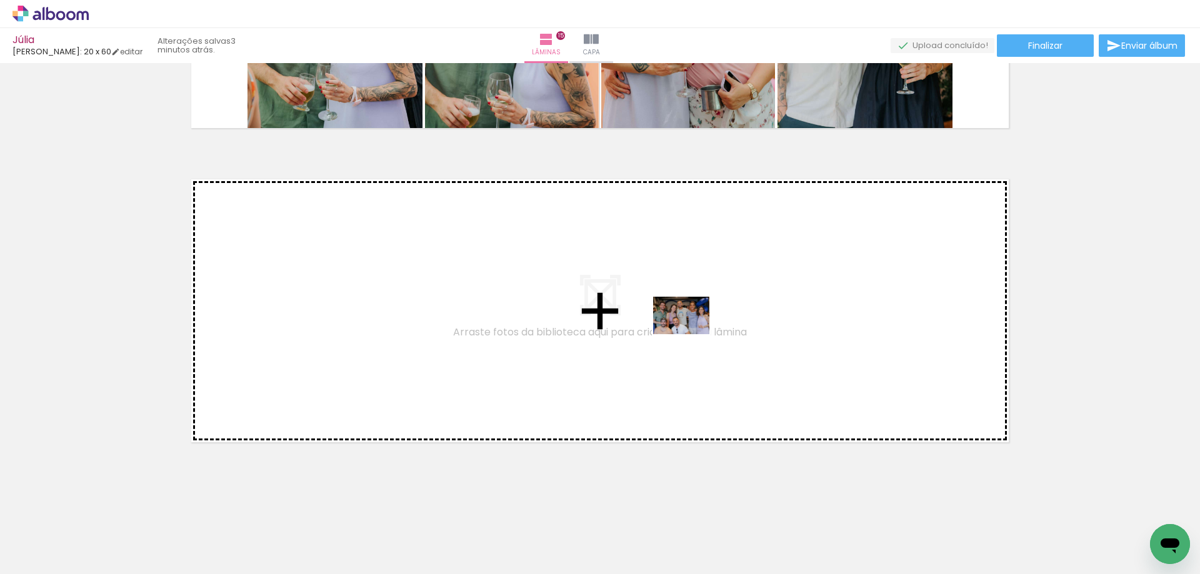
drag, startPoint x: 758, startPoint y: 534, endPoint x: 691, endPoint y: 334, distance: 210.9
click at [691, 334] on quentale-workspace at bounding box center [600, 287] width 1200 height 574
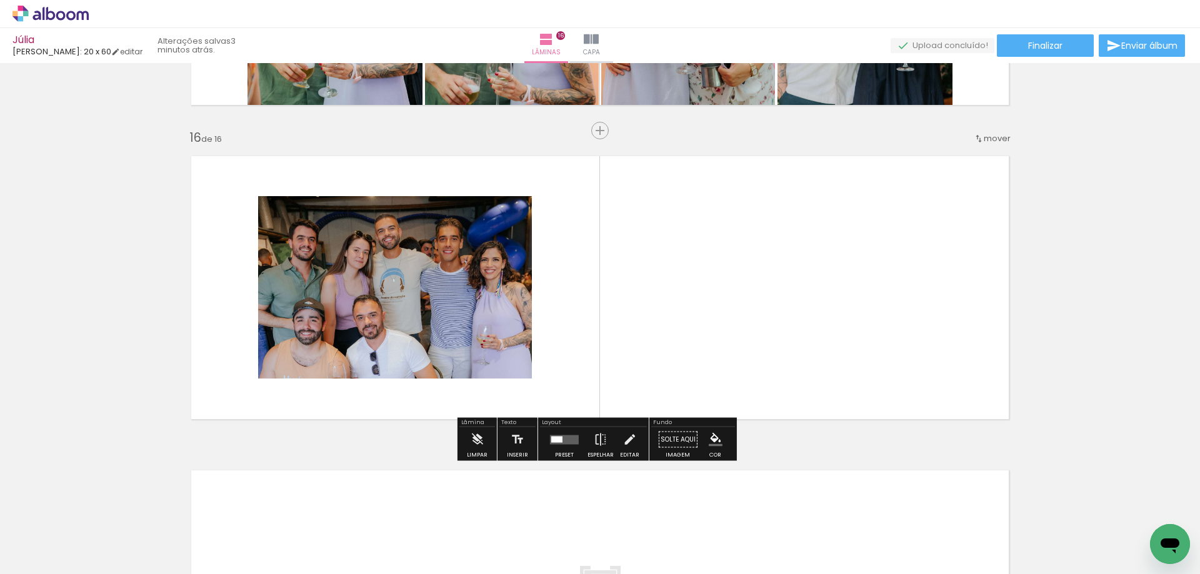
scroll to position [4678, 0]
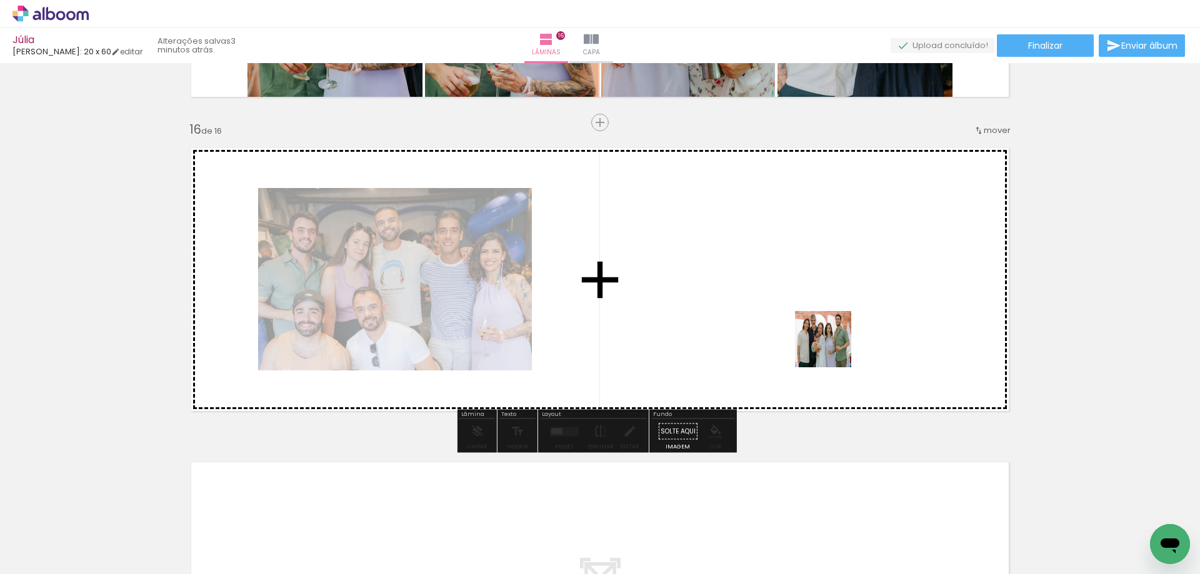
drag, startPoint x: 845, startPoint y: 383, endPoint x: 819, endPoint y: 280, distance: 105.7
click at [819, 280] on quentale-workspace at bounding box center [600, 287] width 1200 height 574
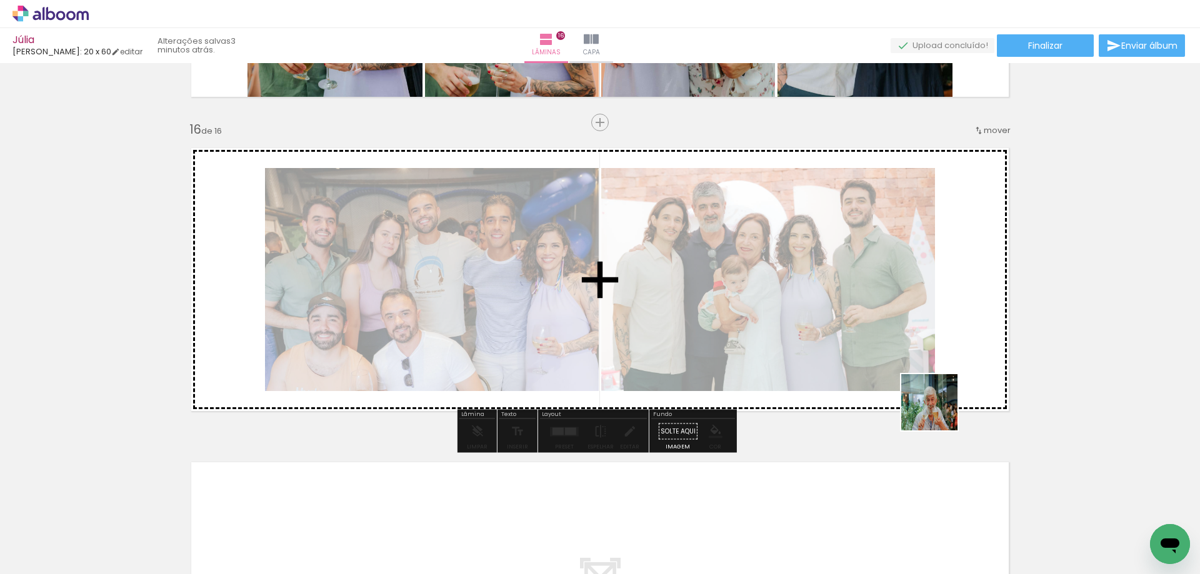
drag, startPoint x: 954, startPoint y: 549, endPoint x: 918, endPoint y: 283, distance: 269.3
click at [918, 283] on quentale-workspace at bounding box center [600, 287] width 1200 height 574
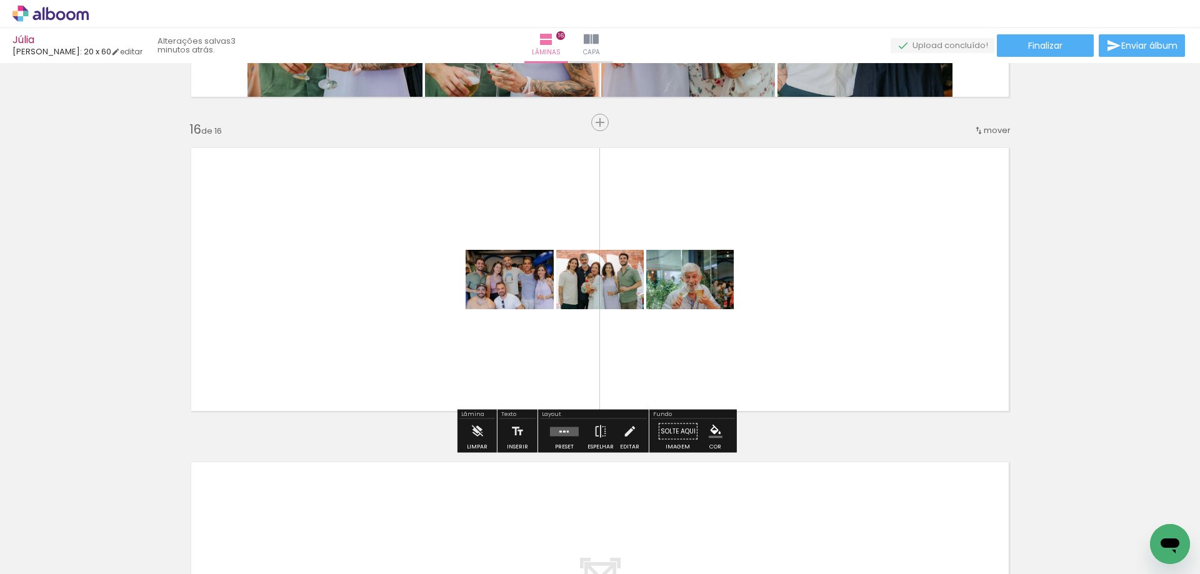
click at [579, 432] on div "Preset Espelhar Editar" at bounding box center [593, 435] width 107 height 32
click at [556, 436] on quentale-layouter at bounding box center [564, 431] width 29 height 9
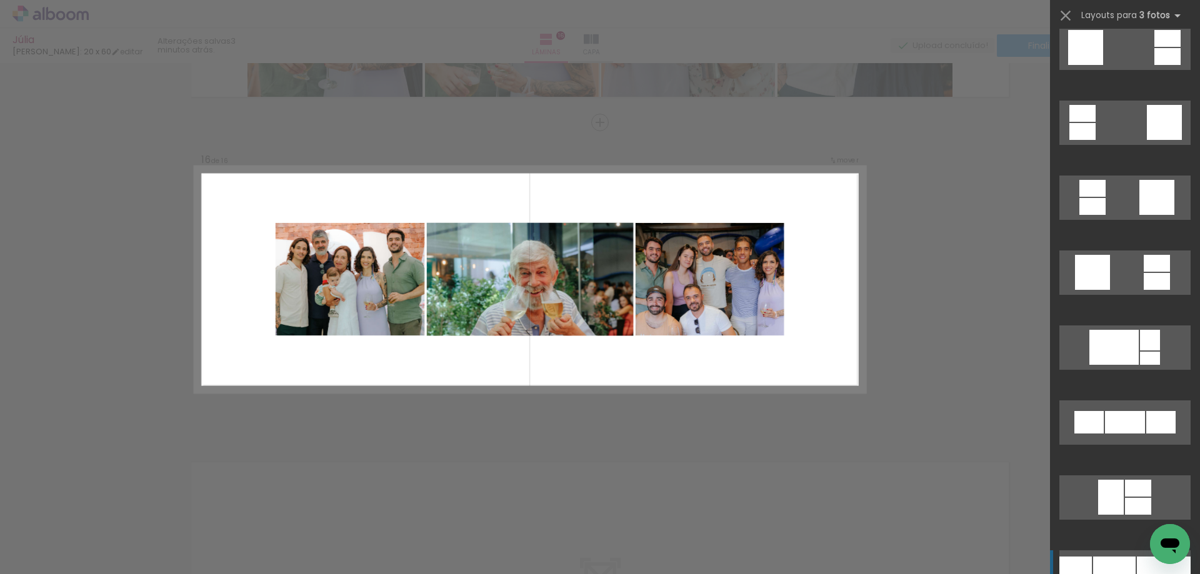
scroll to position [3501, 0]
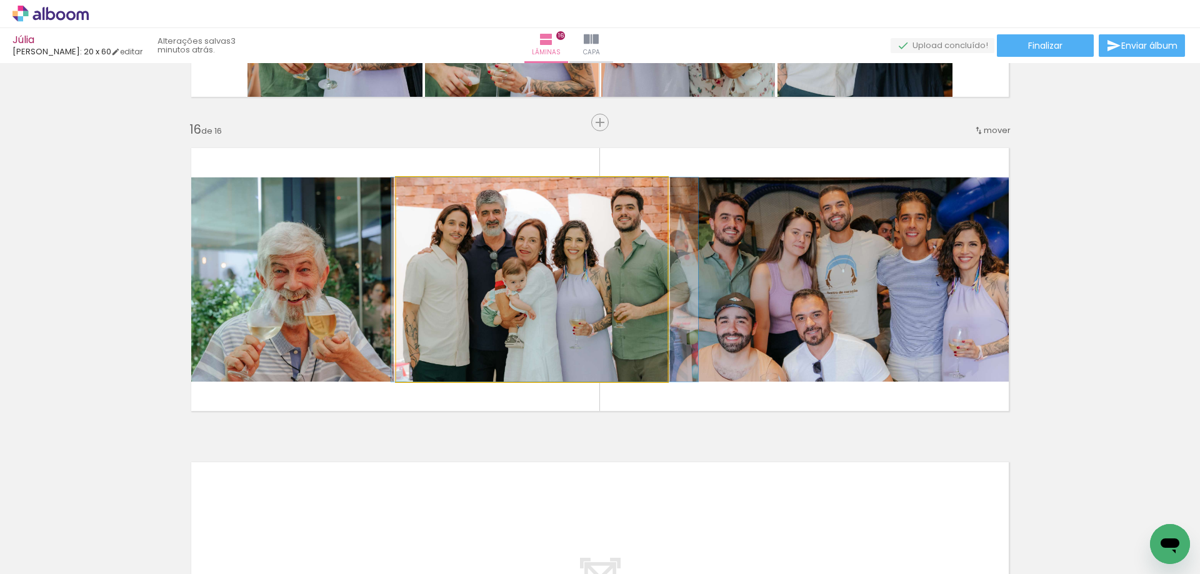
drag, startPoint x: 646, startPoint y: 258, endPoint x: 659, endPoint y: 256, distance: 13.3
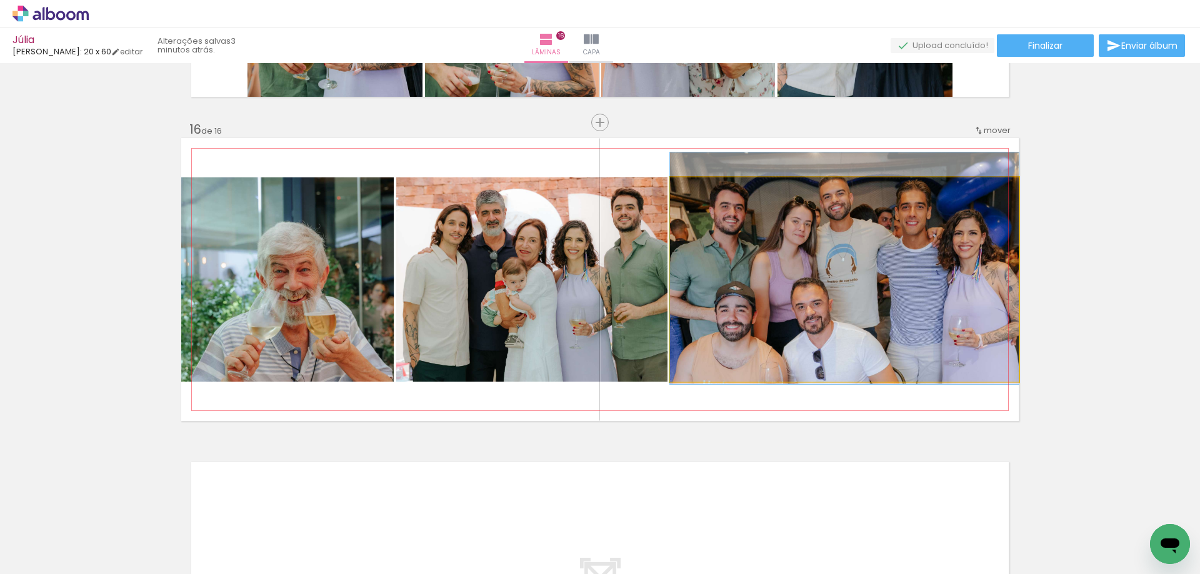
drag, startPoint x: 889, startPoint y: 284, endPoint x: 890, endPoint y: 271, distance: 13.2
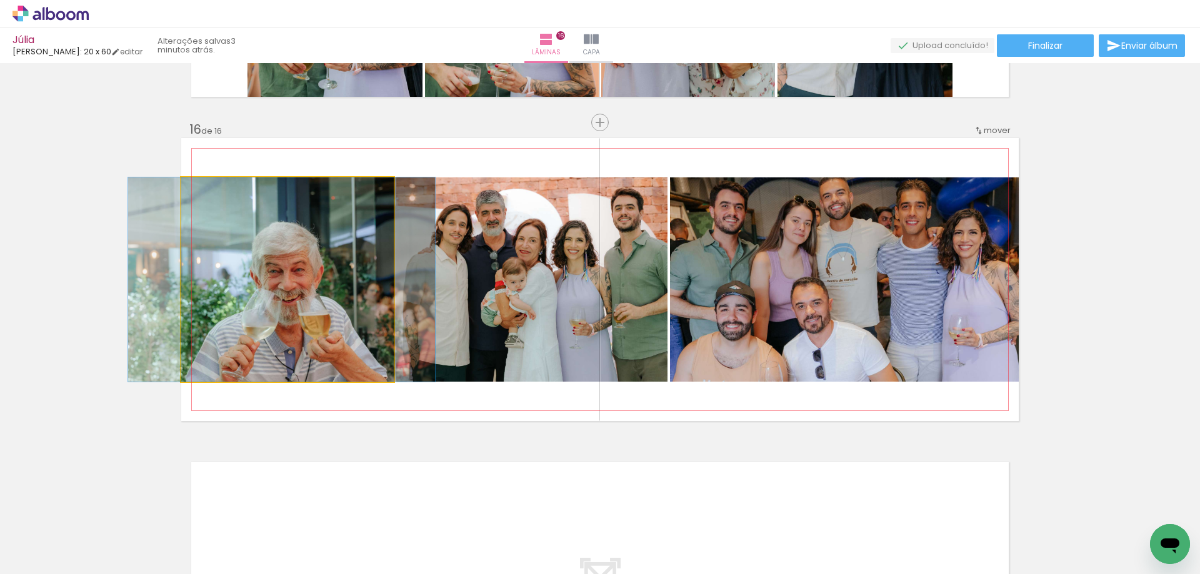
drag, startPoint x: 302, startPoint y: 301, endPoint x: 298, endPoint y: 276, distance: 25.4
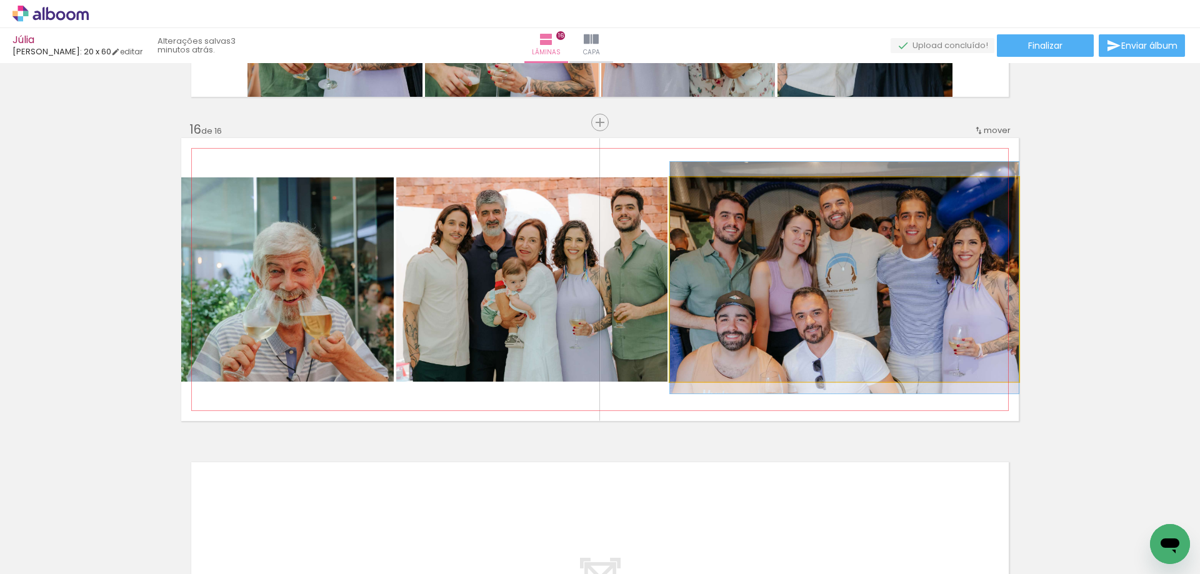
drag, startPoint x: 877, startPoint y: 284, endPoint x: 877, endPoint y: 291, distance: 6.9
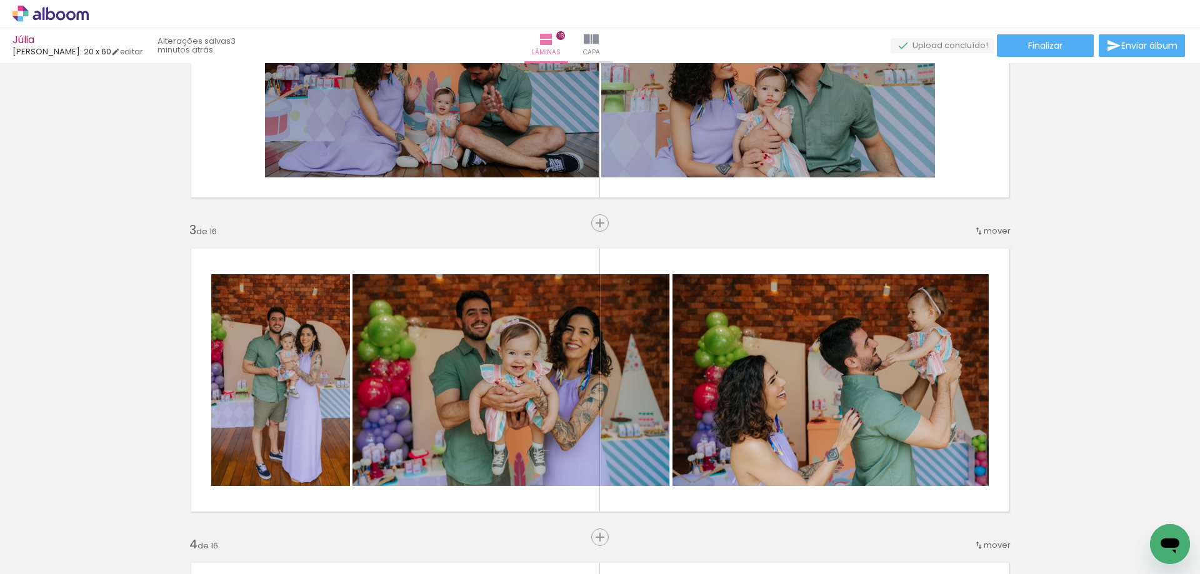
scroll to position [302, 0]
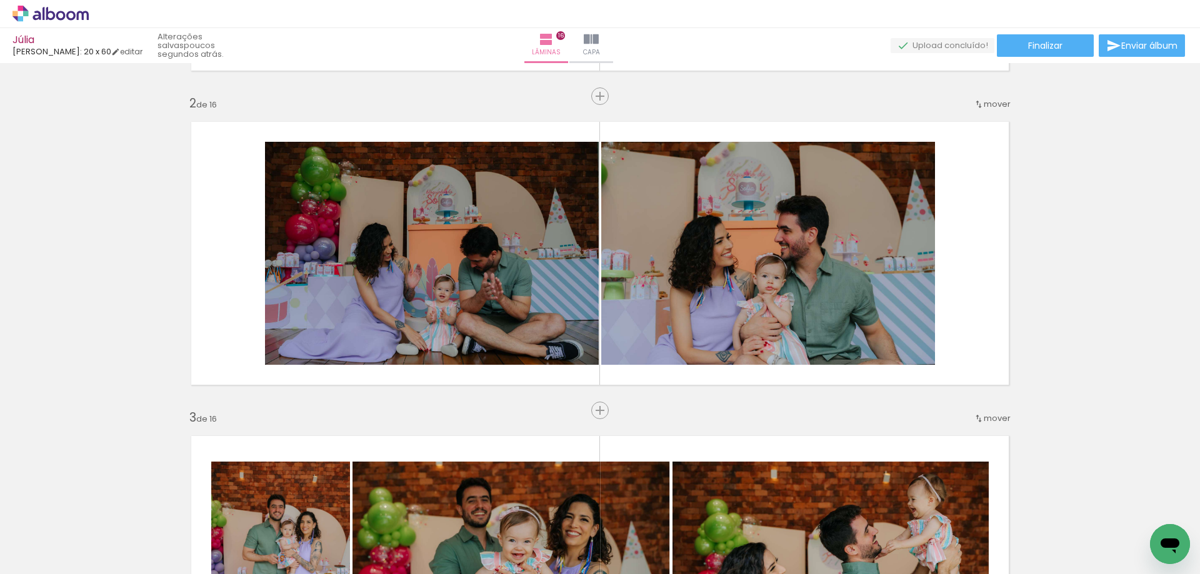
scroll to position [0, 2407]
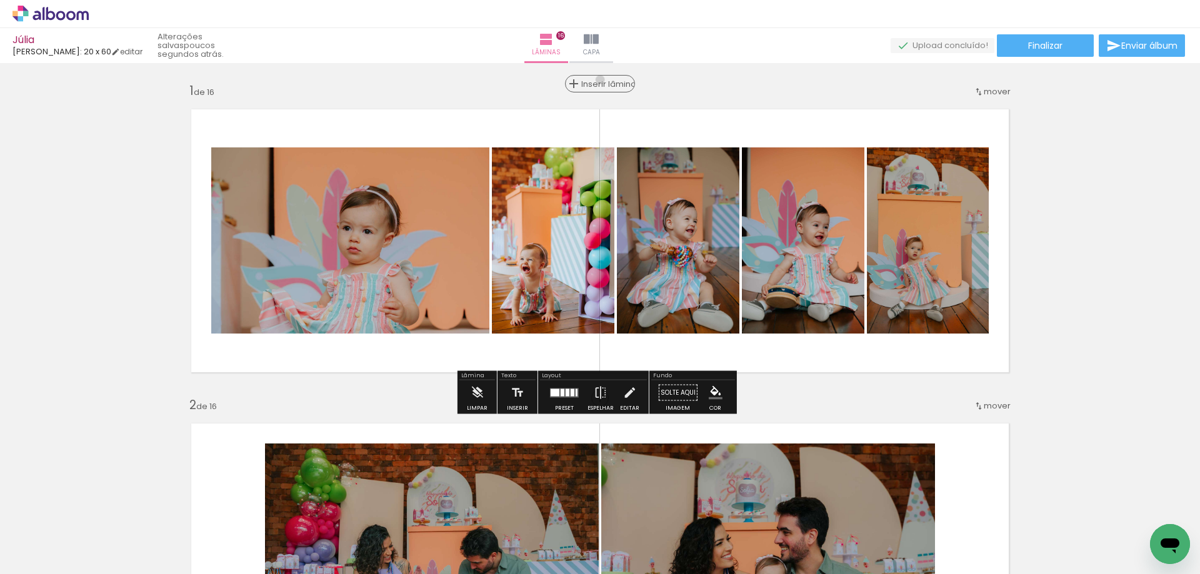
click at [599, 80] on span "Inserir lâmina" at bounding box center [605, 84] width 49 height 8
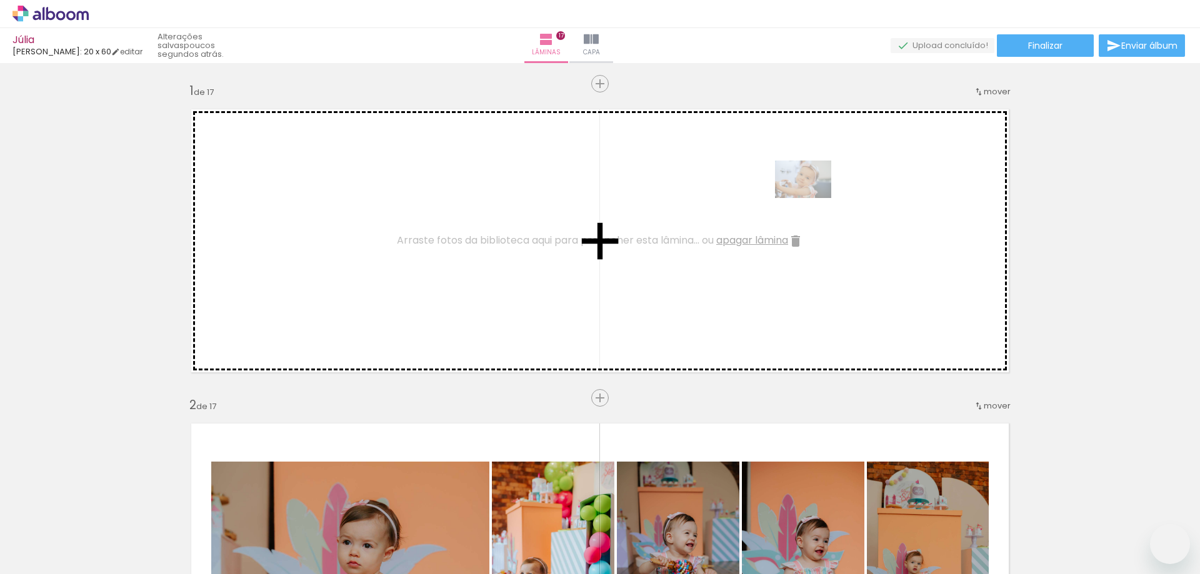
click at [813, 198] on quentale-workspace at bounding box center [600, 287] width 1200 height 574
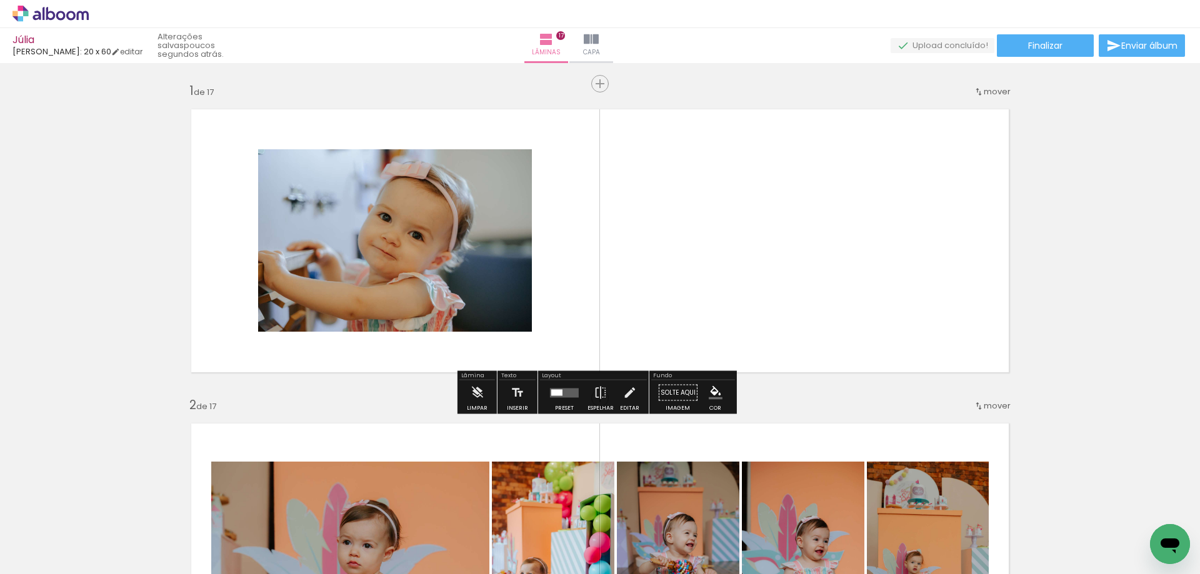
scroll to position [0, 1286]
click at [596, 396] on iron-icon at bounding box center [601, 393] width 14 height 25
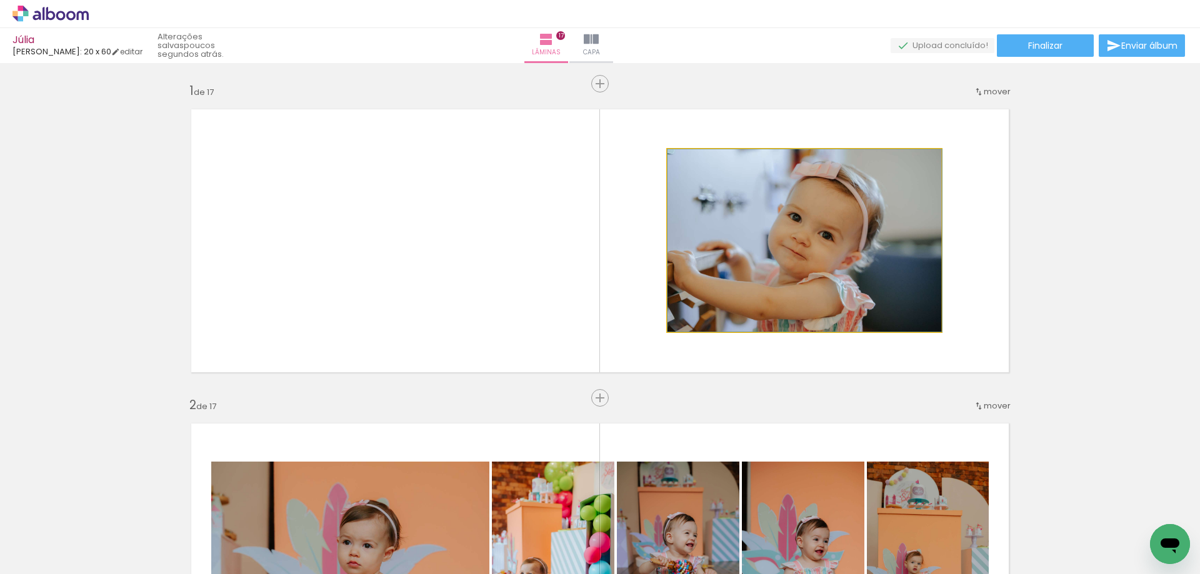
drag, startPoint x: 766, startPoint y: 245, endPoint x: 752, endPoint y: 301, distance: 57.3
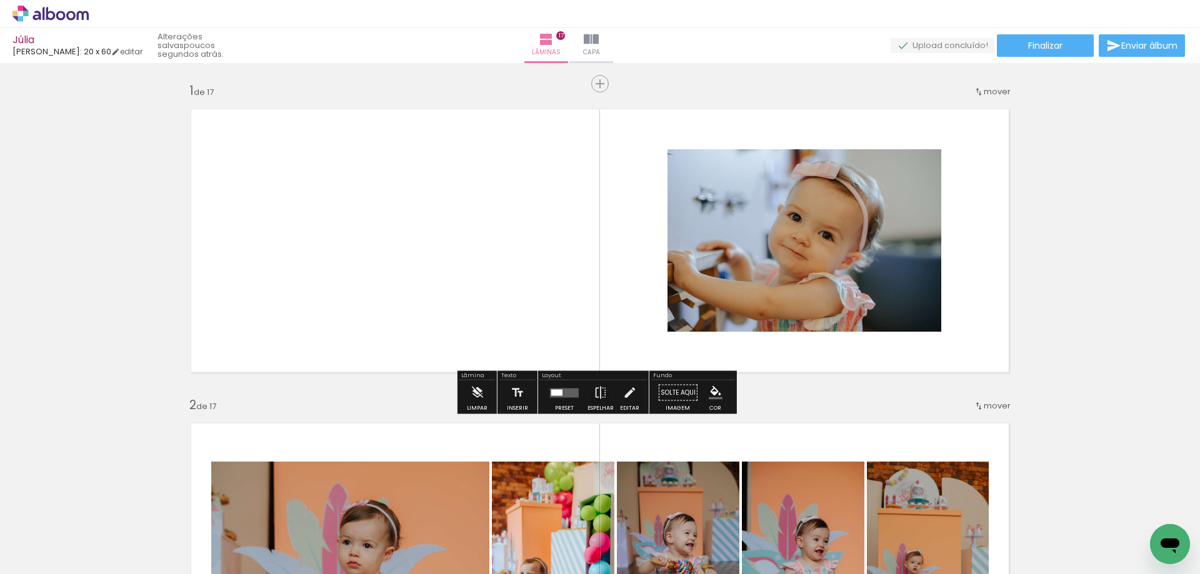
click at [562, 394] on div at bounding box center [565, 393] width 34 height 25
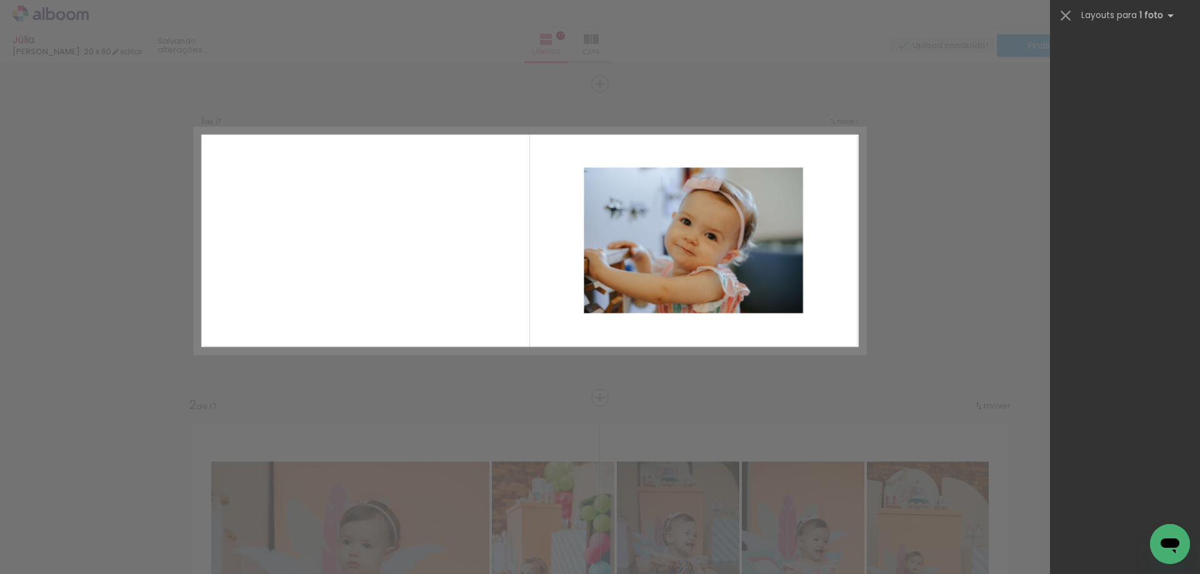
scroll to position [0, 0]
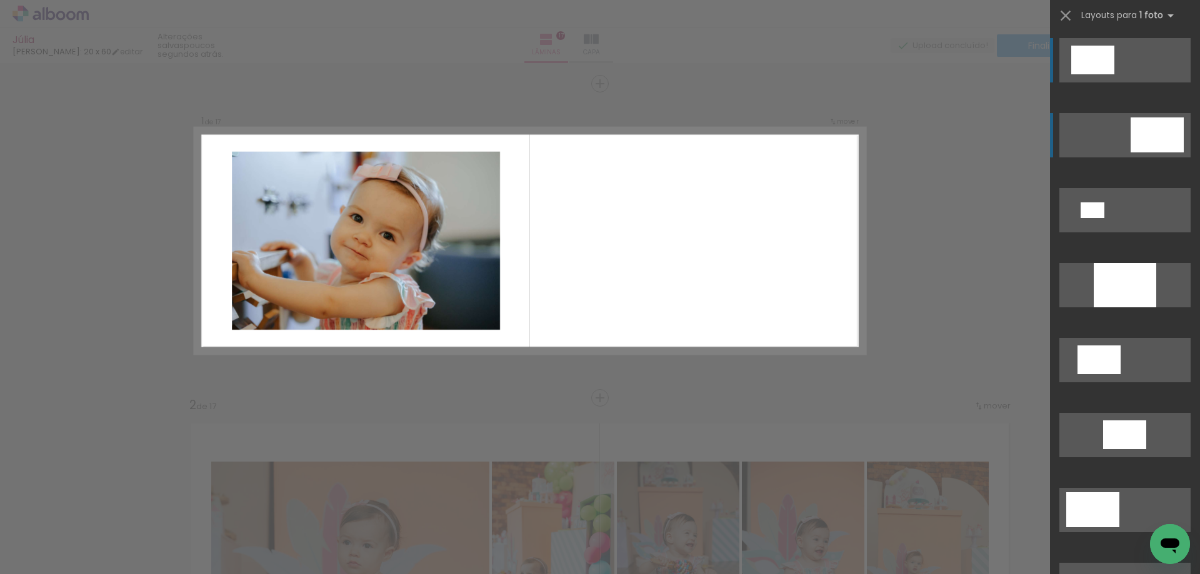
click at [1120, 136] on quentale-layouter at bounding box center [1125, 135] width 131 height 44
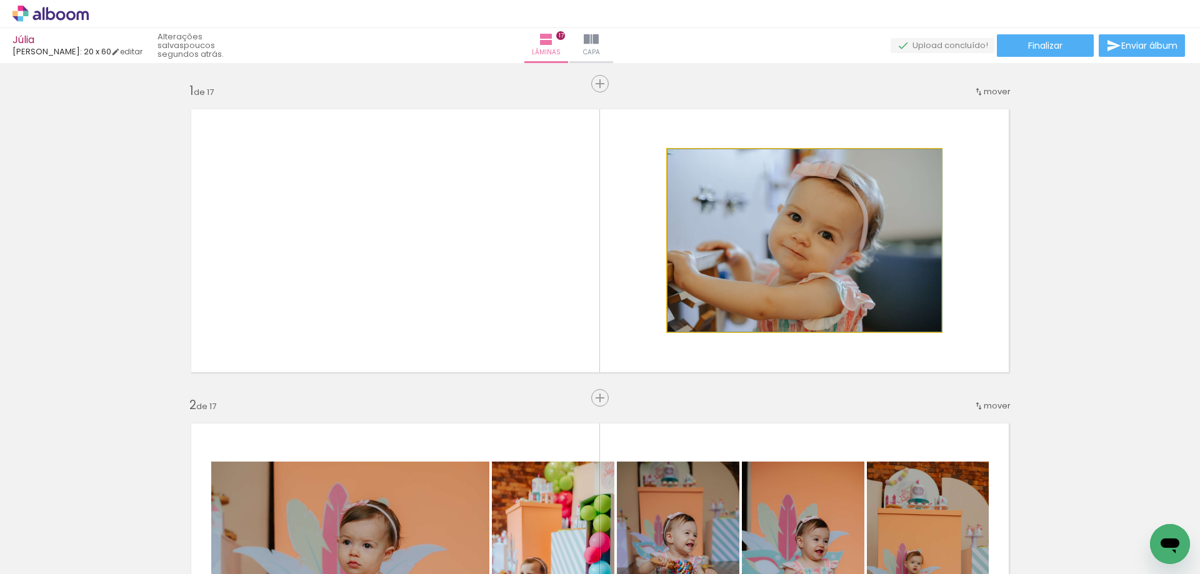
drag, startPoint x: 829, startPoint y: 229, endPoint x: 842, endPoint y: 227, distance: 13.4
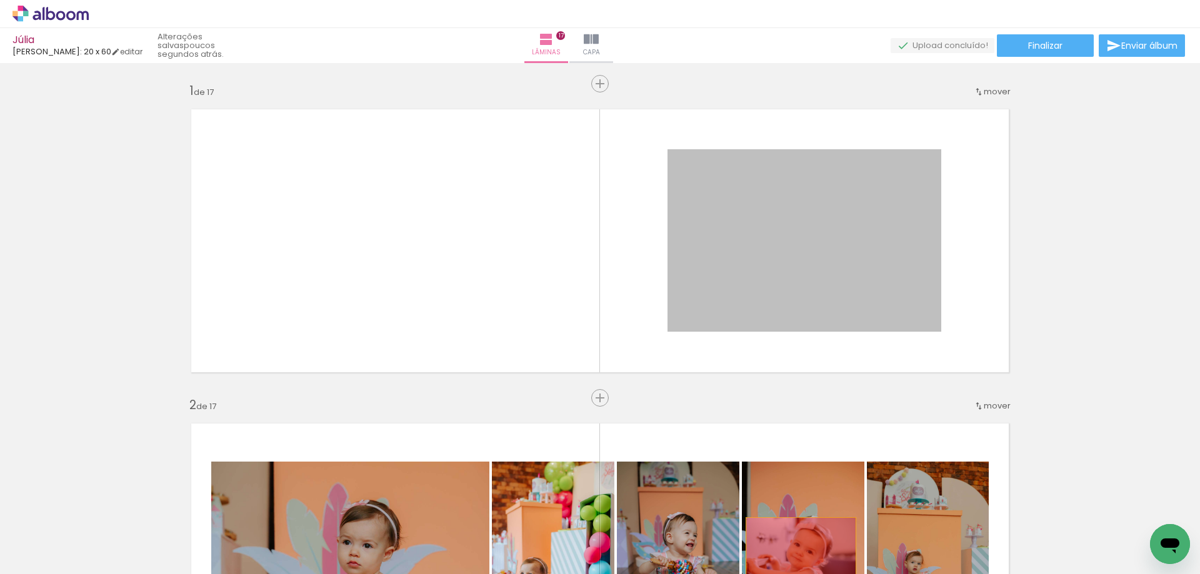
drag, startPoint x: 760, startPoint y: 239, endPoint x: 796, endPoint y: 554, distance: 317.8
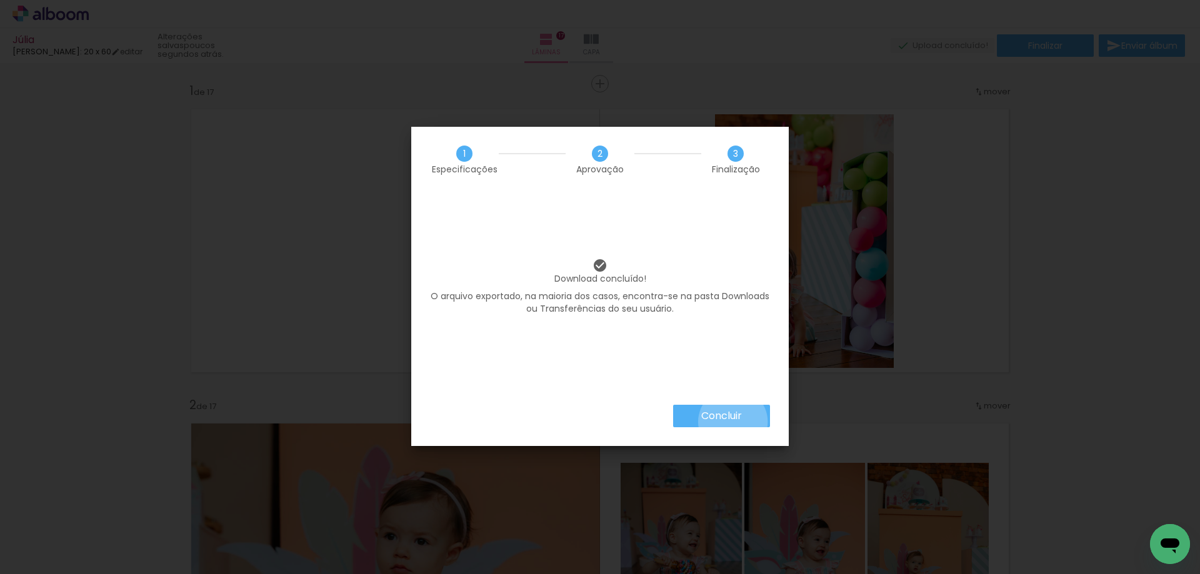
drag, startPoint x: 0, startPoint y: 0, endPoint x: 732, endPoint y: 422, distance: 844.9
click at [0, 0] on slot "Concluir" at bounding box center [0, 0] width 0 height 0
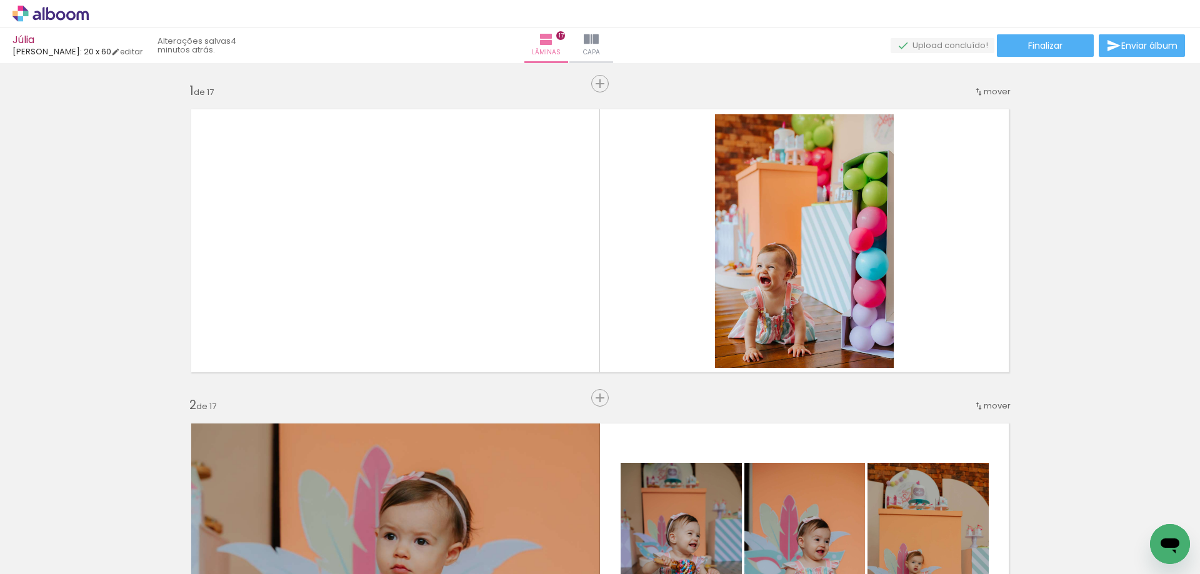
scroll to position [0, 507]
